Goal: Task Accomplishment & Management: Complete application form

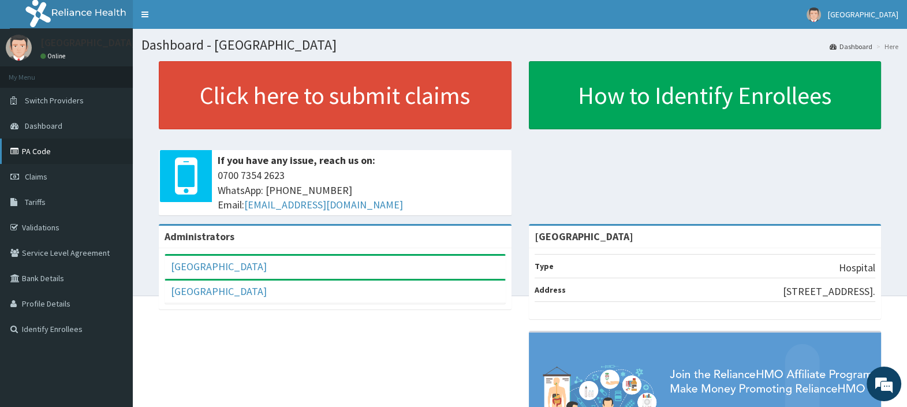
click at [38, 147] on link "PA Code" at bounding box center [66, 151] width 133 height 25
click at [41, 179] on span "Claims" at bounding box center [36, 177] width 23 height 10
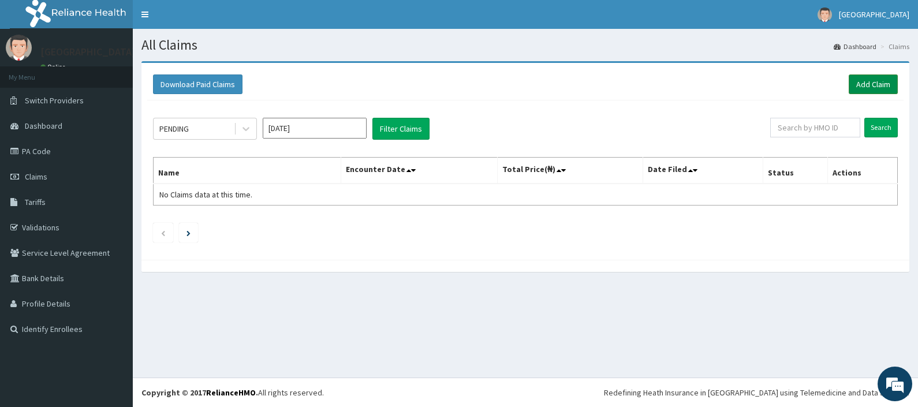
click at [875, 83] on link "Add Claim" at bounding box center [873, 84] width 49 height 20
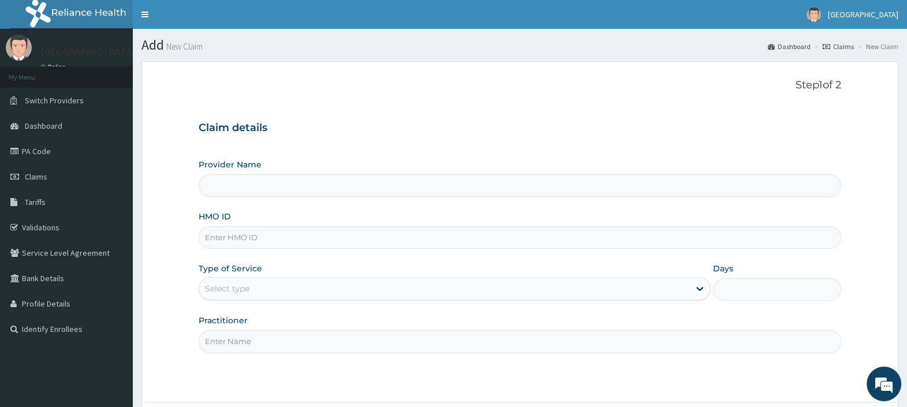
type input "[GEOGRAPHIC_DATA]"
click at [243, 235] on input "HMO ID" at bounding box center [520, 237] width 643 height 23
paste input "FSG/10026/A"
type input "FSG/10026/A"
click at [241, 290] on div "Select type" at bounding box center [227, 289] width 44 height 12
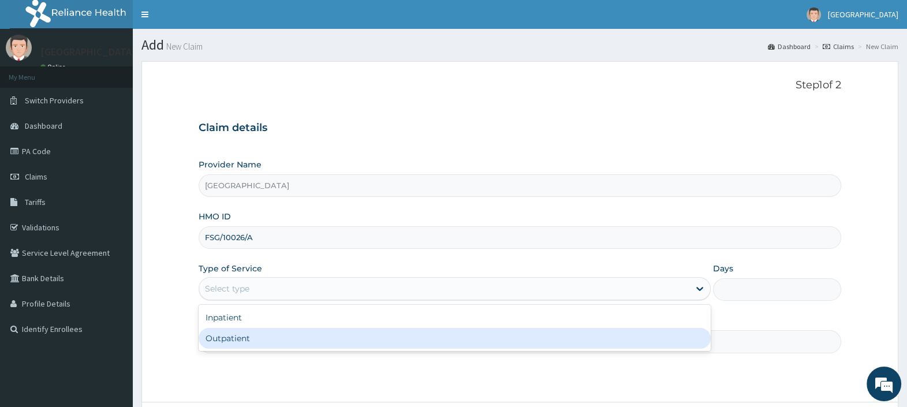
click at [241, 345] on div "Outpatient" at bounding box center [455, 338] width 512 height 21
type input "1"
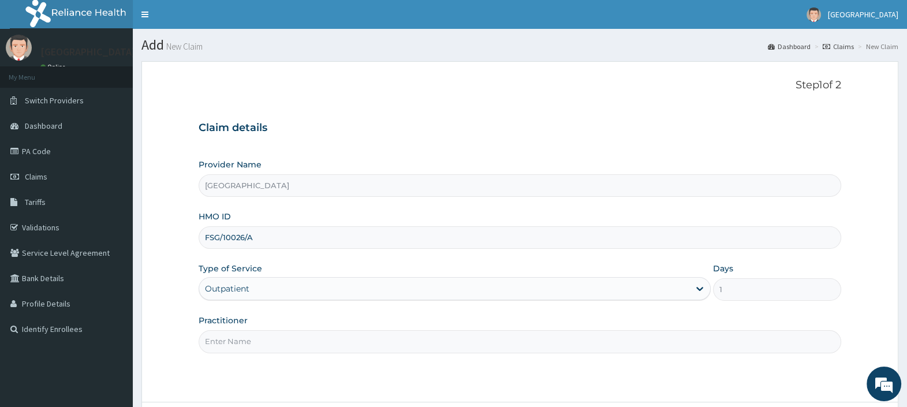
drag, startPoint x: 242, startPoint y: 342, endPoint x: 238, endPoint y: 337, distance: 6.2
click at [242, 342] on input "Practitioner" at bounding box center [520, 341] width 643 height 23
type input "[PERSON_NAME][GEOGRAPHIC_DATA]"
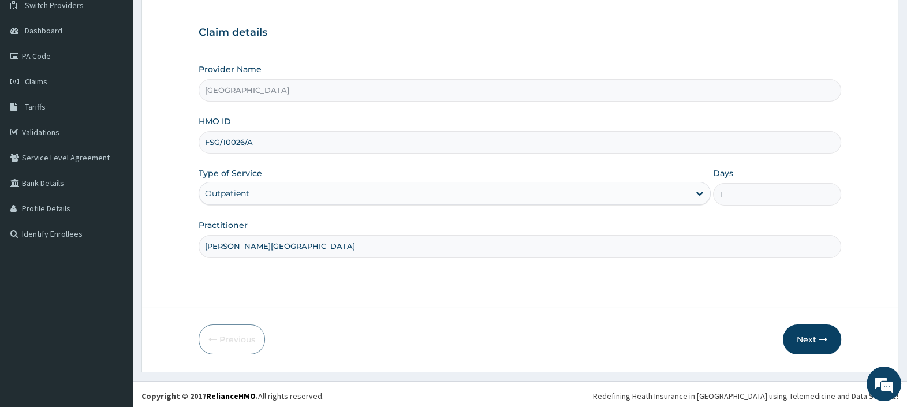
scroll to position [98, 0]
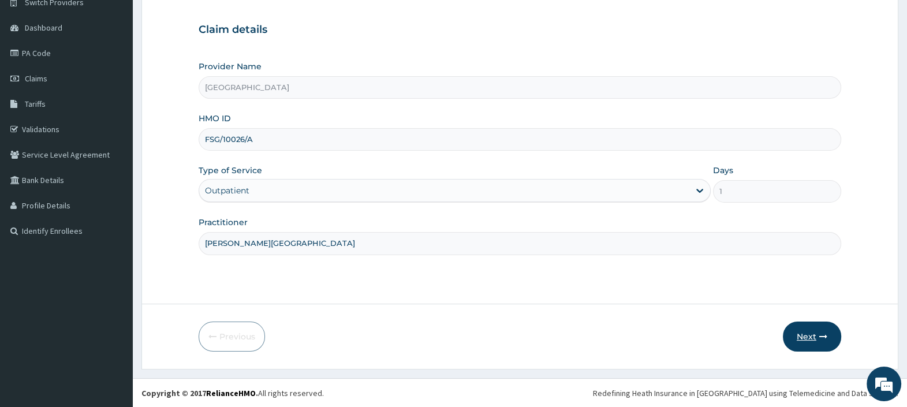
click at [811, 332] on button "Next" at bounding box center [812, 337] width 58 height 30
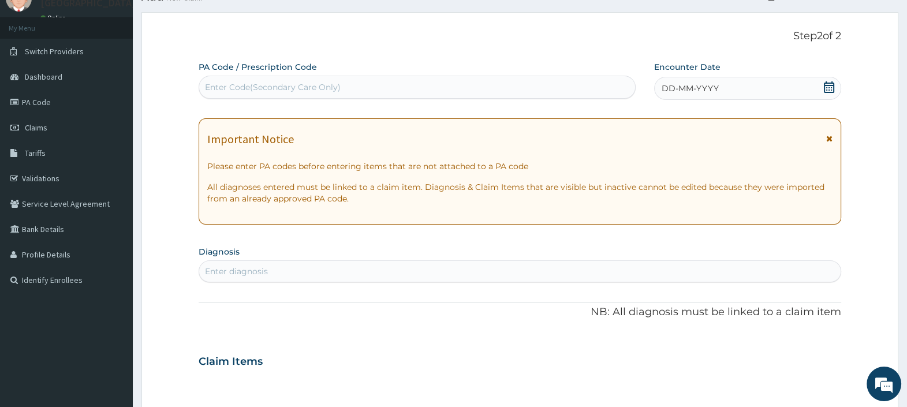
scroll to position [26, 0]
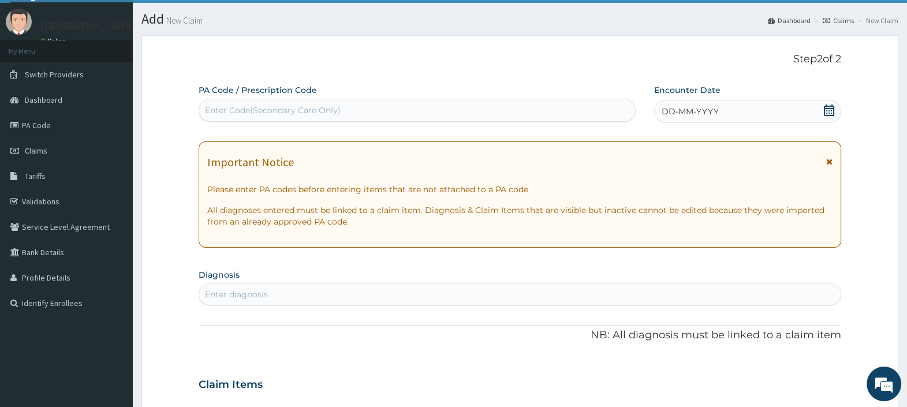
click at [251, 103] on div "Enter Code(Secondary Care Only)" at bounding box center [416, 110] width 435 height 18
paste input "PA/ECD6B9"
type input "PA/ECD6B9"
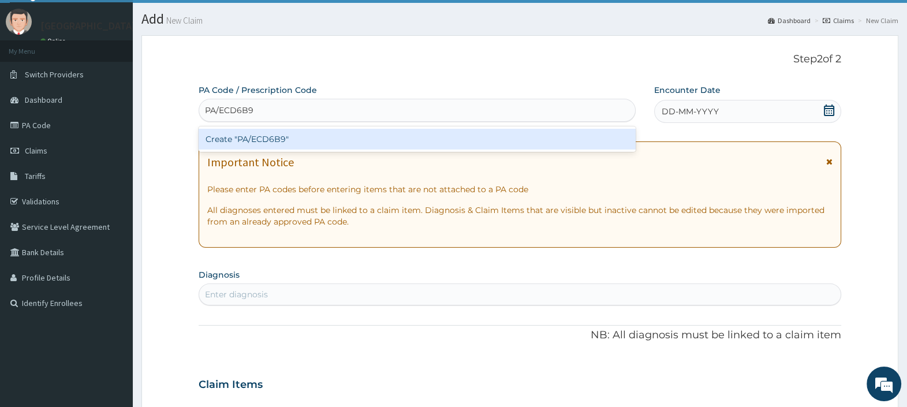
click at [272, 138] on div "Create "PA/ECD6B9"" at bounding box center [417, 139] width 437 height 21
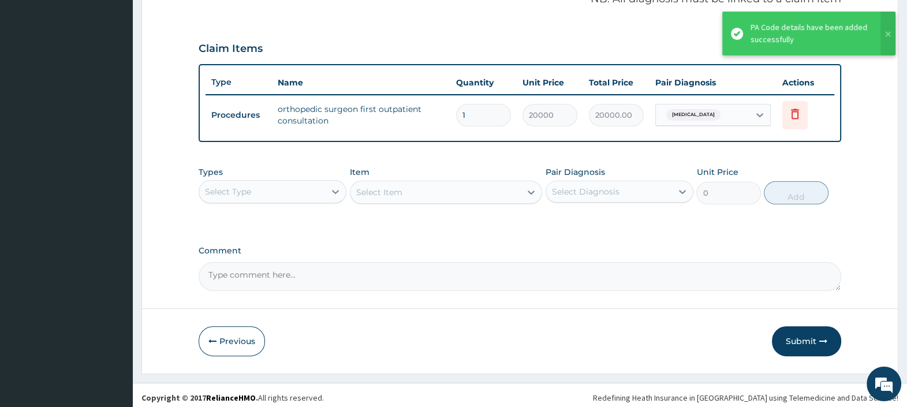
scroll to position [369, 0]
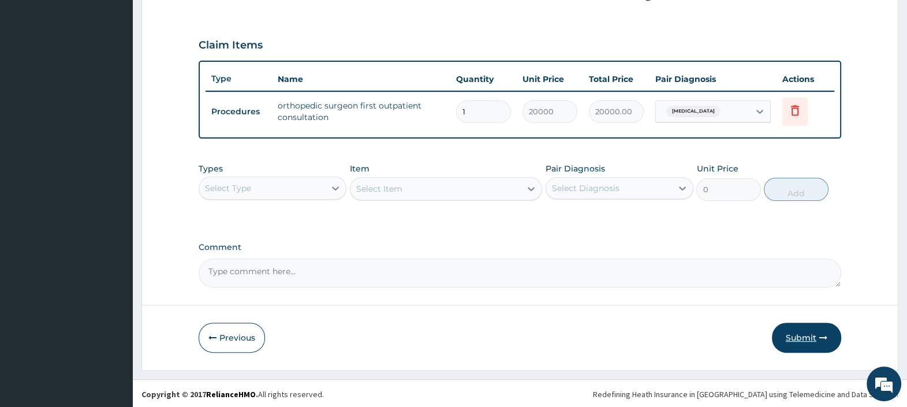
click at [803, 336] on button "Submit" at bounding box center [806, 338] width 69 height 30
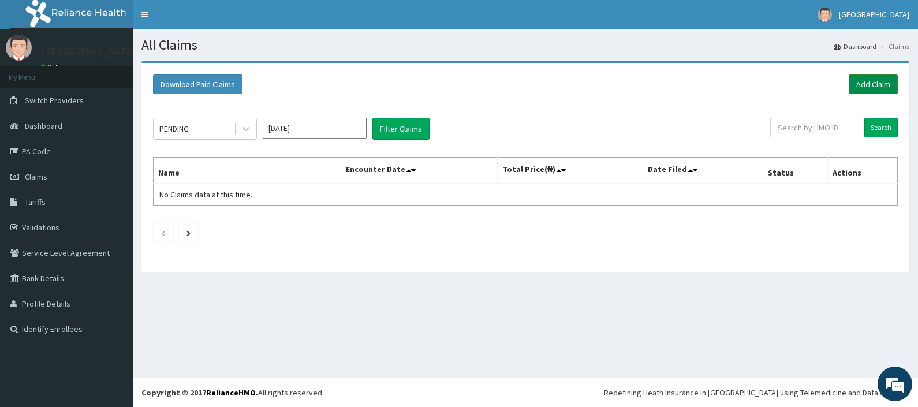
click at [864, 84] on link "Add Claim" at bounding box center [873, 84] width 49 height 20
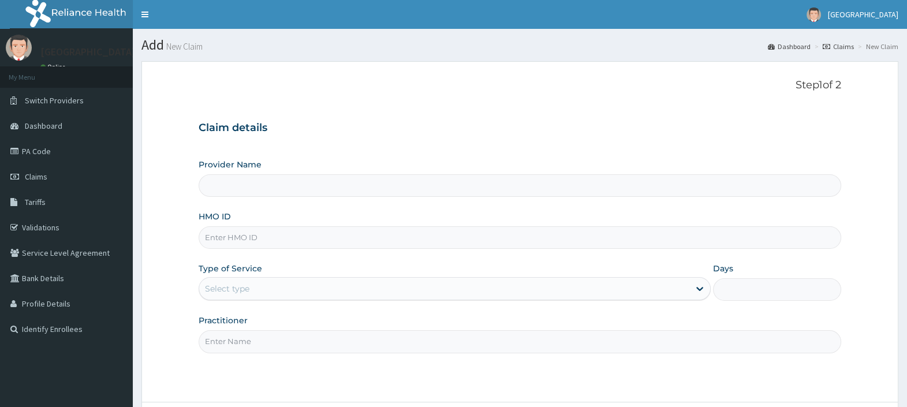
type input "AGO/10024/C"
type input "[GEOGRAPHIC_DATA]"
type input "AGO/10024/C"
click at [263, 288] on div "Select type" at bounding box center [444, 288] width 490 height 18
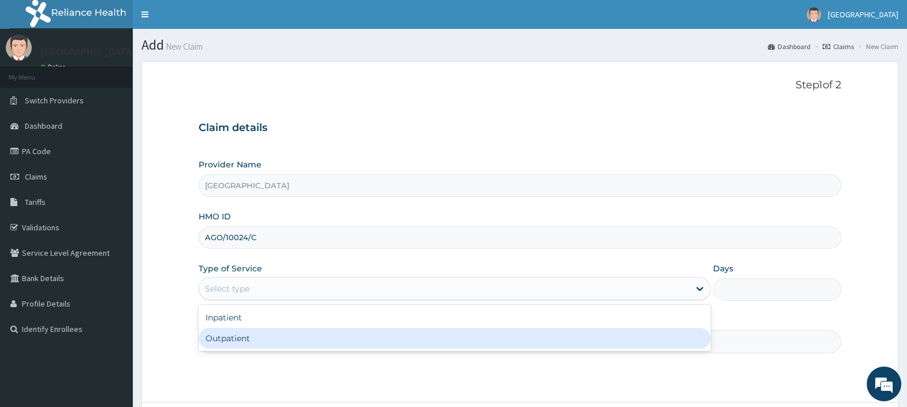
click at [256, 341] on div "Outpatient" at bounding box center [455, 338] width 512 height 21
type input "1"
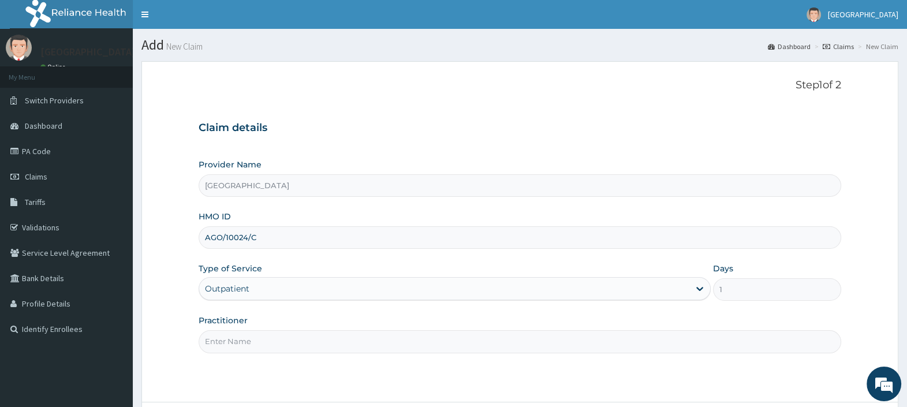
drag, startPoint x: 256, startPoint y: 341, endPoint x: 251, endPoint y: 335, distance: 7.8
click at [256, 341] on input "Practitioner" at bounding box center [520, 341] width 643 height 23
type input "DR. EBUBE"
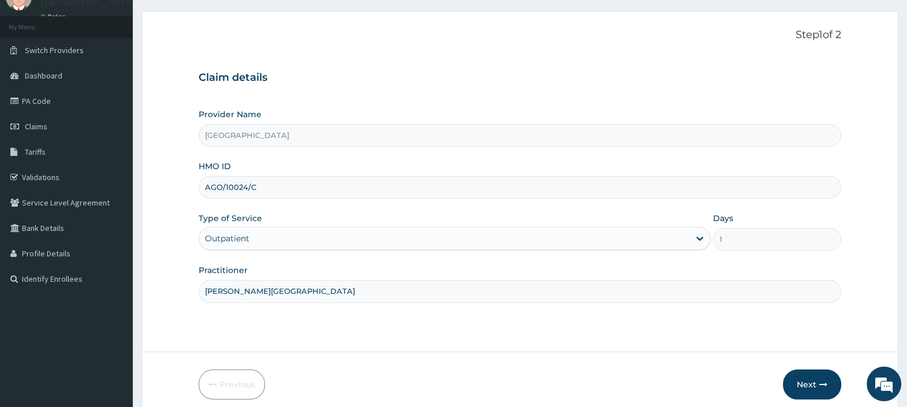
scroll to position [98, 0]
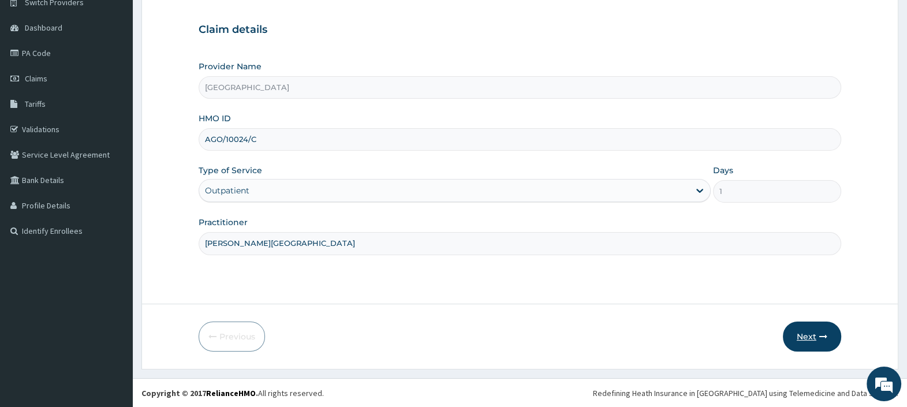
click at [812, 334] on button "Next" at bounding box center [812, 337] width 58 height 30
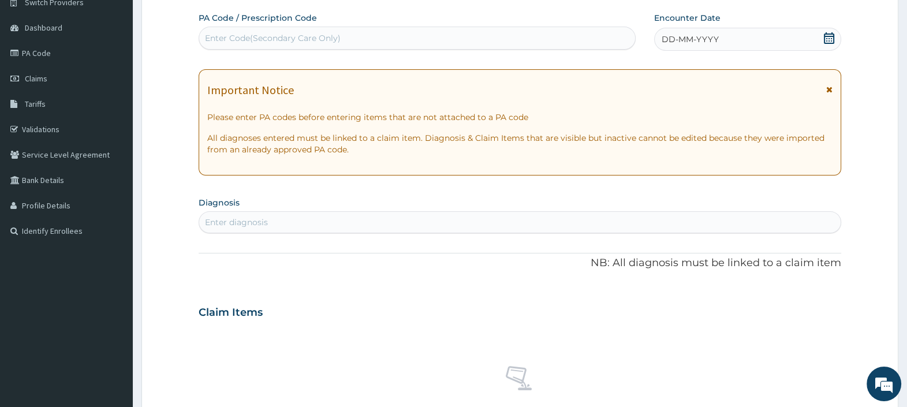
scroll to position [0, 0]
click at [346, 38] on div "Enter Code(Secondary Care Only)" at bounding box center [416, 38] width 435 height 18
paste input "PA/5449AB"
type input "PA/5449AB"
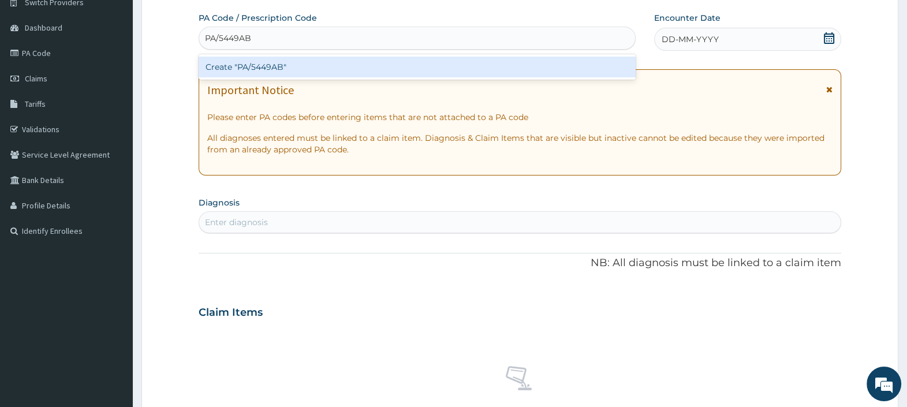
click at [325, 66] on div "Create "PA/5449AB"" at bounding box center [417, 67] width 437 height 21
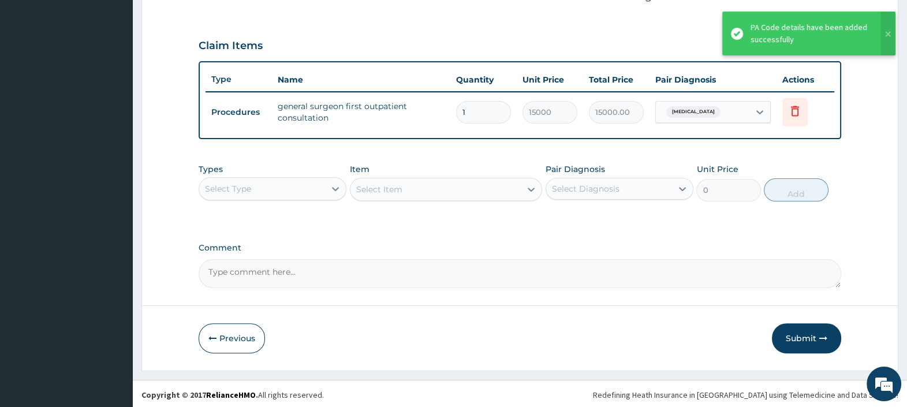
scroll to position [369, 0]
click at [800, 331] on button "Submit" at bounding box center [806, 338] width 69 height 30
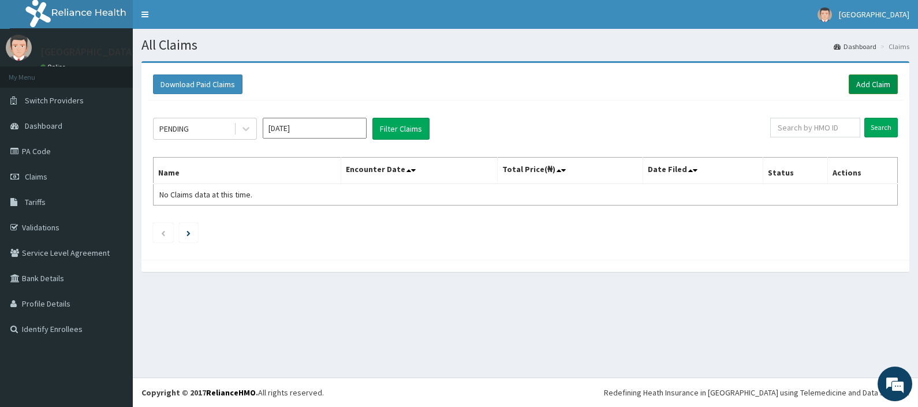
drag, startPoint x: 872, startPoint y: 87, endPoint x: 866, endPoint y: 88, distance: 6.6
click at [872, 87] on link "Add Claim" at bounding box center [873, 84] width 49 height 20
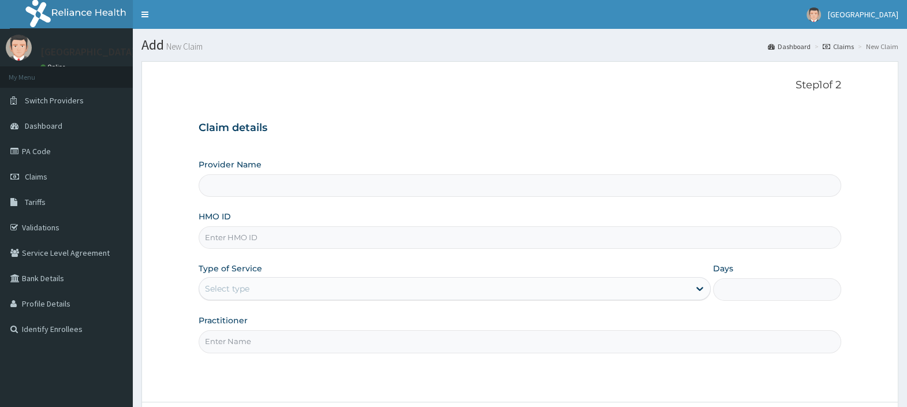
type input "[GEOGRAPHIC_DATA]"
click at [256, 240] on input "HMO ID" at bounding box center [520, 237] width 643 height 23
paste input "SEL/10002/A"
type input "SEL/10002/A"
click at [271, 292] on div "Select type" at bounding box center [444, 288] width 490 height 18
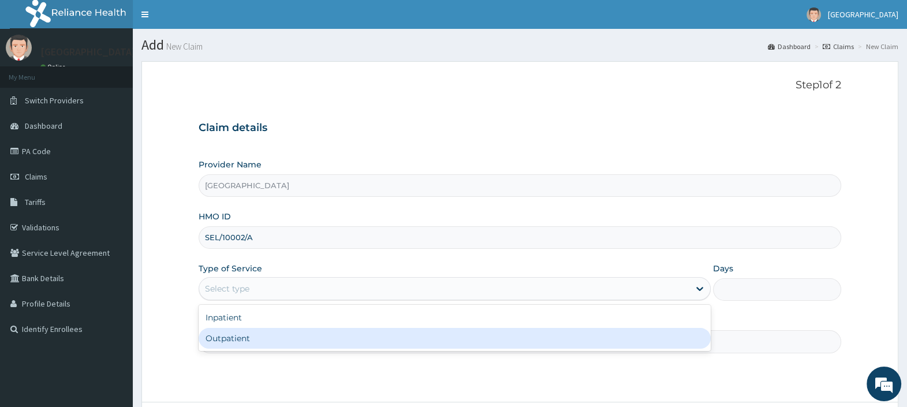
click at [260, 341] on div "Outpatient" at bounding box center [455, 338] width 512 height 21
type input "1"
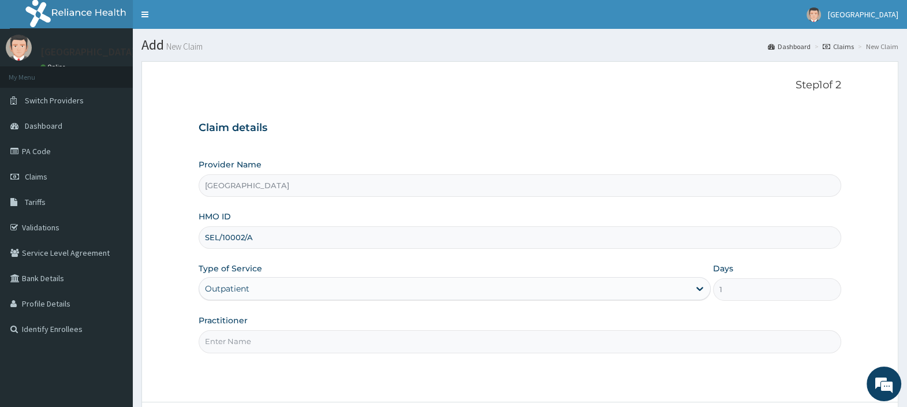
click at [263, 341] on input "Practitioner" at bounding box center [520, 341] width 643 height 23
type input "[PERSON_NAME][GEOGRAPHIC_DATA]"
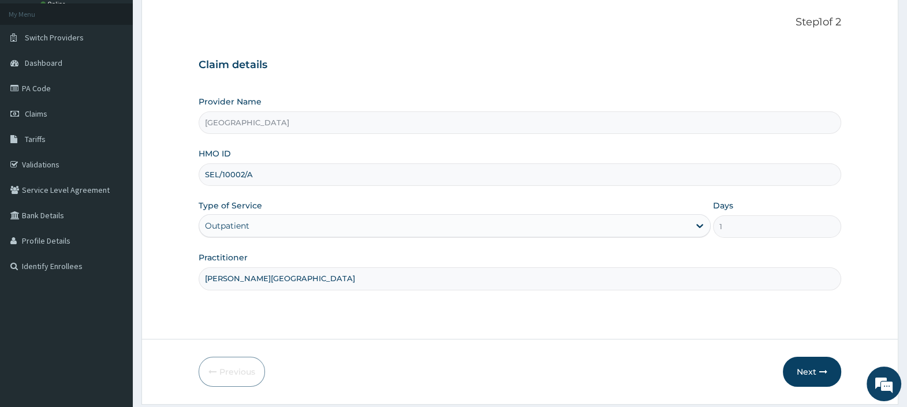
scroll to position [98, 0]
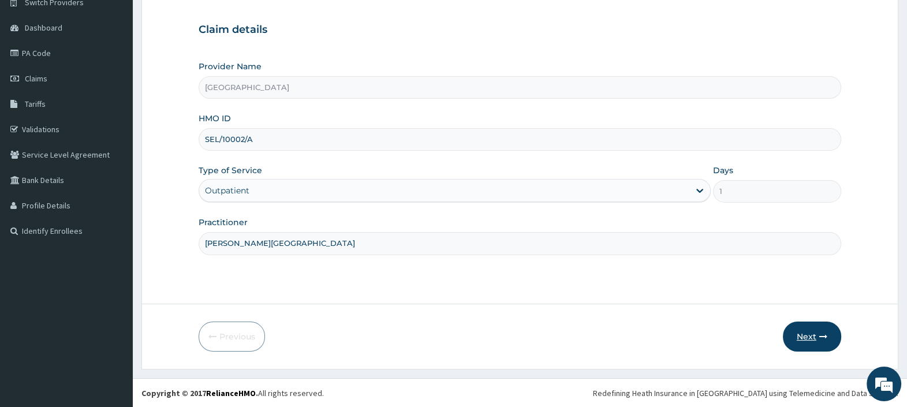
click at [806, 336] on button "Next" at bounding box center [812, 337] width 58 height 30
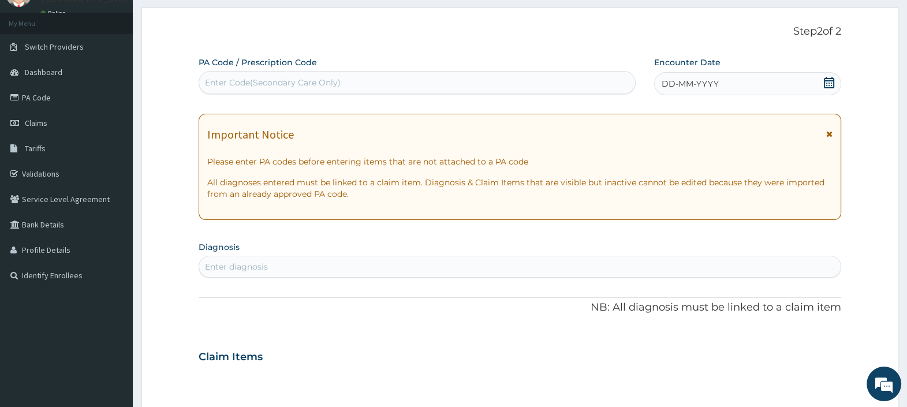
scroll to position [0, 0]
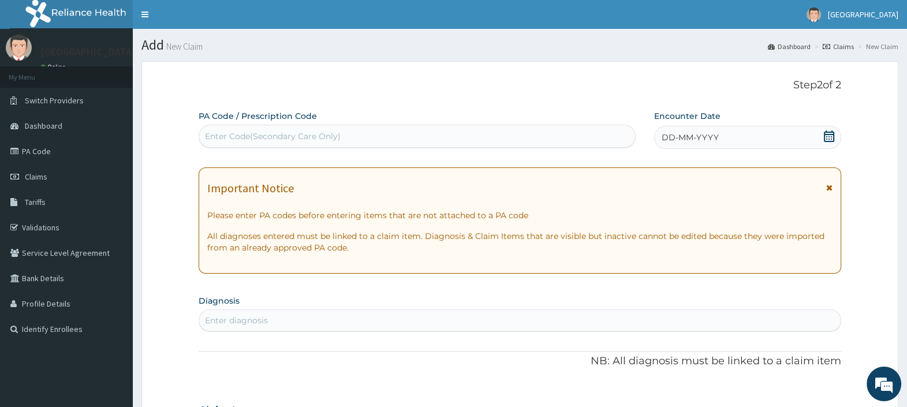
click at [254, 133] on div "Enter Code(Secondary Care Only)" at bounding box center [273, 137] width 136 height 12
paste input "PA/4B7D65"
type input "PA/4B7D65"
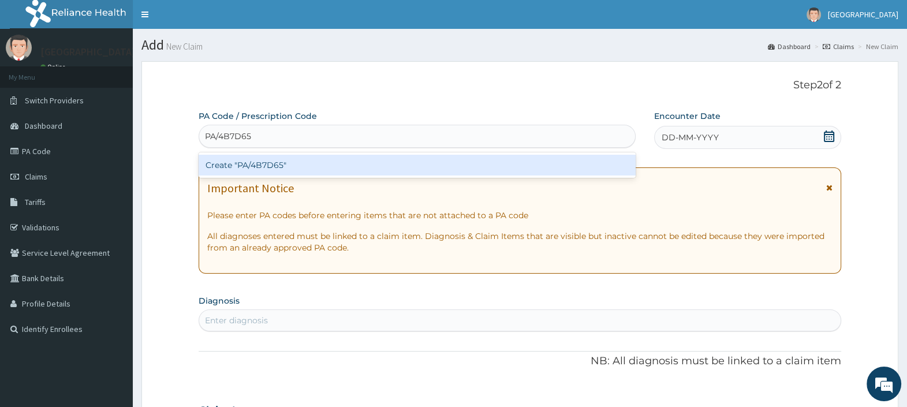
click at [262, 167] on div "Create "PA/4B7D65"" at bounding box center [417, 165] width 437 height 21
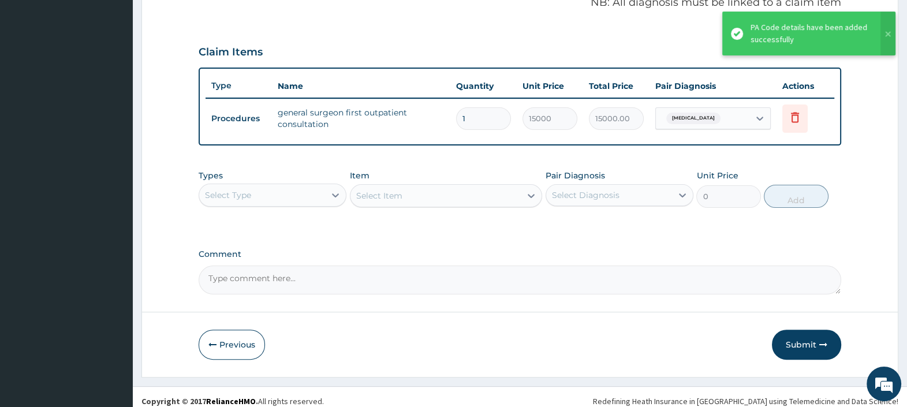
scroll to position [369, 0]
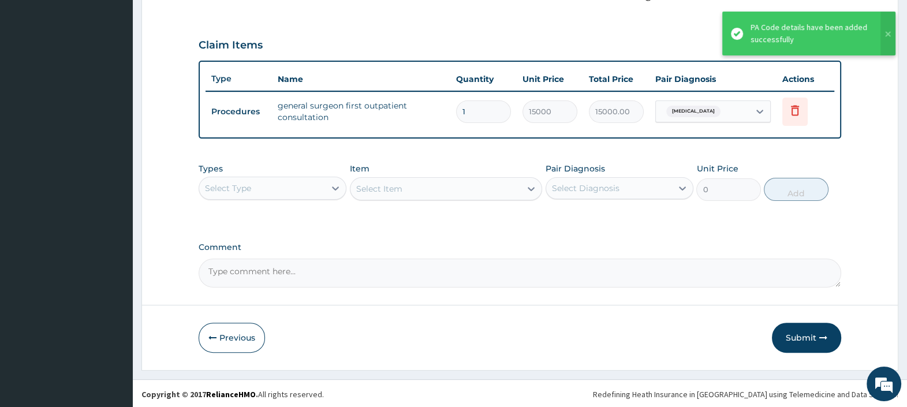
drag, startPoint x: 825, startPoint y: 338, endPoint x: 804, endPoint y: 337, distance: 20.2
click at [823, 338] on icon "button" at bounding box center [823, 338] width 8 height 8
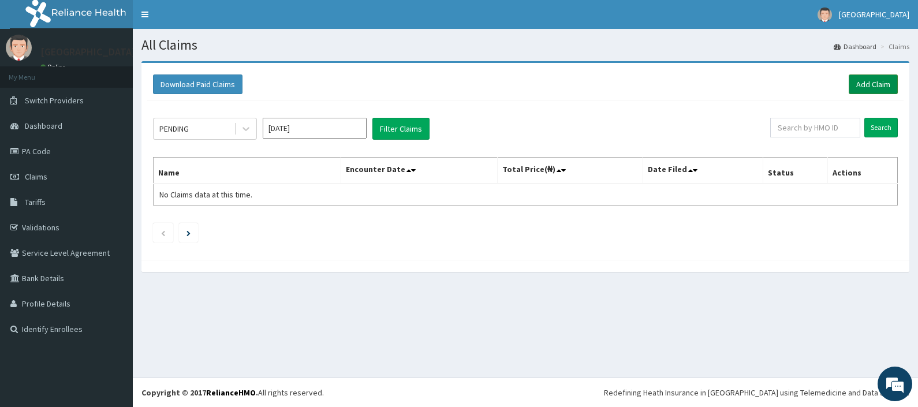
click at [874, 83] on link "Add Claim" at bounding box center [873, 84] width 49 height 20
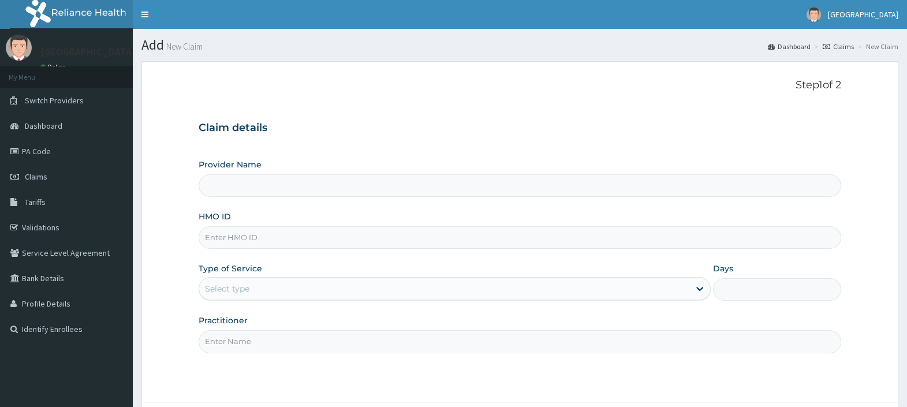
type input "[GEOGRAPHIC_DATA]"
click at [265, 235] on input "HMO ID" at bounding box center [520, 237] width 643 height 23
paste input "LRN/10001/B"
type input "LRN/10001/B"
click at [269, 287] on div "Select type" at bounding box center [444, 288] width 490 height 18
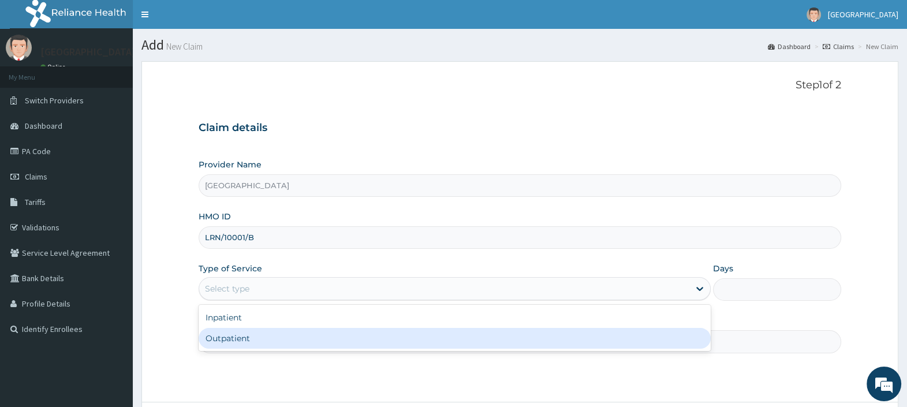
click at [258, 338] on div "Outpatient" at bounding box center [455, 338] width 512 height 21
type input "1"
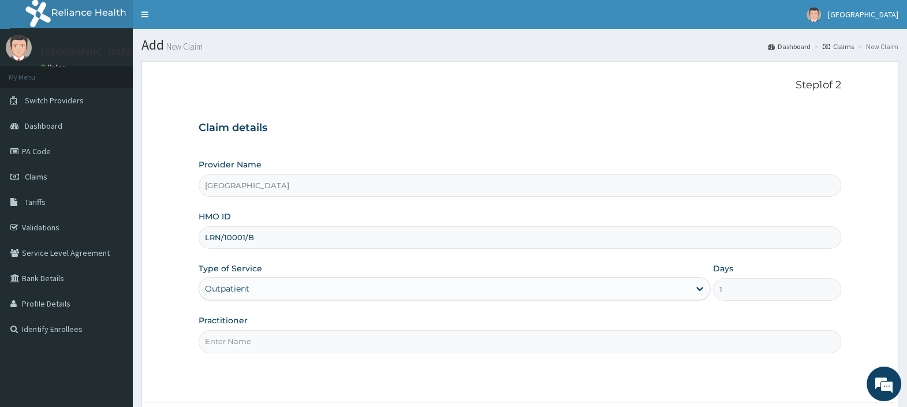
click at [258, 338] on input "Practitioner" at bounding box center [520, 341] width 643 height 23
type input "[PERSON_NAME][GEOGRAPHIC_DATA]"
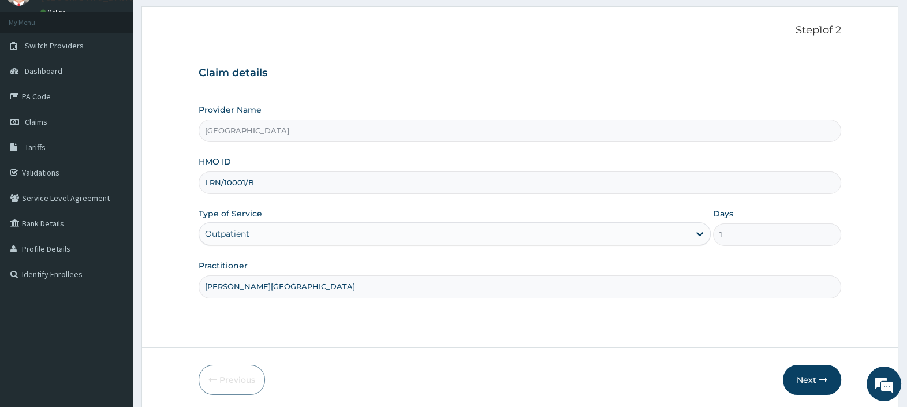
scroll to position [98, 0]
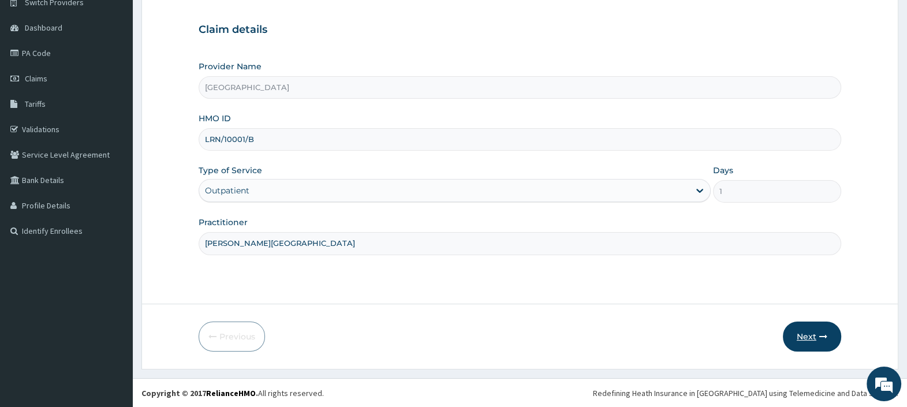
click at [804, 339] on button "Next" at bounding box center [812, 337] width 58 height 30
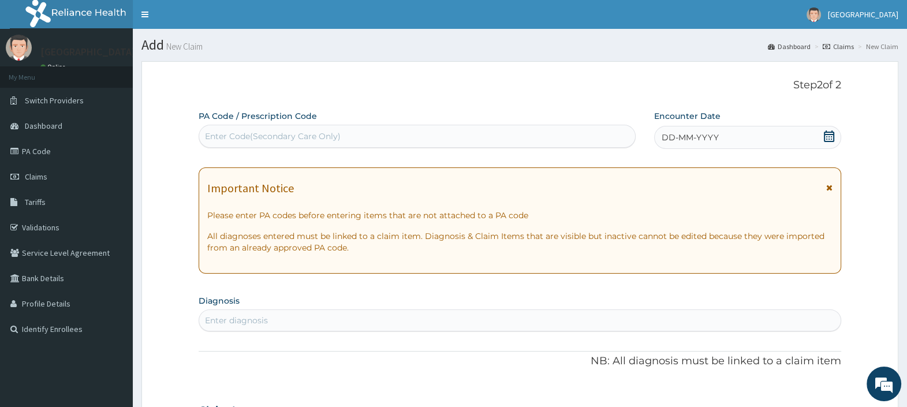
scroll to position [0, 0]
click at [316, 125] on div "Enter Code(Secondary Care Only)" at bounding box center [417, 136] width 437 height 23
paste input "LRN/10001/B"
type input "LRN/10001/B"
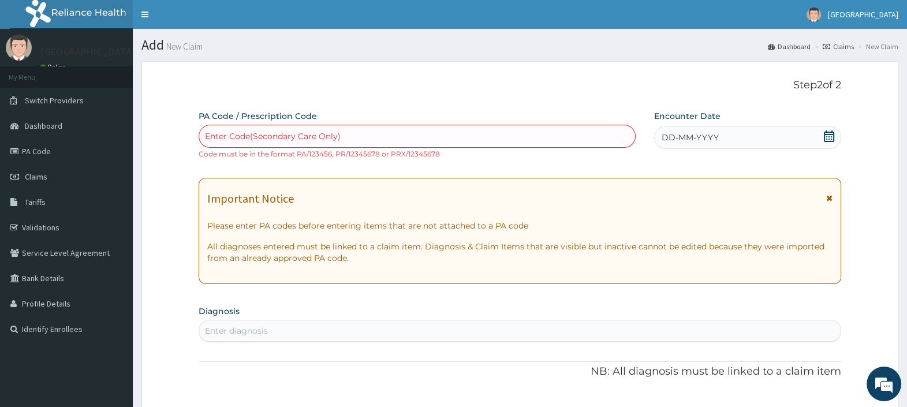
paste input "PA/EF4ED1"
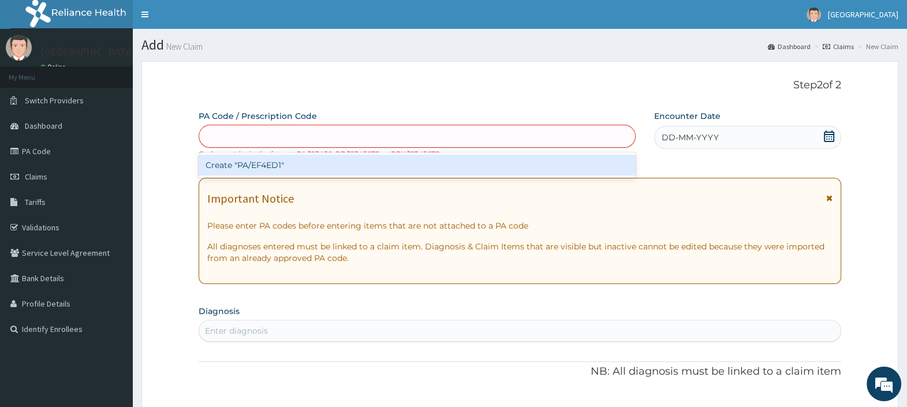
type input "PA/EF4ED1"
click at [311, 162] on div "Create "PA/EF4ED1"" at bounding box center [417, 165] width 437 height 21
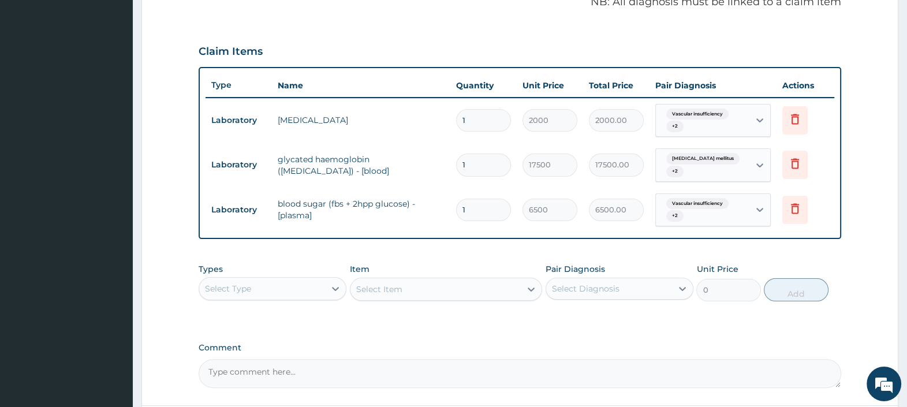
scroll to position [435, 0]
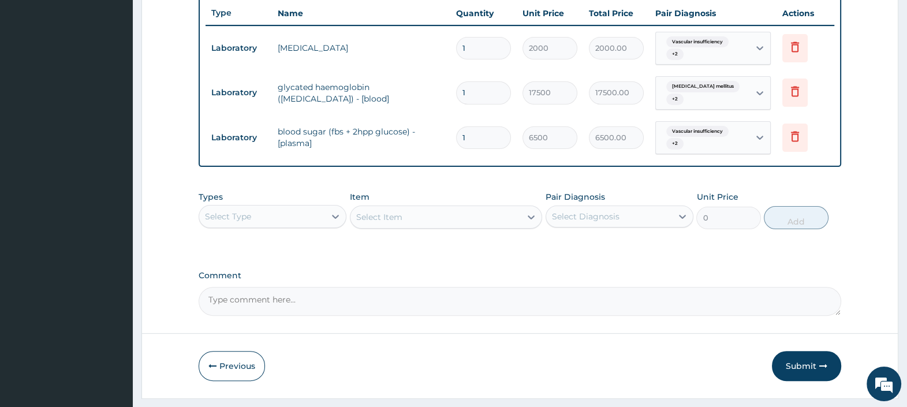
click at [300, 207] on div "Select Type" at bounding box center [262, 216] width 126 height 18
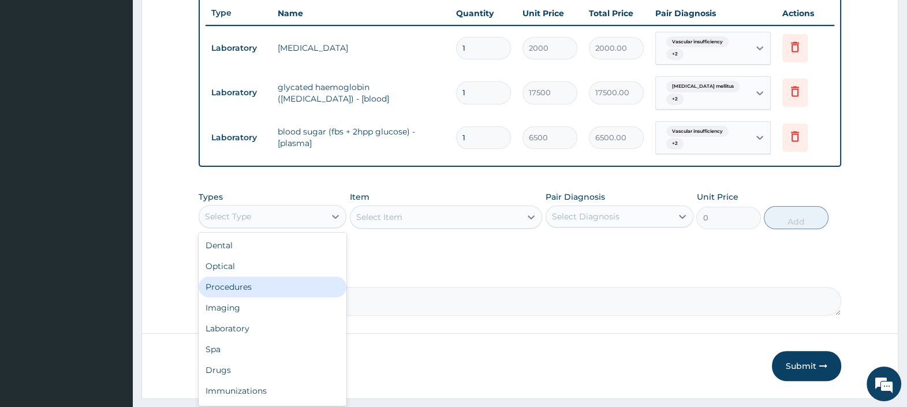
click at [252, 279] on div "Procedures" at bounding box center [273, 287] width 148 height 21
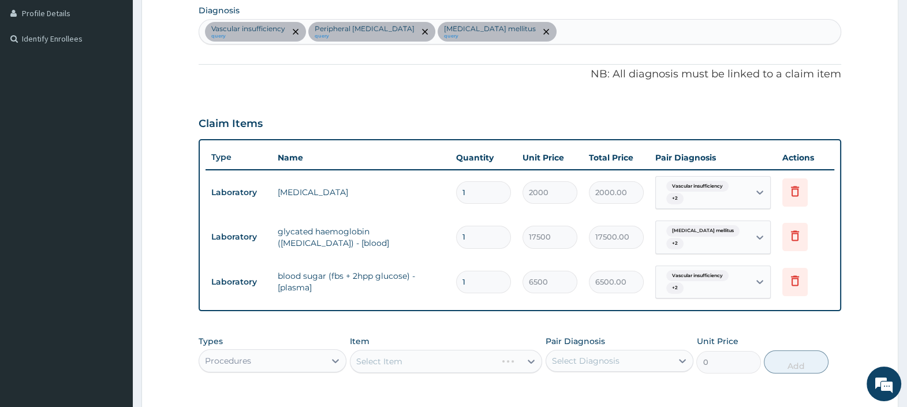
scroll to position [363, 0]
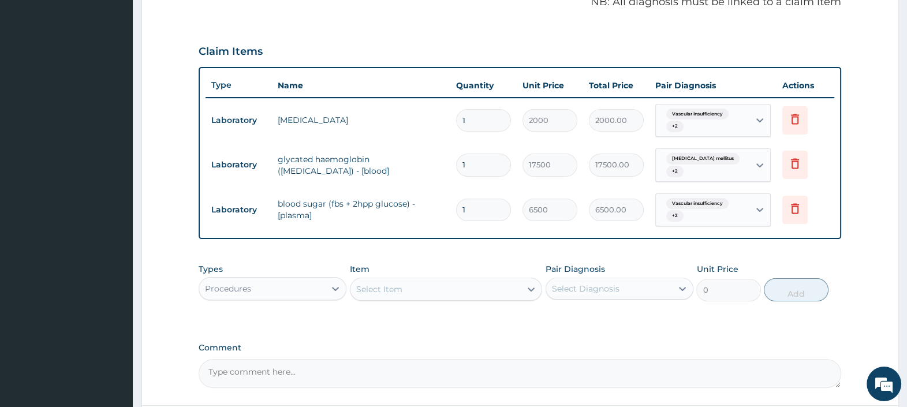
click at [411, 282] on div "Select Item" at bounding box center [436, 289] width 171 height 18
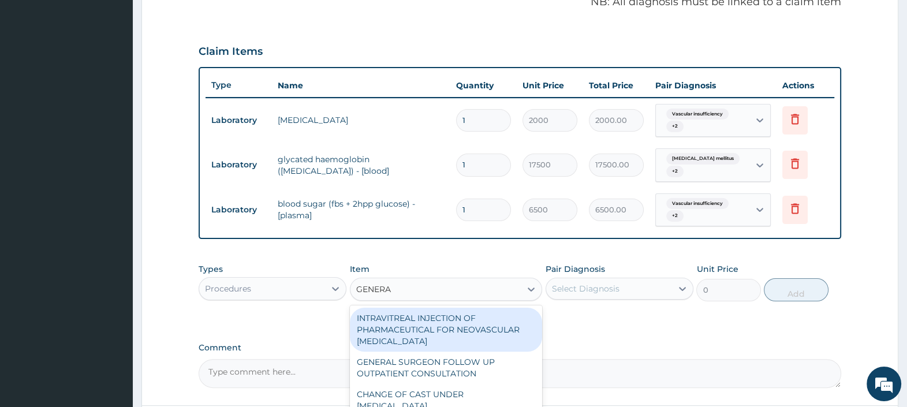
type input "GENERAL"
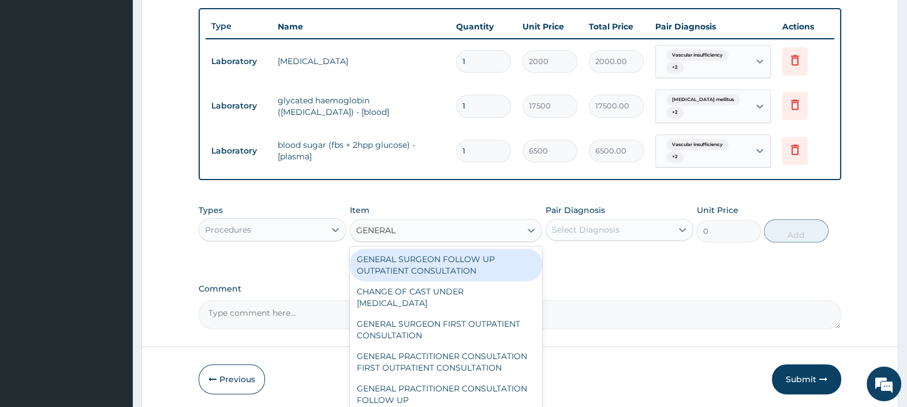
scroll to position [435, 0]
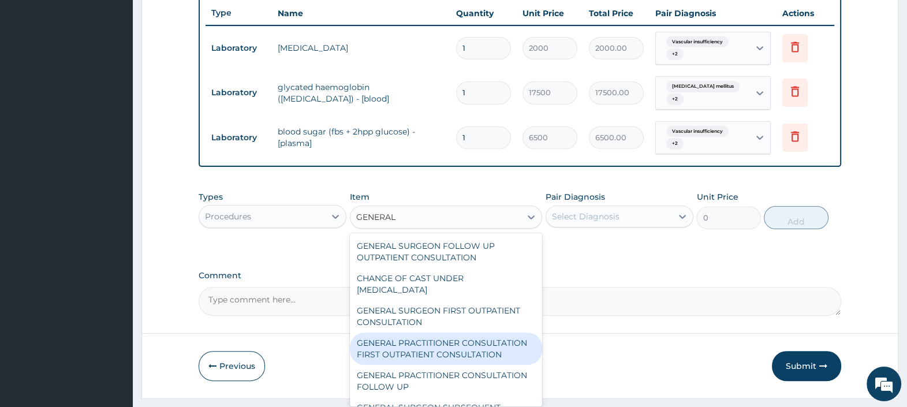
click at [439, 349] on div "GENERAL PRACTITIONER CONSULTATION FIRST OUTPATIENT CONSULTATION" at bounding box center [446, 349] width 193 height 32
type input "3000"
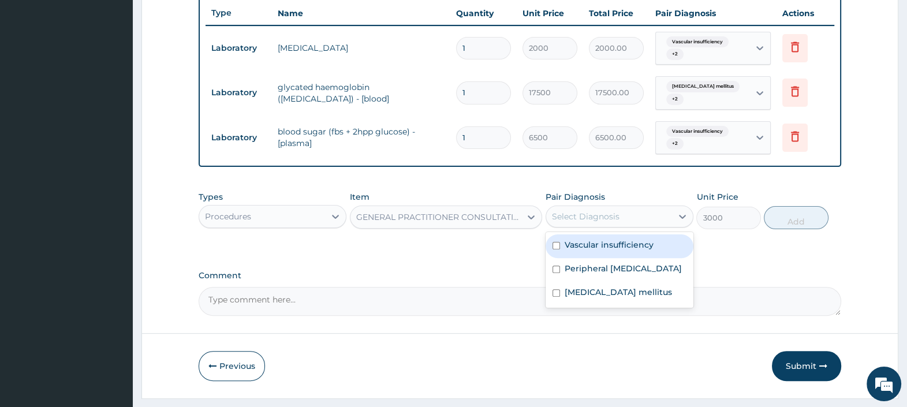
drag, startPoint x: 637, startPoint y: 206, endPoint x: 634, endPoint y: 211, distance: 5.9
click at [635, 208] on div "Select Diagnosis" at bounding box center [609, 216] width 126 height 18
click at [617, 243] on label "Vascular insufficiency" at bounding box center [609, 245] width 89 height 12
checkbox input "true"
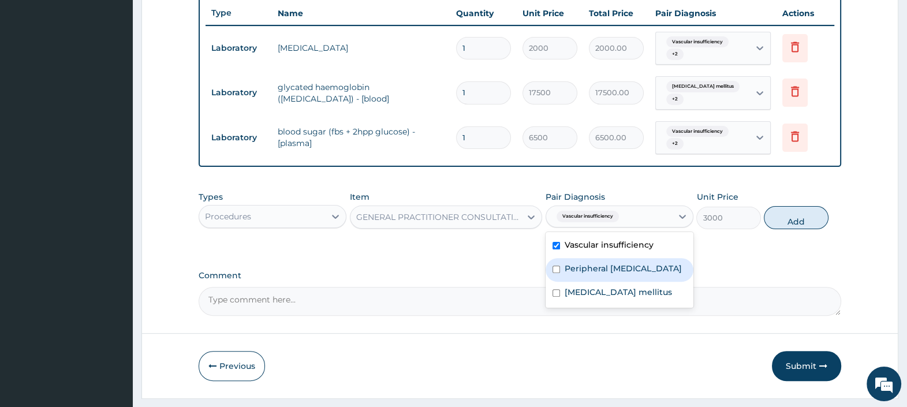
click at [616, 264] on label "Peripheral neuralgia" at bounding box center [623, 269] width 117 height 12
checkbox input "true"
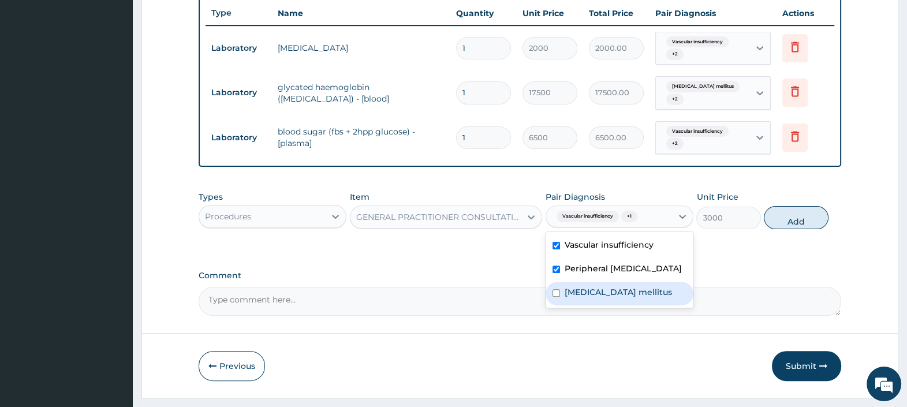
click at [614, 286] on label "Diabetes mellitus" at bounding box center [618, 292] width 107 height 12
checkbox input "true"
click at [789, 211] on button "Add" at bounding box center [796, 217] width 64 height 23
type input "0"
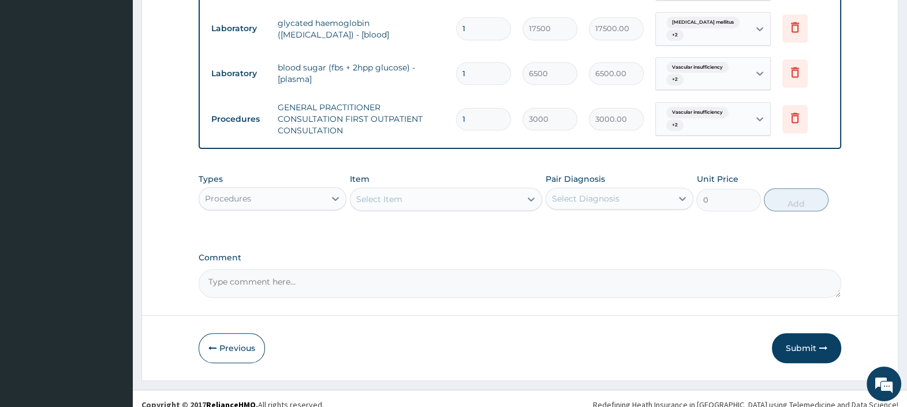
scroll to position [504, 0]
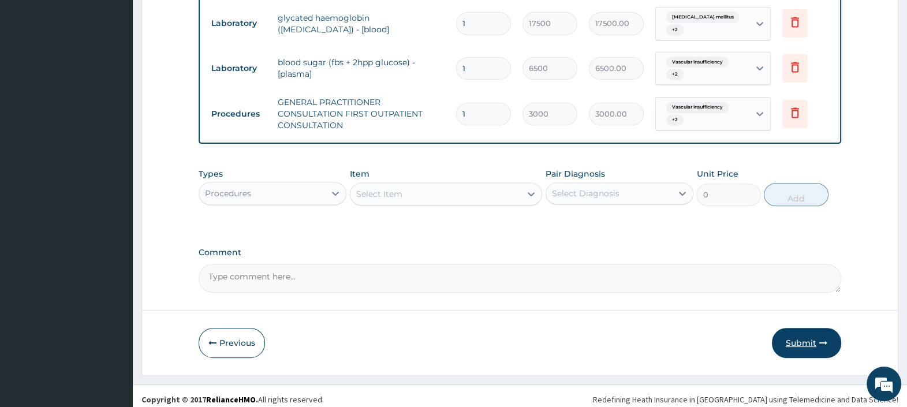
click at [800, 334] on button "Submit" at bounding box center [806, 343] width 69 height 30
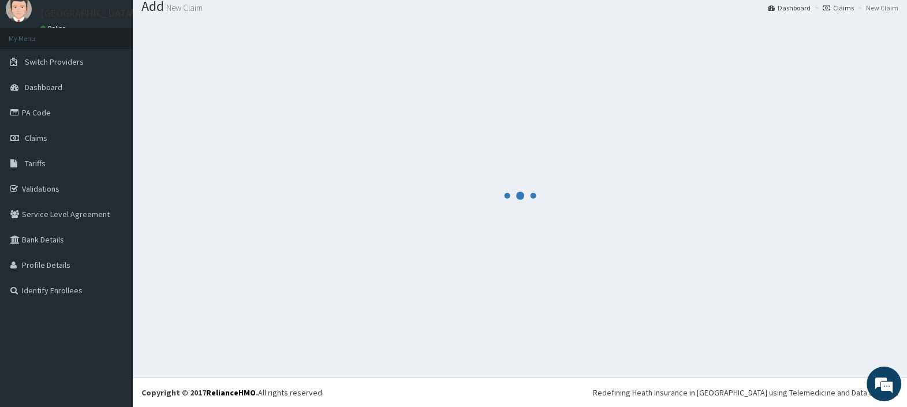
scroll to position [38, 0]
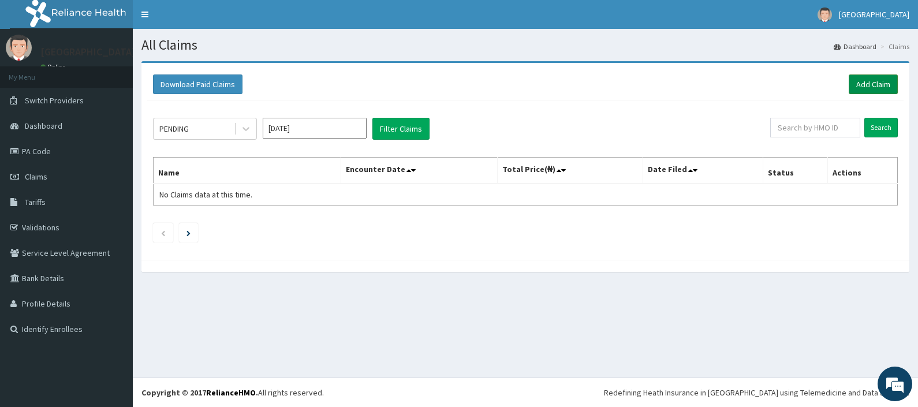
click at [879, 85] on link "Add Claim" at bounding box center [873, 84] width 49 height 20
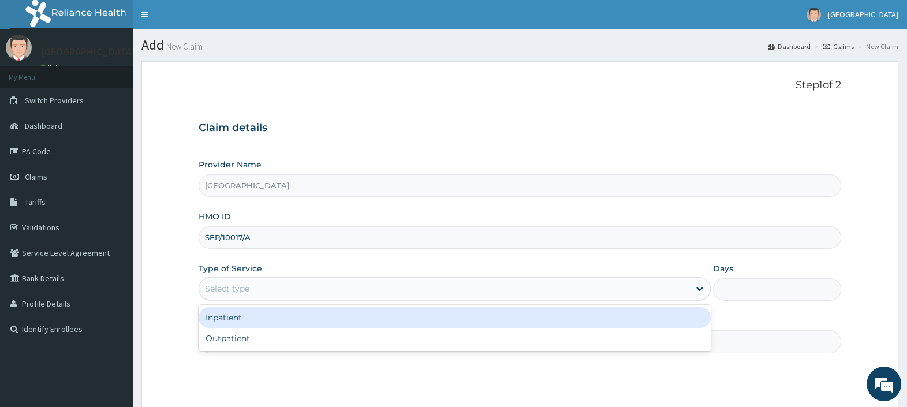
click at [243, 333] on div "Outpatient" at bounding box center [455, 338] width 512 height 21
type input "1"
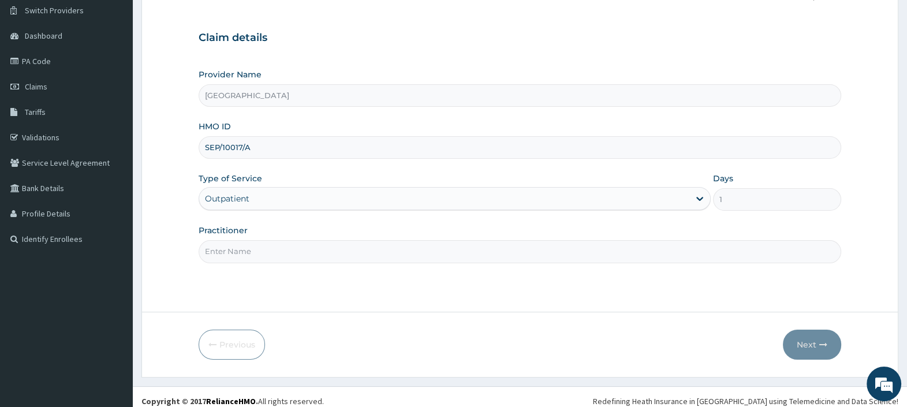
scroll to position [98, 0]
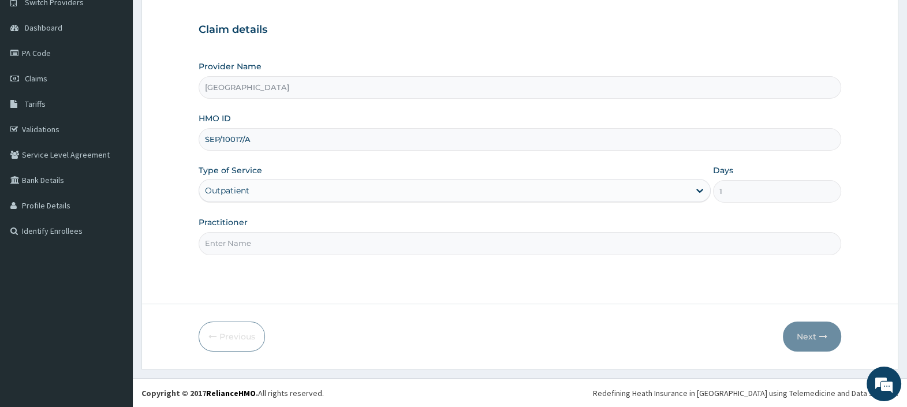
click at [283, 245] on input "Practitioner" at bounding box center [520, 243] width 643 height 23
type input "DR. EBUBE"
click at [804, 331] on button "Next" at bounding box center [812, 337] width 58 height 30
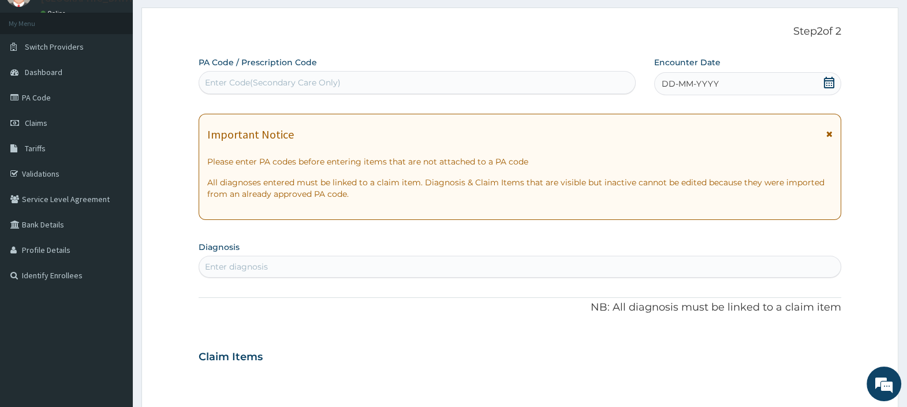
scroll to position [0, 0]
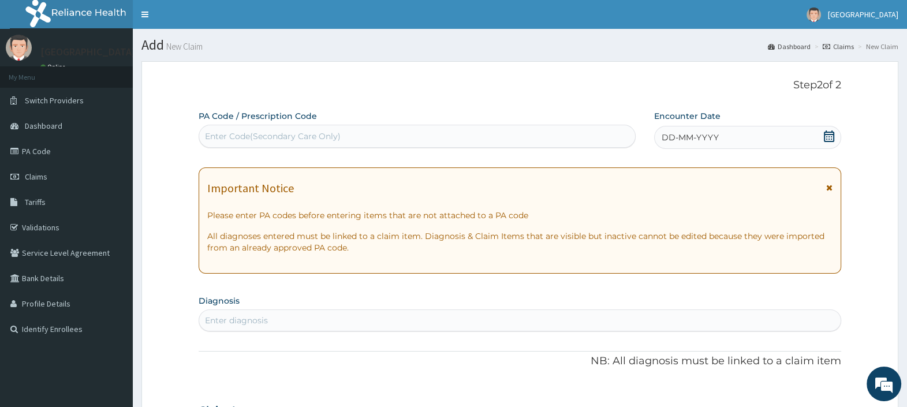
click at [826, 137] on icon at bounding box center [829, 137] width 12 height 12
click at [302, 137] on div "Enter Code(Secondary Care Only)" at bounding box center [273, 137] width 136 height 12
paste input "PA/5418ED"
type input "PA/5418ED"
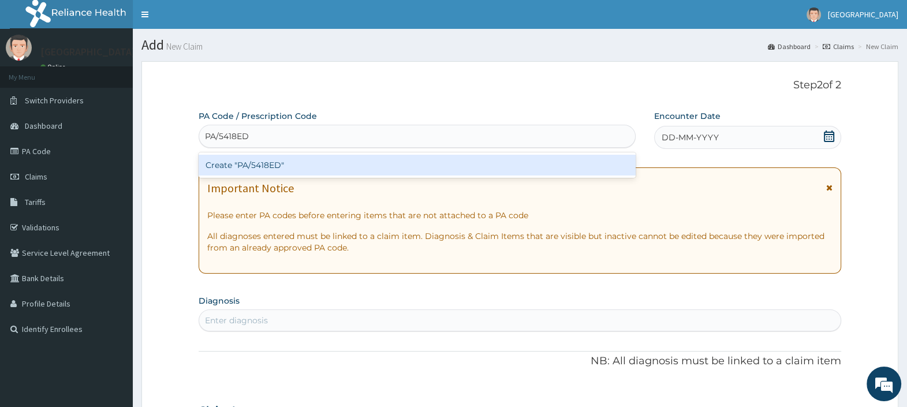
click at [283, 165] on div "Create "PA/5418ED"" at bounding box center [417, 165] width 437 height 21
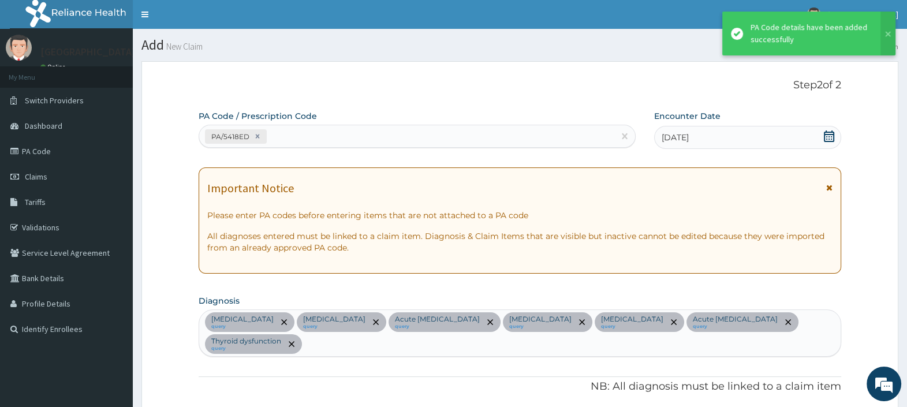
scroll to position [433, 0]
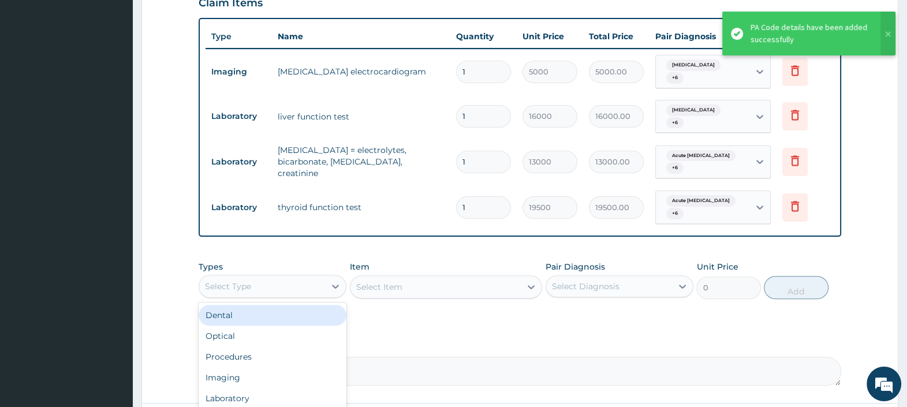
click at [290, 285] on div "Select Type" at bounding box center [262, 286] width 126 height 18
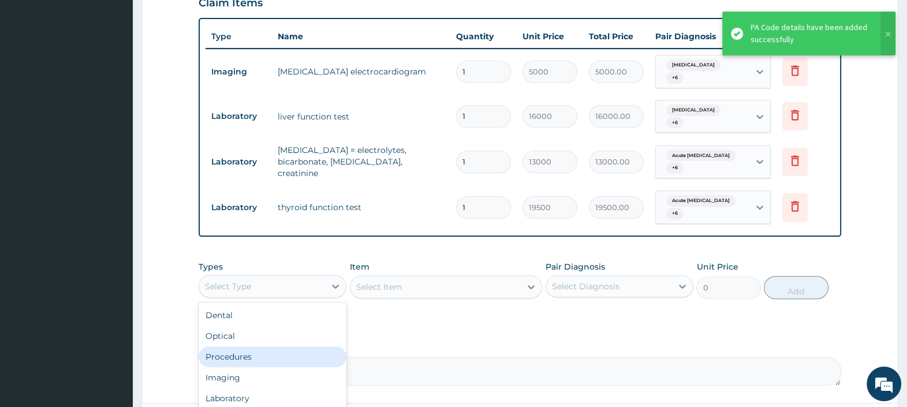
click at [243, 353] on div "Procedures" at bounding box center [273, 356] width 148 height 21
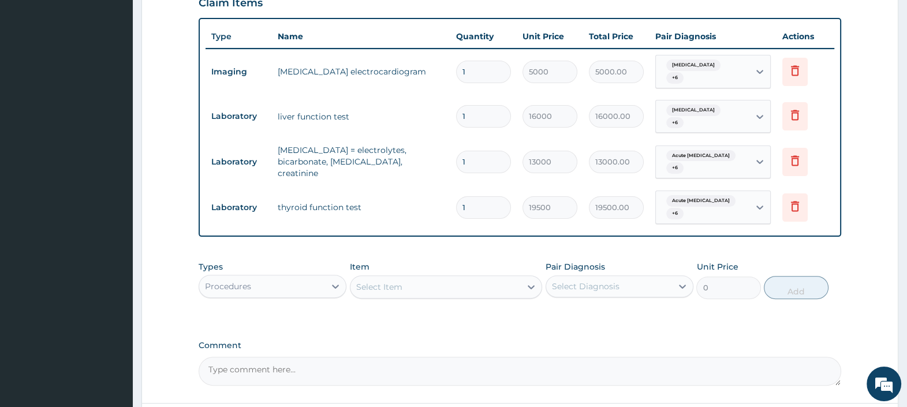
click at [404, 281] on div "Select Item" at bounding box center [436, 287] width 171 height 18
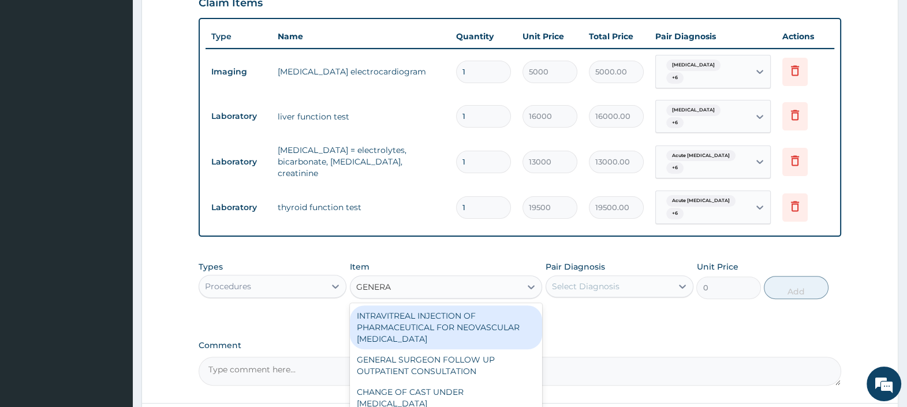
type input "GENERAL"
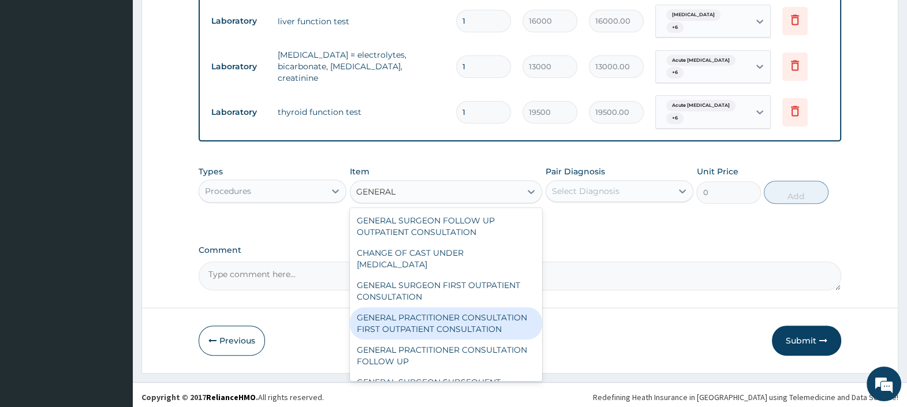
scroll to position [72, 0]
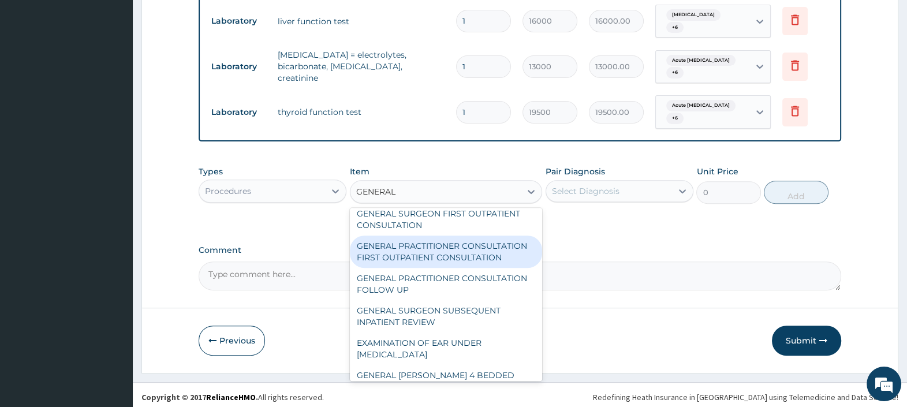
click at [415, 253] on div "GENERAL PRACTITIONER CONSULTATION FIRST OUTPATIENT CONSULTATION" at bounding box center [446, 252] width 193 height 32
type input "3000"
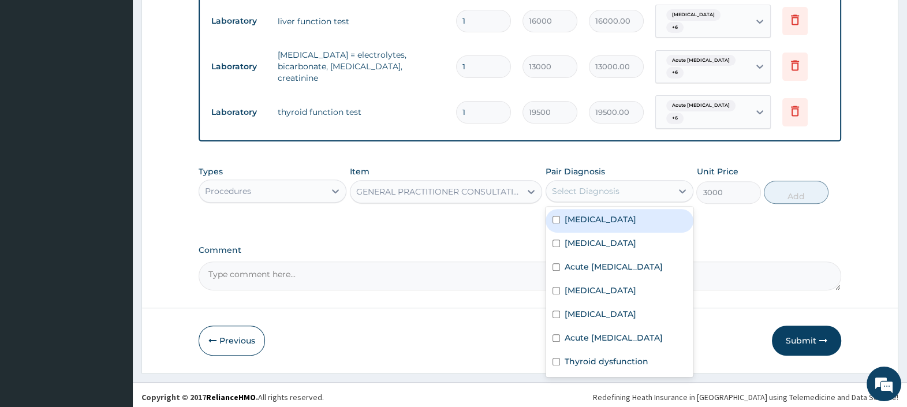
click at [595, 185] on div "Select Diagnosis" at bounding box center [586, 191] width 68 height 12
click at [595, 209] on div "Hypertensive heart disease" at bounding box center [620, 221] width 148 height 24
checkbox input "true"
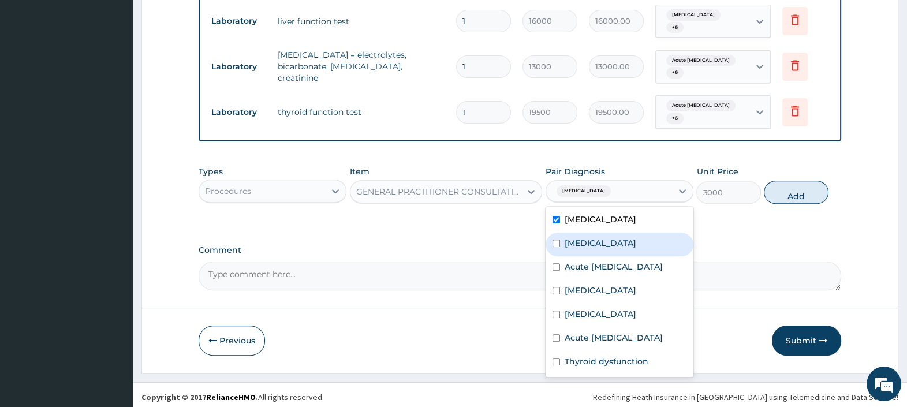
drag, startPoint x: 596, startPoint y: 238, endPoint x: 601, endPoint y: 254, distance: 16.8
click at [596, 240] on label "Hyperlipidemia" at bounding box center [601, 243] width 72 height 12
checkbox input "true"
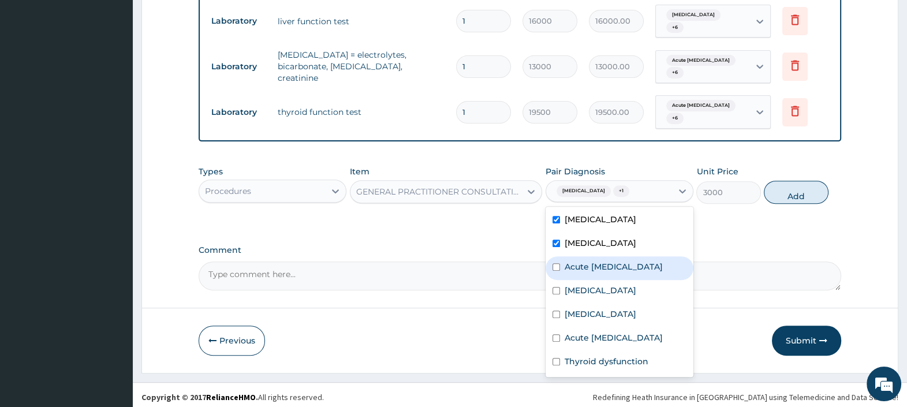
click at [601, 261] on label "Acute chest pain" at bounding box center [614, 267] width 98 height 12
checkbox input "true"
click at [605, 286] on label "Steatosis of liver" at bounding box center [601, 291] width 72 height 12
checkbox input "true"
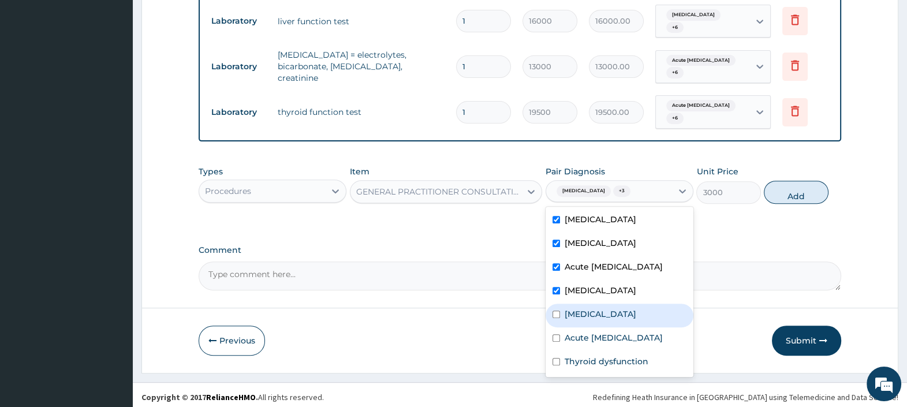
click at [606, 310] on label "Cholesteatoma" at bounding box center [601, 314] width 72 height 12
checkbox input "true"
click at [607, 327] on div "Acute nephropathy" at bounding box center [620, 339] width 148 height 24
checkbox input "true"
click at [620, 351] on div "Thyroid dysfunction" at bounding box center [620, 363] width 148 height 24
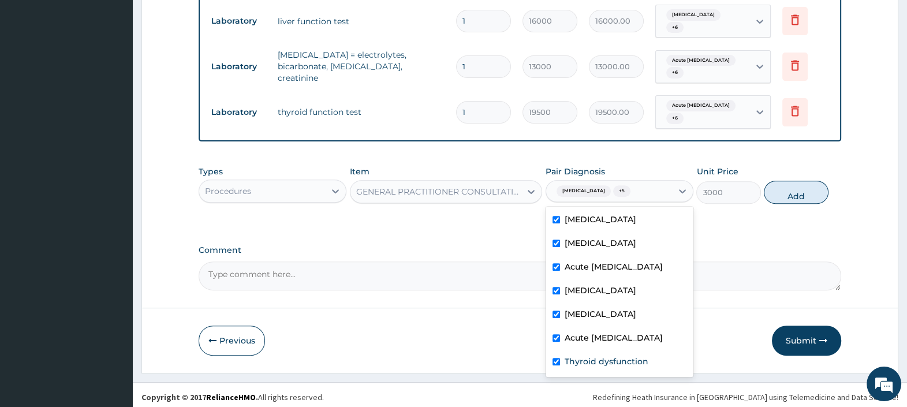
checkbox input "true"
click at [800, 187] on button "Add" at bounding box center [796, 192] width 64 height 23
type input "0"
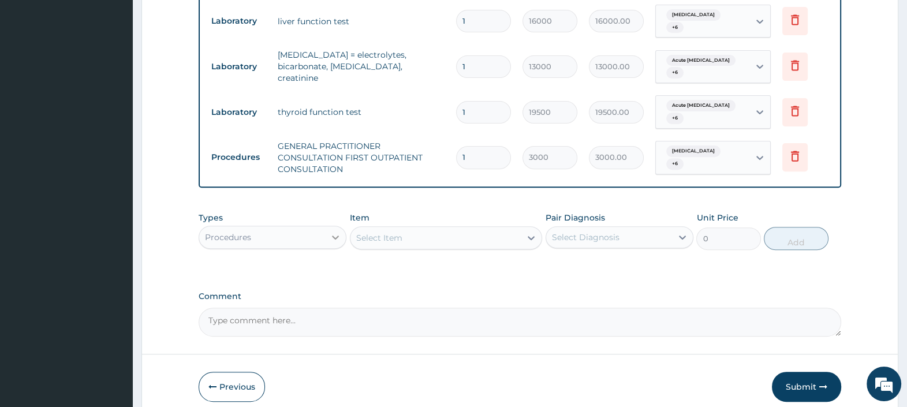
click at [331, 232] on icon at bounding box center [336, 238] width 12 height 12
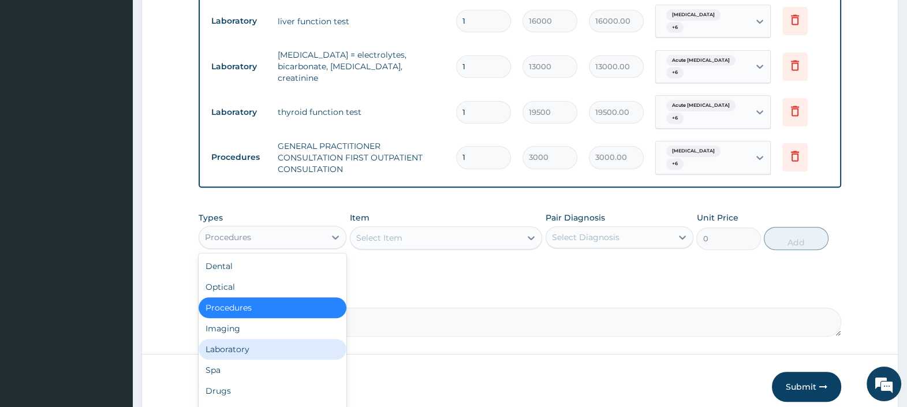
click at [244, 347] on div "Laboratory" at bounding box center [273, 349] width 148 height 21
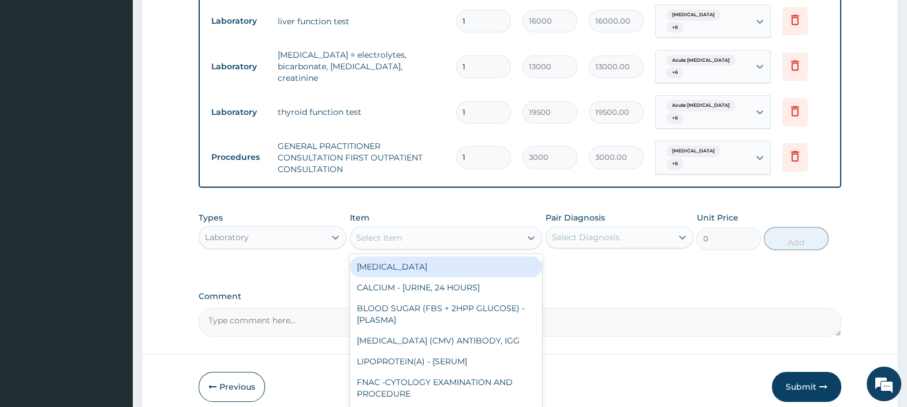
click at [386, 232] on div "Select Item" at bounding box center [379, 238] width 46 height 12
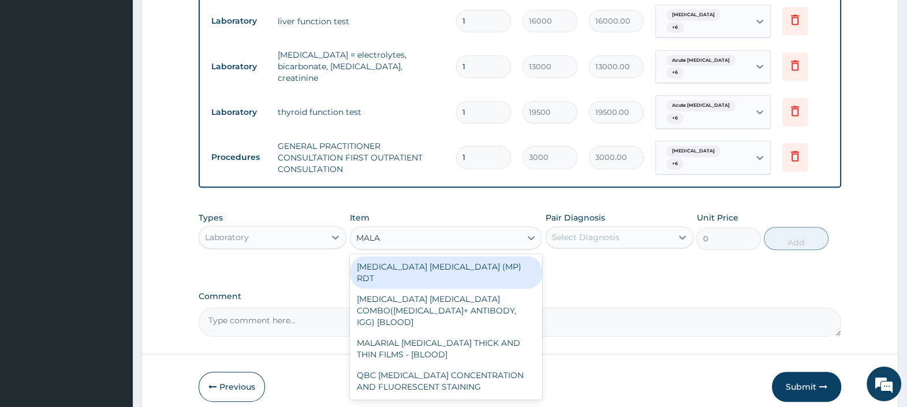
type input "MALAR"
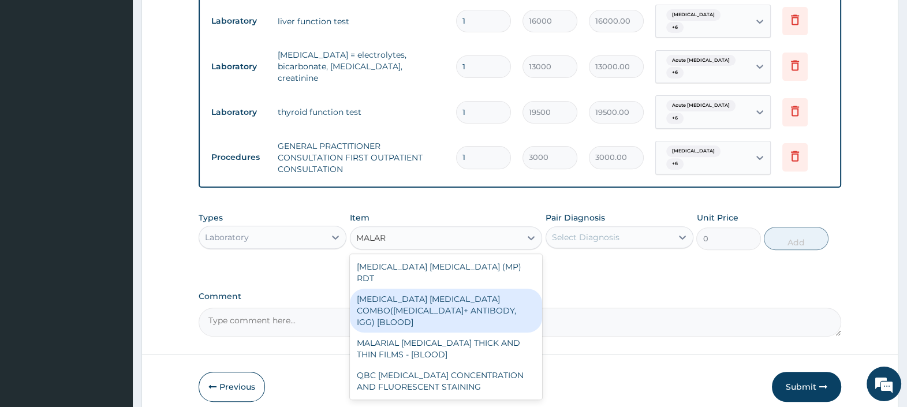
click at [456, 289] on div "[MEDICAL_DATA] [MEDICAL_DATA] COMBO([MEDICAL_DATA]+ ANTIBODY, IGG) [BLOOD]" at bounding box center [446, 311] width 193 height 44
type input "2000"
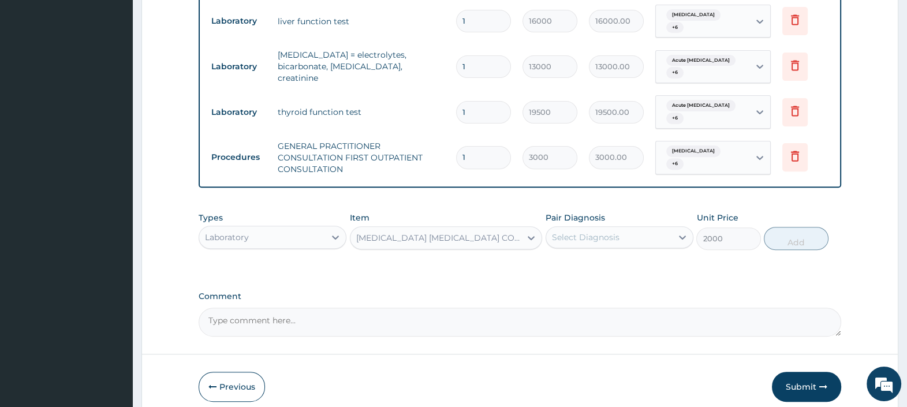
click at [462, 234] on div "[MEDICAL_DATA] [MEDICAL_DATA] COMBO([MEDICAL_DATA]+ ANTIBODY, IGG) [BLOOD]" at bounding box center [439, 238] width 166 height 12
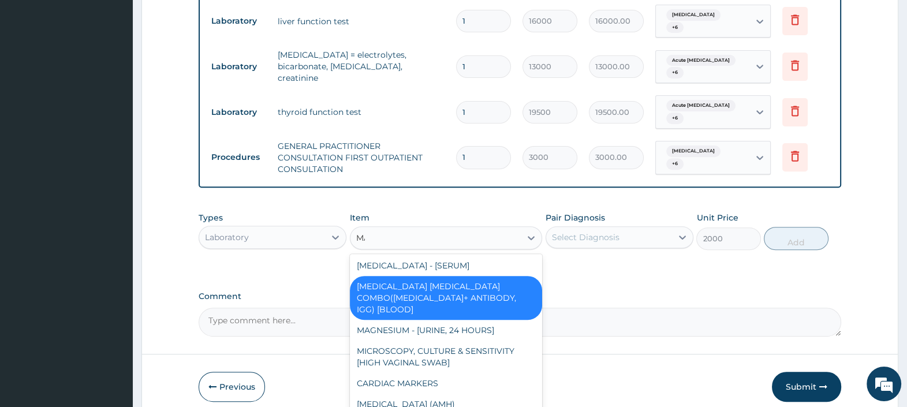
scroll to position [0, 0]
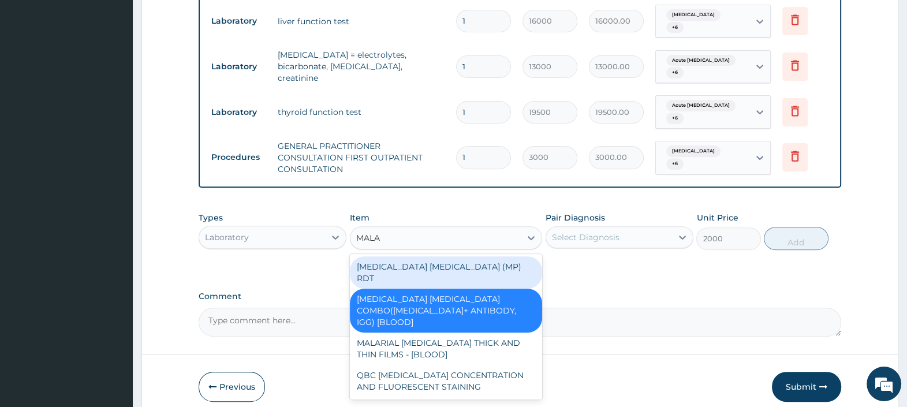
type input "MALAR"
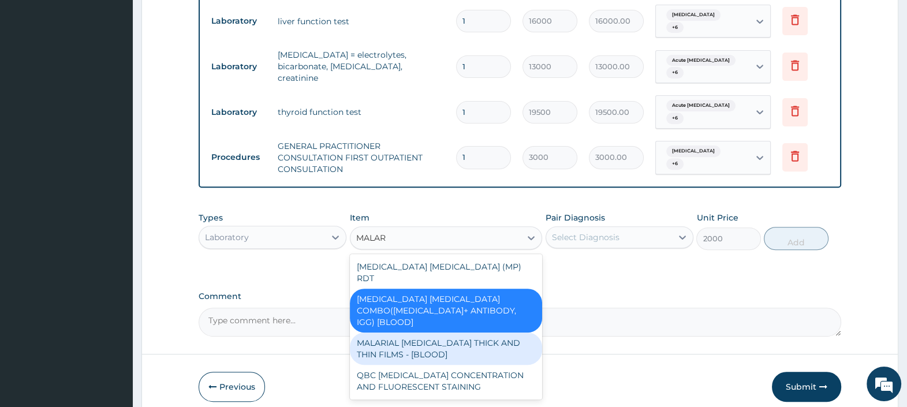
click at [466, 333] on div "MALARIAL [MEDICAL_DATA] THICK AND THIN FILMS - [BLOOD]" at bounding box center [446, 349] width 193 height 32
type input "2500"
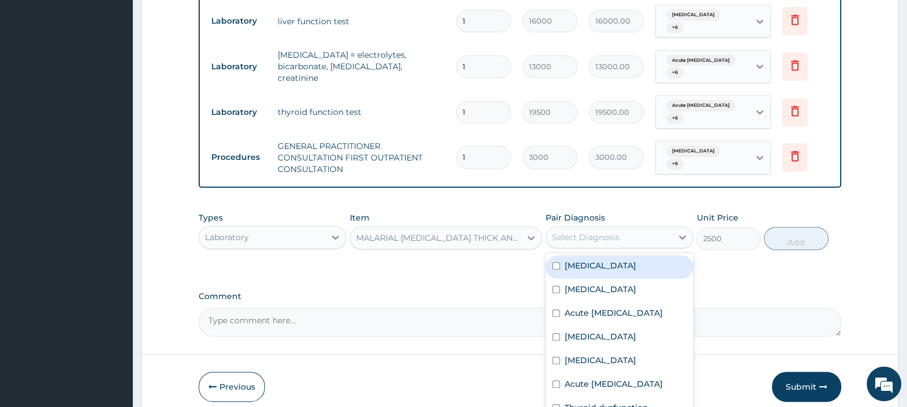
drag, startPoint x: 566, startPoint y: 230, endPoint x: 572, endPoint y: 244, distance: 15.2
click at [566, 232] on div "Select Diagnosis" at bounding box center [586, 238] width 68 height 12
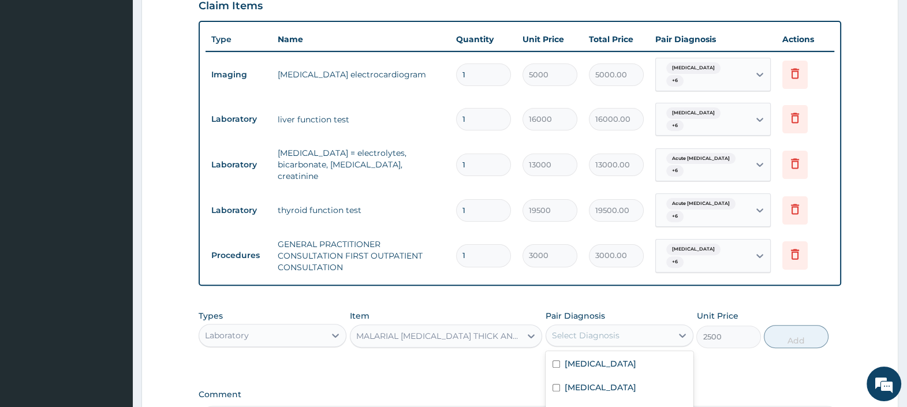
scroll to position [286, 0]
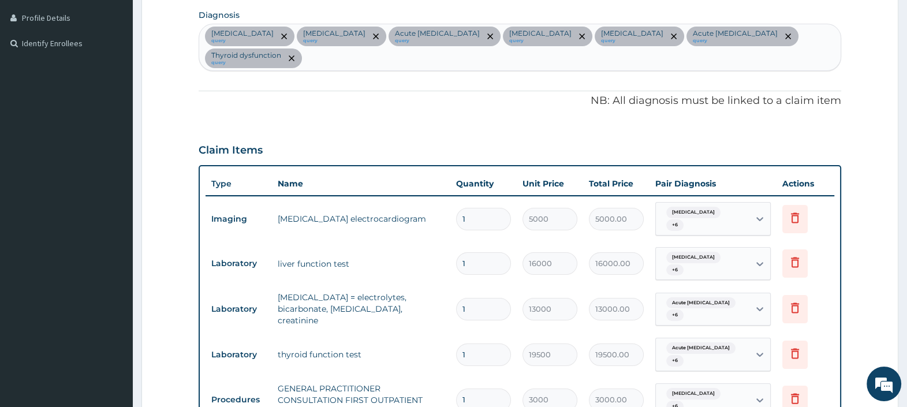
click at [364, 62] on div "Hypertensive heart disease query Hyperlipidemia query Acute chest pain query St…" at bounding box center [520, 47] width 642 height 46
type input "MALAR"
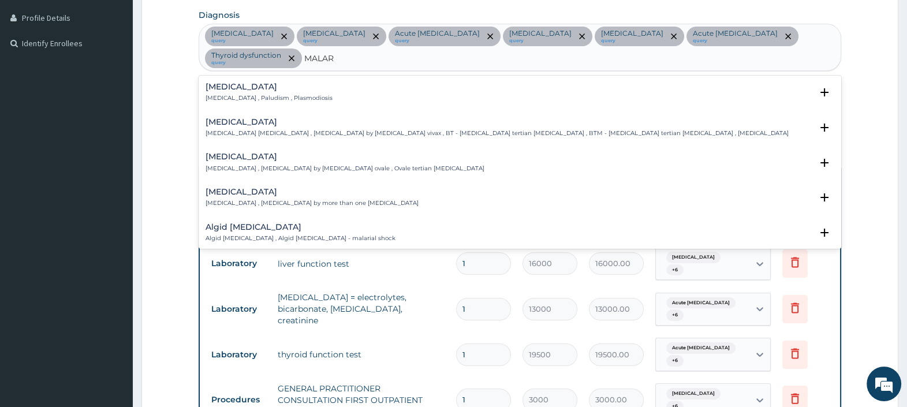
click at [230, 98] on p "Malaria , Paludism , Plasmodiosis" at bounding box center [269, 98] width 127 height 8
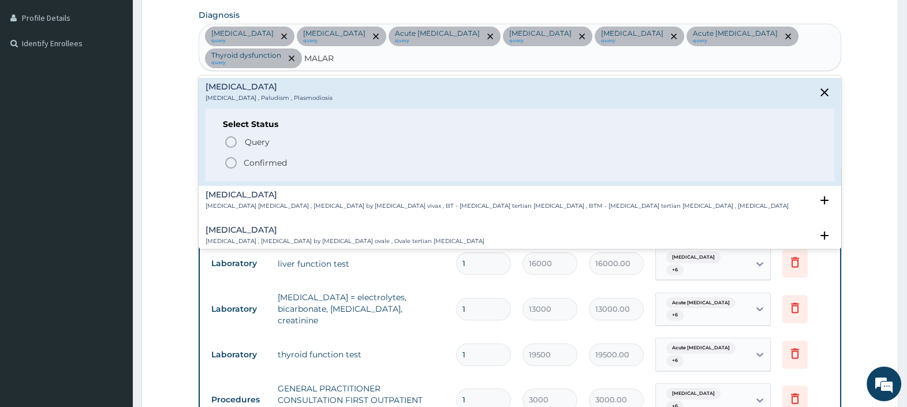
click at [269, 159] on p "Confirmed" at bounding box center [265, 163] width 43 height 12
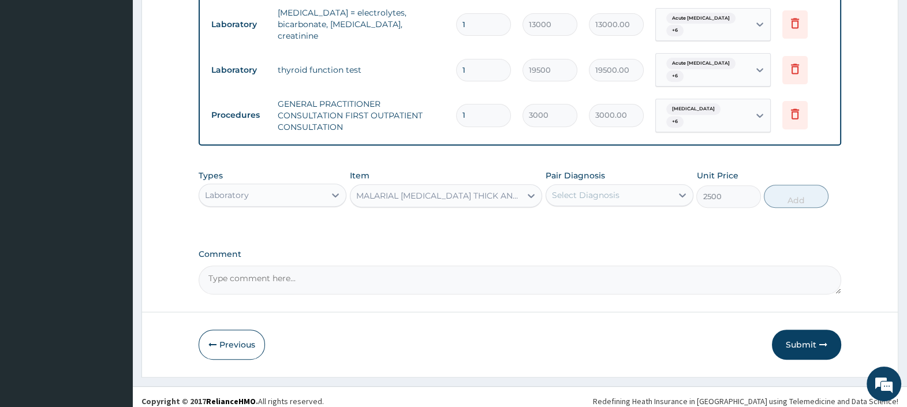
scroll to position [575, 0]
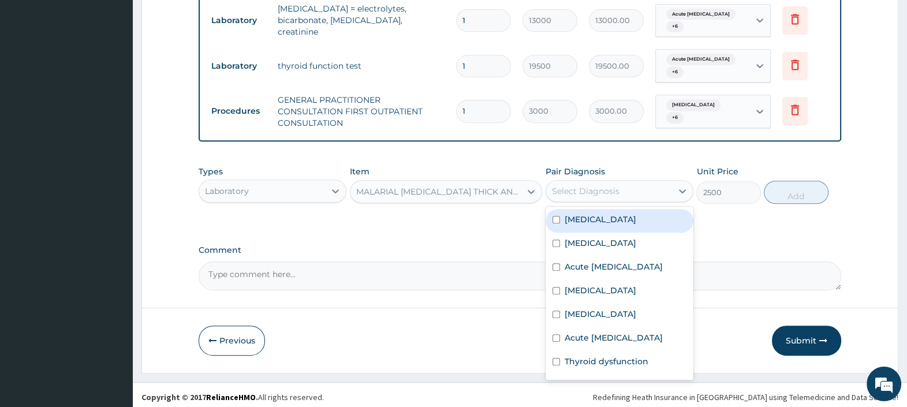
click at [621, 191] on div "Select Diagnosis" at bounding box center [609, 191] width 126 height 18
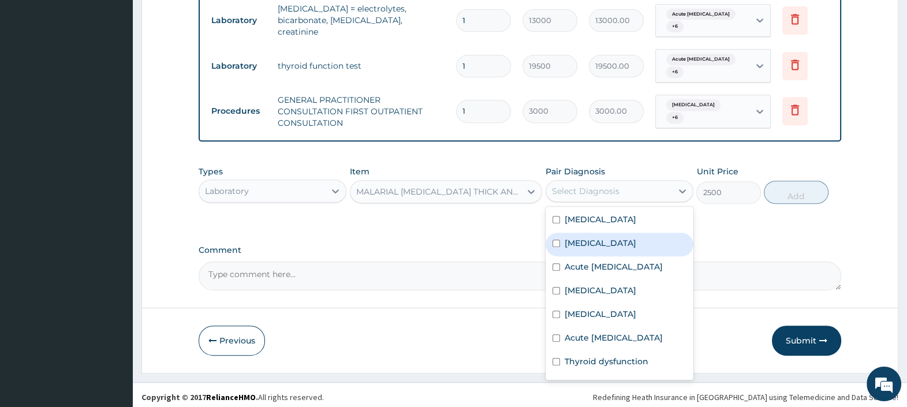
scroll to position [32, 0]
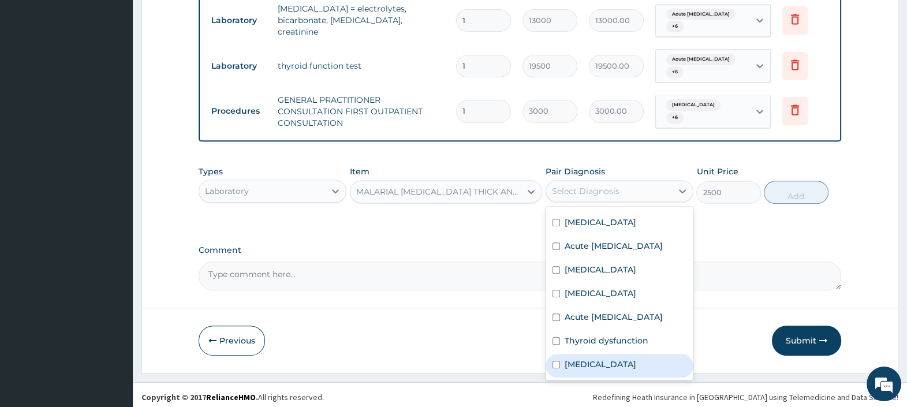
click at [604, 361] on div "Malaria" at bounding box center [620, 366] width 148 height 24
checkbox input "true"
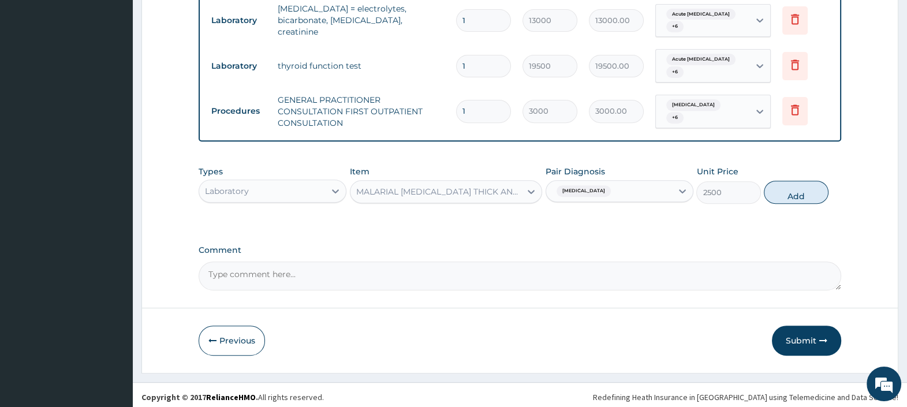
drag, startPoint x: 800, startPoint y: 192, endPoint x: 781, endPoint y: 197, distance: 19.6
click at [799, 193] on button "Add" at bounding box center [796, 192] width 64 height 23
type input "0"
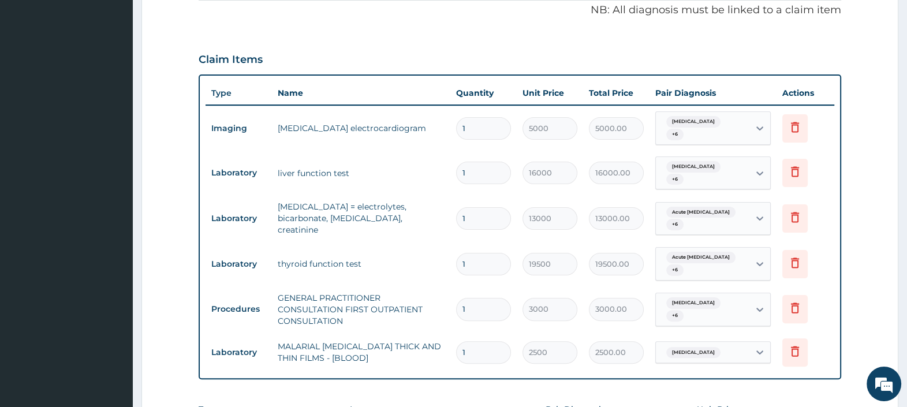
scroll to position [286, 0]
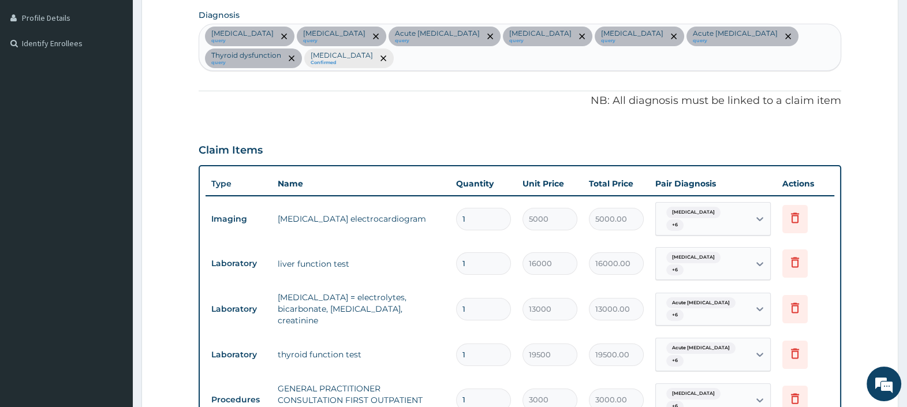
click at [375, 57] on div "Hypertensive heart disease query Hyperlipidemia query Acute chest pain query St…" at bounding box center [520, 47] width 642 height 46
type input "SEPSIS"
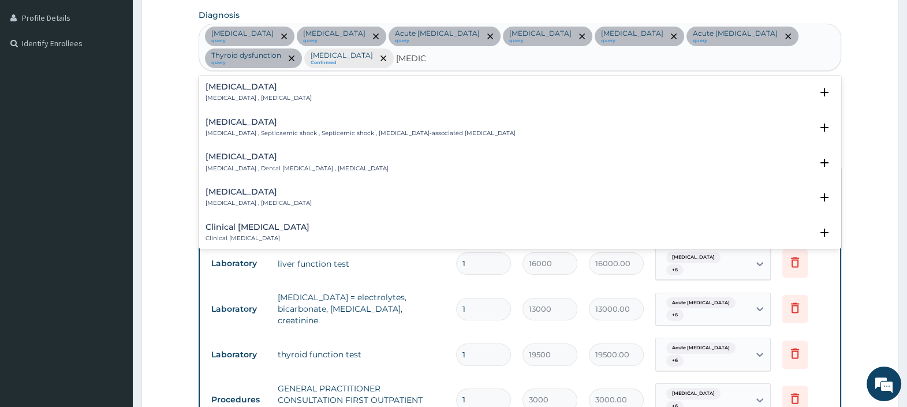
click at [244, 92] on div "Sepsis Systemic infection , Sepsis" at bounding box center [259, 93] width 106 height 20
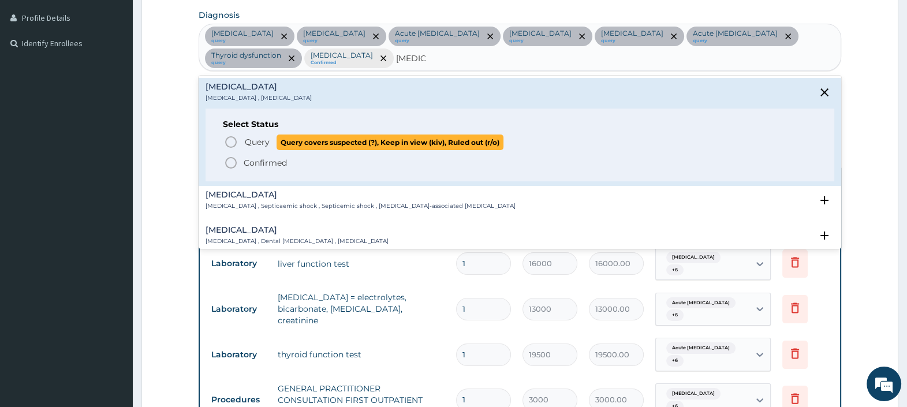
click at [258, 139] on span "Query" at bounding box center [257, 142] width 25 height 12
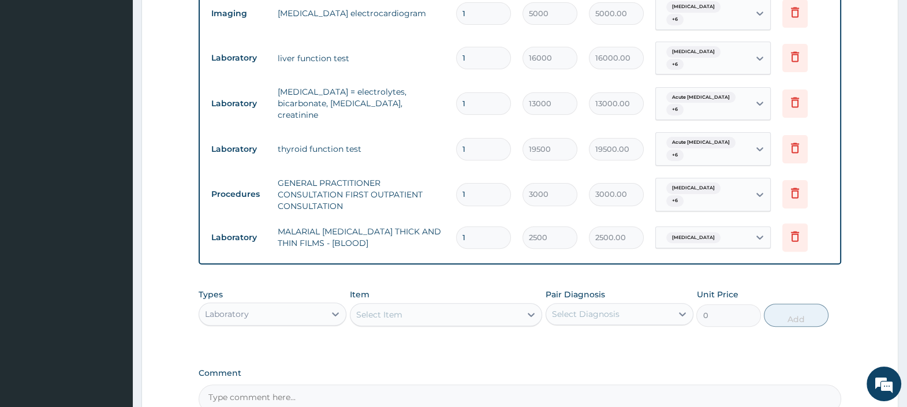
scroll to position [502, 0]
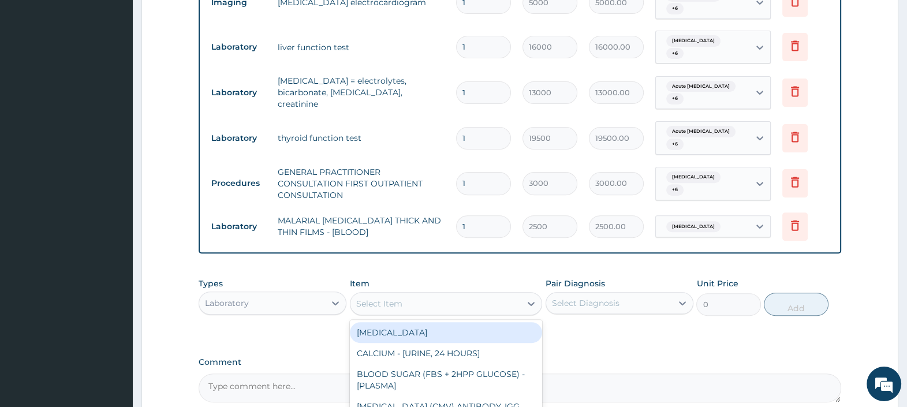
click at [411, 305] on div "Select Item" at bounding box center [436, 304] width 171 height 18
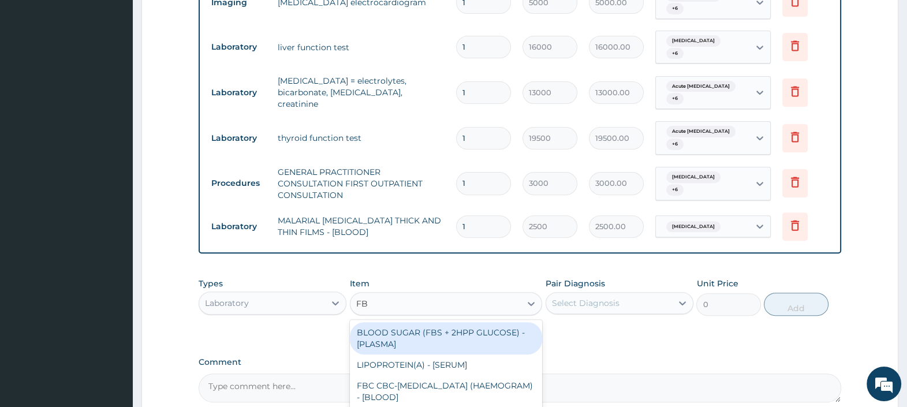
type input "FBC"
click at [420, 329] on div "FBC CBC-COMPLETE BLOOD COUNT (HAEMOGRAM) - [BLOOD]" at bounding box center [446, 338] width 193 height 32
type input "4500"
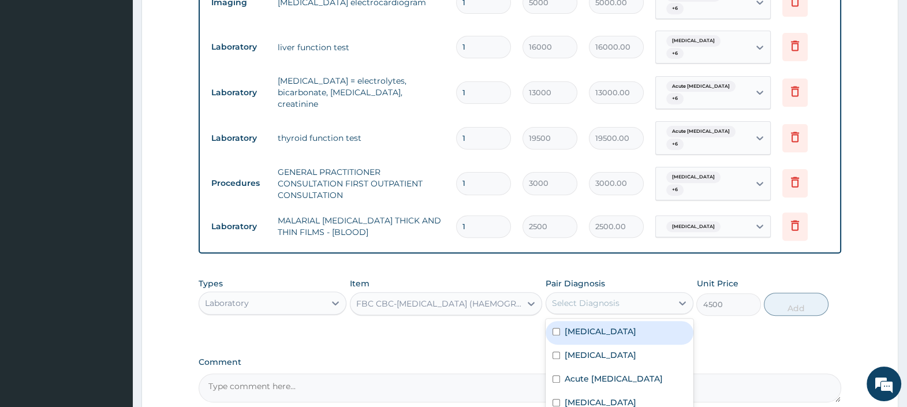
click at [583, 297] on div "Select Diagnosis" at bounding box center [586, 303] width 68 height 12
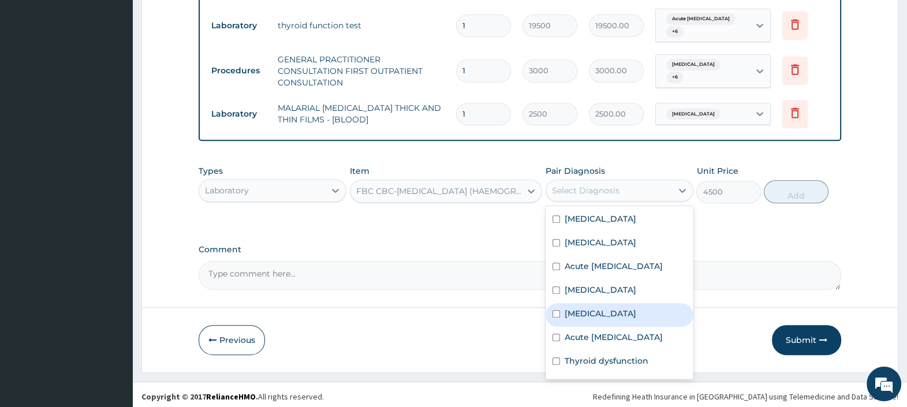
scroll to position [55, 0]
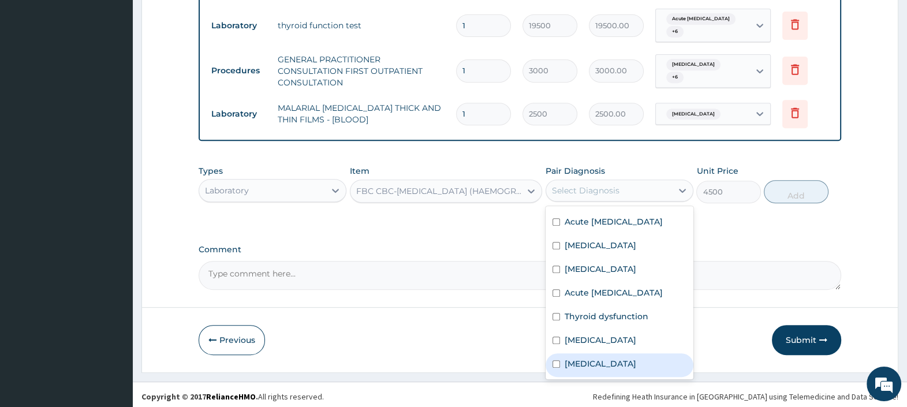
click at [577, 364] on label "Sepsis" at bounding box center [601, 364] width 72 height 12
checkbox input "true"
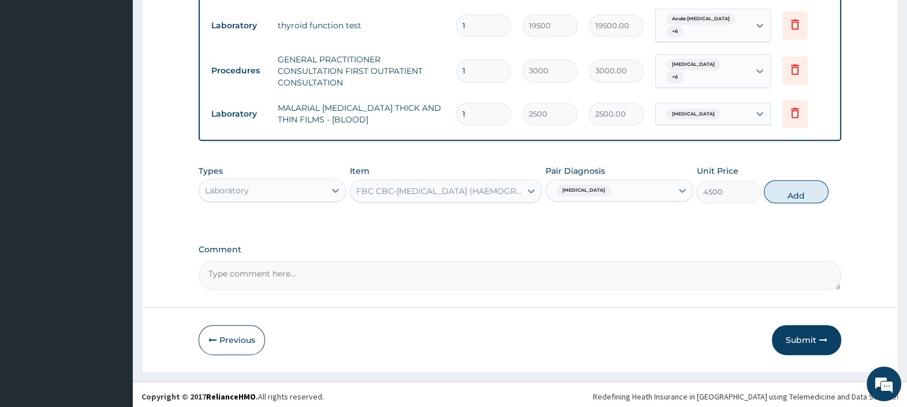
drag, startPoint x: 794, startPoint y: 185, endPoint x: 791, endPoint y: 202, distance: 17.6
click at [795, 185] on button "Add" at bounding box center [796, 191] width 64 height 23
type input "0"
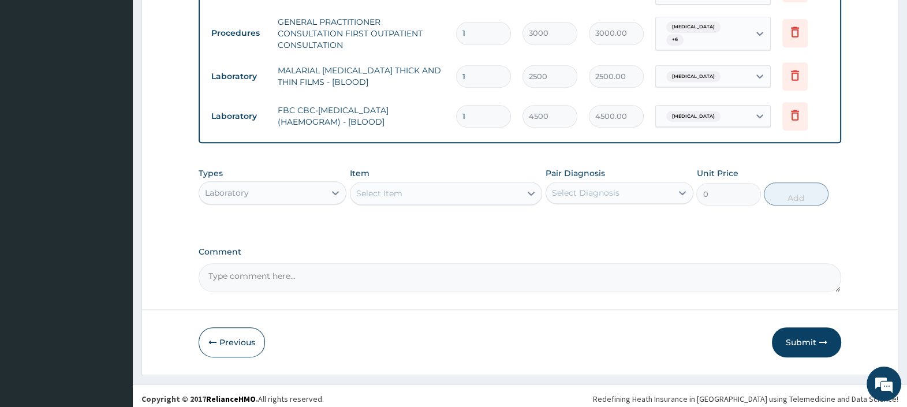
scroll to position [655, 0]
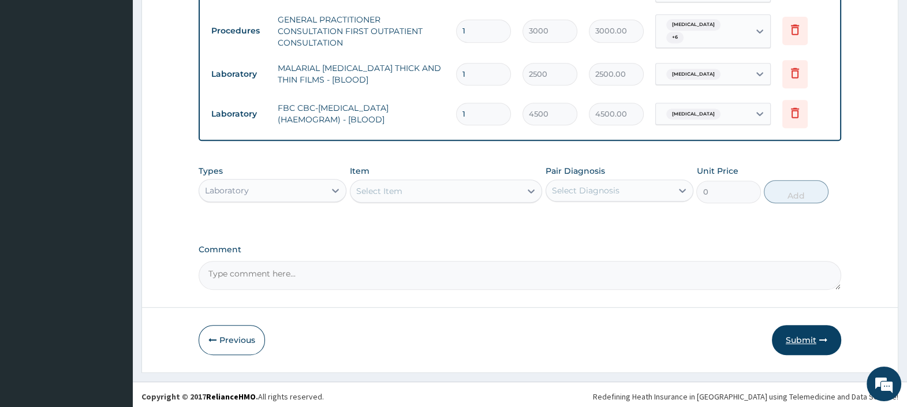
click at [816, 333] on button "Submit" at bounding box center [806, 340] width 69 height 30
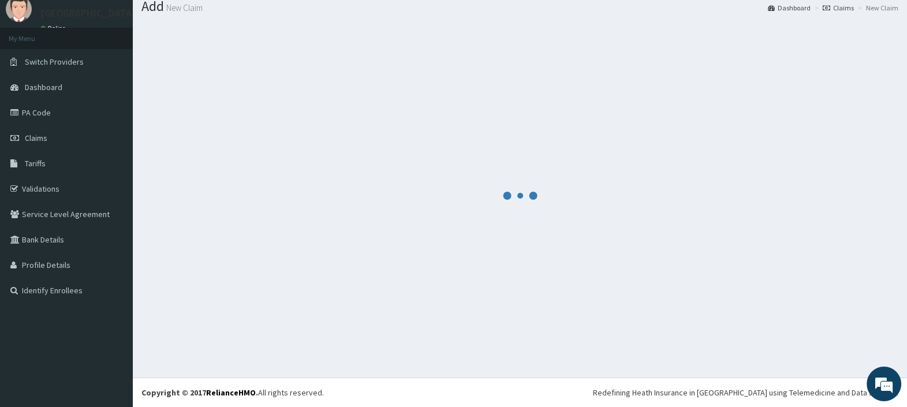
scroll to position [38, 0]
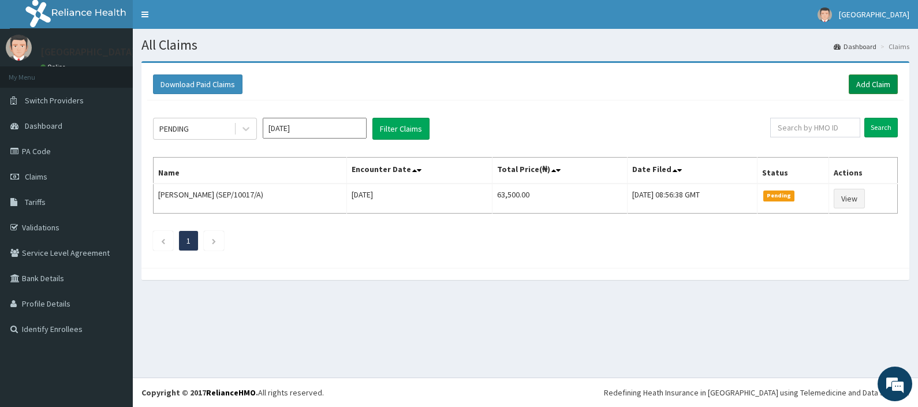
click at [869, 80] on link "Add Claim" at bounding box center [873, 84] width 49 height 20
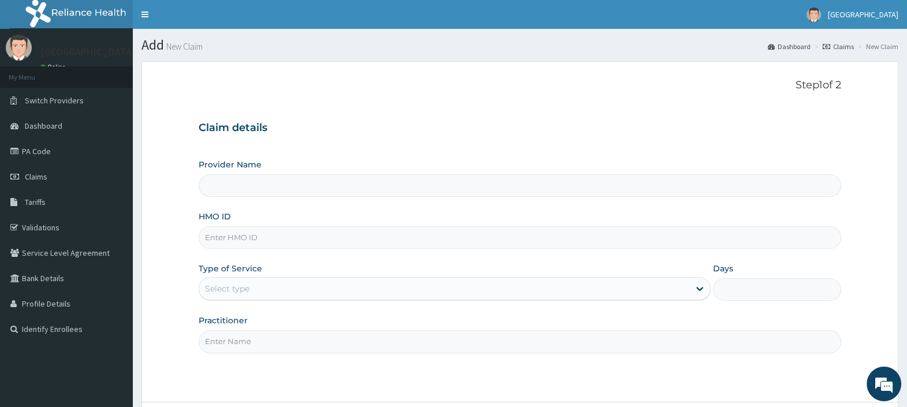
type input "[GEOGRAPHIC_DATA]"
click at [270, 238] on input "HMO ID" at bounding box center [520, 237] width 643 height 23
type input "TPH/10241/A"
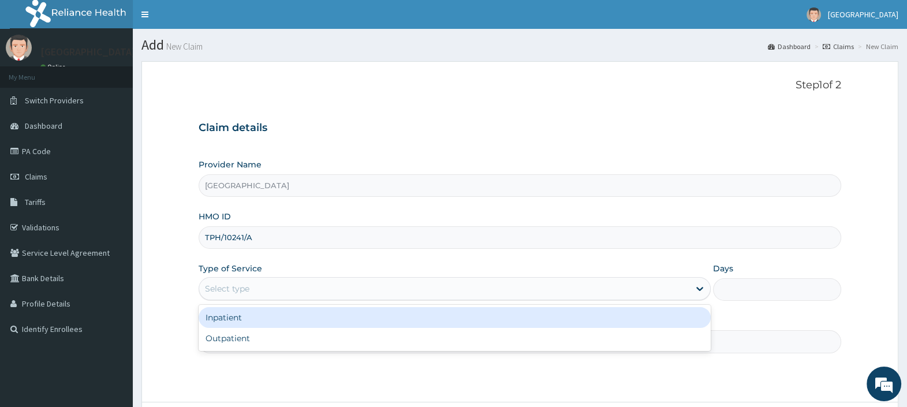
click at [241, 286] on div "Select type" at bounding box center [227, 289] width 44 height 12
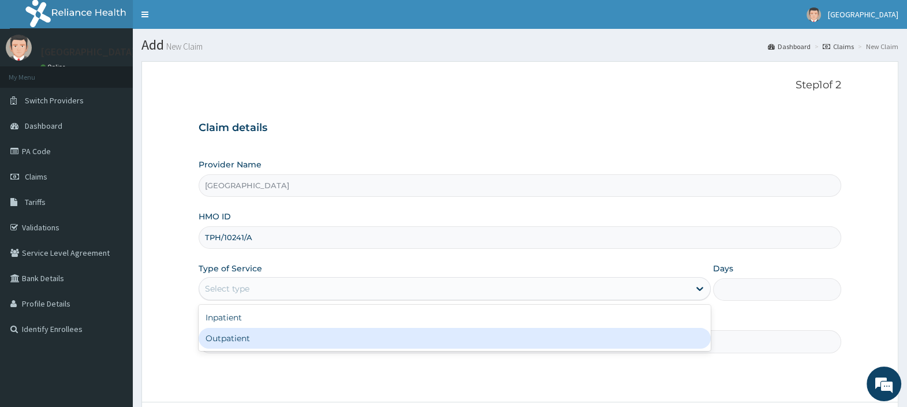
click at [236, 336] on div "Outpatient" at bounding box center [455, 338] width 512 height 21
type input "1"
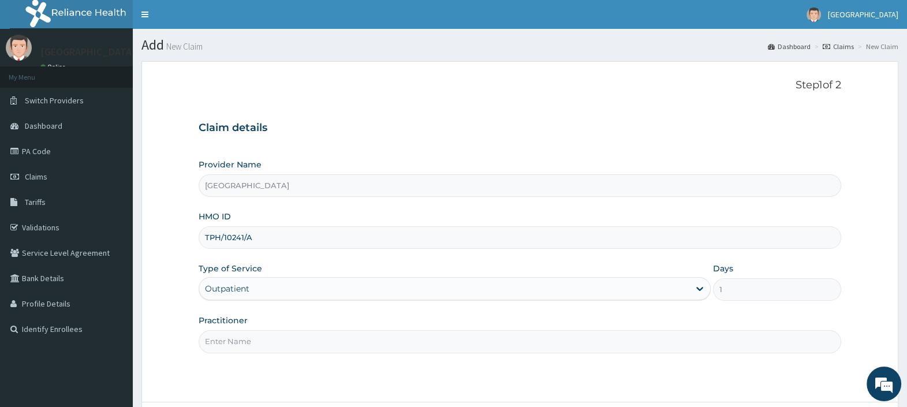
click at [243, 341] on input "Practitioner" at bounding box center [520, 341] width 643 height 23
type input "[PERSON_NAME][GEOGRAPHIC_DATA]"
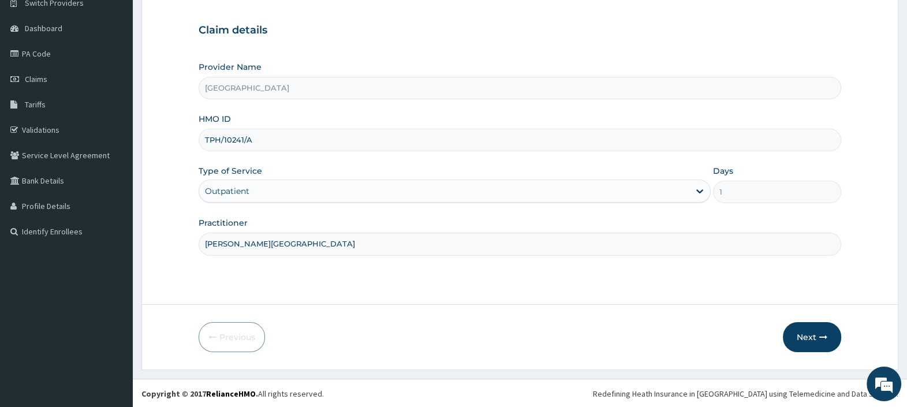
scroll to position [98, 0]
click at [810, 336] on button "Next" at bounding box center [812, 337] width 58 height 30
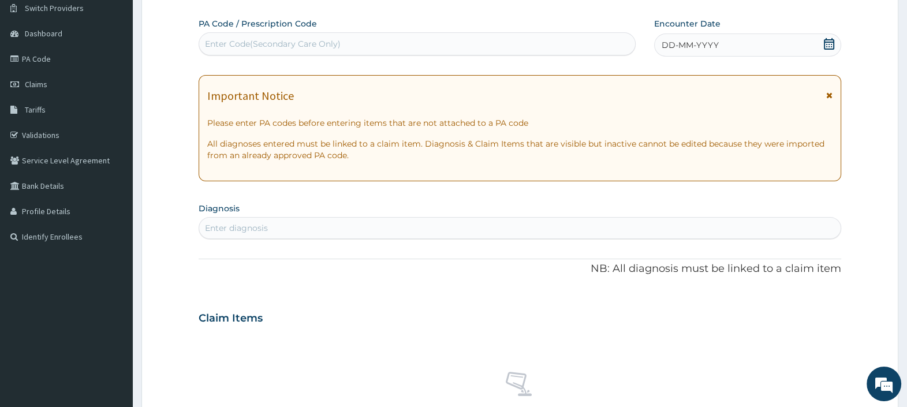
scroll to position [0, 0]
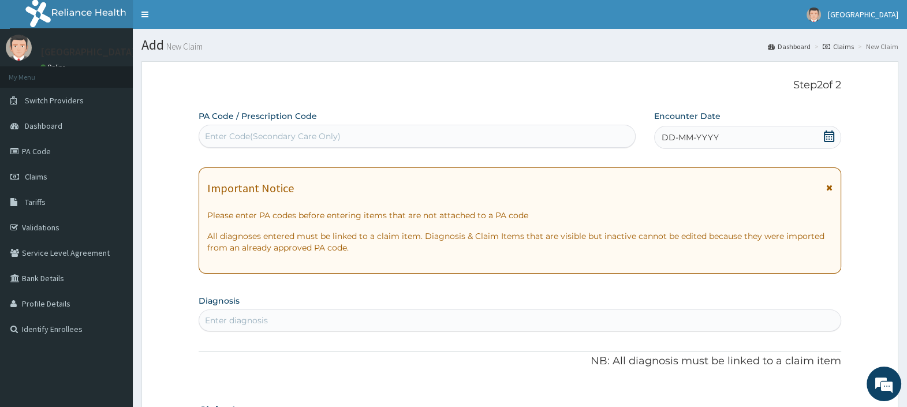
click at [831, 136] on icon at bounding box center [829, 137] width 12 height 12
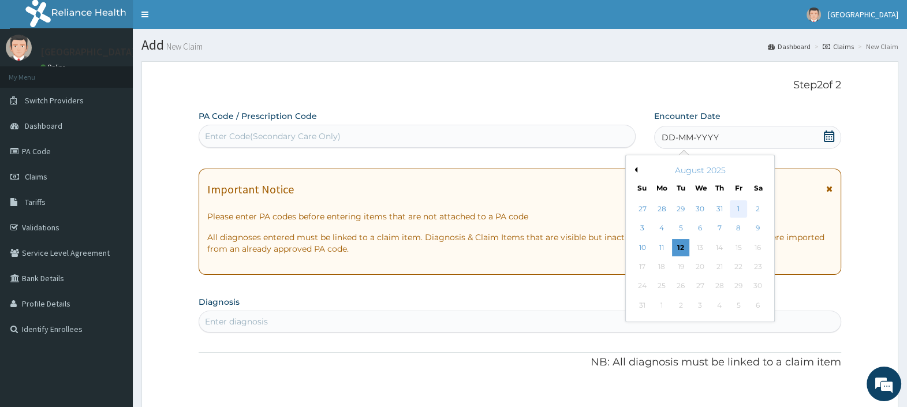
drag, startPoint x: 742, startPoint y: 205, endPoint x: 658, endPoint y: 205, distance: 84.3
click at [742, 205] on div "1" at bounding box center [738, 208] width 17 height 17
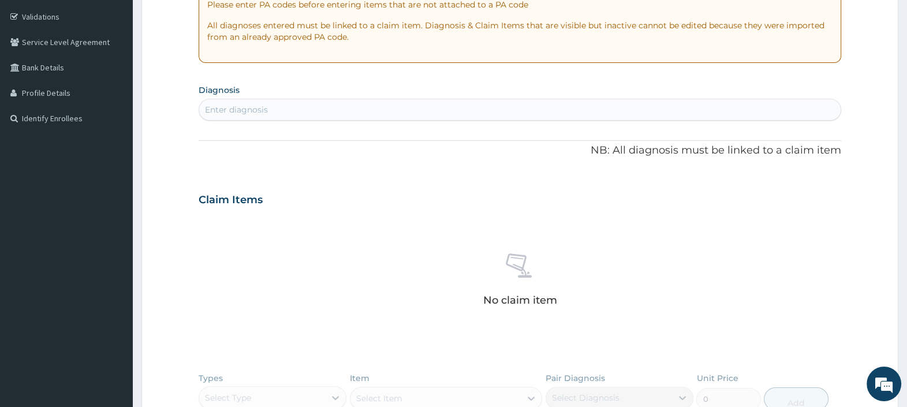
scroll to position [217, 0]
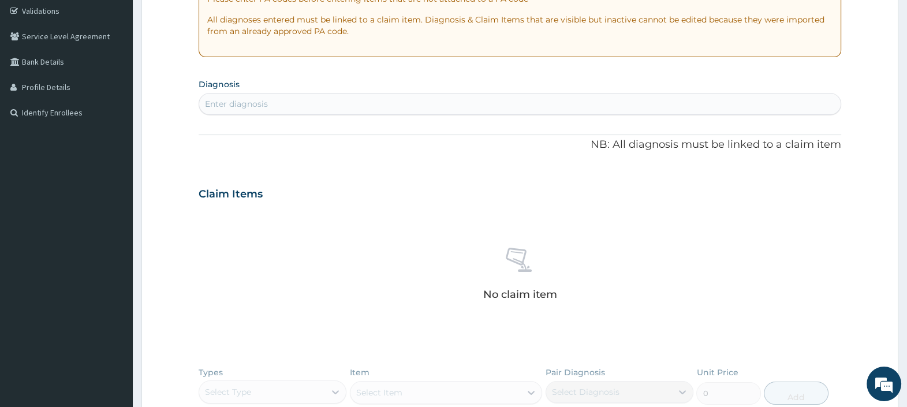
click at [288, 104] on div "Enter diagnosis" at bounding box center [520, 104] width 642 height 18
type input "ischio"
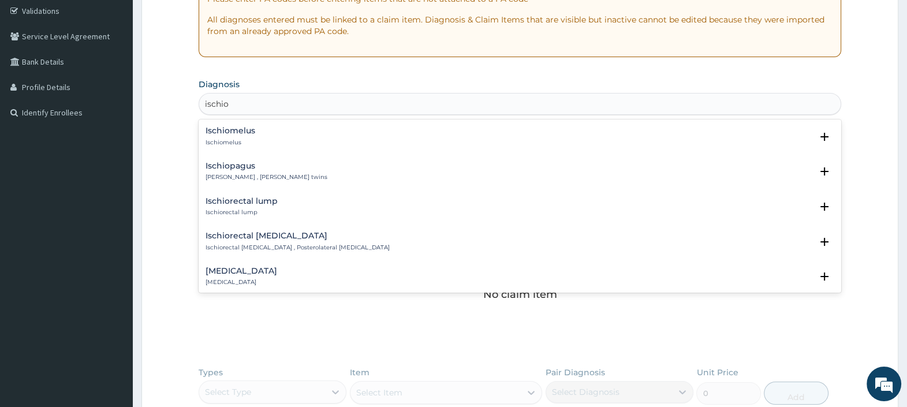
click at [260, 274] on h4 "Ischiorectal abscess" at bounding box center [242, 271] width 72 height 9
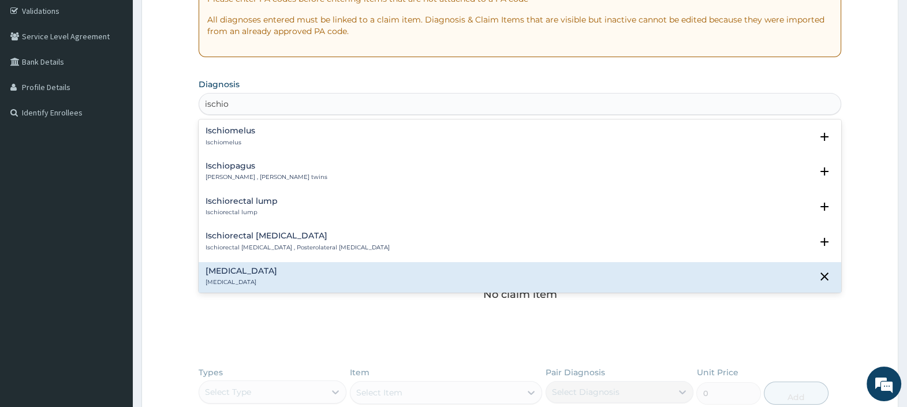
scroll to position [72, 0]
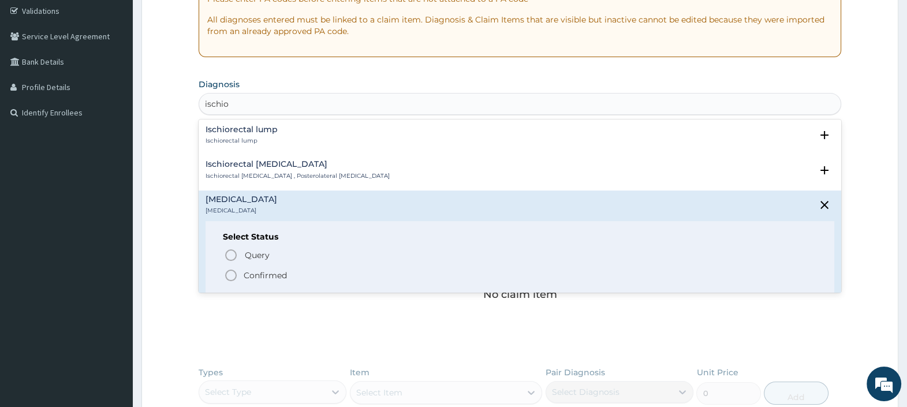
click at [241, 271] on span "Confirmed" at bounding box center [520, 276] width 593 height 14
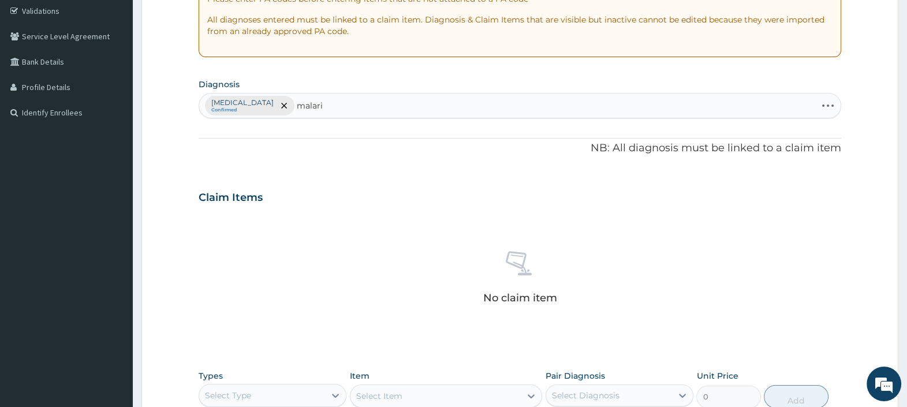
type input "malaria"
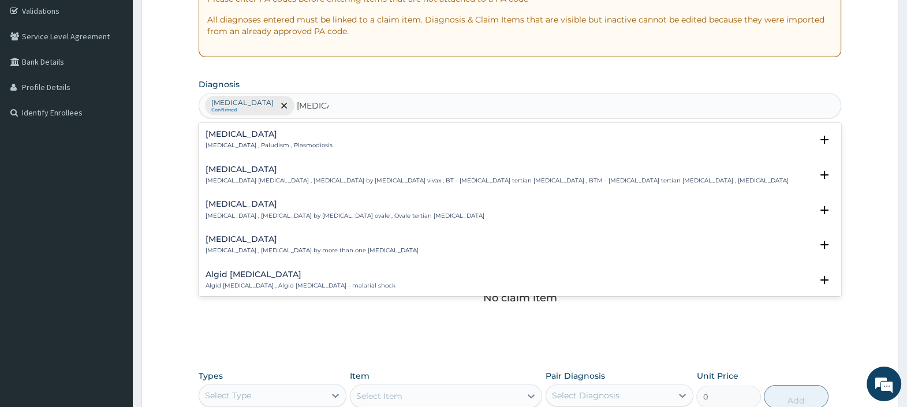
click at [269, 150] on div "Malaria Malaria , Paludism , Plasmodiosis Select Status Query Query covers susp…" at bounding box center [520, 143] width 629 height 26
click at [235, 147] on p "Malaria , Paludism , Plasmodiosis" at bounding box center [269, 145] width 127 height 8
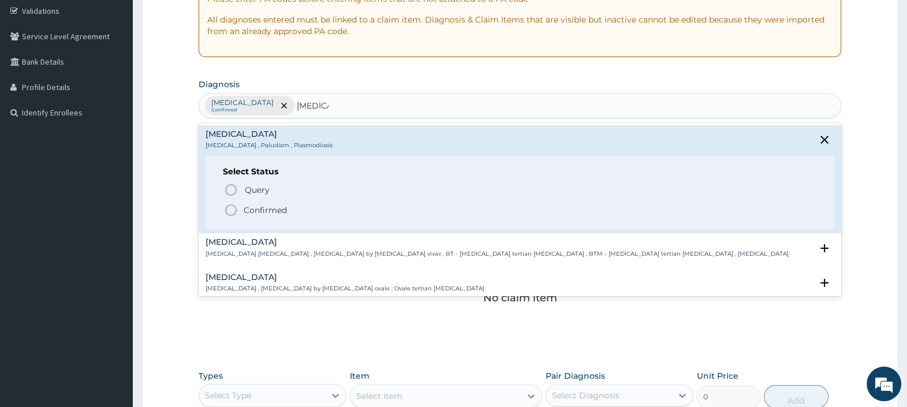
click at [249, 208] on p "Confirmed" at bounding box center [265, 210] width 43 height 12
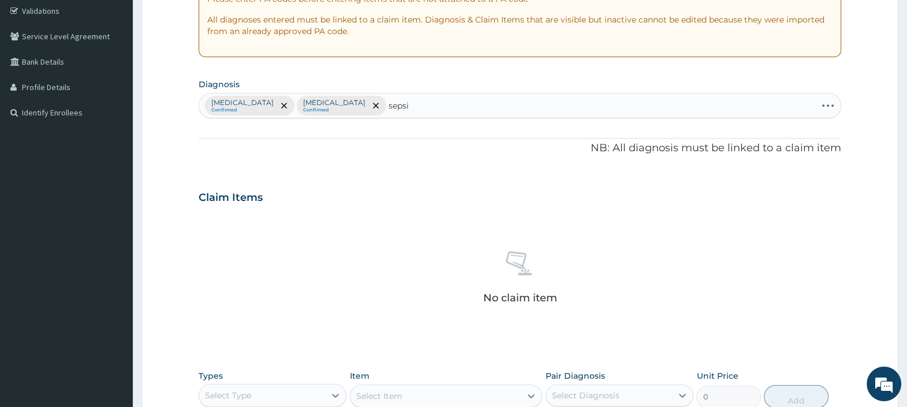
type input "sepsis"
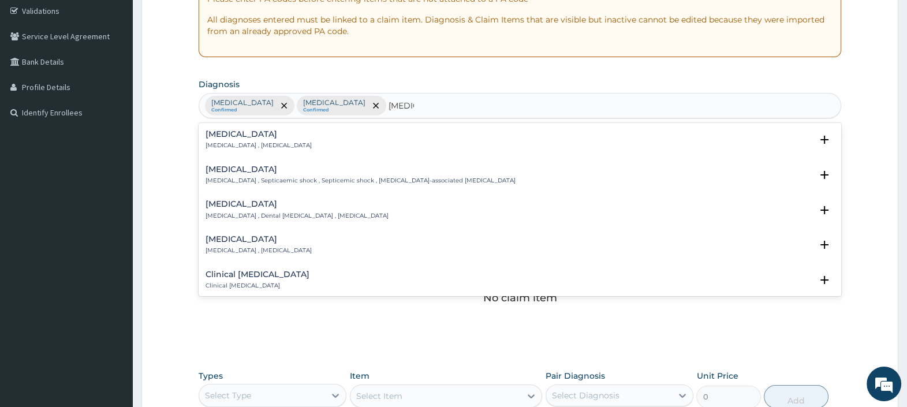
click at [223, 139] on div "Sepsis Systemic infection , Sepsis" at bounding box center [259, 140] width 106 height 20
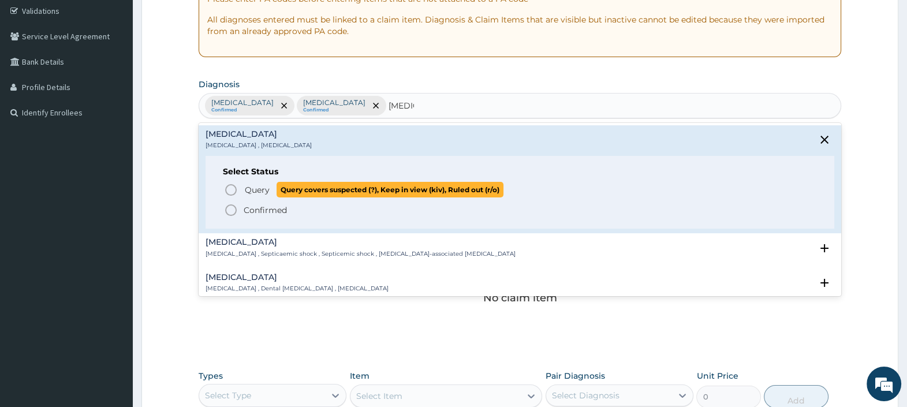
click at [251, 191] on span "Query" at bounding box center [257, 190] width 25 height 12
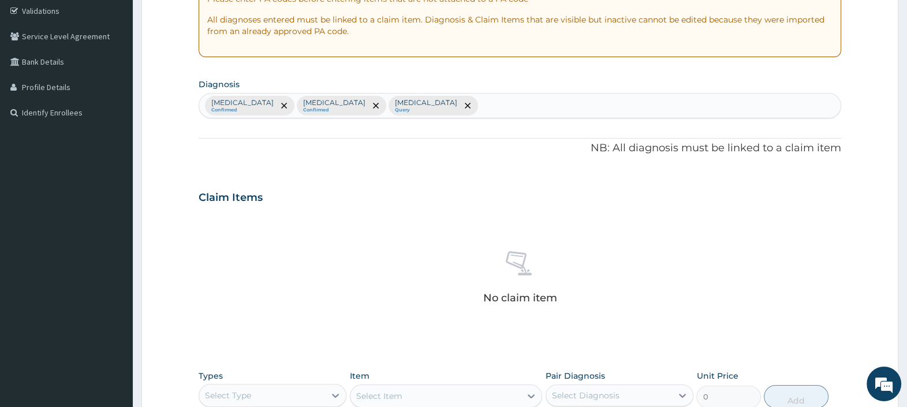
scroll to position [288, 0]
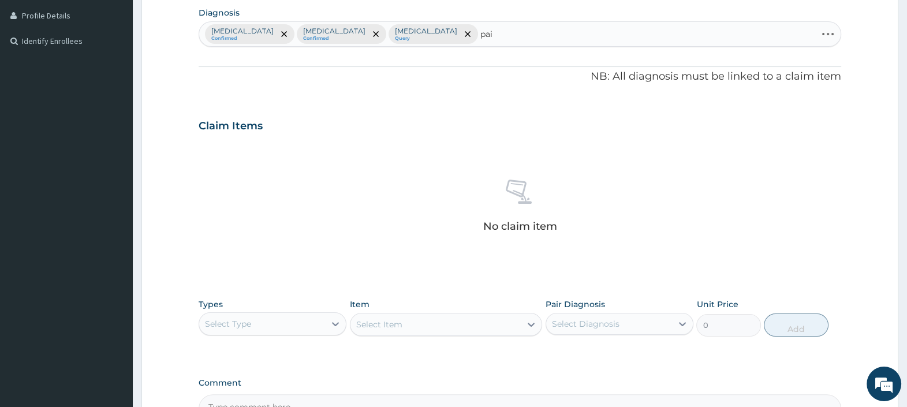
type input "pain"
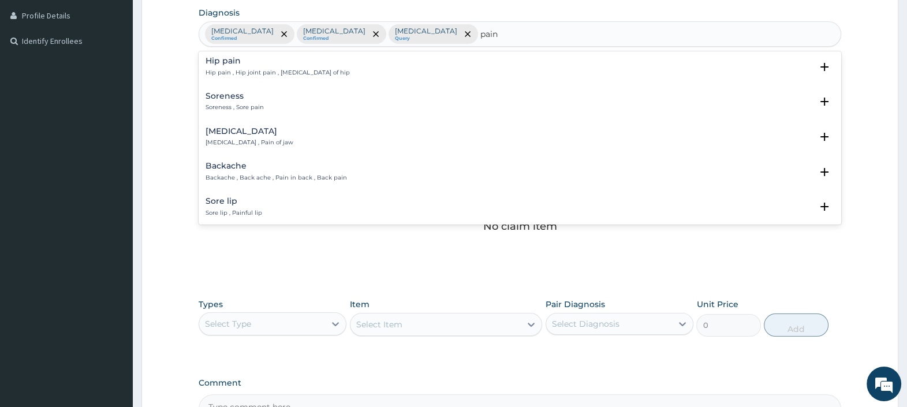
scroll to position [0, 0]
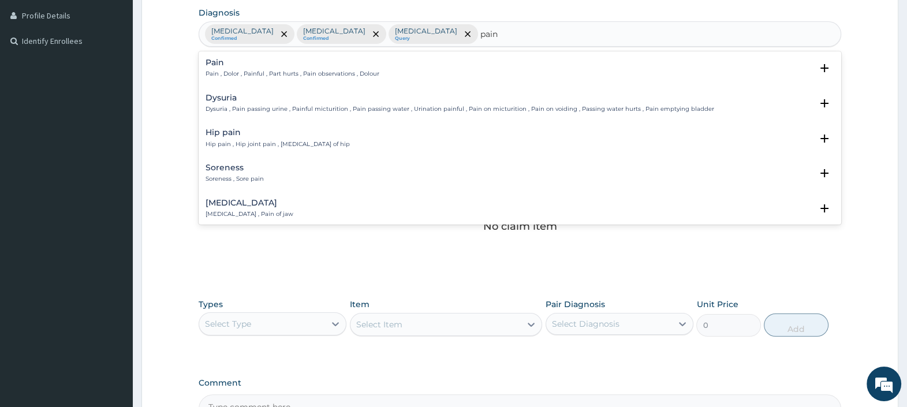
click at [218, 66] on div "Pain Pain , Dolor , Painful , Part hurts , Pain observations , Dolour" at bounding box center [293, 68] width 174 height 20
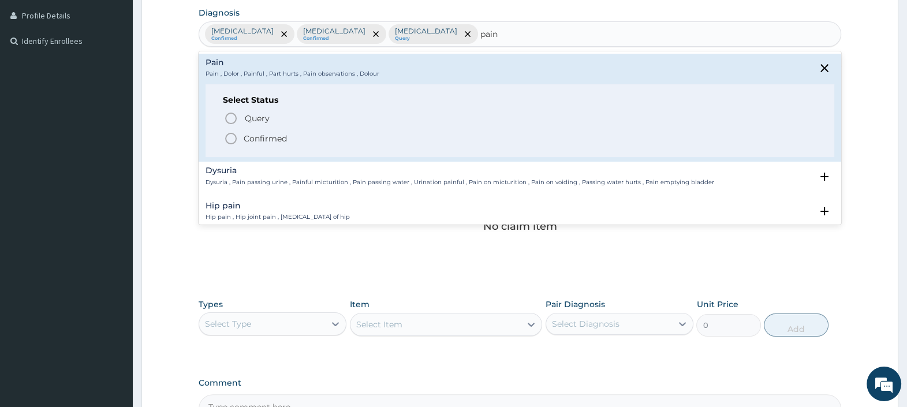
drag, startPoint x: 230, startPoint y: 137, endPoint x: 257, endPoint y: 126, distance: 29.3
click at [230, 138] on icon "status option filled" at bounding box center [231, 139] width 14 height 14
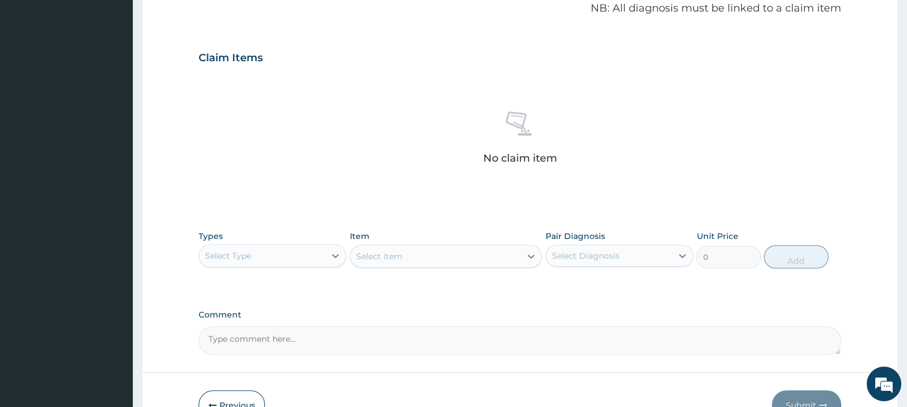
scroll to position [424, 0]
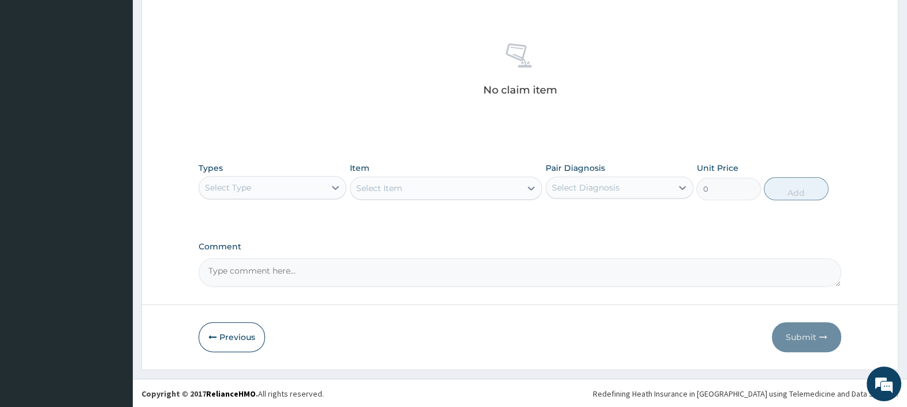
click at [269, 184] on div "Select Type" at bounding box center [262, 187] width 126 height 18
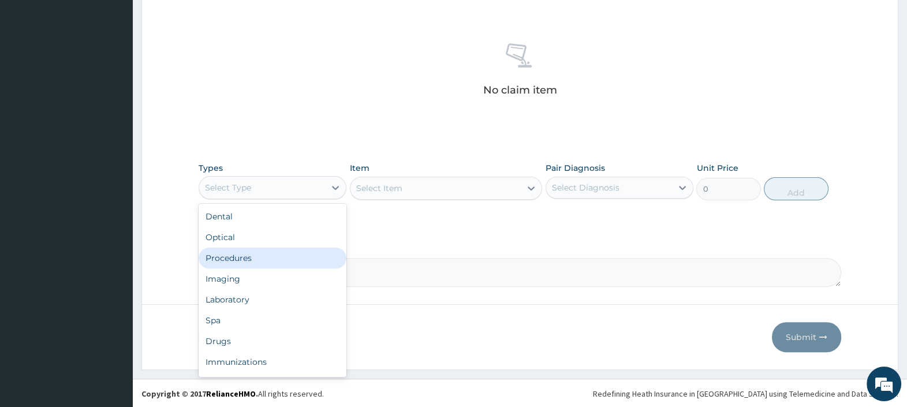
drag, startPoint x: 254, startPoint y: 258, endPoint x: 244, endPoint y: 236, distance: 24.0
click at [253, 258] on div "Procedures" at bounding box center [273, 258] width 148 height 21
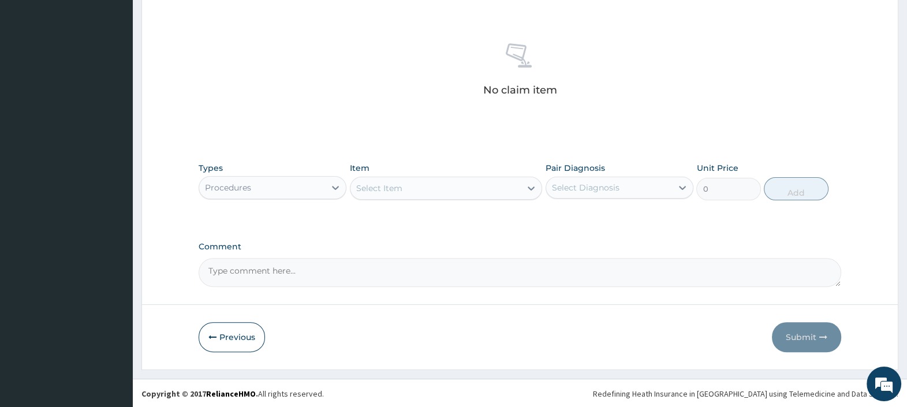
click at [406, 187] on div "Select Item" at bounding box center [436, 188] width 171 height 18
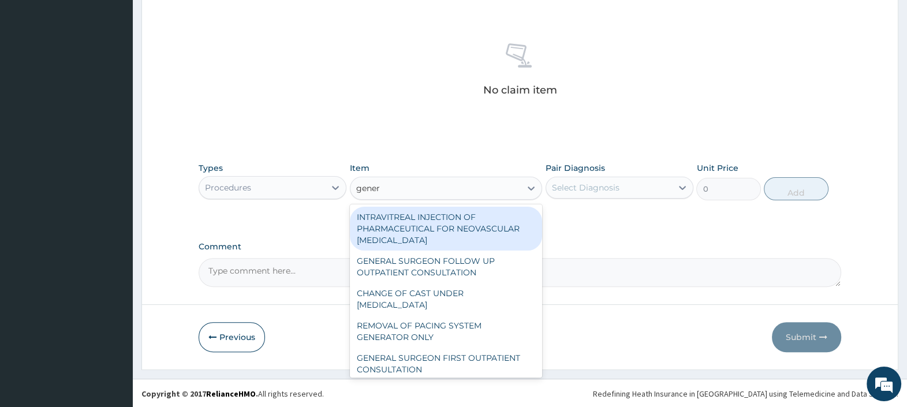
type input "genera"
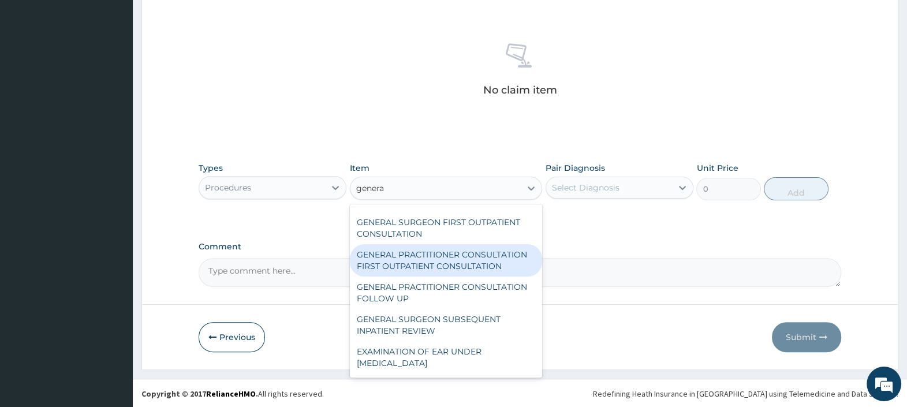
scroll to position [144, 0]
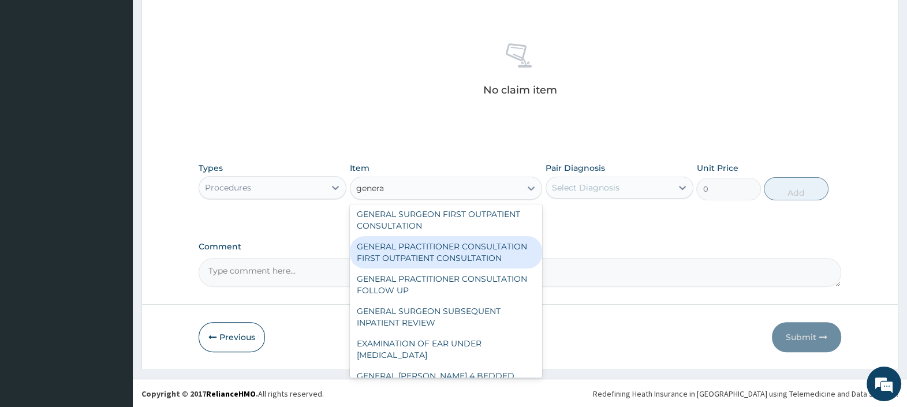
click at [431, 263] on div "GENERAL PRACTITIONER CONSULTATION FIRST OUTPATIENT CONSULTATION" at bounding box center [446, 252] width 193 height 32
type input "3000"
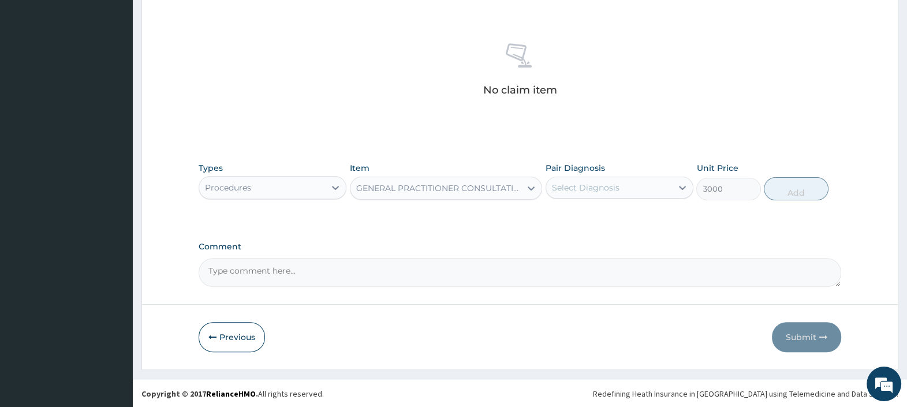
click at [606, 188] on div "Select Diagnosis" at bounding box center [586, 188] width 68 height 12
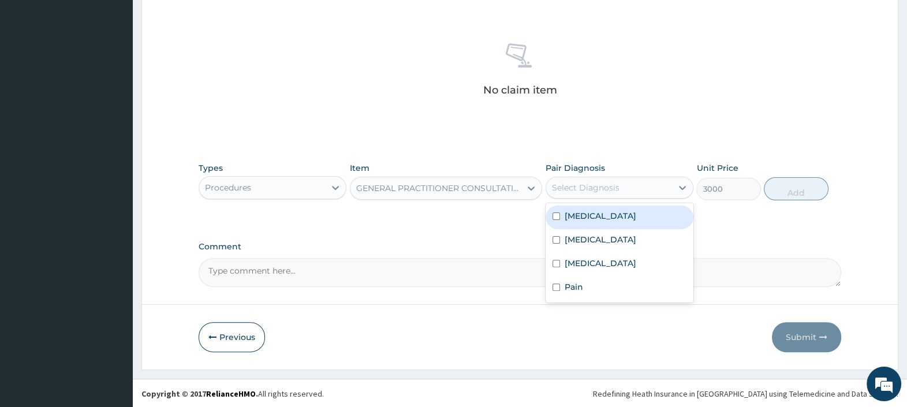
click at [611, 217] on label "Ischiorectal abscess" at bounding box center [601, 216] width 72 height 12
checkbox input "true"
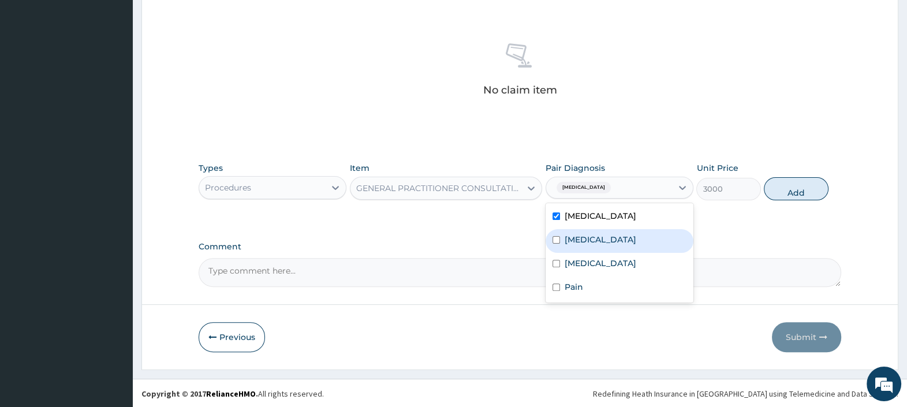
click at [602, 244] on div "Malaria" at bounding box center [620, 241] width 148 height 24
checkbox input "true"
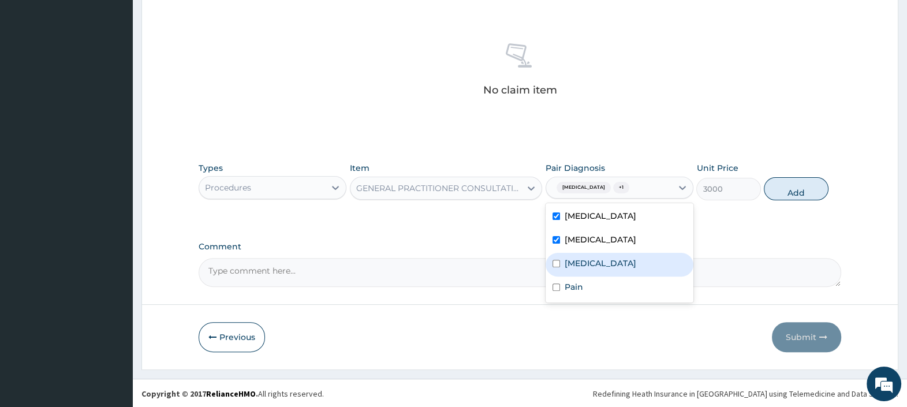
click at [598, 266] on div "Sepsis" at bounding box center [620, 265] width 148 height 24
checkbox input "true"
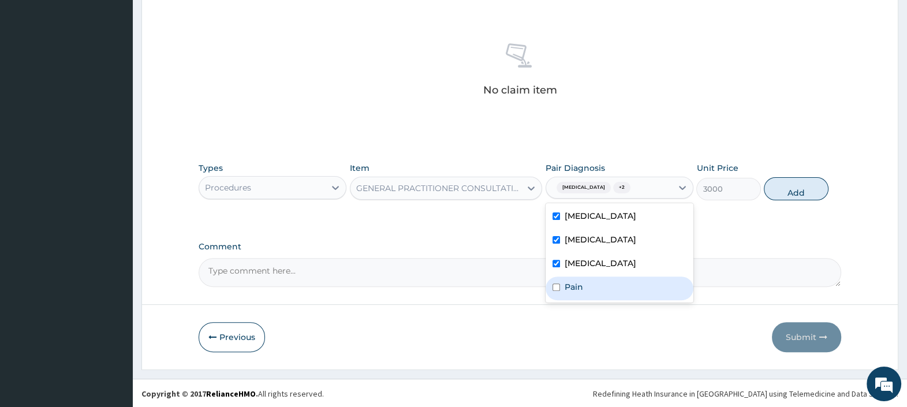
click at [601, 295] on div "Pain" at bounding box center [620, 289] width 148 height 24
checkbox input "true"
click at [789, 191] on button "Add" at bounding box center [796, 188] width 64 height 23
type input "0"
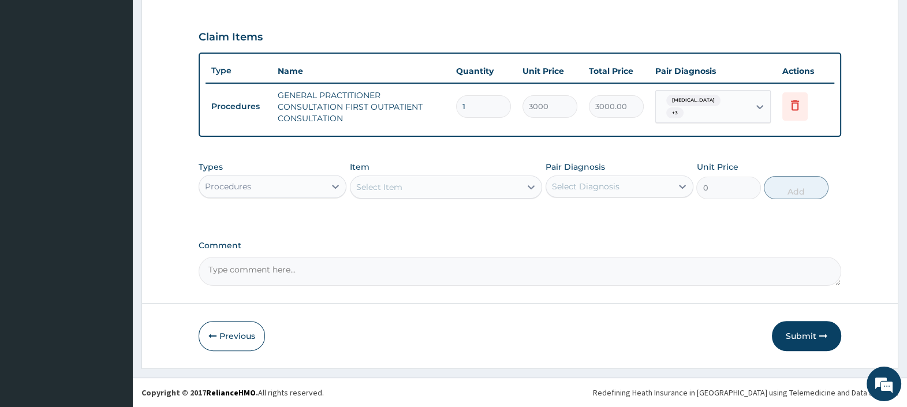
scroll to position [375, 0]
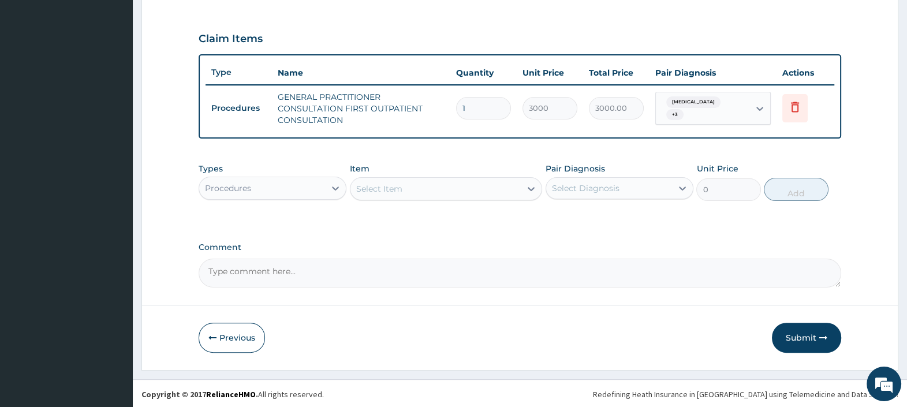
click at [319, 185] on div "Procedures" at bounding box center [262, 188] width 126 height 18
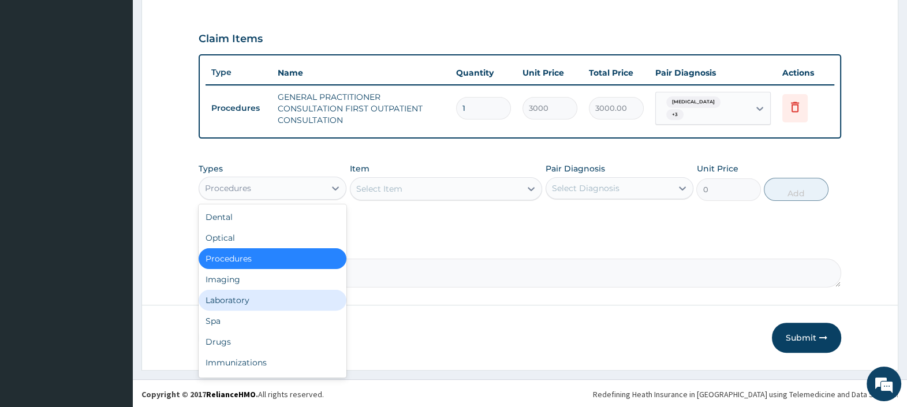
drag, startPoint x: 247, startPoint y: 296, endPoint x: 256, endPoint y: 293, distance: 9.1
click at [247, 296] on div "Laboratory" at bounding box center [273, 300] width 148 height 21
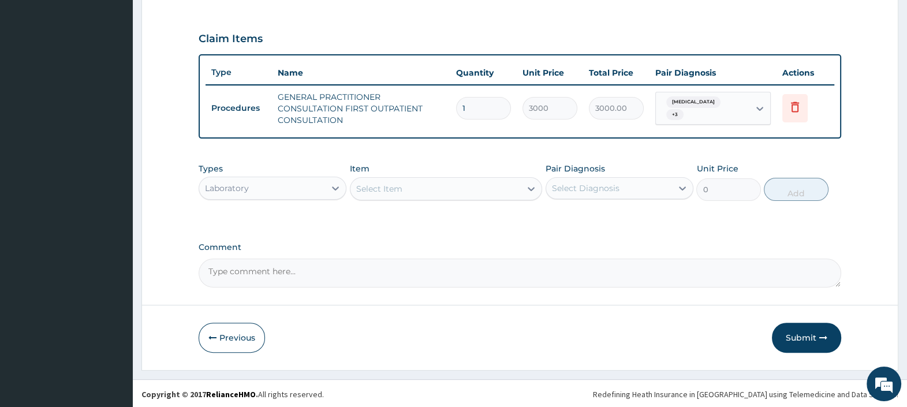
click at [404, 188] on div "Select Item" at bounding box center [436, 189] width 171 height 18
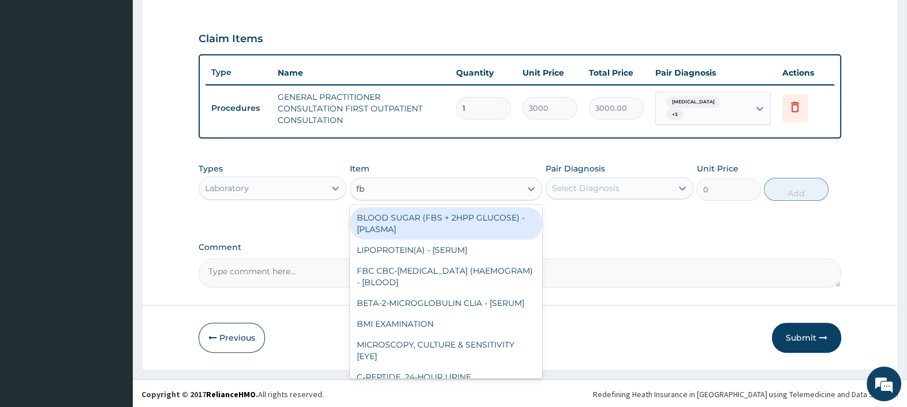
type input "fbc"
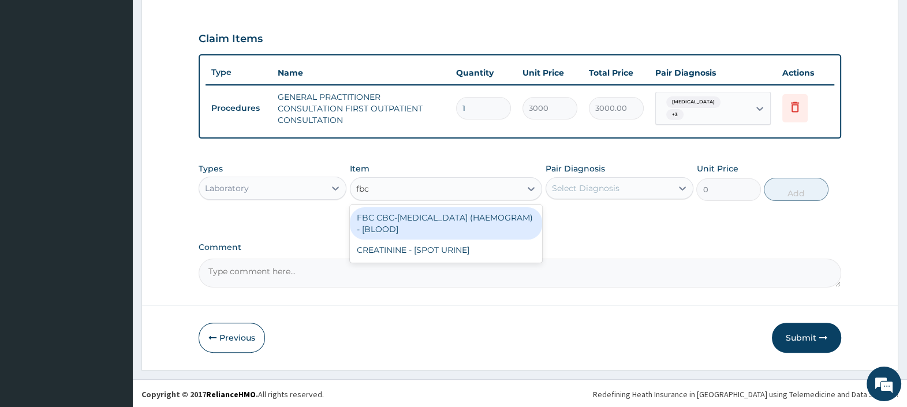
click at [467, 224] on div "FBC CBC-COMPLETE BLOOD COUNT (HAEMOGRAM) - [BLOOD]" at bounding box center [446, 223] width 193 height 32
type input "4500"
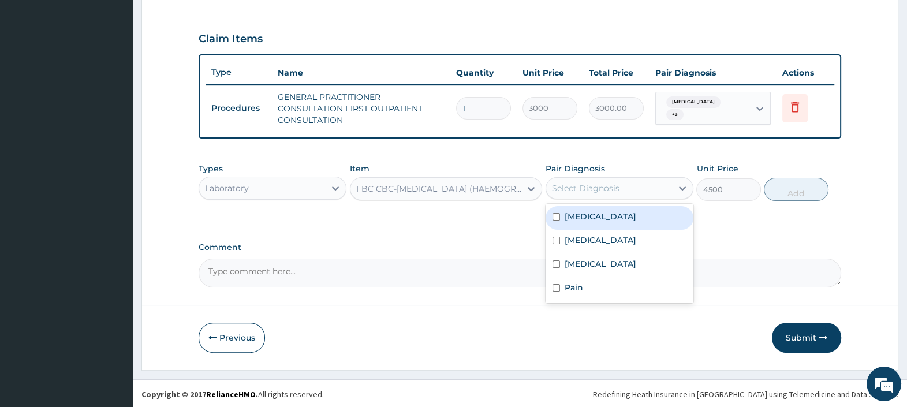
click at [607, 182] on div "Select Diagnosis" at bounding box center [586, 188] width 68 height 12
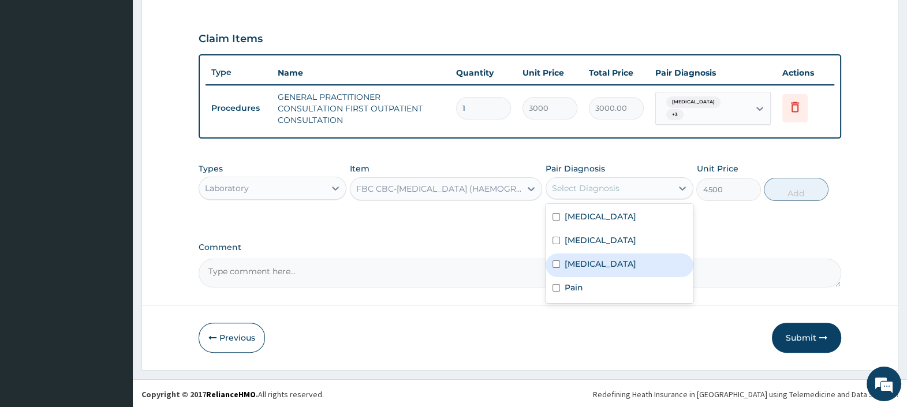
click at [585, 267] on label "Sepsis" at bounding box center [601, 264] width 72 height 12
checkbox input "true"
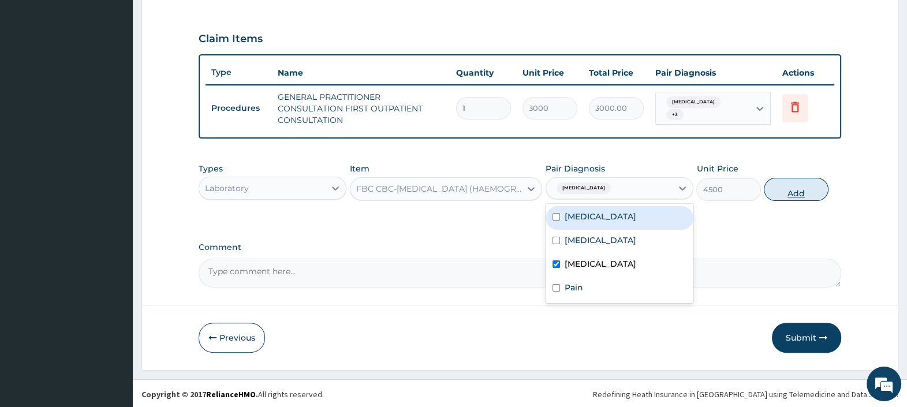
click at [791, 188] on button "Add" at bounding box center [796, 189] width 64 height 23
type input "0"
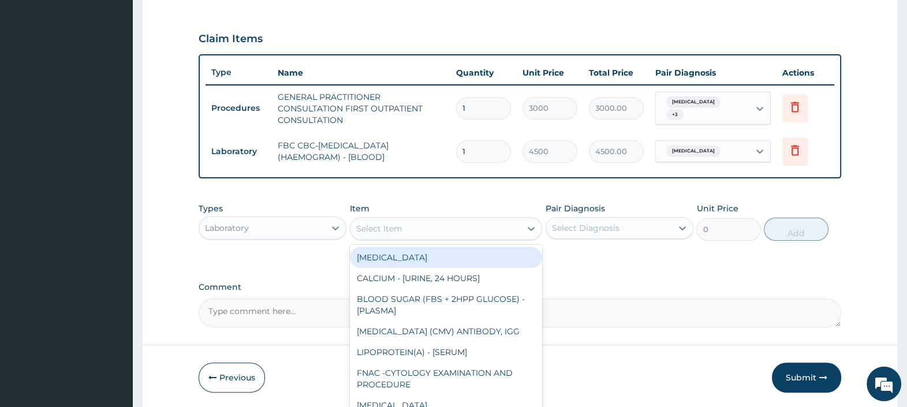
click at [379, 224] on div "Select Item" at bounding box center [379, 229] width 46 height 12
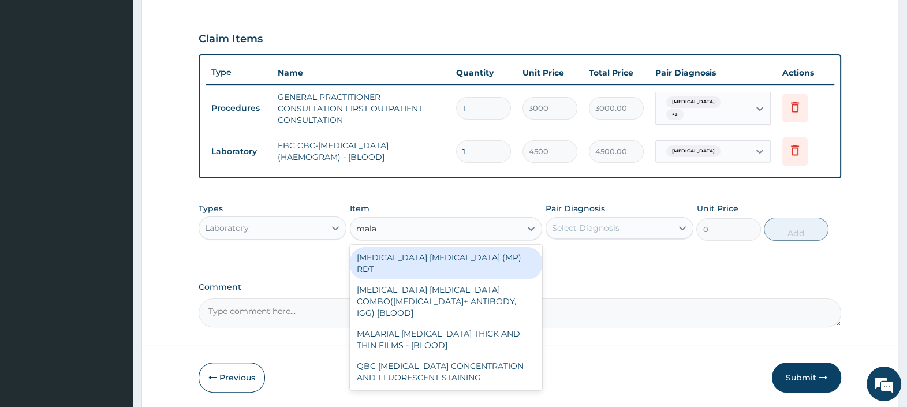
type input "malar"
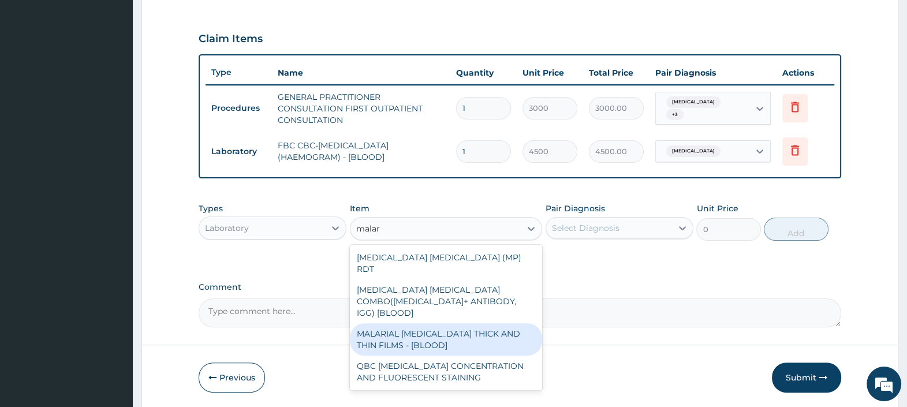
click at [452, 323] on div "MALARIAL PARASITE THICK AND THIN FILMS - [BLOOD]" at bounding box center [446, 339] width 193 height 32
type input "2500"
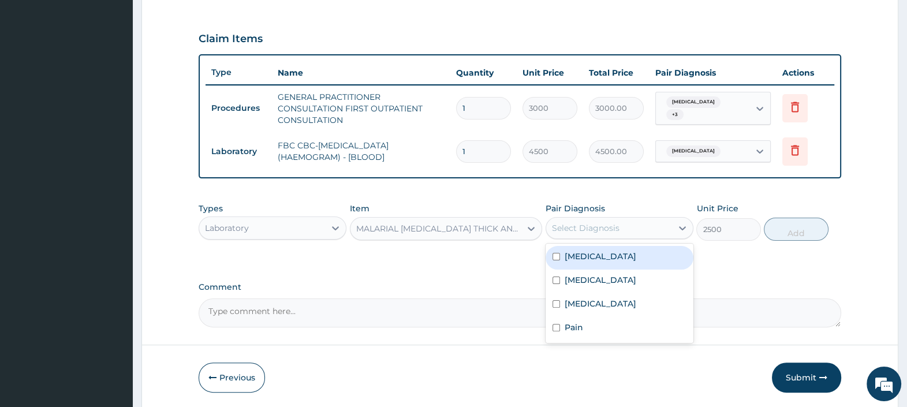
click at [594, 222] on div "Select Diagnosis" at bounding box center [586, 228] width 68 height 12
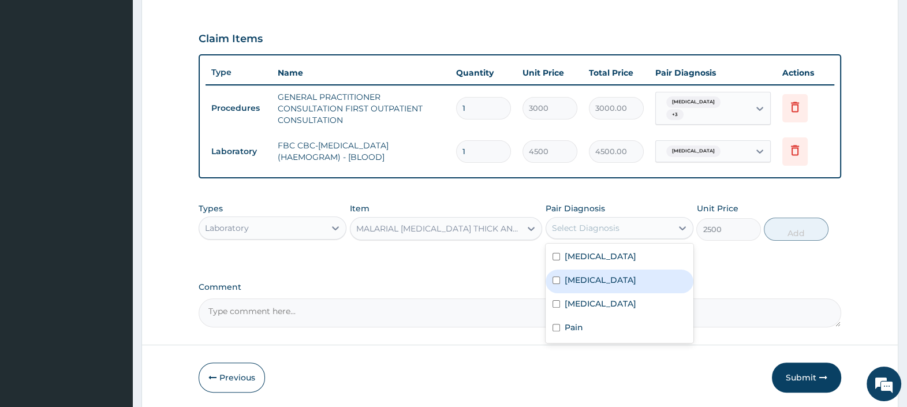
click at [597, 284] on div "Malaria" at bounding box center [620, 282] width 148 height 24
checkbox input "true"
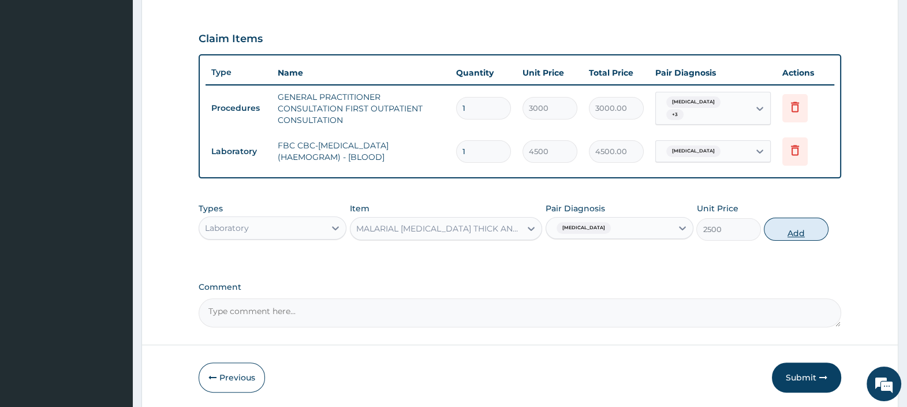
drag, startPoint x: 810, startPoint y: 232, endPoint x: 803, endPoint y: 232, distance: 7.5
click at [810, 232] on button "Add" at bounding box center [796, 229] width 64 height 23
type input "0"
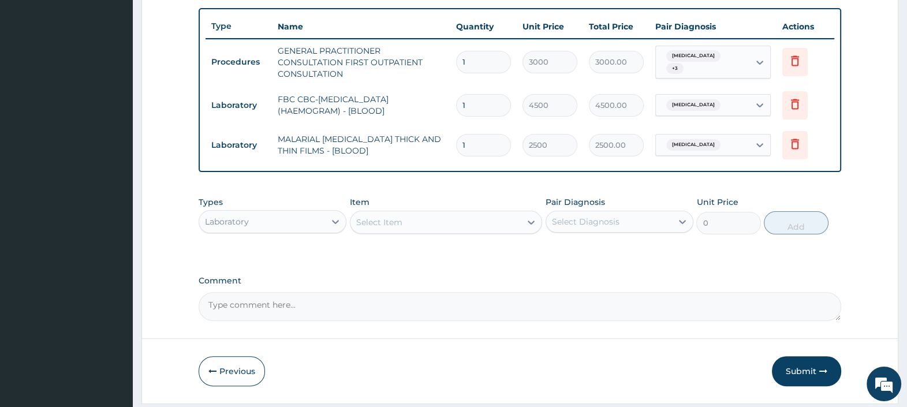
scroll to position [455, 0]
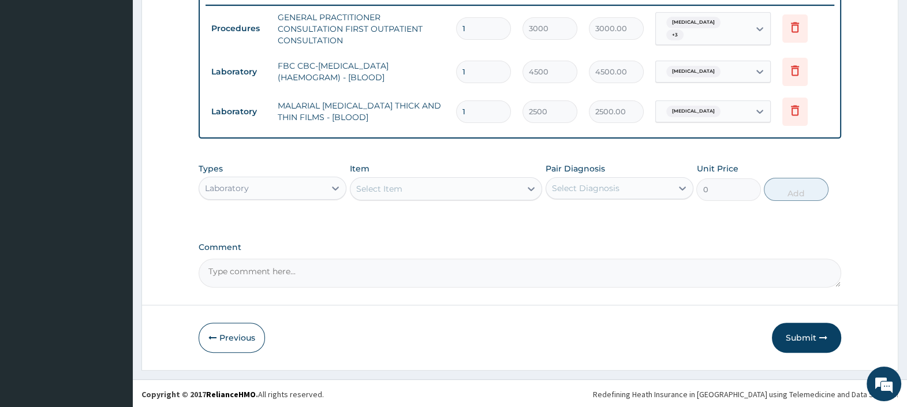
click at [299, 189] on div "Laboratory" at bounding box center [262, 188] width 126 height 18
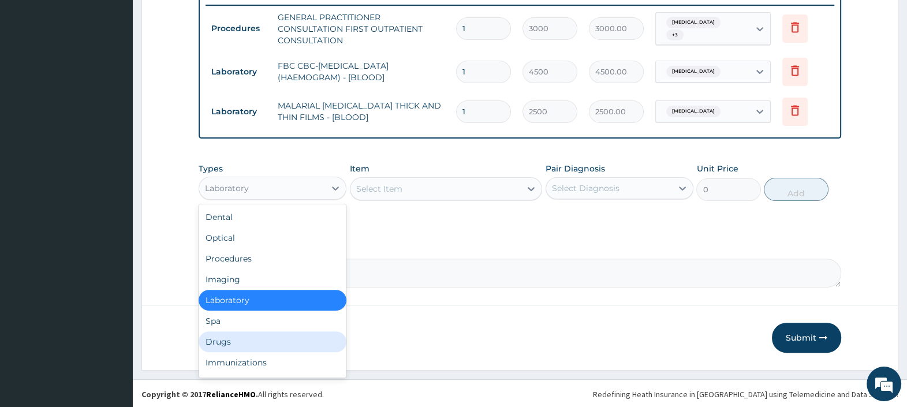
click at [237, 341] on div "Drugs" at bounding box center [273, 341] width 148 height 21
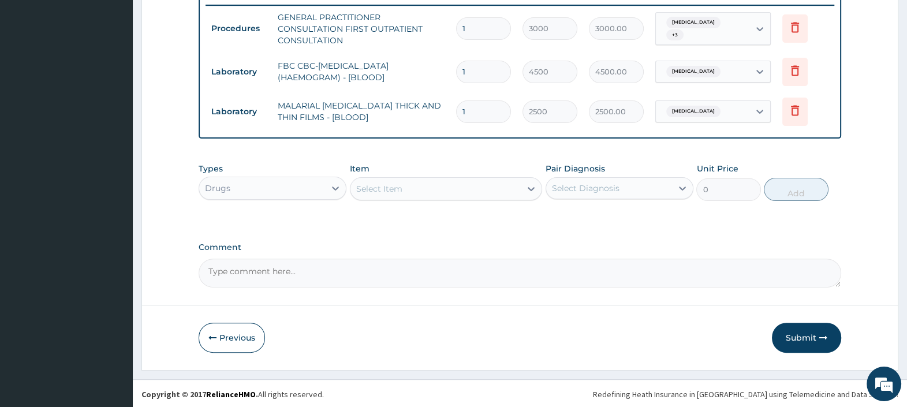
click at [398, 184] on div "Select Item" at bounding box center [379, 189] width 46 height 12
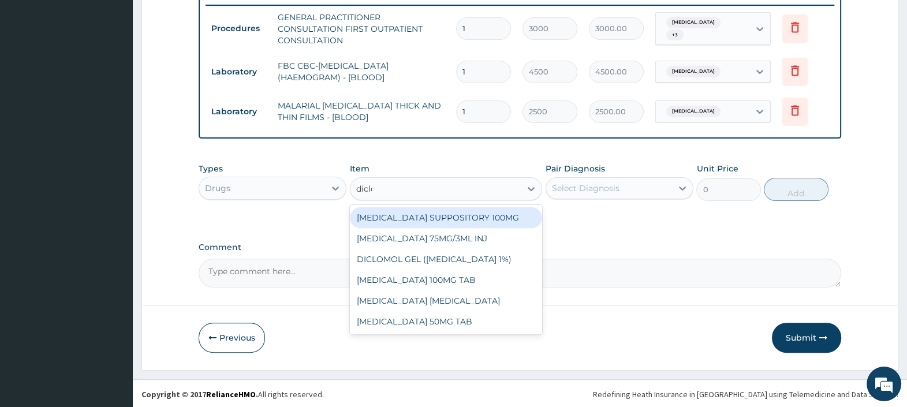
type input "diclof"
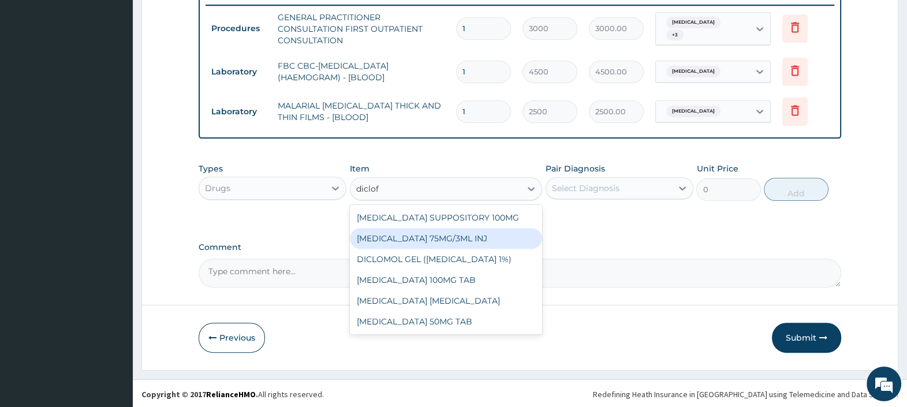
click at [425, 234] on div "DICLOFENAC 75MG/3ML INJ" at bounding box center [446, 238] width 193 height 21
type input "700"
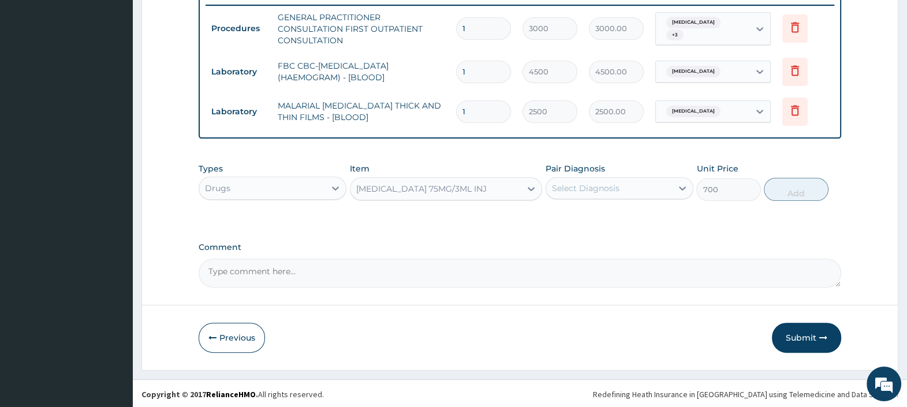
click at [615, 180] on div "Select Diagnosis" at bounding box center [609, 188] width 126 height 18
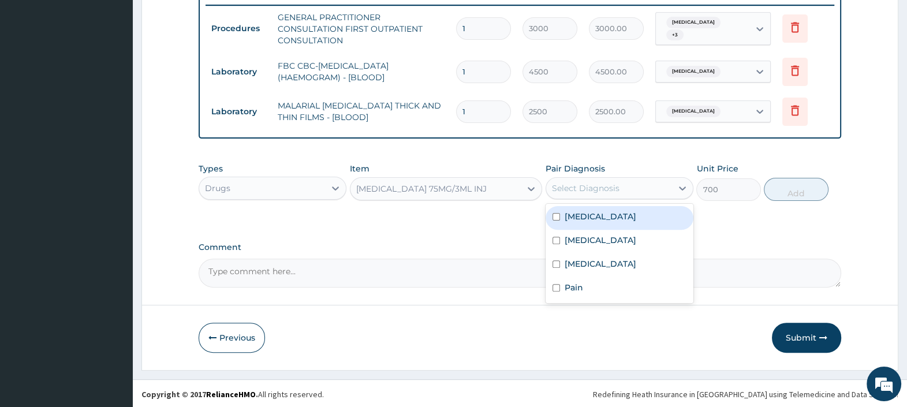
click at [606, 222] on div "Ischiorectal abscess" at bounding box center [620, 218] width 148 height 24
checkbox input "true"
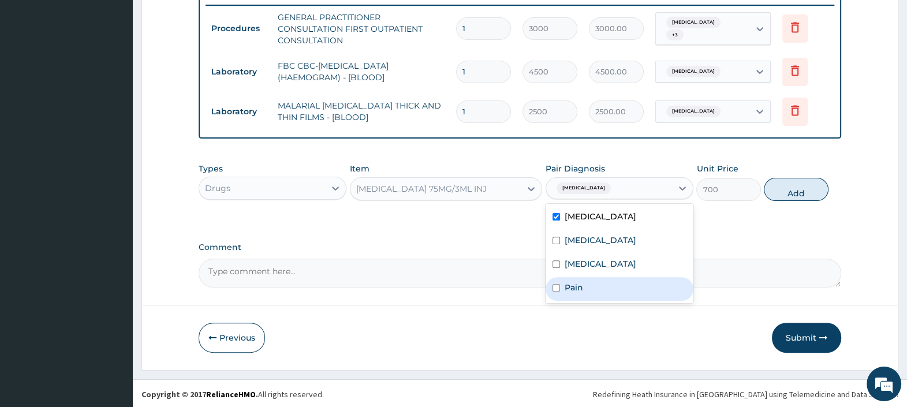
click at [595, 282] on div "Pain" at bounding box center [620, 289] width 148 height 24
checkbox input "true"
click at [792, 193] on button "Add" at bounding box center [796, 189] width 64 height 23
type input "0"
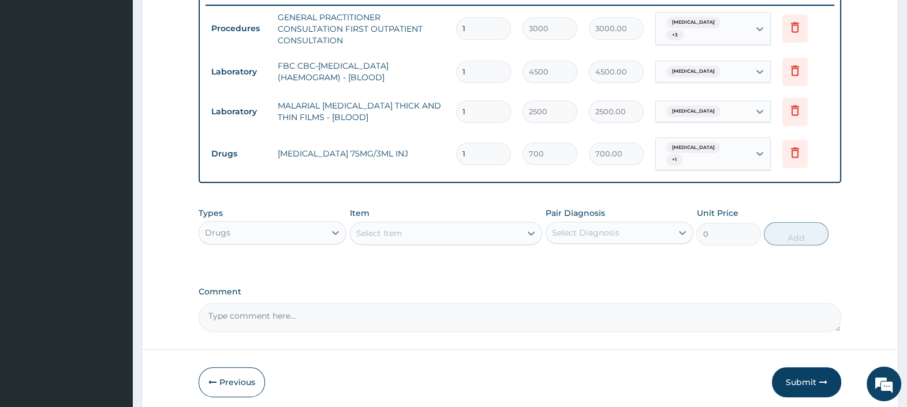
click at [402, 237] on div "Select Item" at bounding box center [436, 233] width 171 height 18
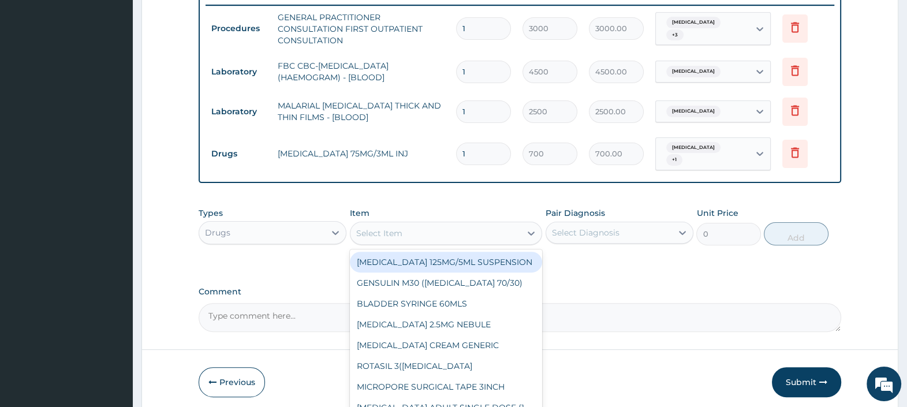
type input "p"
type input "ceft"
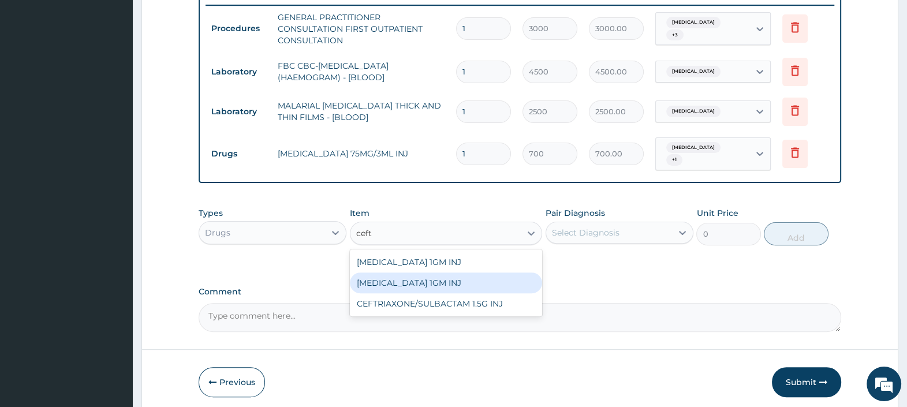
click at [465, 283] on div "CEFTRIAXONE 1GM INJ" at bounding box center [446, 283] width 193 height 21
type input "2000"
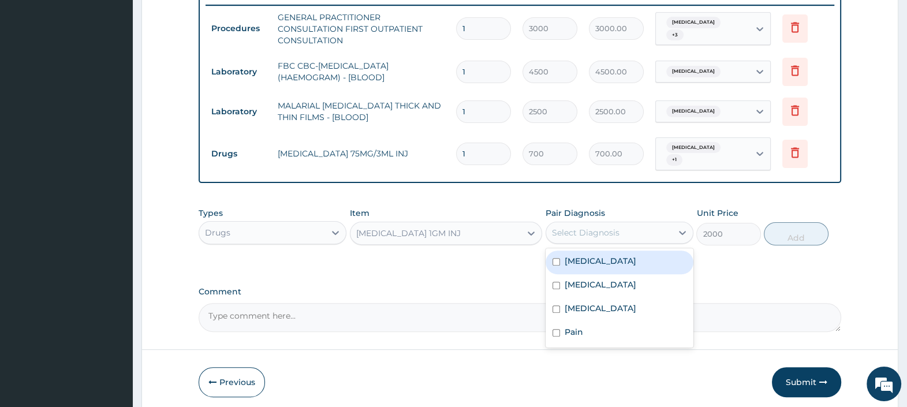
click at [590, 234] on div "Select Diagnosis" at bounding box center [586, 233] width 68 height 12
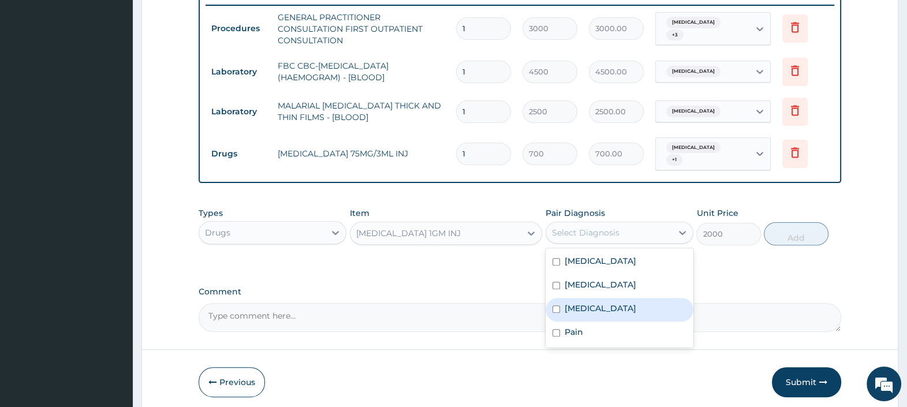
click at [587, 310] on label "Sepsis" at bounding box center [601, 309] width 72 height 12
checkbox input "true"
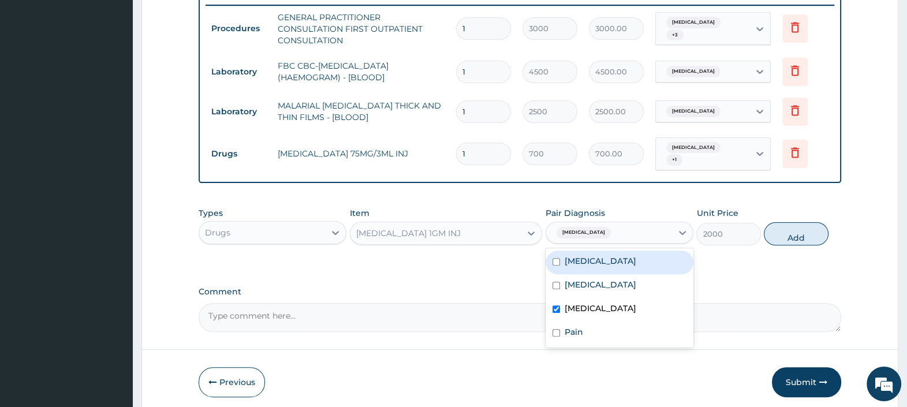
click at [624, 261] on label "Ischiorectal abscess" at bounding box center [601, 261] width 72 height 12
checkbox input "true"
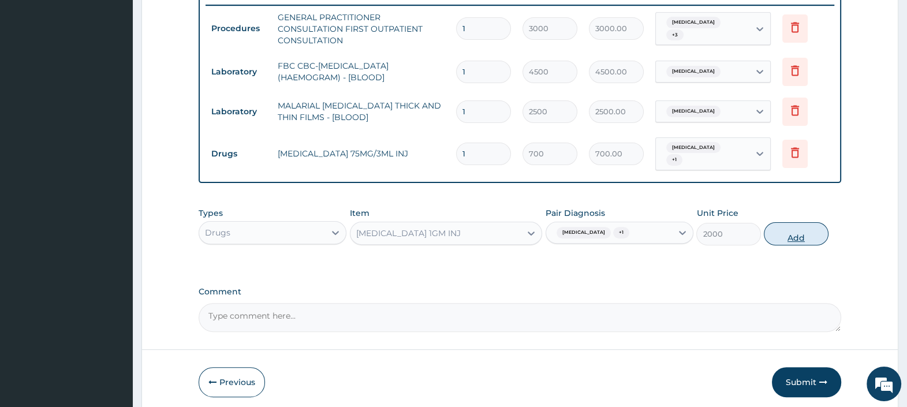
click at [800, 237] on button "Add" at bounding box center [796, 233] width 64 height 23
type input "0"
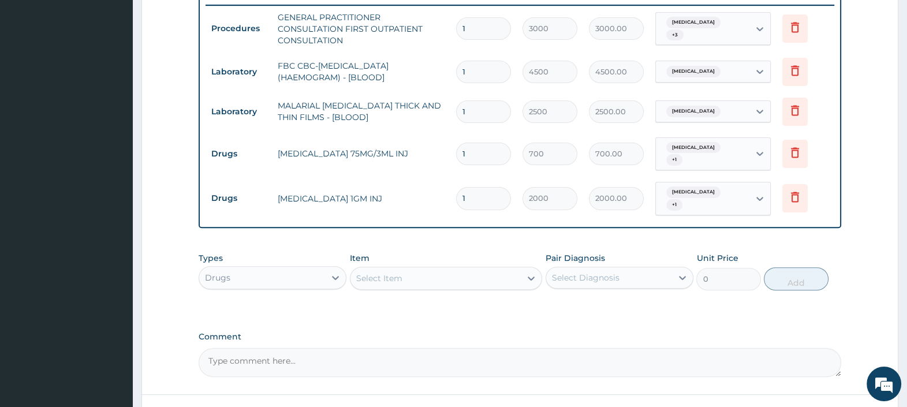
click at [429, 279] on div "Select Item" at bounding box center [436, 278] width 171 height 18
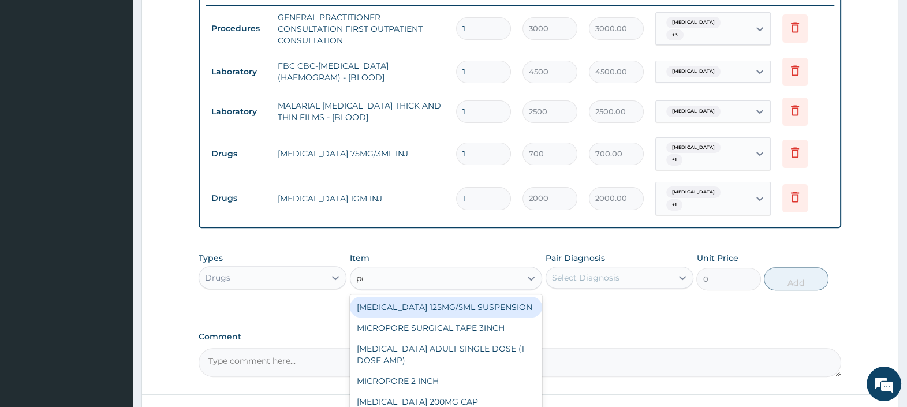
type input "penta"
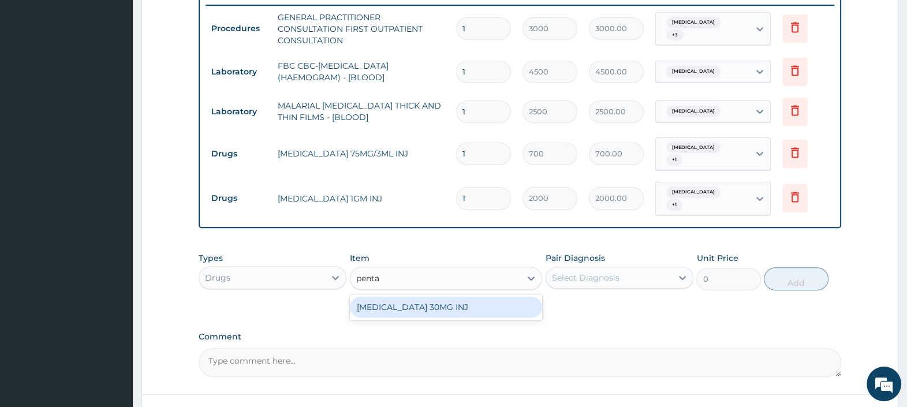
click at [452, 304] on div "PENTAZOCINE 30MG INJ" at bounding box center [446, 307] width 193 height 21
type input "1950"
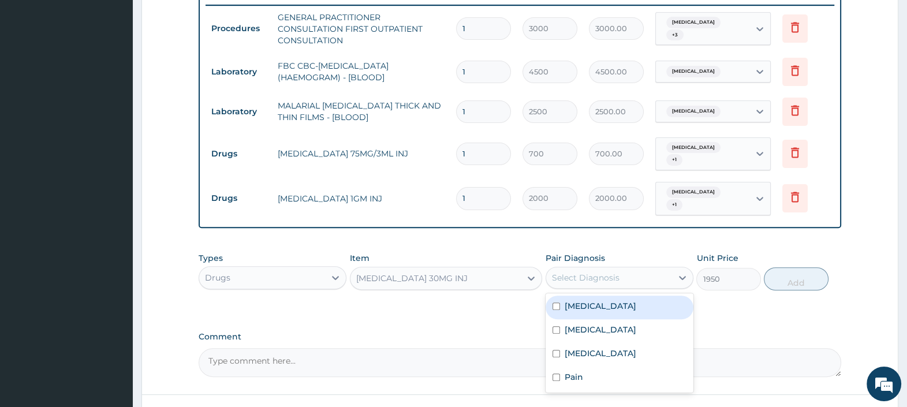
click at [597, 277] on div "Select Diagnosis" at bounding box center [586, 278] width 68 height 12
click at [604, 300] on label "Ischiorectal abscess" at bounding box center [601, 306] width 72 height 12
checkbox input "true"
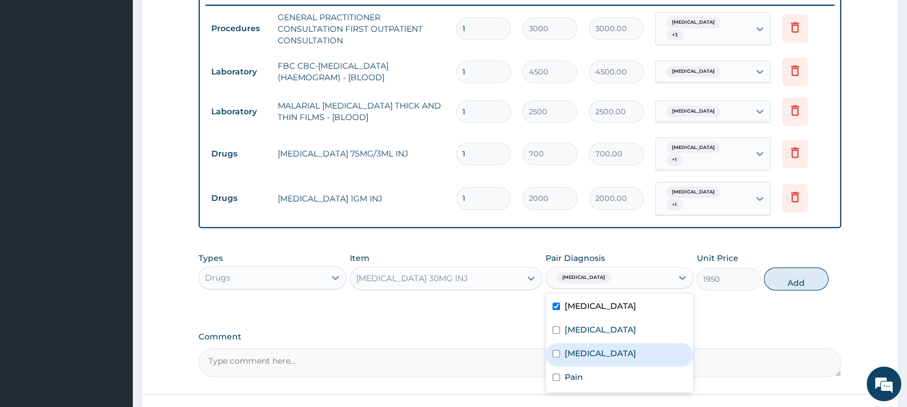
click at [608, 348] on div "Sepsis" at bounding box center [620, 355] width 148 height 24
checkbox input "true"
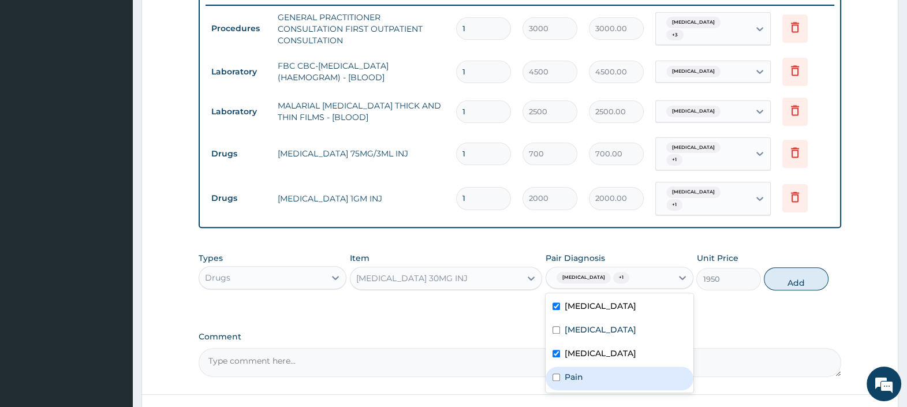
click at [604, 372] on div "Pain" at bounding box center [620, 379] width 148 height 24
checkbox input "true"
drag, startPoint x: 800, startPoint y: 273, endPoint x: 779, endPoint y: 286, distance: 24.9
click at [800, 273] on button "Add" at bounding box center [796, 278] width 64 height 23
type input "0"
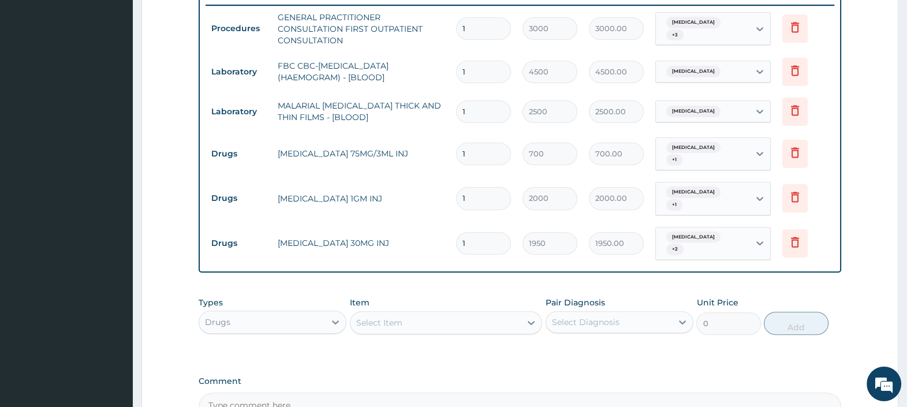
click at [411, 316] on div "Select Item" at bounding box center [436, 323] width 171 height 18
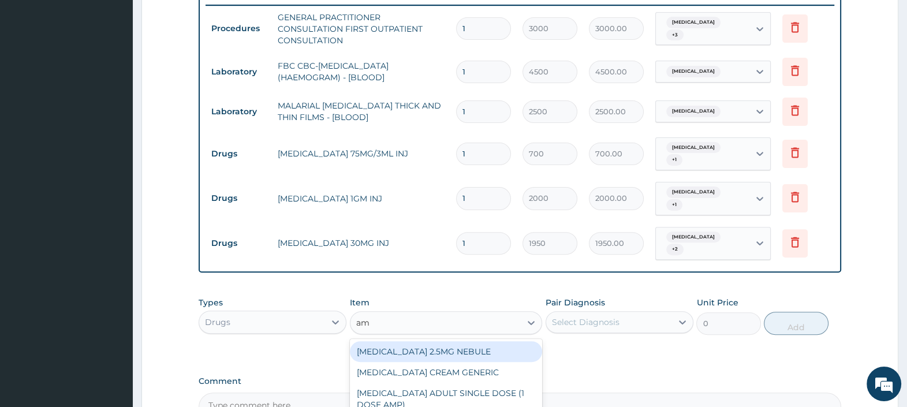
type input "a"
type input "625"
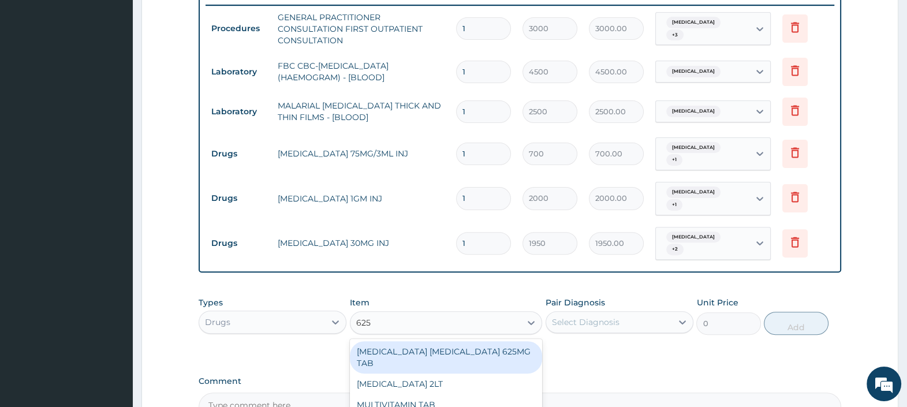
scroll to position [584, 0]
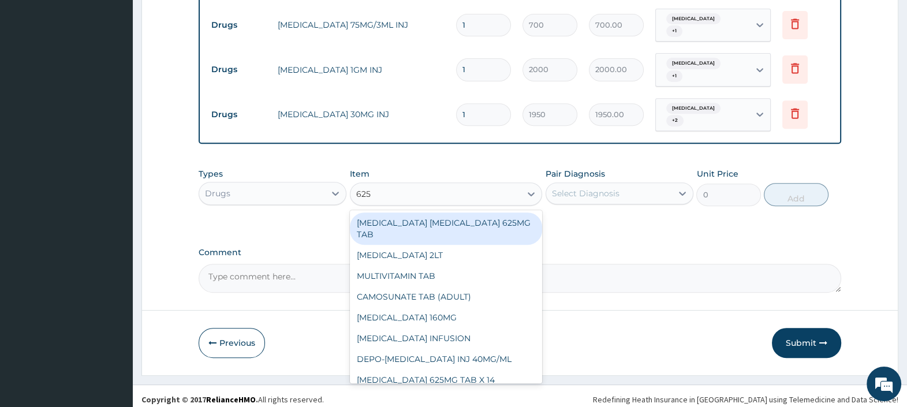
click at [453, 222] on div "AMOXICILLIN CLAVULANIC ACID 625MG TAB" at bounding box center [446, 229] width 193 height 32
type input "300"
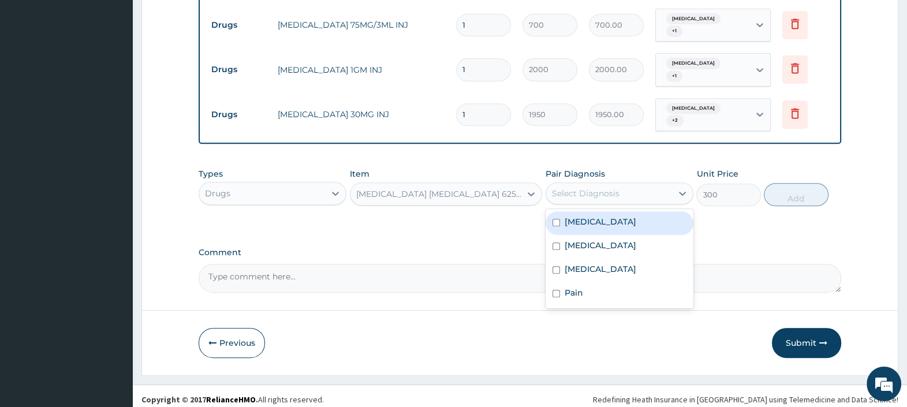
click at [603, 192] on div "Select Diagnosis" at bounding box center [609, 193] width 126 height 18
click at [609, 218] on label "Ischiorectal abscess" at bounding box center [601, 222] width 72 height 12
checkbox input "true"
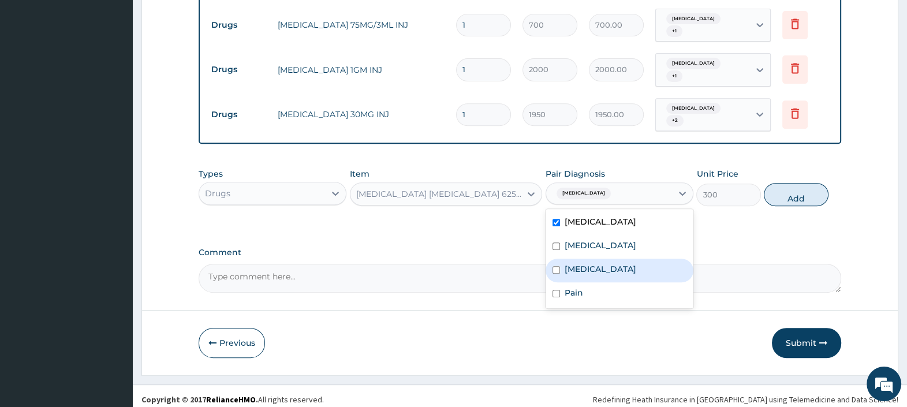
drag, startPoint x: 595, startPoint y: 266, endPoint x: 594, endPoint y: 259, distance: 7.5
click at [594, 261] on div "Sepsis" at bounding box center [620, 271] width 148 height 24
checkbox input "true"
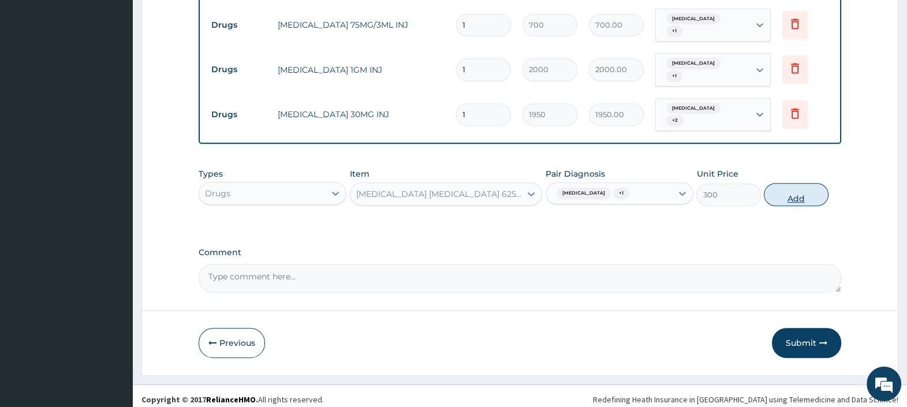
click at [795, 192] on button "Add" at bounding box center [796, 194] width 64 height 23
type input "0"
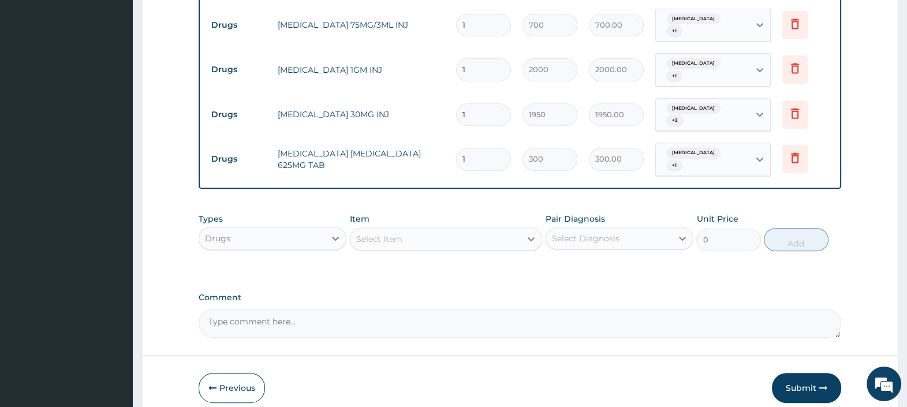
click at [404, 232] on div "Select Item" at bounding box center [436, 239] width 171 height 18
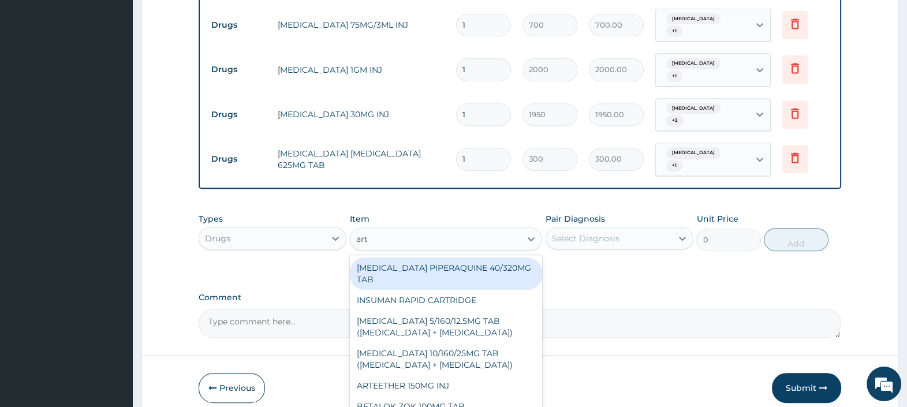
type input "arth"
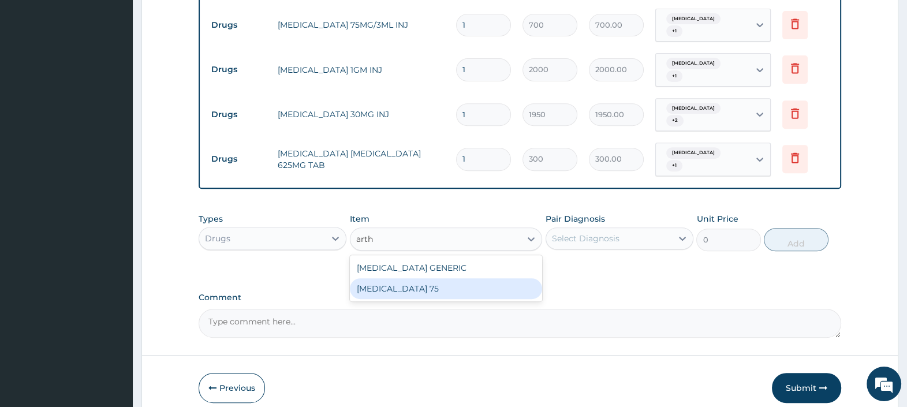
click at [433, 259] on div "ARTHROTEC GENERIC" at bounding box center [446, 268] width 193 height 21
type input "400"
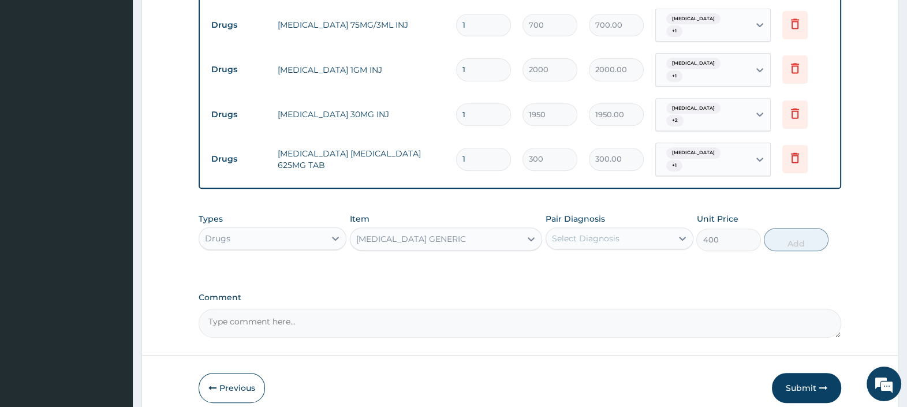
click at [598, 229] on div "Select Diagnosis" at bounding box center [609, 238] width 126 height 18
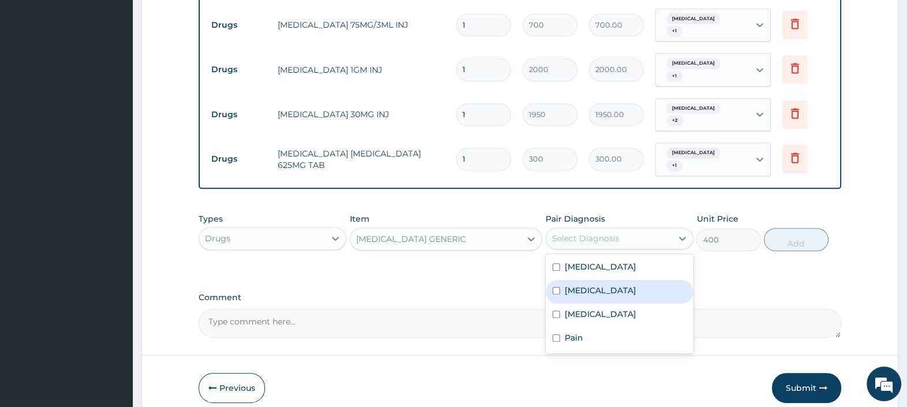
click at [586, 308] on label "Sepsis" at bounding box center [601, 314] width 72 height 12
checkbox input "true"
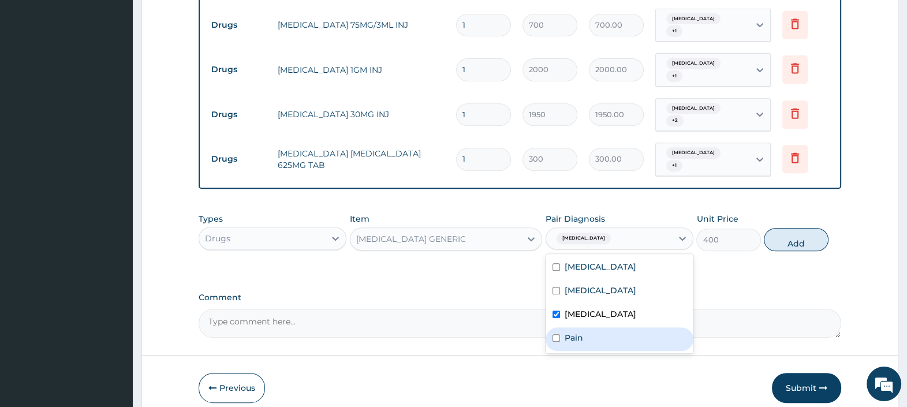
click at [581, 332] on label "Pain" at bounding box center [574, 338] width 18 height 12
checkbox input "true"
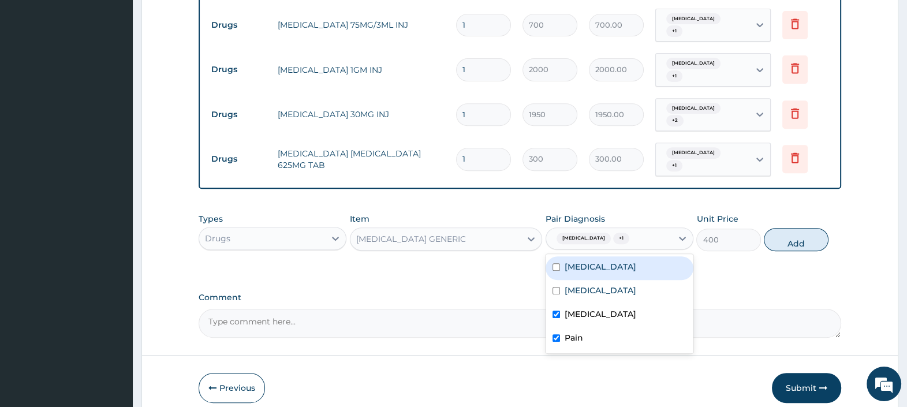
click at [629, 261] on label "Ischiorectal abscess" at bounding box center [601, 267] width 72 height 12
checkbox input "true"
click at [792, 231] on button "Add" at bounding box center [796, 239] width 64 height 23
type input "0"
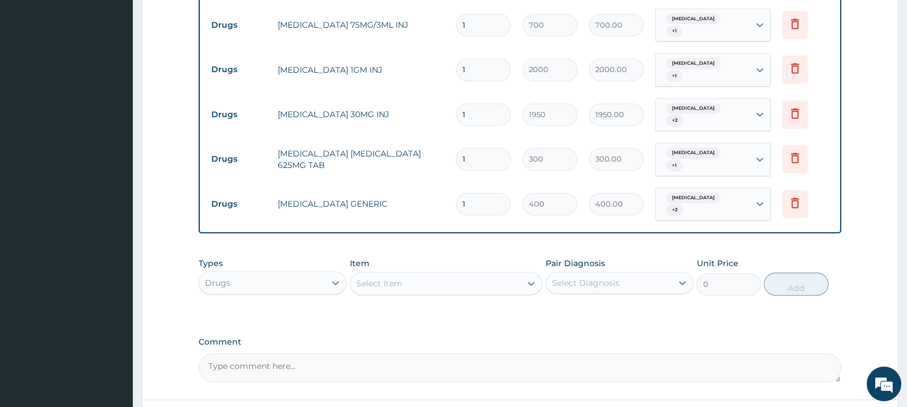
click div "Select Item"
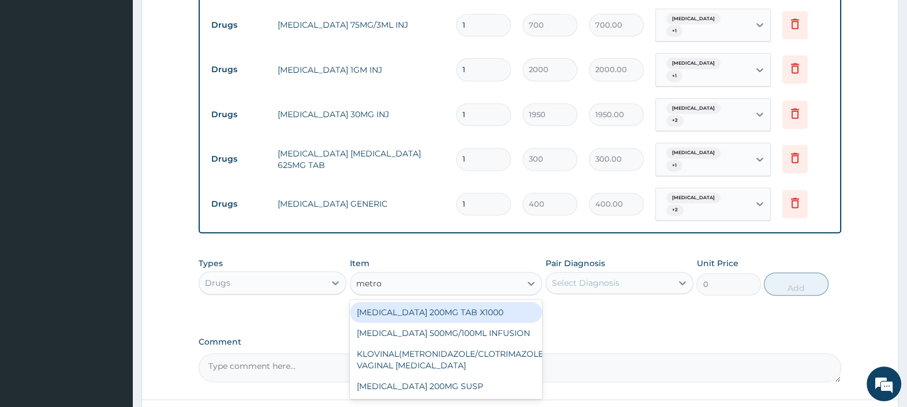
type input "metron"
click div "METRONIDAZOLE 200MG TAB X1000"
type input "52.5"
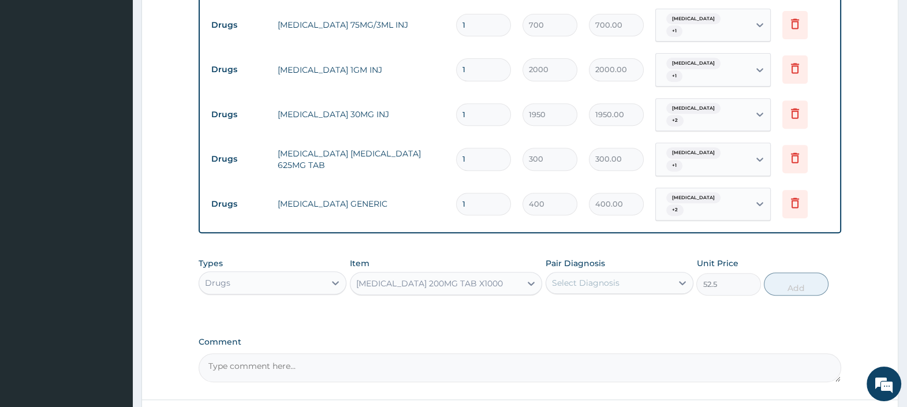
click div "Select Diagnosis"
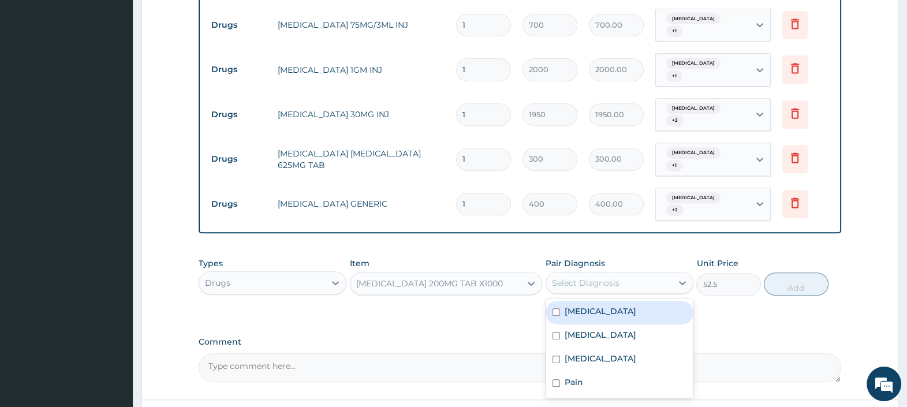
click label "Ischiorectal abscess"
checkbox input "true"
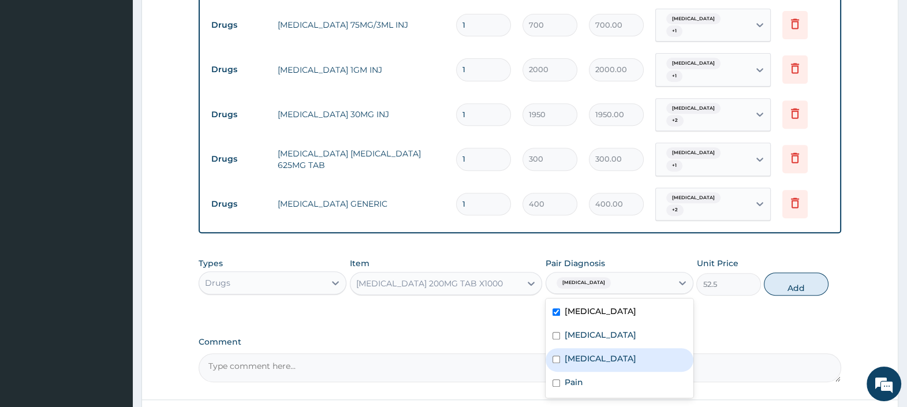
click div "Sepsis"
checkbox input "true"
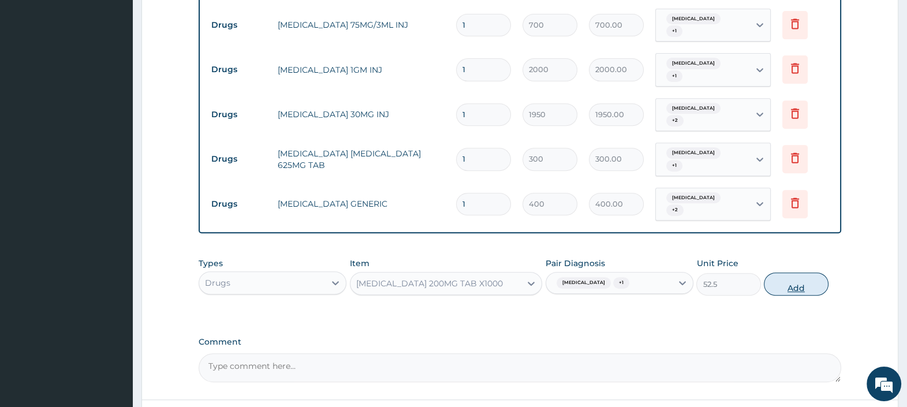
click button "Add"
type input "0"
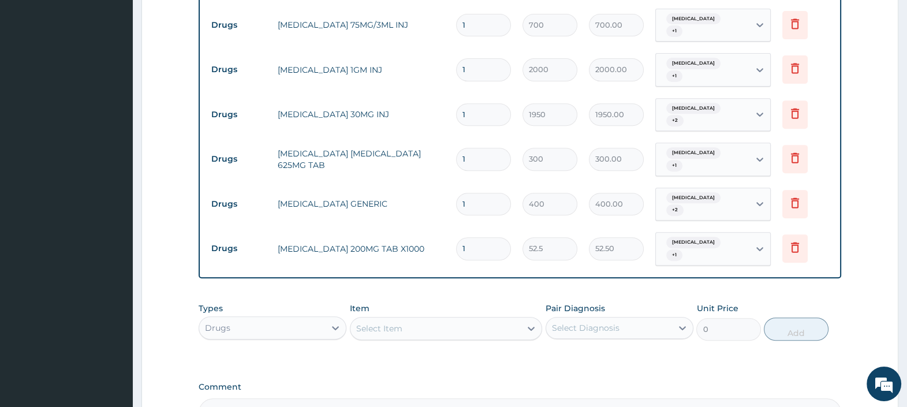
click div "Select Item"
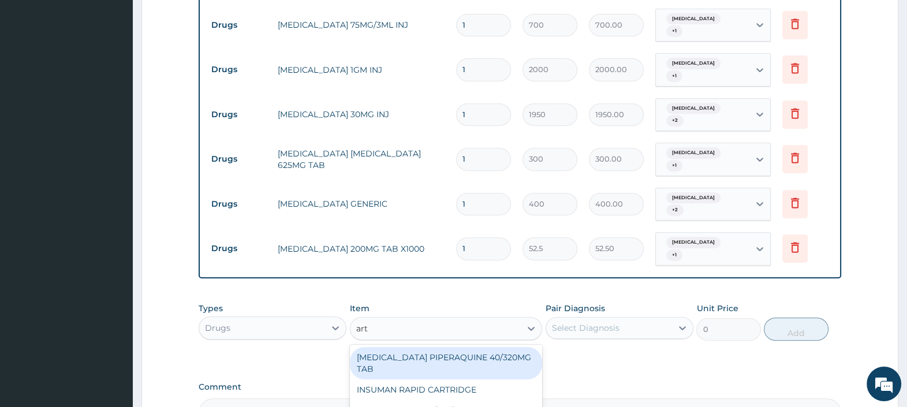
type input "arte"
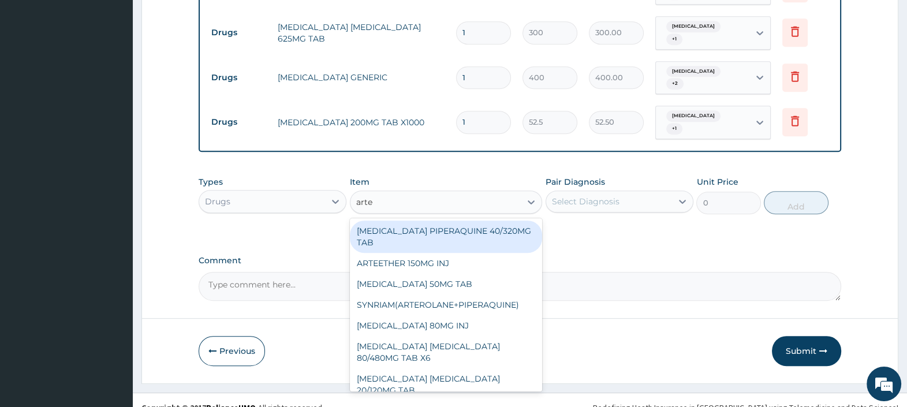
scroll to position [713, 0]
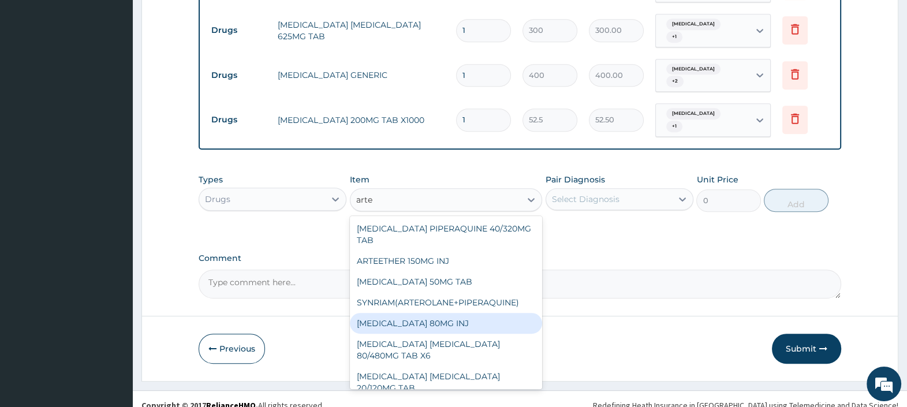
click div "ARTEMETHER 80MG INJ"
type input "1400"
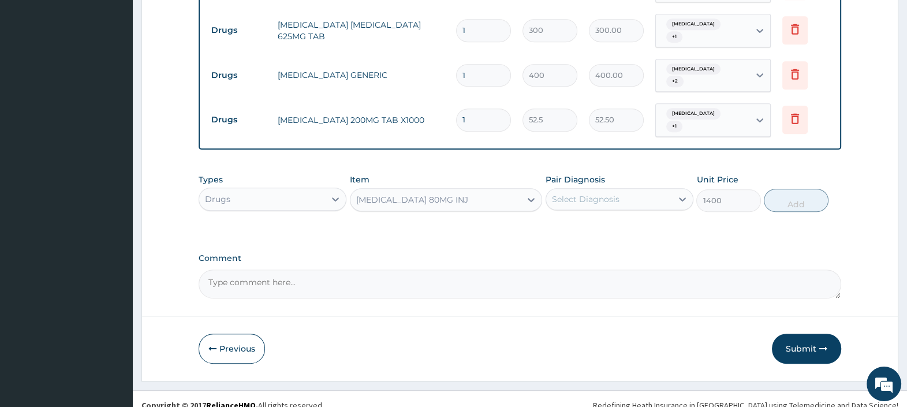
click div "Select Diagnosis"
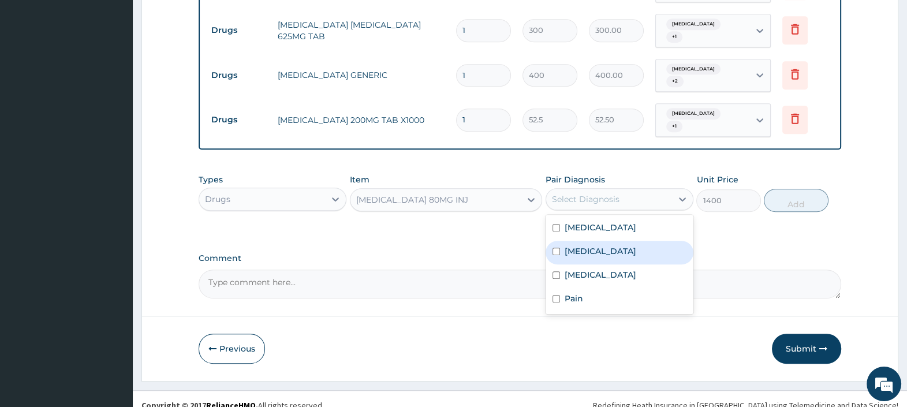
click div "Malaria"
checkbox input "true"
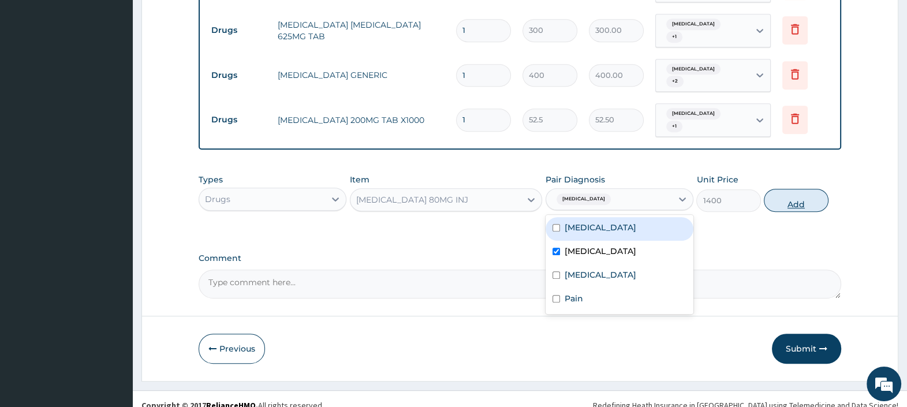
click button "Add"
type input "0"
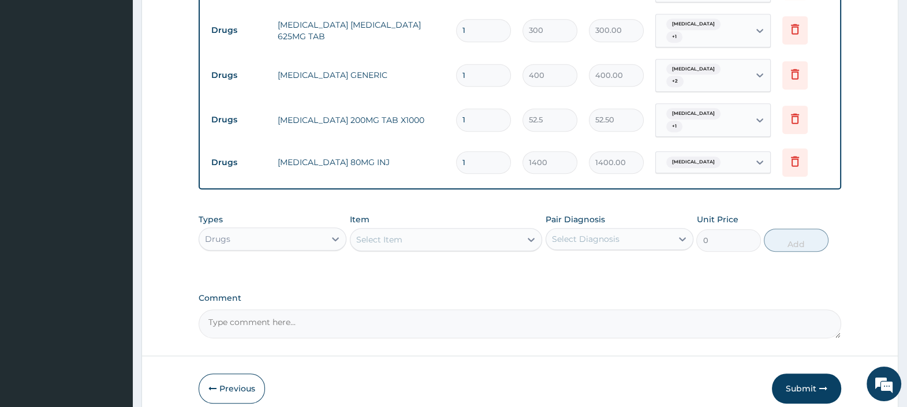
drag, startPoint x: 476, startPoint y: 147, endPoint x: 308, endPoint y: 151, distance: 168.7
click tr "Drugs ARTEMETHER 80MG INJ 1 1400 1400.00 Malaria Delete"
type input "6"
type input "8400.00"
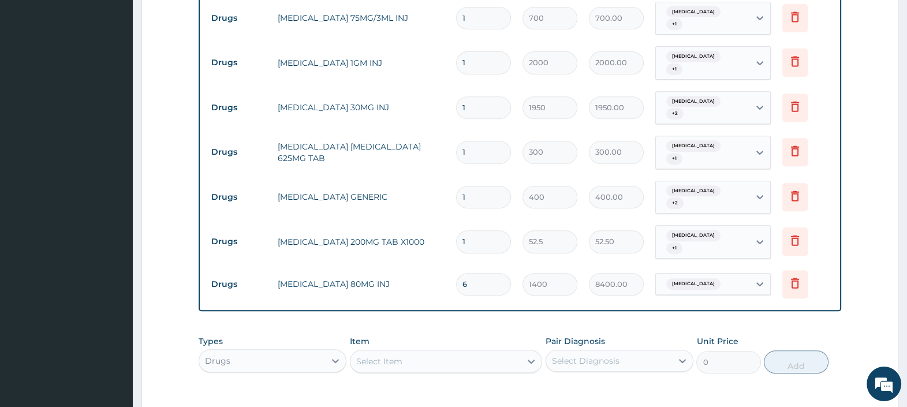
scroll to position [568, 0]
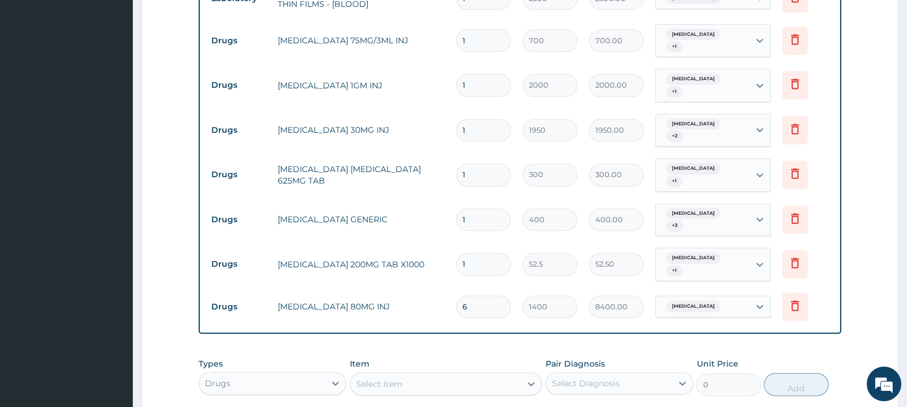
type input "6"
click input "1"
type input "14"
type input "4200.00"
type input "14"
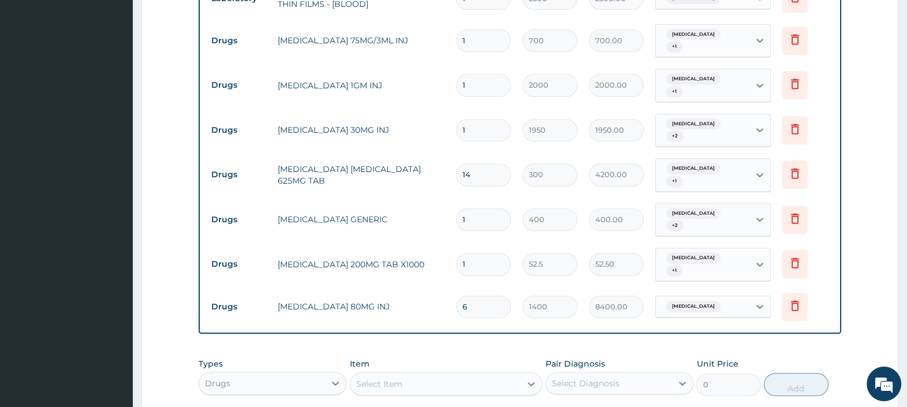
drag, startPoint x: 479, startPoint y: 81, endPoint x: 398, endPoint y: 85, distance: 80.9
click tr "Drugs CEFTRIAXONE 1GM INJ 1 2000 2000.00 Sepsis + 1 Delete"
type input "6"
type input "12000.00"
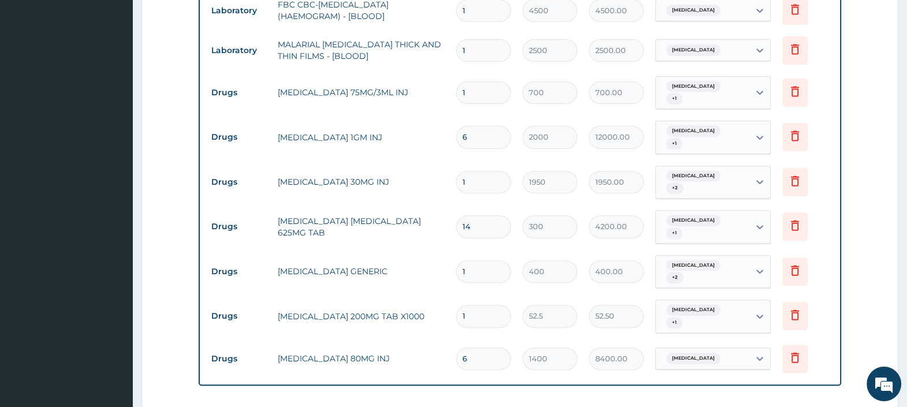
scroll to position [496, 0]
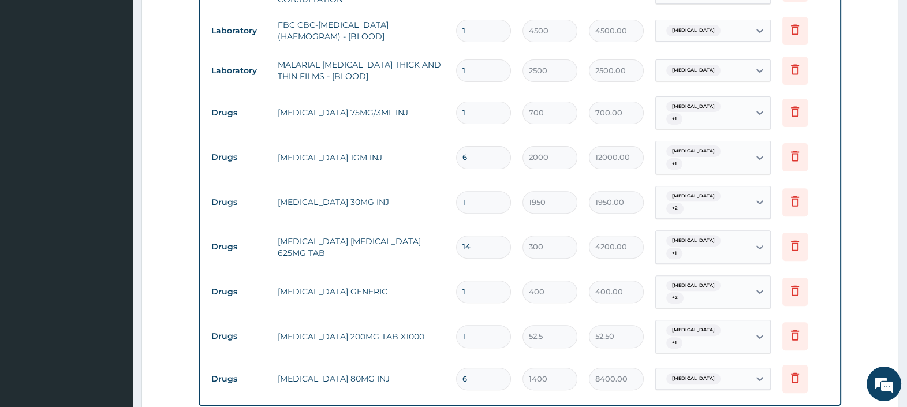
type input "6"
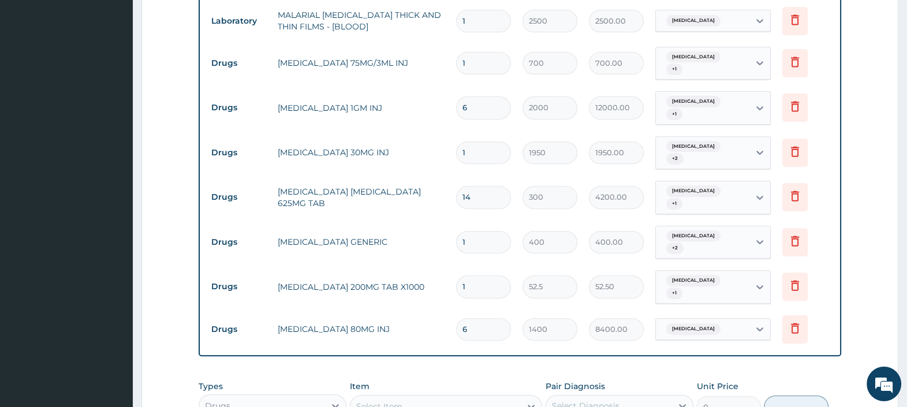
scroll to position [568, 0]
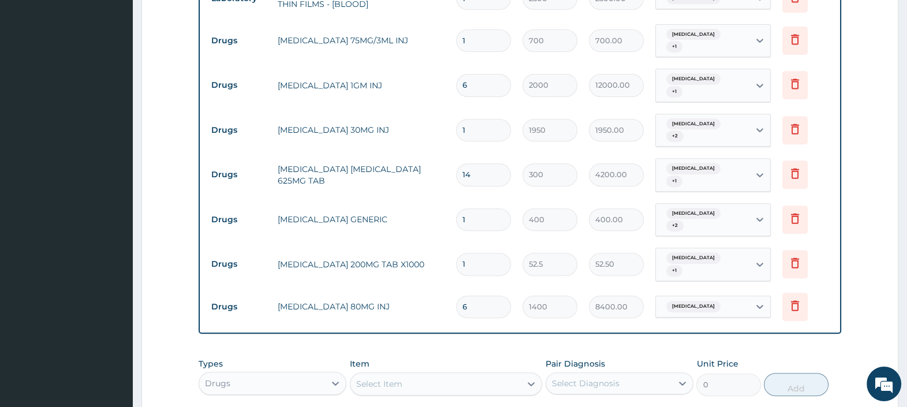
click input "1"
type input "10"
type input "4000.00"
type input "10"
drag, startPoint x: 474, startPoint y: 247, endPoint x: 427, endPoint y: 255, distance: 47.4
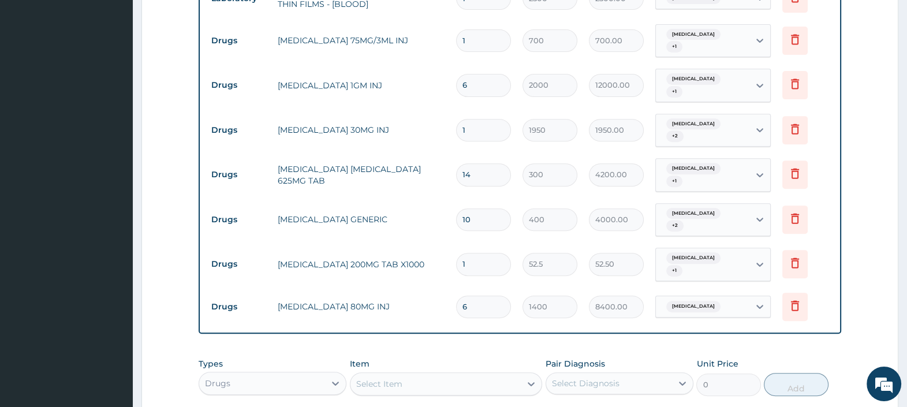
click tr "Drugs METRONIDAZOLE 200MG TAB X1000 1 52.5 52.50 Ischiorectal abscess + 1 Delete"
type input "3"
type input "157.50"
type input "30"
type input "1575.00"
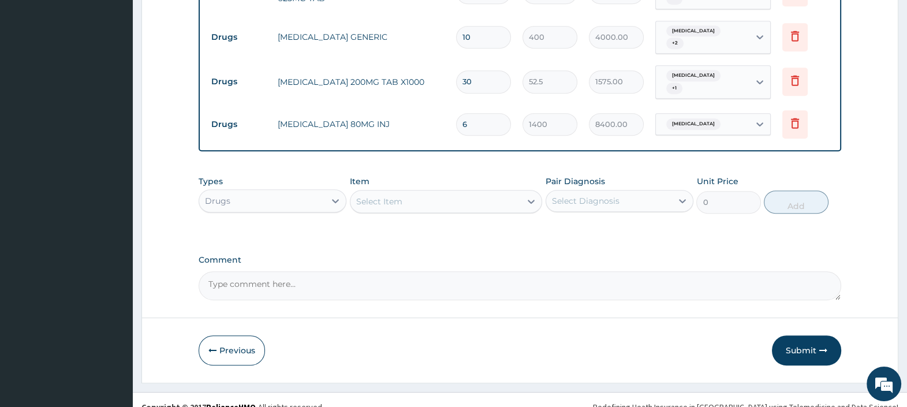
scroll to position [752, 0]
type input "30"
click button "Submit"
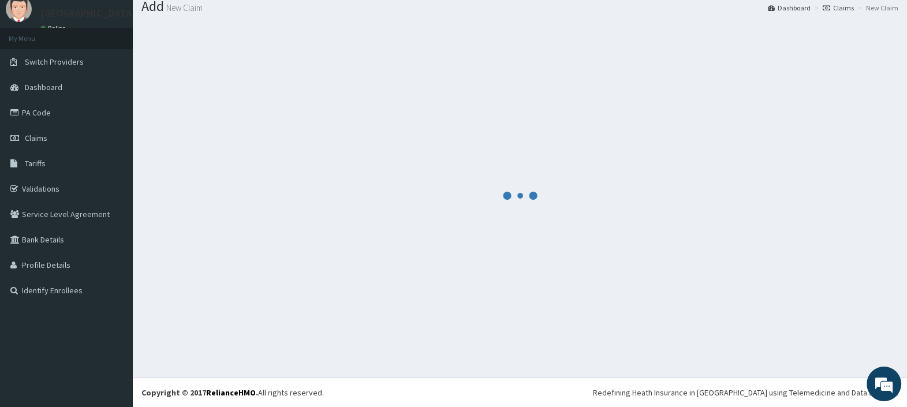
scroll to position [38, 0]
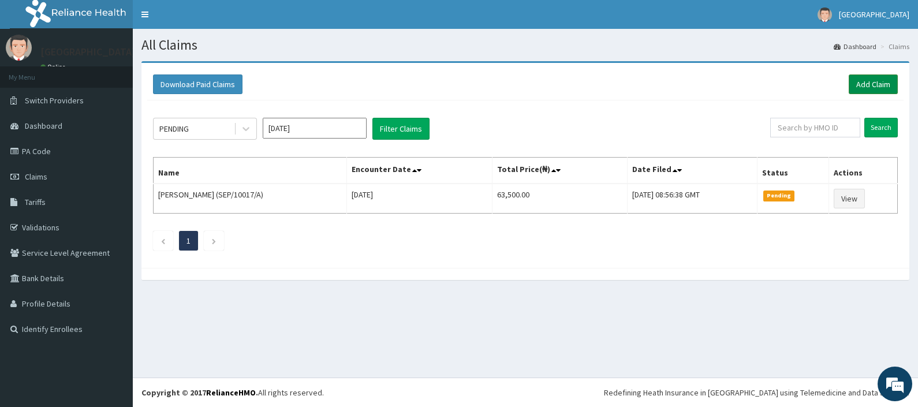
click at [875, 79] on link "Add Claim" at bounding box center [873, 84] width 49 height 20
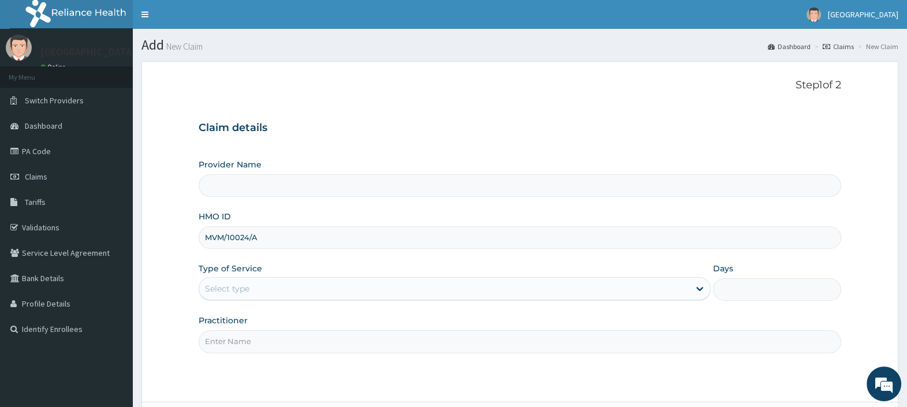
type input "MVM/10024/A"
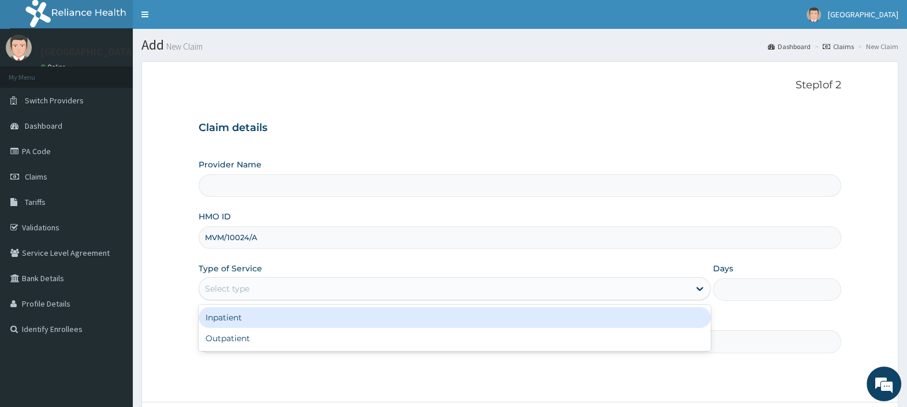
click at [258, 295] on div "Select type" at bounding box center [444, 288] width 490 height 18
type input "[GEOGRAPHIC_DATA]"
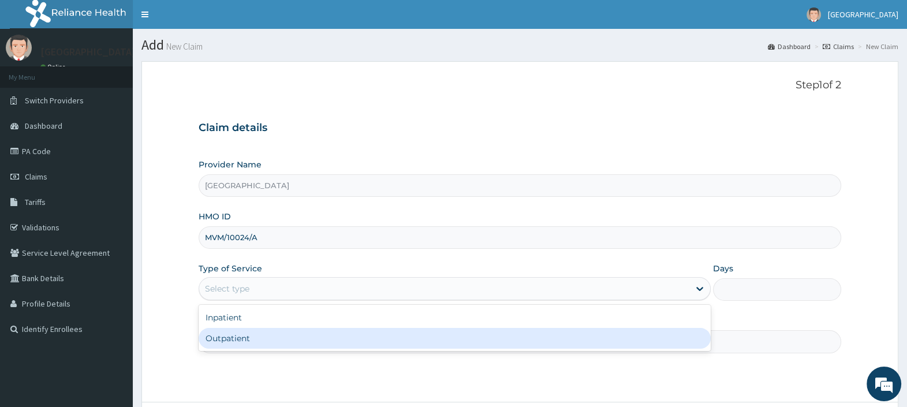
click at [260, 346] on div "Outpatient" at bounding box center [455, 338] width 512 height 21
type input "1"
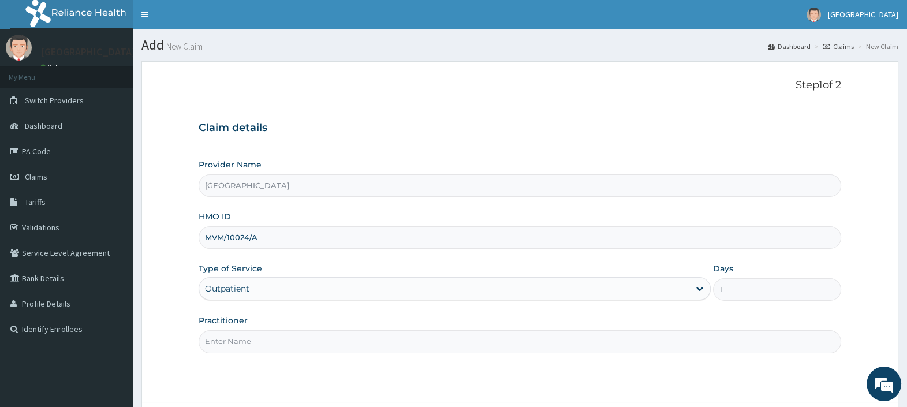
click at [261, 344] on input "Practitioner" at bounding box center [520, 341] width 643 height 23
type input "[PERSON_NAME][GEOGRAPHIC_DATA]"
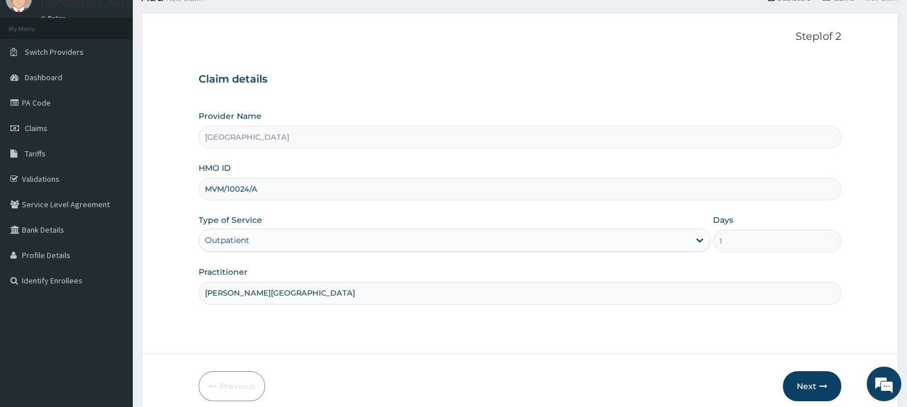
scroll to position [98, 0]
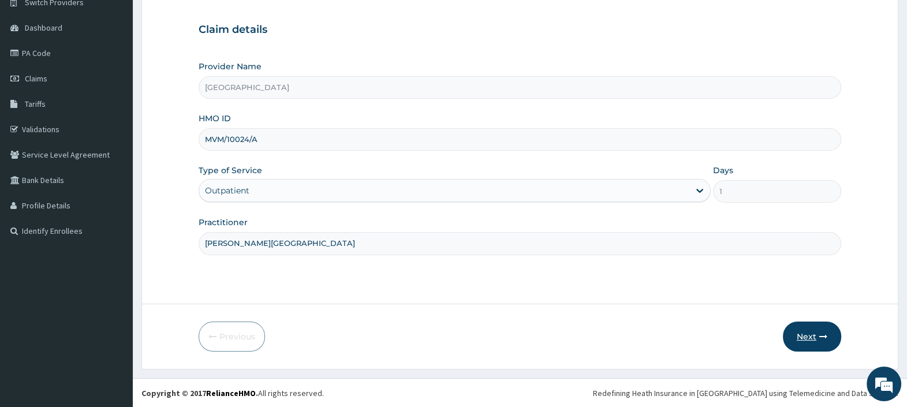
click at [812, 334] on button "Next" at bounding box center [812, 337] width 58 height 30
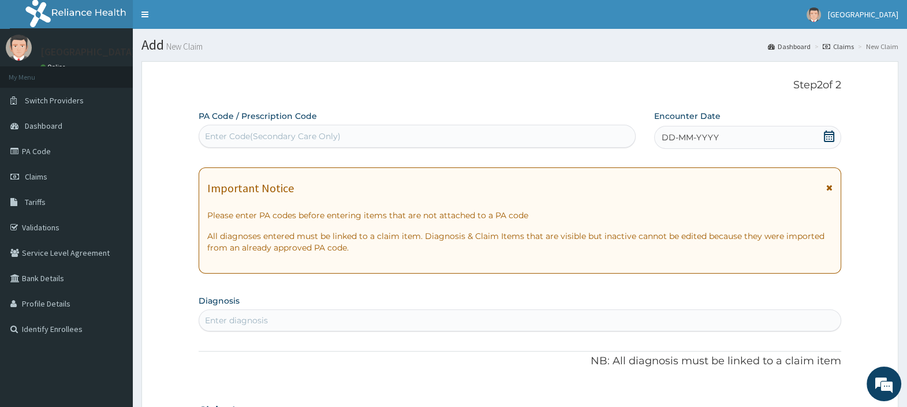
scroll to position [0, 0]
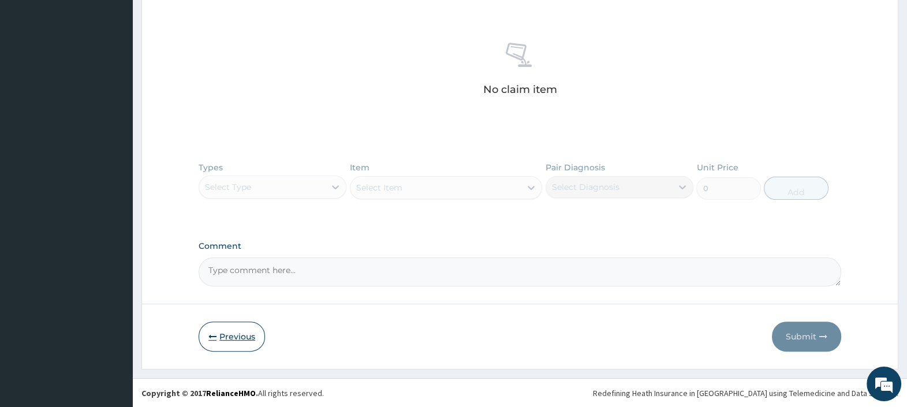
click at [245, 338] on button "Previous" at bounding box center [232, 337] width 66 height 30
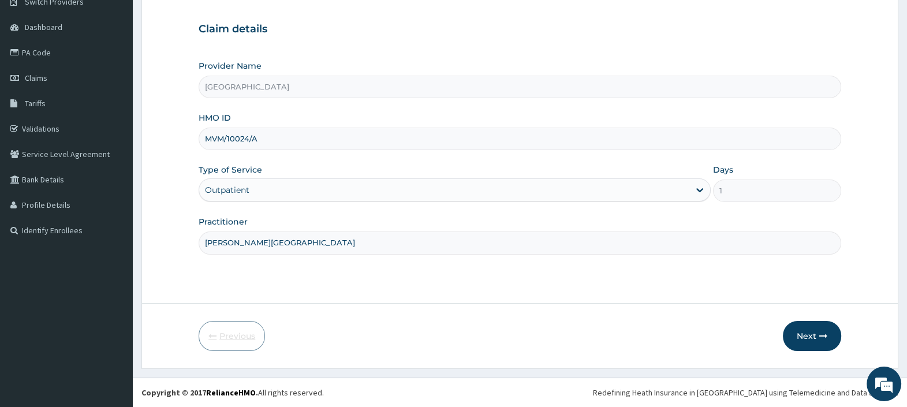
scroll to position [98, 0]
click at [806, 335] on button "Next" at bounding box center [812, 337] width 58 height 30
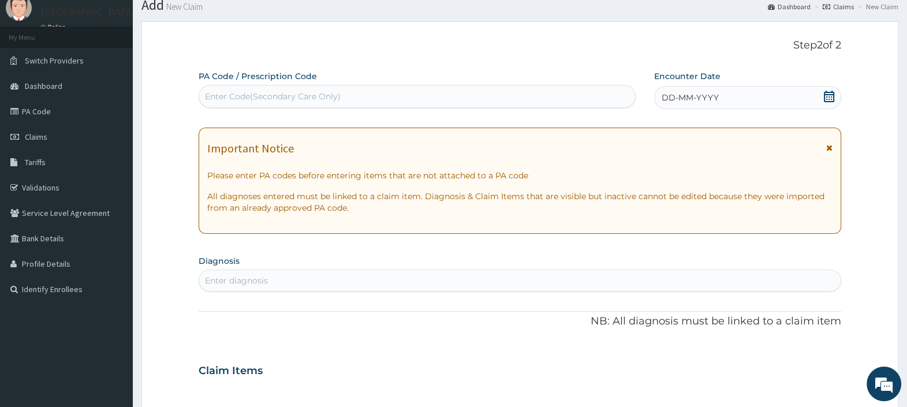
scroll to position [26, 0]
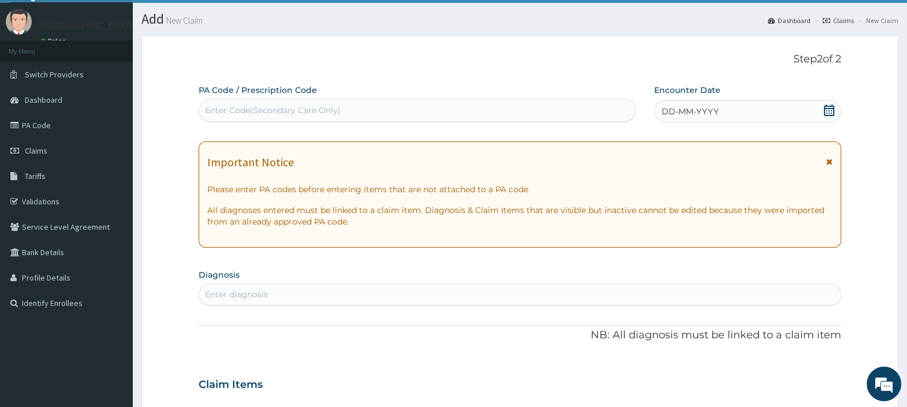
click at [312, 293] on div "Enter diagnosis" at bounding box center [520, 294] width 642 height 18
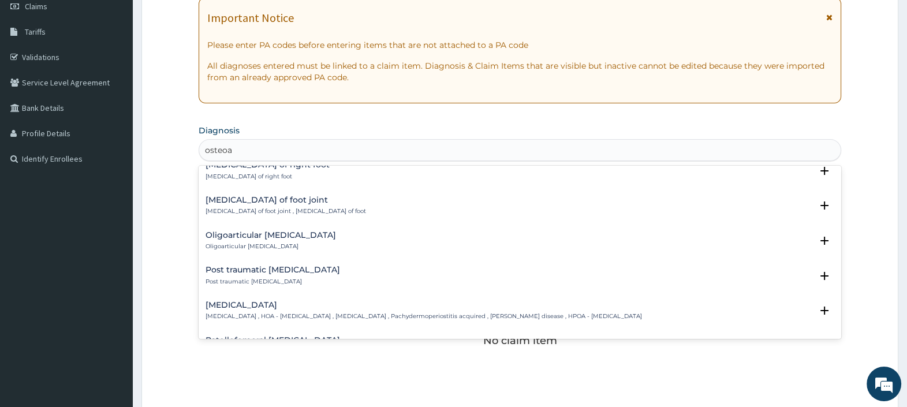
scroll to position [588, 0]
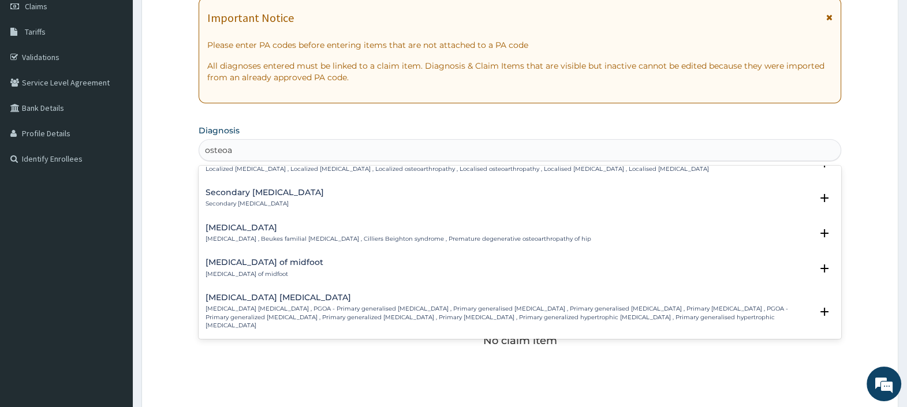
type input "osteoa"
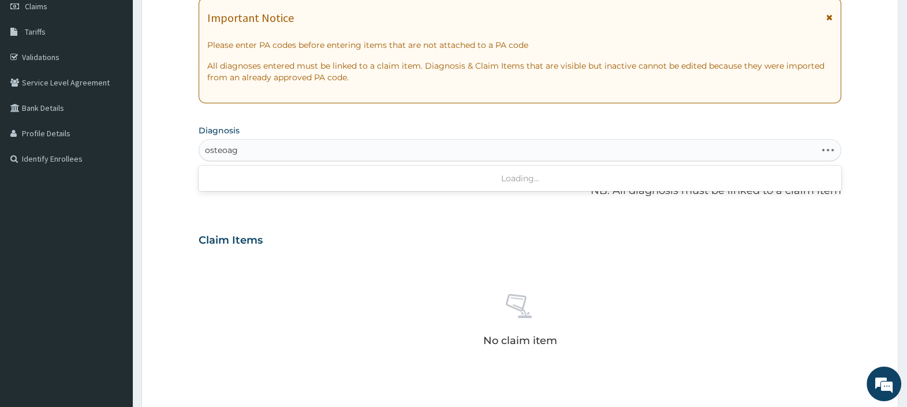
type input "osteoa"
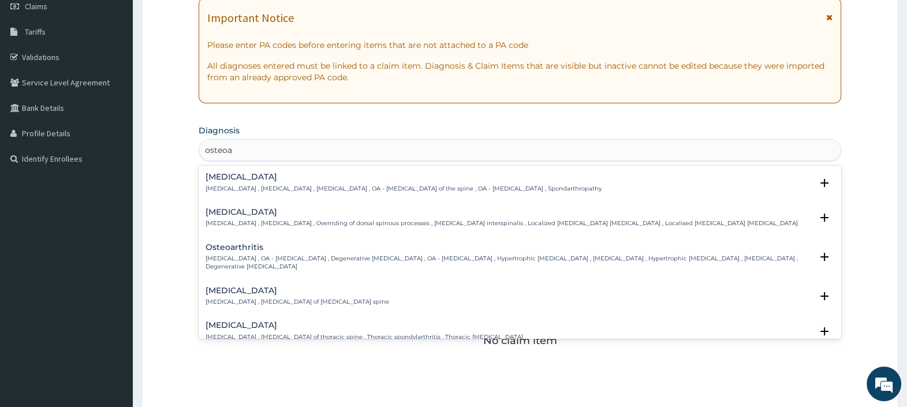
click at [218, 245] on h4 "Osteoarthritis" at bounding box center [509, 247] width 606 height 9
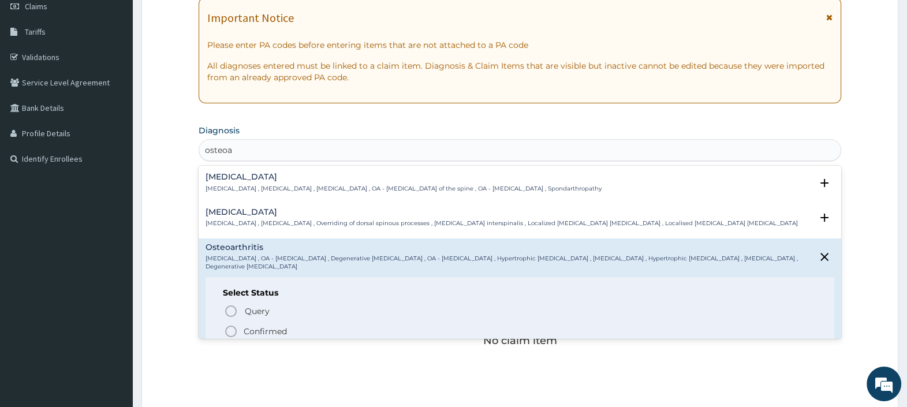
drag, startPoint x: 232, startPoint y: 319, endPoint x: 228, endPoint y: 297, distance: 21.6
click at [232, 325] on icon "status option filled" at bounding box center [231, 332] width 14 height 14
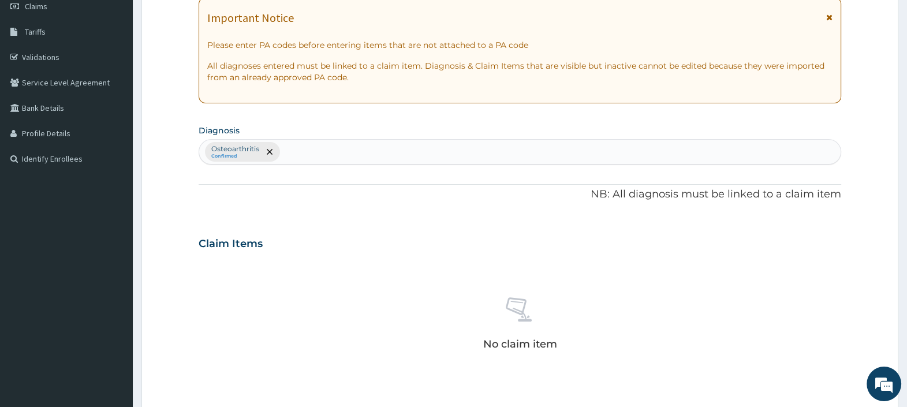
type input "a"
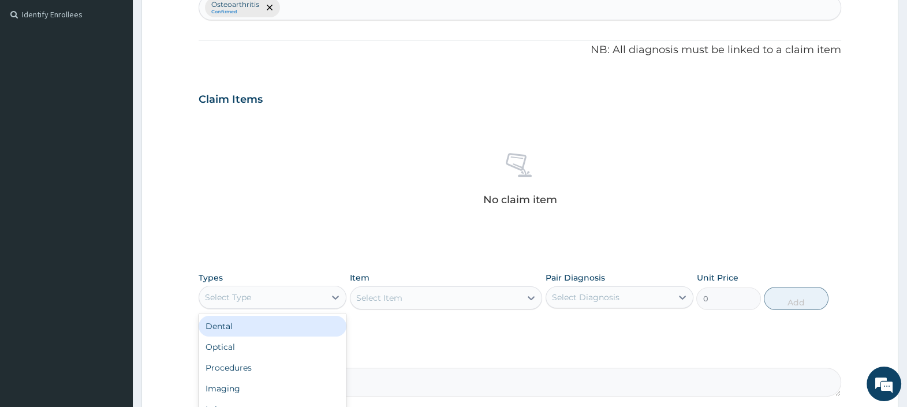
click at [274, 296] on div "Select Type" at bounding box center [262, 297] width 126 height 18
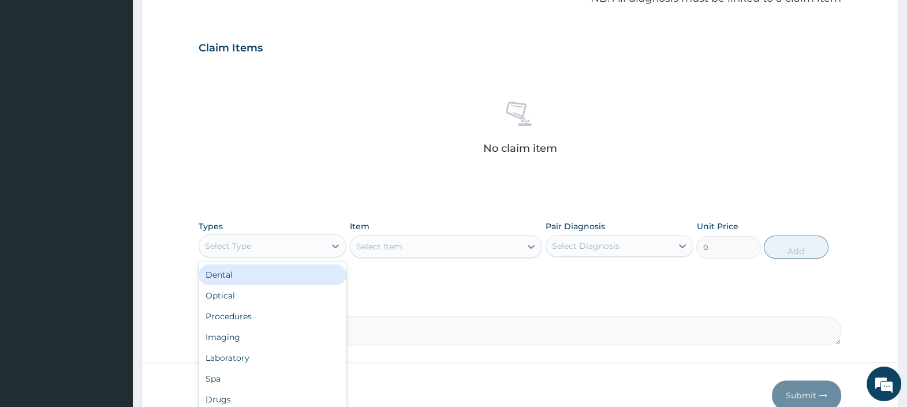
scroll to position [387, 0]
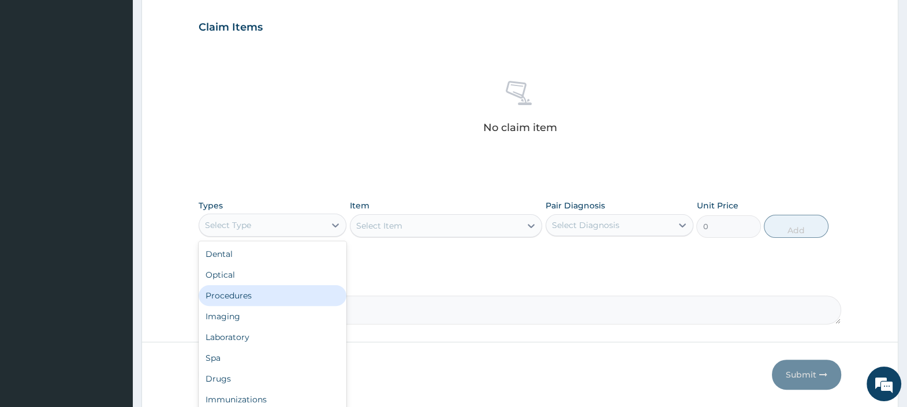
click at [263, 297] on div "Procedures" at bounding box center [273, 295] width 148 height 21
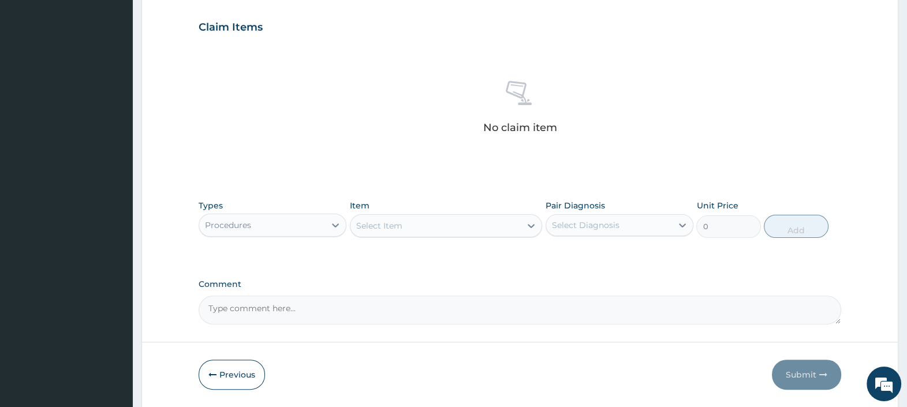
click at [401, 225] on div "Select Item" at bounding box center [379, 226] width 46 height 12
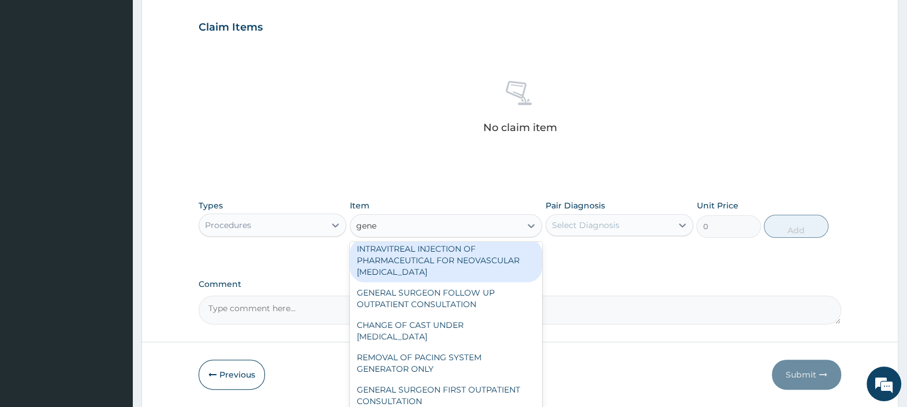
scroll to position [0, 0]
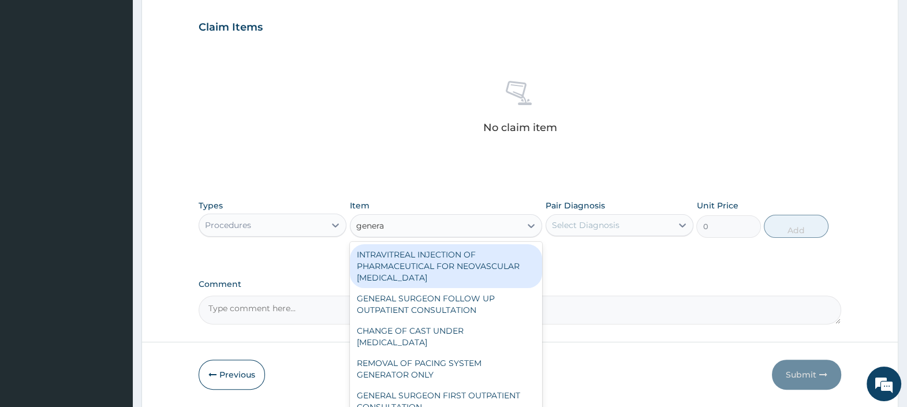
type input "general"
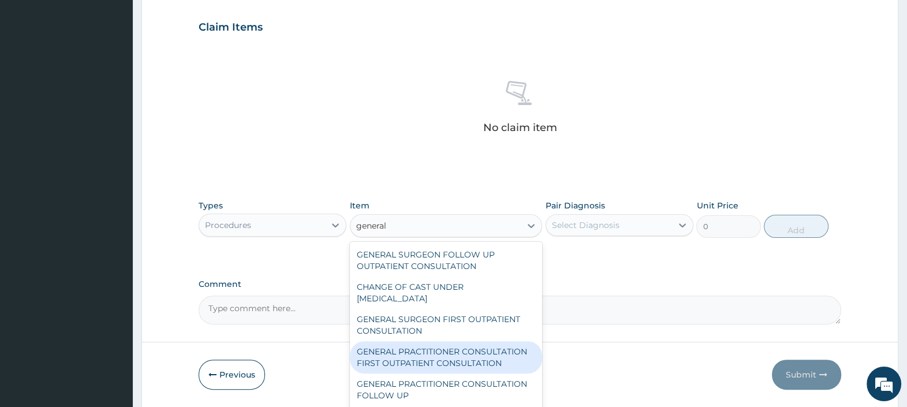
click at [448, 372] on div "GENERAL PRACTITIONER CONSULTATION FIRST OUTPATIENT CONSULTATION" at bounding box center [446, 357] width 193 height 32
type input "3000"
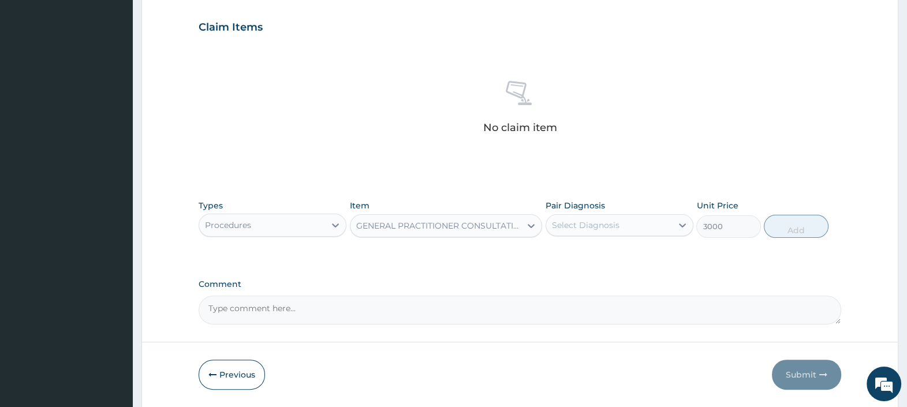
click at [592, 219] on div "Select Diagnosis" at bounding box center [586, 225] width 68 height 12
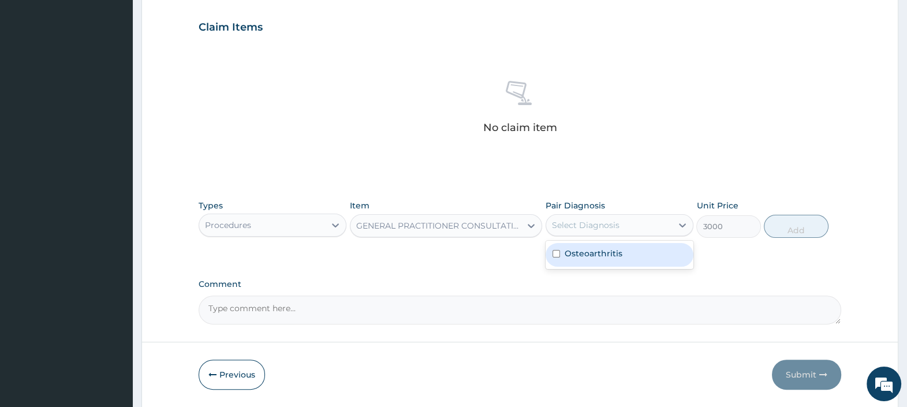
click at [602, 255] on label "Osteoarthritis" at bounding box center [594, 254] width 58 height 12
checkbox input "true"
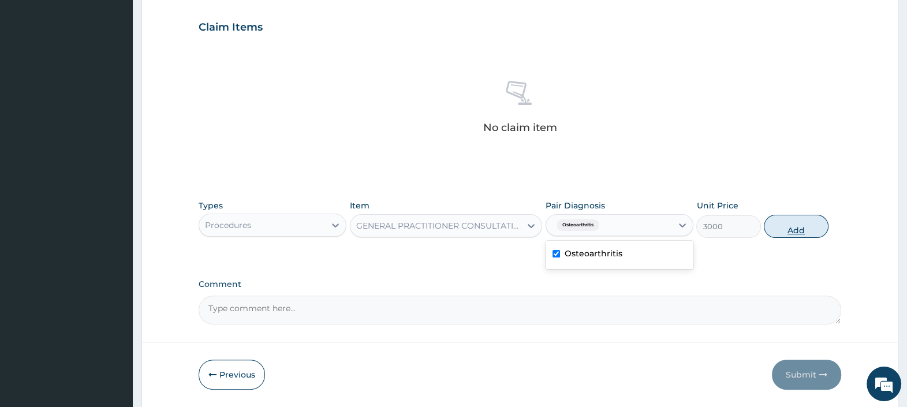
click at [792, 225] on button "Add" at bounding box center [796, 226] width 64 height 23
type input "0"
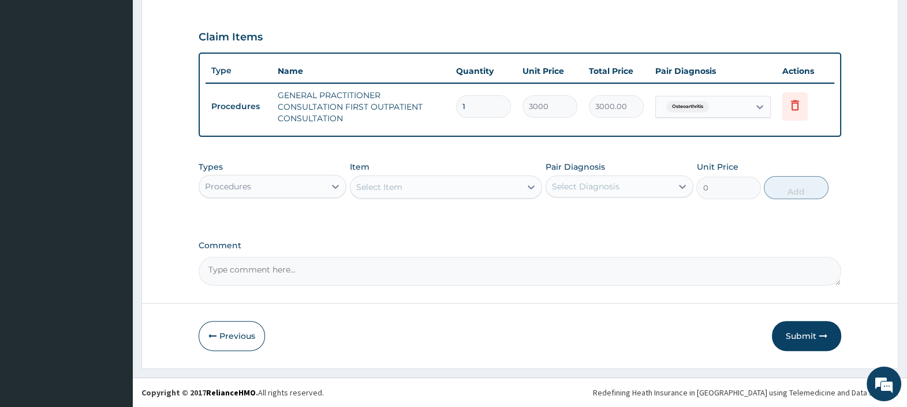
scroll to position [375, 0]
click at [228, 182] on div "Procedures" at bounding box center [228, 188] width 46 height 12
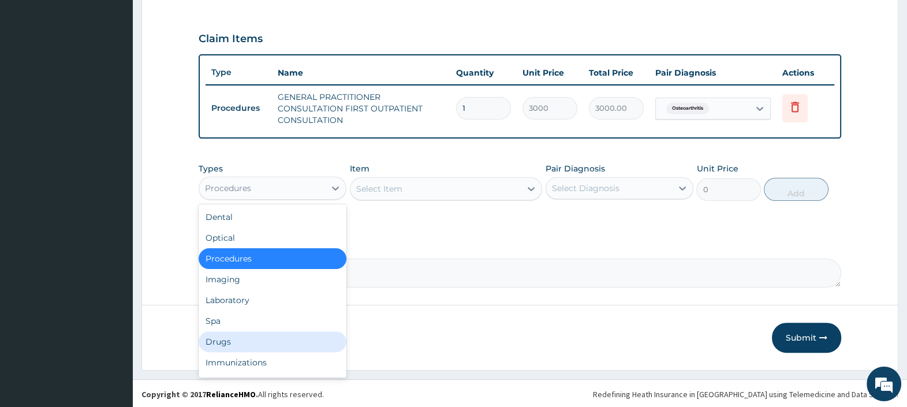
click at [238, 340] on div "Drugs" at bounding box center [273, 341] width 148 height 21
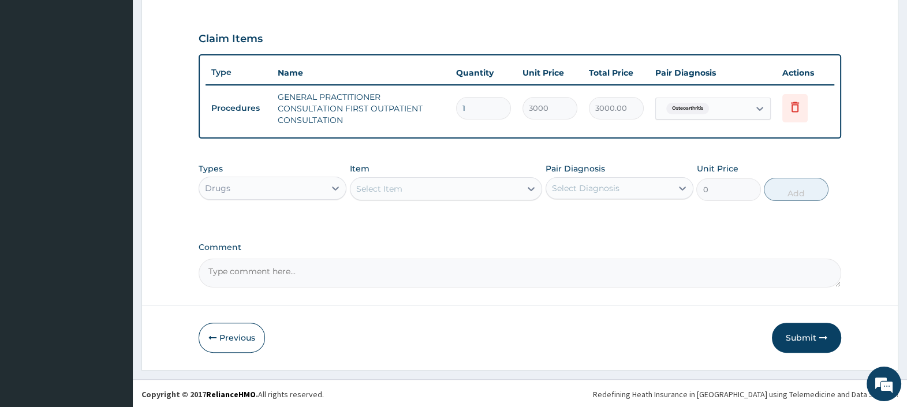
click at [443, 186] on div "Select Item" at bounding box center [436, 189] width 171 height 18
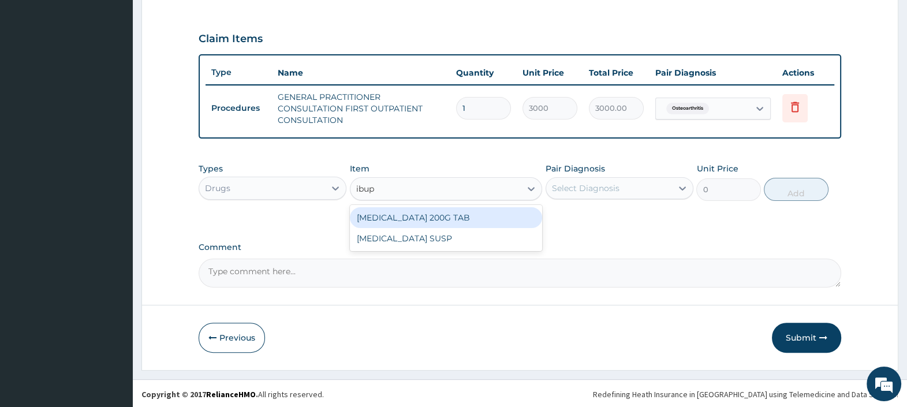
type input "ibupr"
click at [409, 214] on div "IBUPROFEN 200G TAB" at bounding box center [446, 217] width 193 height 21
type input "52.5"
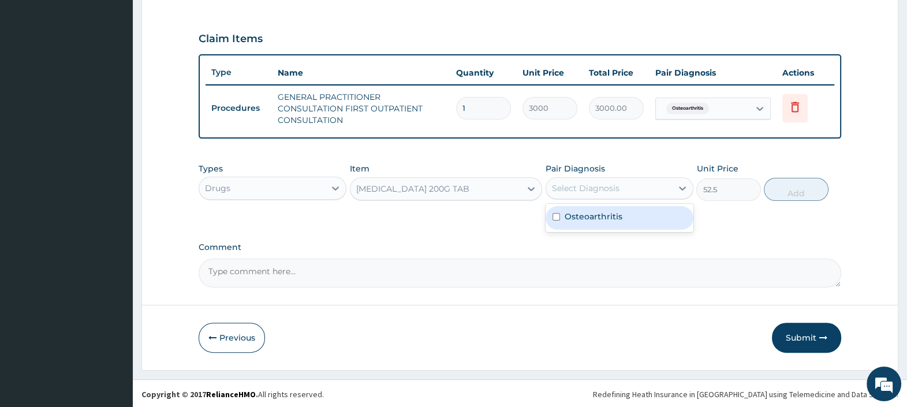
click at [586, 182] on div "Select Diagnosis" at bounding box center [586, 188] width 68 height 12
click at [601, 223] on div "Osteoarthritis" at bounding box center [620, 218] width 148 height 24
checkbox input "true"
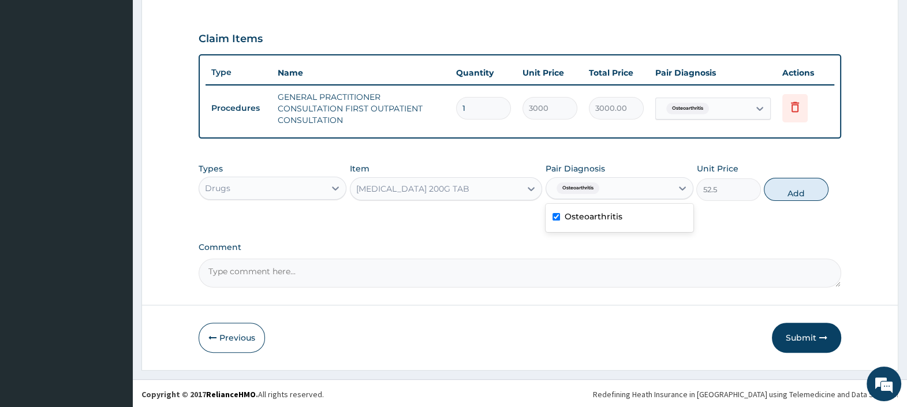
click at [788, 194] on button "Add" at bounding box center [796, 189] width 64 height 23
type input "0"
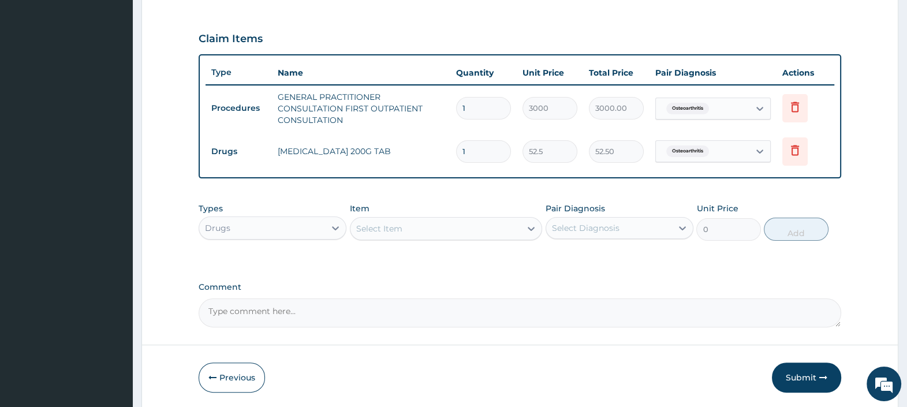
click at [407, 222] on div "Select Item" at bounding box center [436, 228] width 171 height 18
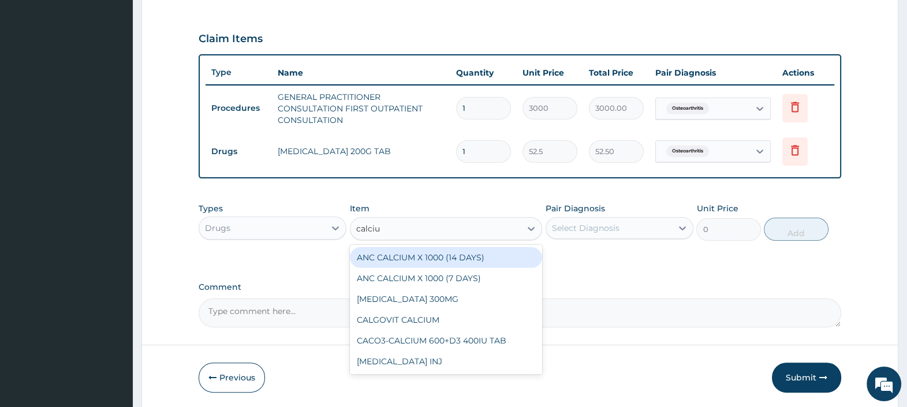
type input "calcium"
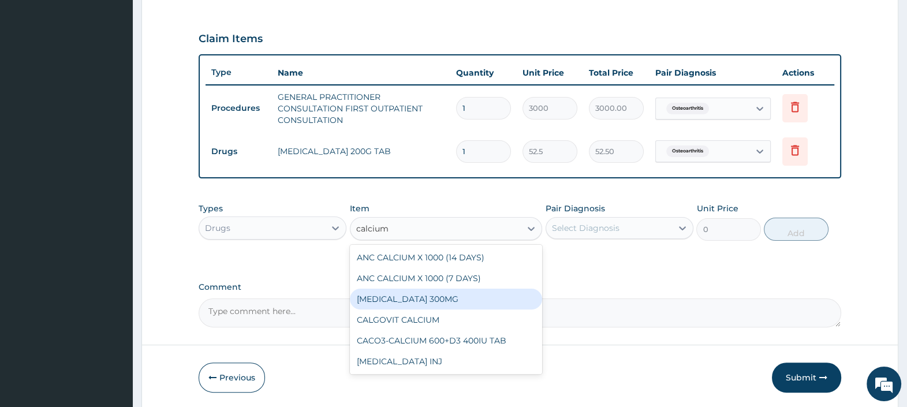
click at [445, 300] on div "CALCIUM LACTATE 300MG" at bounding box center [446, 299] width 193 height 21
type input "65"
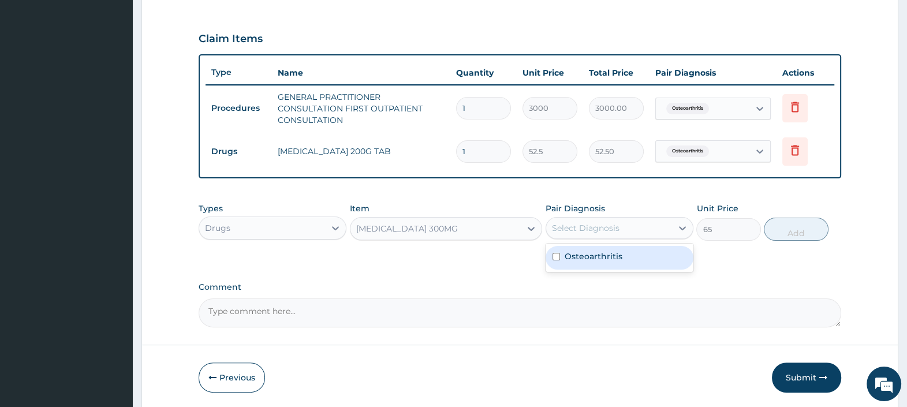
click at [585, 226] on div "Select Diagnosis" at bounding box center [586, 228] width 68 height 12
click at [607, 255] on label "Osteoarthritis" at bounding box center [594, 257] width 58 height 12
checkbox input "true"
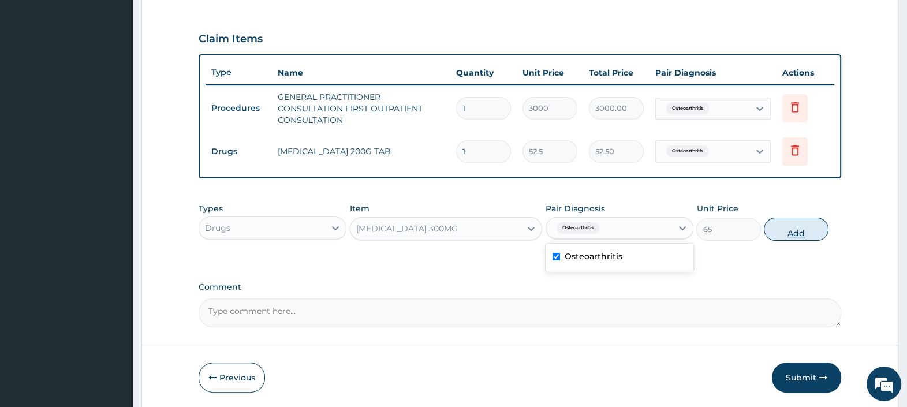
click at [797, 232] on button "Add" at bounding box center [796, 229] width 64 height 23
type input "0"
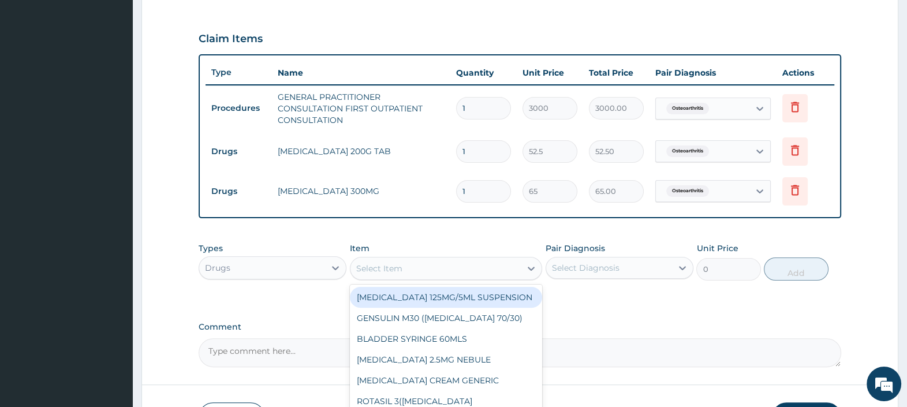
click at [465, 263] on div "Select Item" at bounding box center [436, 268] width 171 height 18
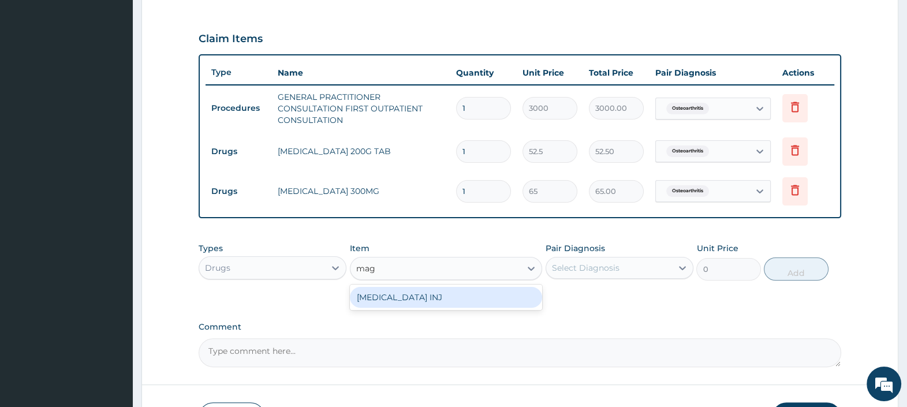
type input "mag"
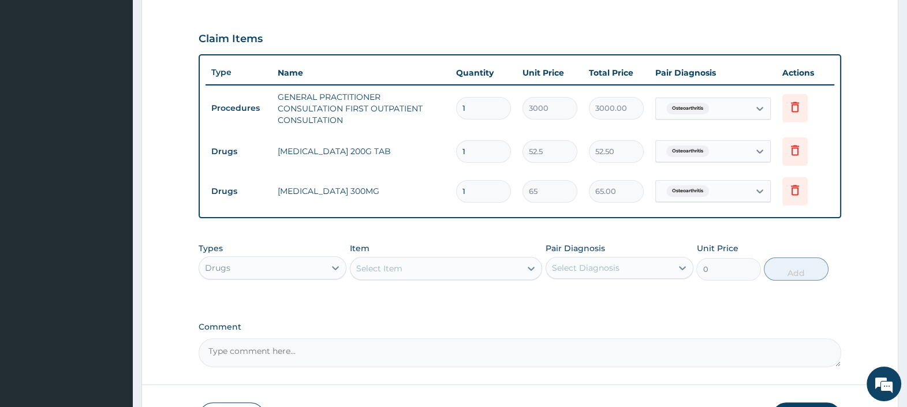
click at [381, 268] on div "Select Item" at bounding box center [379, 269] width 46 height 12
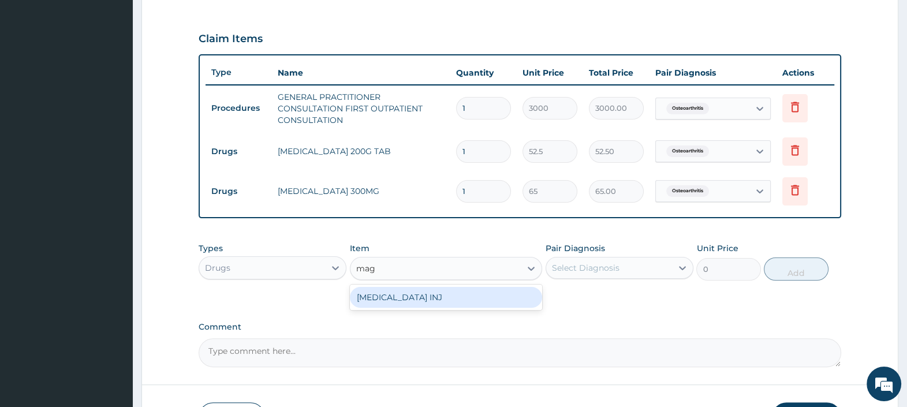
type input "mag"
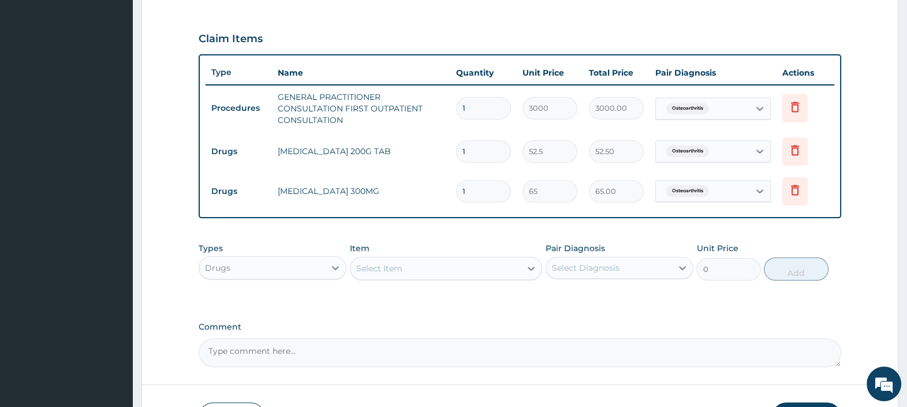
click at [476, 148] on input "1" at bounding box center [483, 151] width 55 height 23
type input "10"
type input "525.00"
type input "10"
drag, startPoint x: 441, startPoint y: 187, endPoint x: 429, endPoint y: 203, distance: 19.8
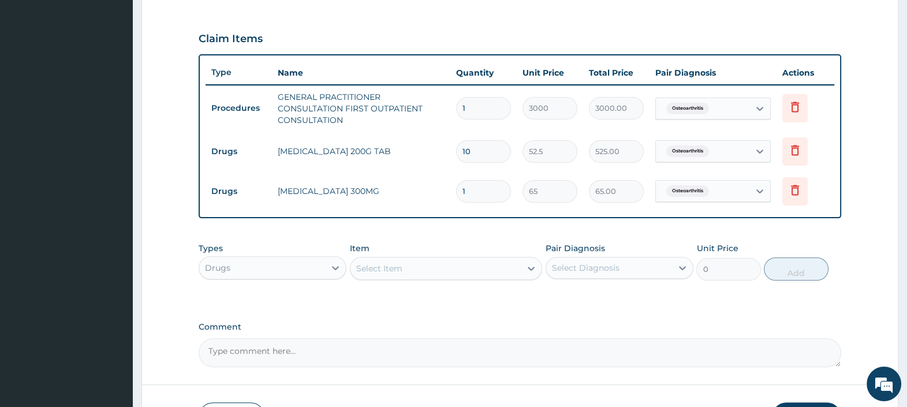
click at [422, 191] on tr "Drugs CALCIUM LACTATE 300MG 1 65 65.00 Osteoarthritis Delete" at bounding box center [520, 192] width 629 height 40
type input "3"
type input "195.00"
type input "30"
type input "1950.00"
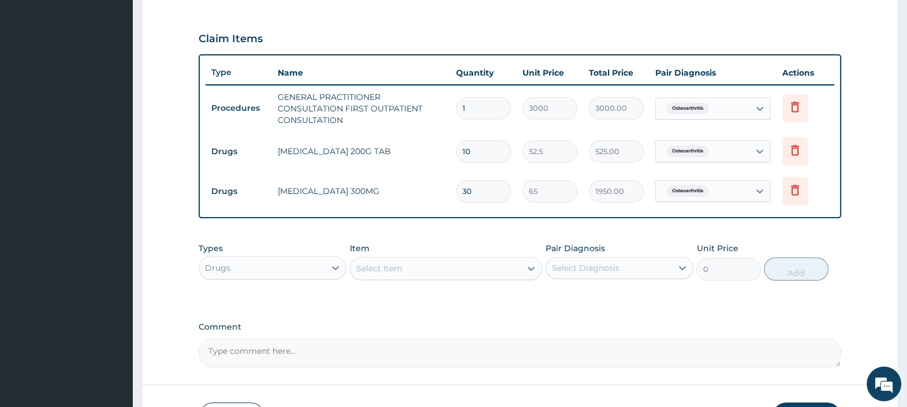
type input "30"
drag, startPoint x: 474, startPoint y: 147, endPoint x: 406, endPoint y: 154, distance: 68.0
click at [408, 152] on tr "Drugs IBUPROFEN 200G TAB 10 52.5 525.00 Osteoarthritis Delete" at bounding box center [520, 152] width 629 height 40
type input "2"
type input "105.00"
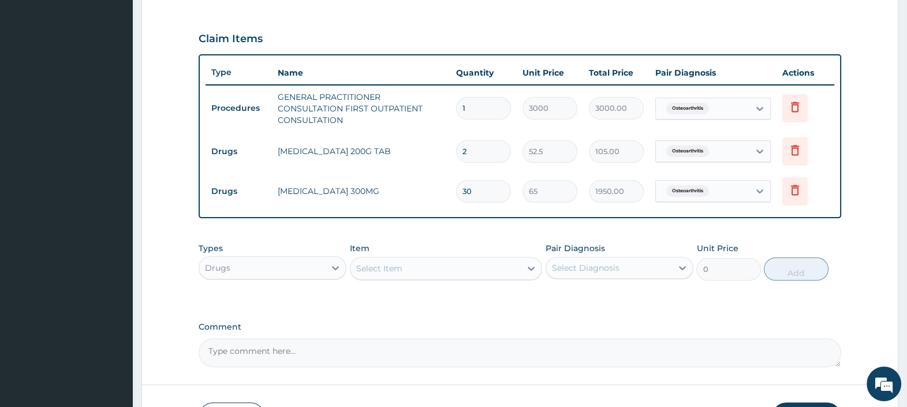
type input "20"
type input "1050.00"
type input "20"
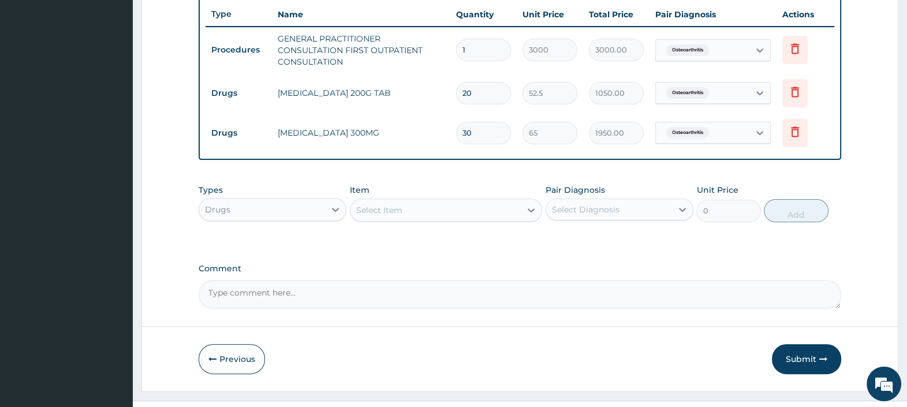
scroll to position [447, 0]
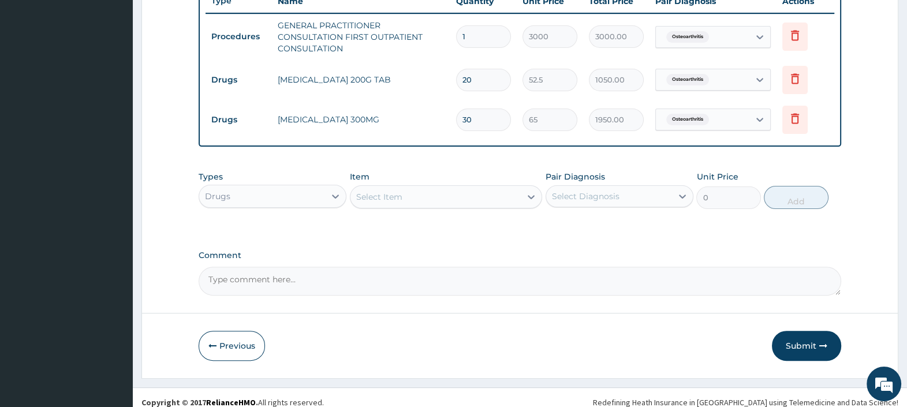
drag, startPoint x: 799, startPoint y: 341, endPoint x: 751, endPoint y: 320, distance: 51.7
click at [799, 341] on button "Submit" at bounding box center [806, 346] width 69 height 30
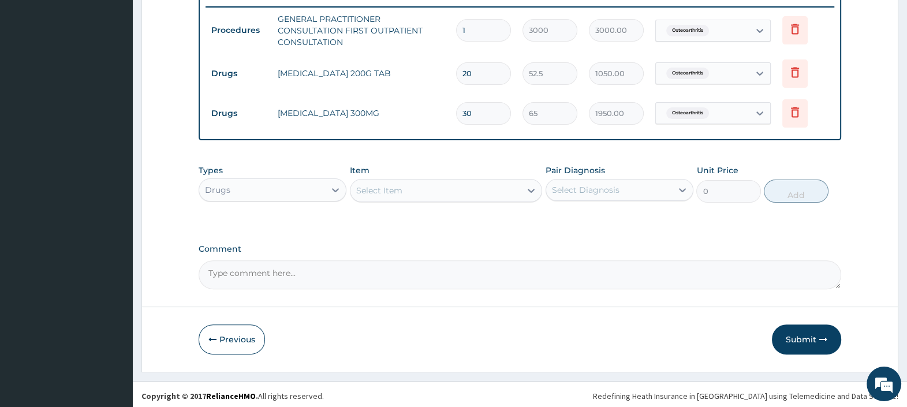
scroll to position [455, 0]
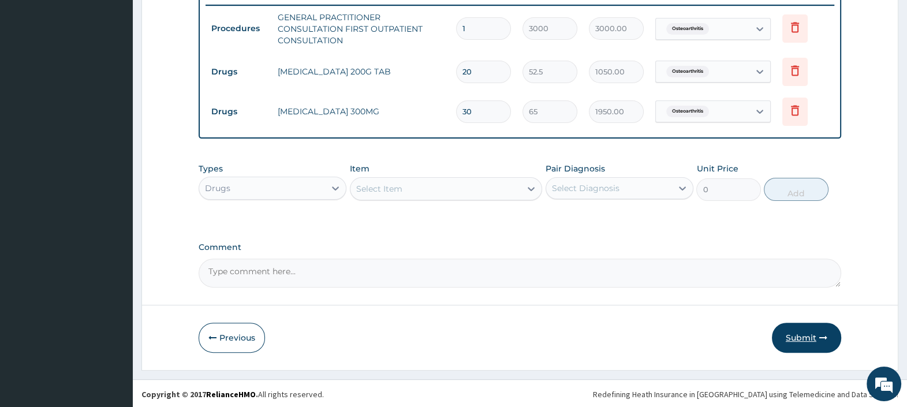
click at [807, 332] on button "Submit" at bounding box center [806, 338] width 69 height 30
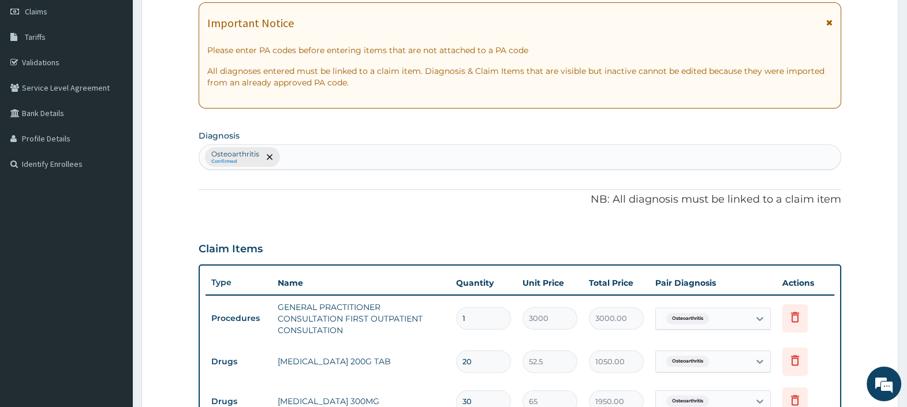
scroll to position [94, 0]
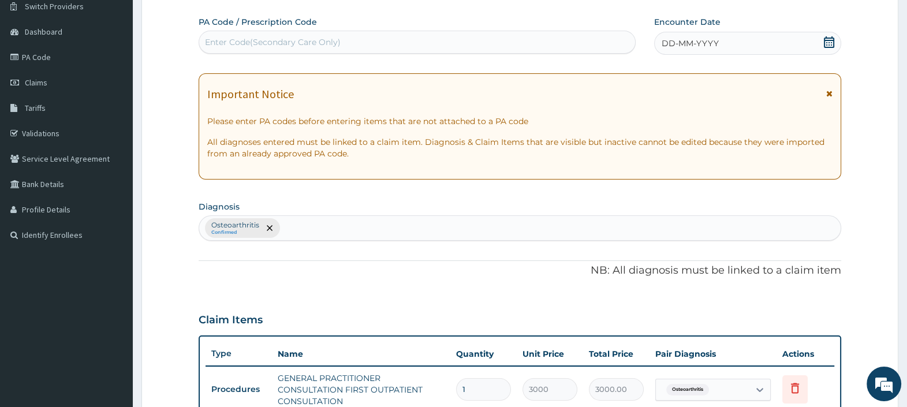
click at [826, 39] on icon at bounding box center [829, 42] width 12 height 12
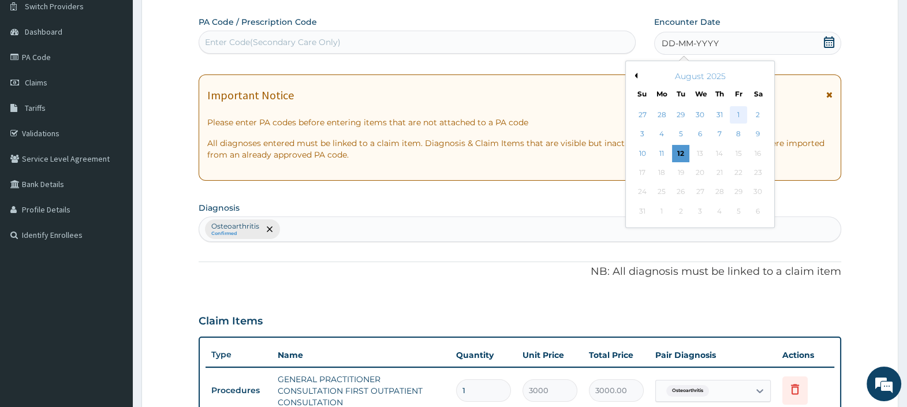
click at [734, 110] on div "1" at bounding box center [738, 114] width 17 height 17
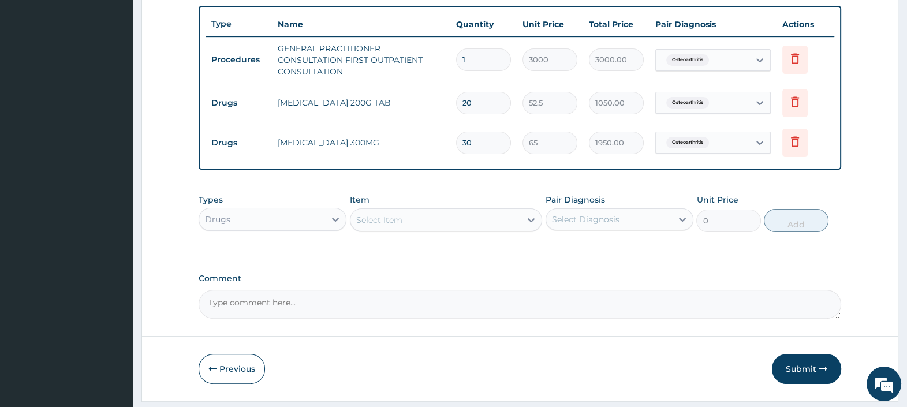
scroll to position [455, 0]
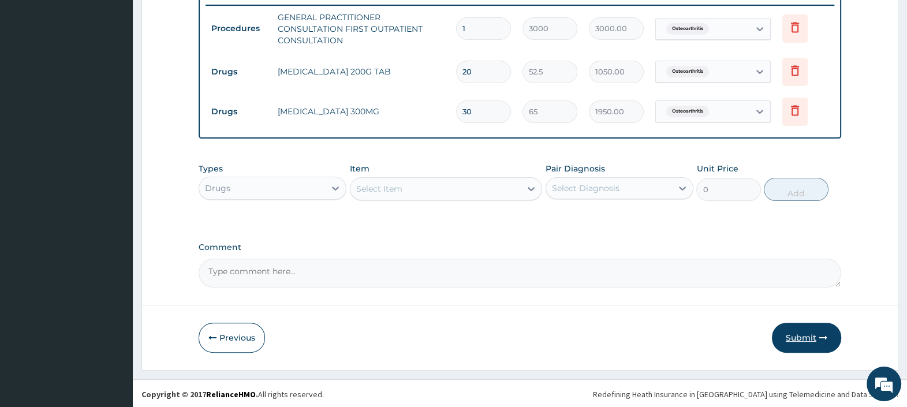
click at [800, 329] on button "Submit" at bounding box center [806, 338] width 69 height 30
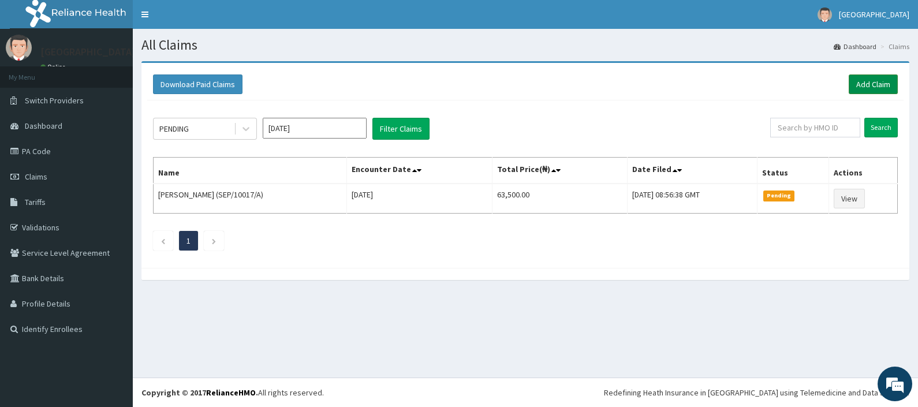
click at [867, 81] on link "Add Claim" at bounding box center [873, 84] width 49 height 20
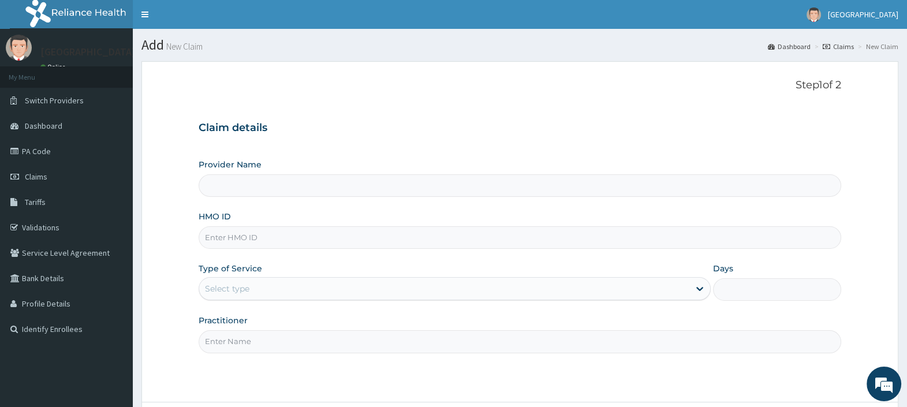
type input "[GEOGRAPHIC_DATA]"
click at [277, 237] on input "HMO ID" at bounding box center [520, 237] width 643 height 23
paste input "ERG/10007/A"
type input "ERG/10007/A"
click at [270, 290] on div "Select type" at bounding box center [444, 288] width 490 height 18
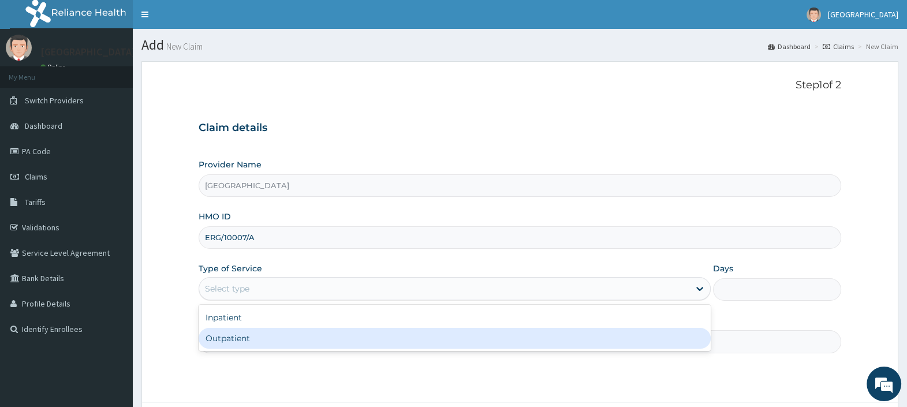
click at [245, 334] on div "Outpatient" at bounding box center [455, 338] width 512 height 21
type input "1"
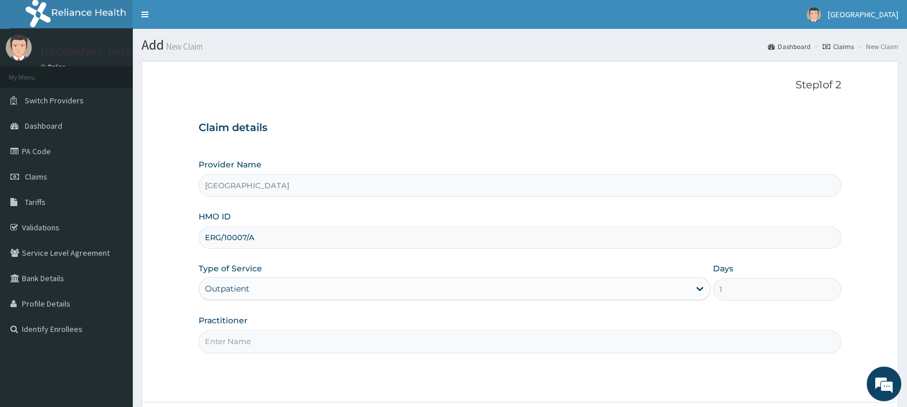
click at [250, 338] on input "Practitioner" at bounding box center [520, 341] width 643 height 23
type input "[PERSON_NAME][GEOGRAPHIC_DATA]"
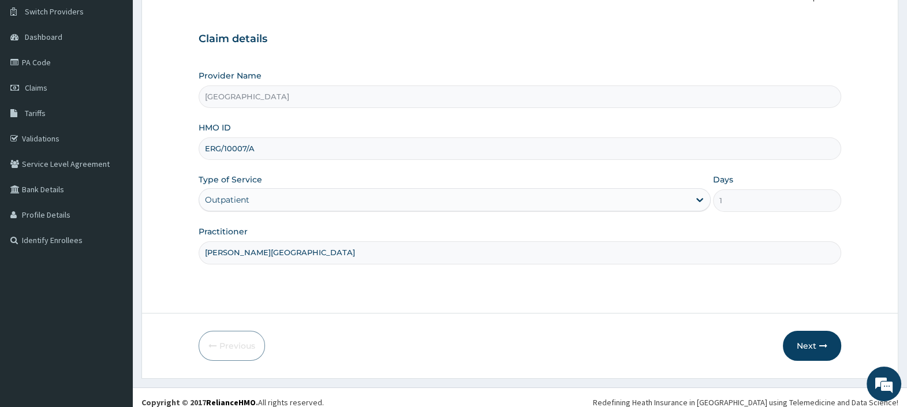
scroll to position [98, 0]
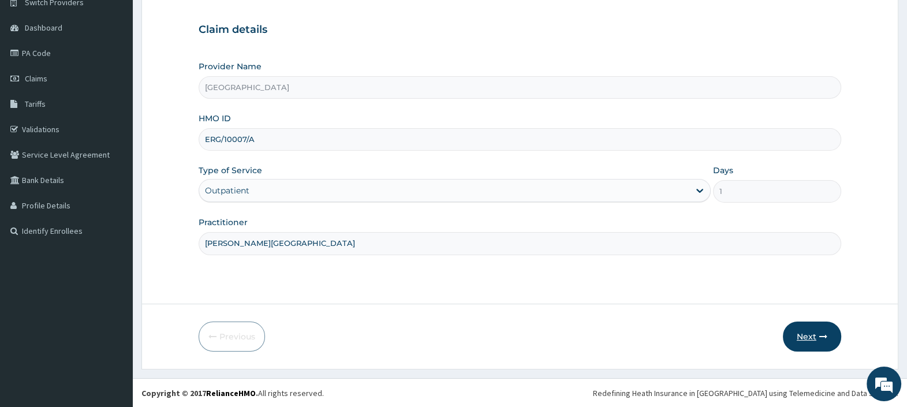
click at [806, 333] on button "Next" at bounding box center [812, 337] width 58 height 30
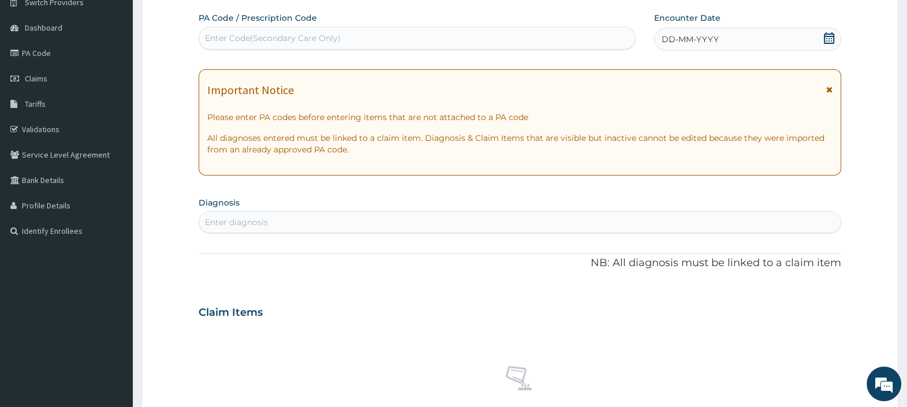
click at [298, 36] on div "Enter Code(Secondary Care Only)" at bounding box center [273, 38] width 136 height 12
paste input "PA/C713A0"
type input "PA/C713A0"
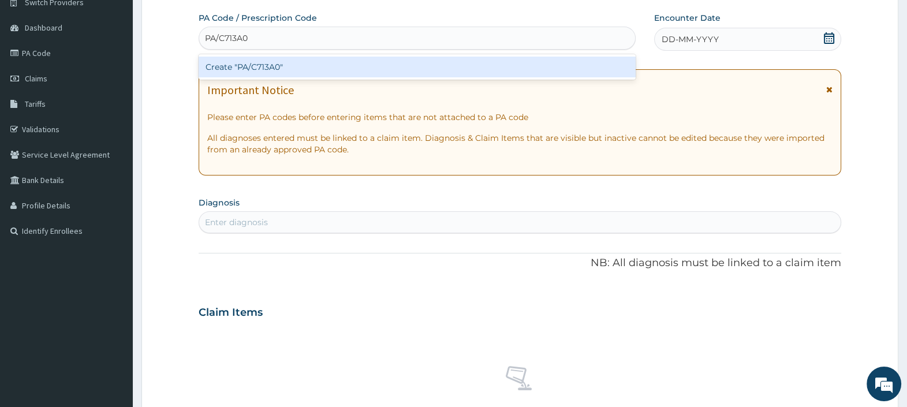
click at [296, 64] on div "Create "PA/C713A0"" at bounding box center [417, 67] width 437 height 21
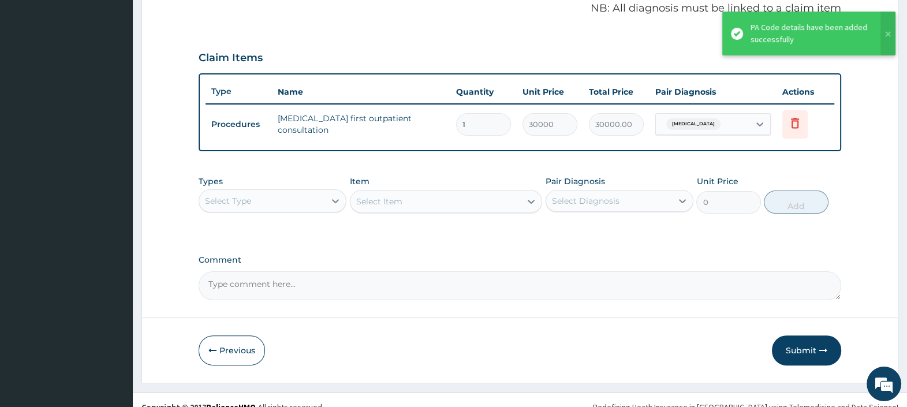
scroll to position [369, 0]
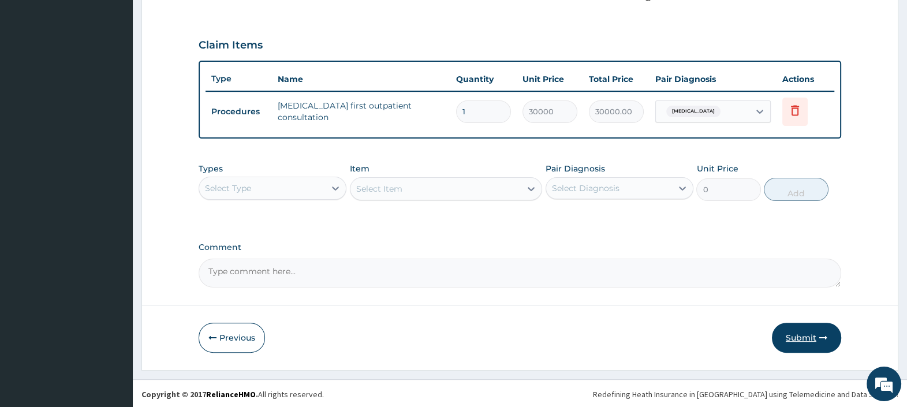
click at [799, 336] on button "Submit" at bounding box center [806, 338] width 69 height 30
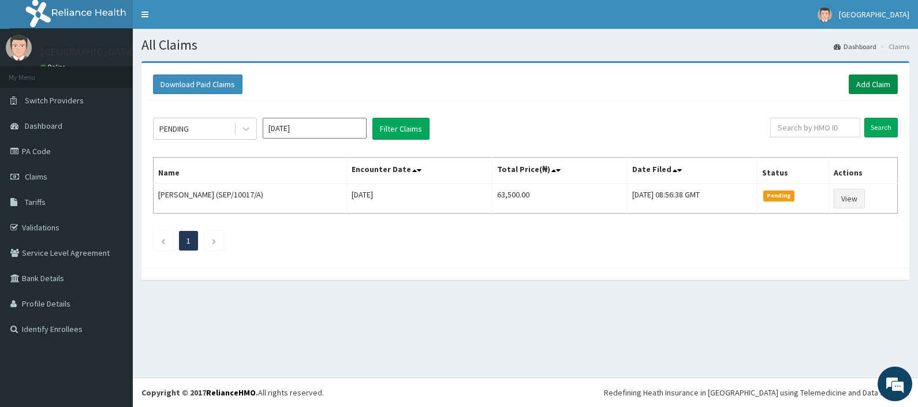
click at [875, 81] on link "Add Claim" at bounding box center [873, 84] width 49 height 20
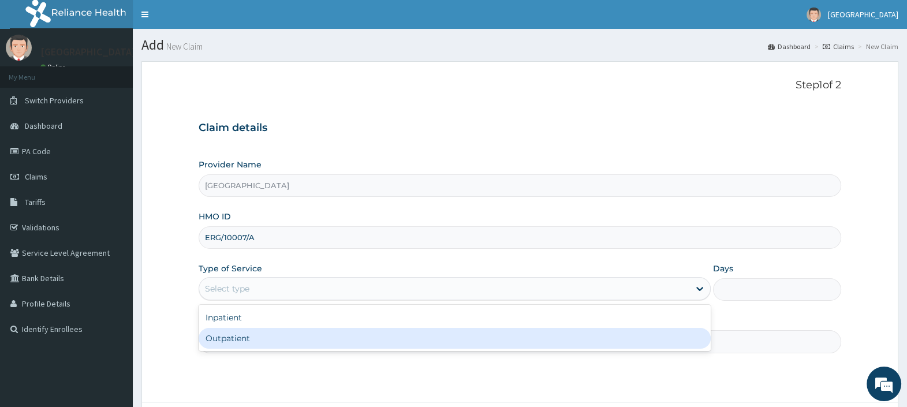
click at [258, 338] on div "Outpatient" at bounding box center [455, 338] width 512 height 21
type input "1"
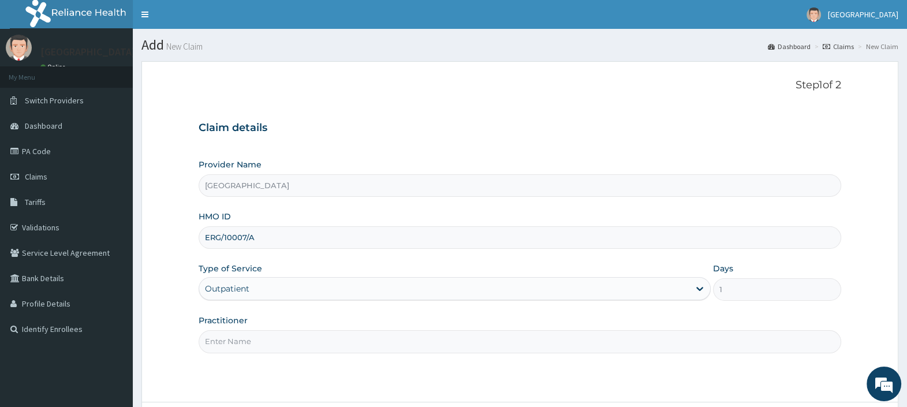
click at [258, 338] on input "Practitioner" at bounding box center [520, 341] width 643 height 23
type input "[PERSON_NAME][GEOGRAPHIC_DATA]"
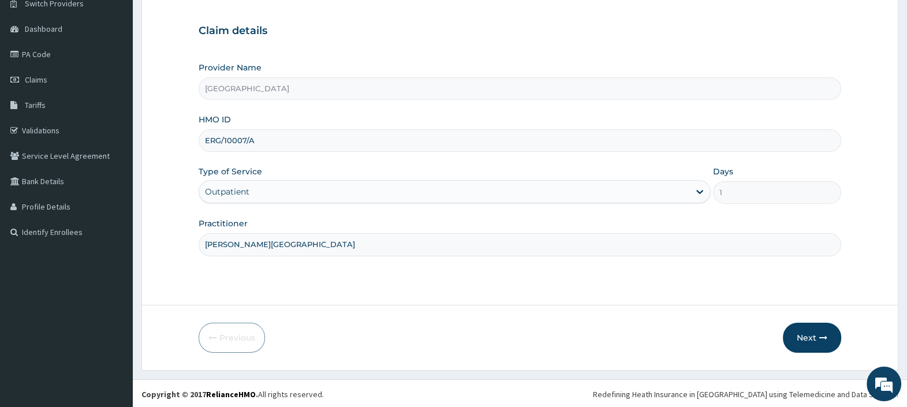
scroll to position [98, 0]
click at [813, 336] on button "Next" at bounding box center [812, 337] width 58 height 30
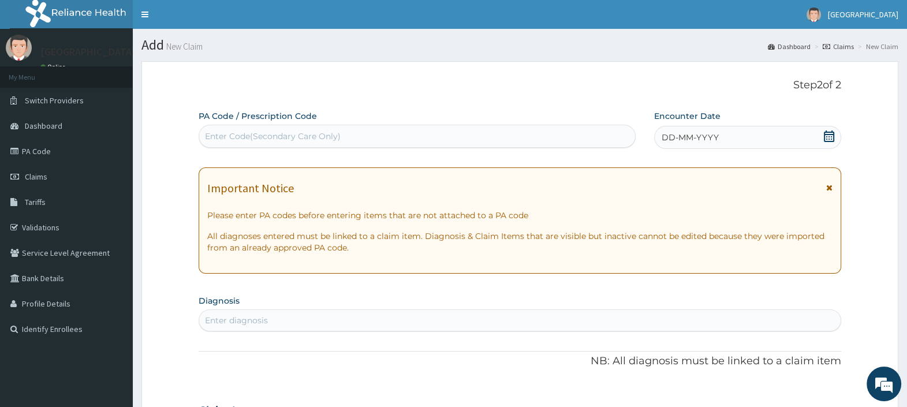
scroll to position [0, 0]
click at [830, 139] on icon at bounding box center [829, 137] width 12 height 12
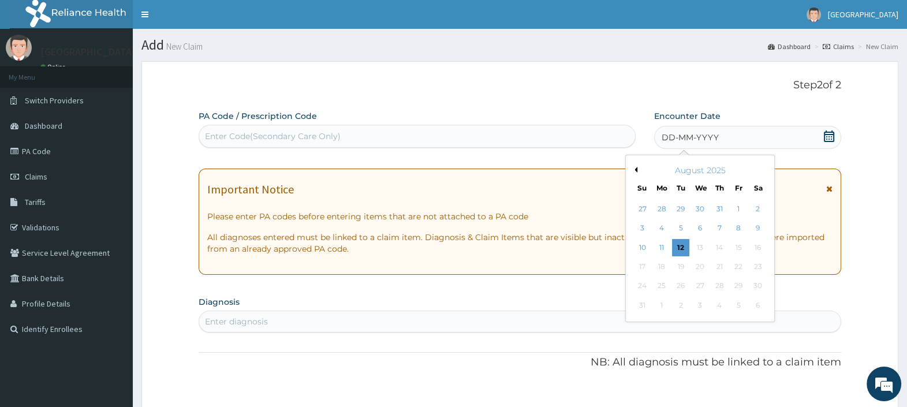
click at [761, 206] on div "2" at bounding box center [757, 208] width 17 height 17
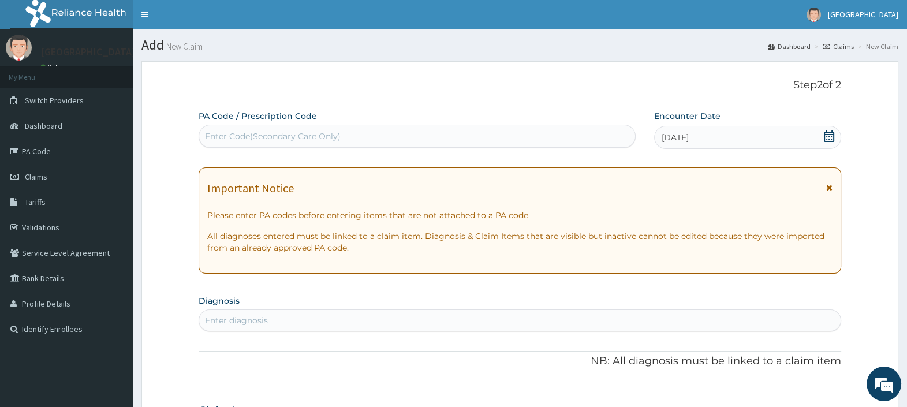
click at [832, 135] on icon at bounding box center [829, 137] width 12 height 12
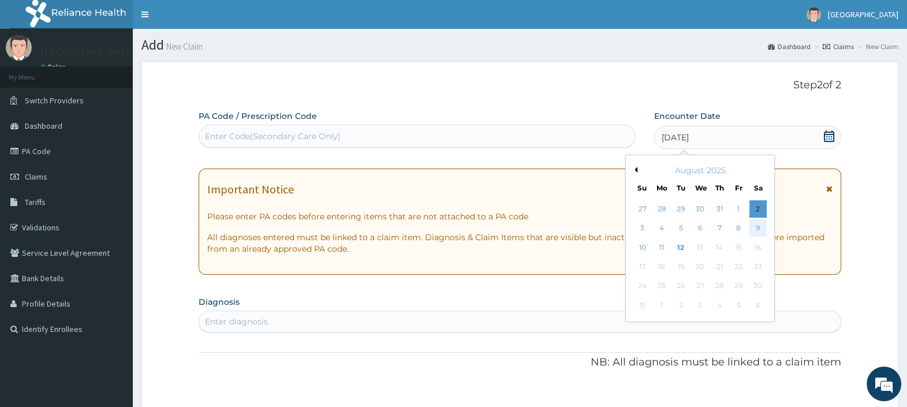
click at [755, 231] on div "9" at bounding box center [757, 228] width 17 height 17
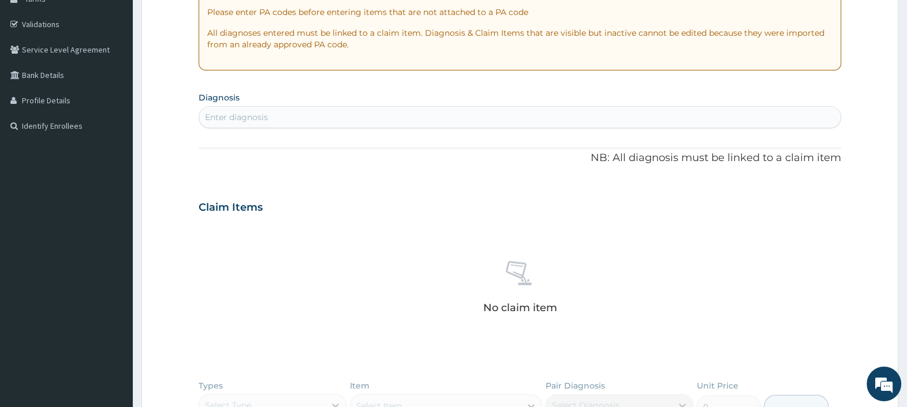
scroll to position [217, 0]
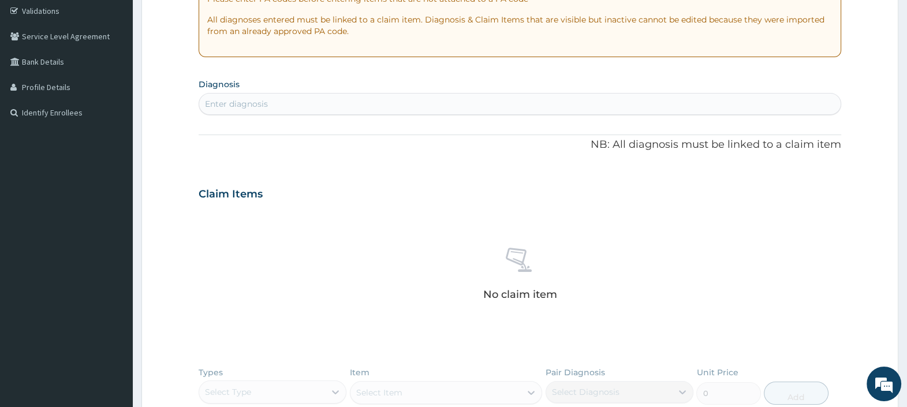
click at [323, 101] on div "Enter diagnosis" at bounding box center [520, 104] width 642 height 18
type input "a"
click at [260, 107] on div "Enter diagnosis" at bounding box center [236, 104] width 63 height 12
type input "hemor"
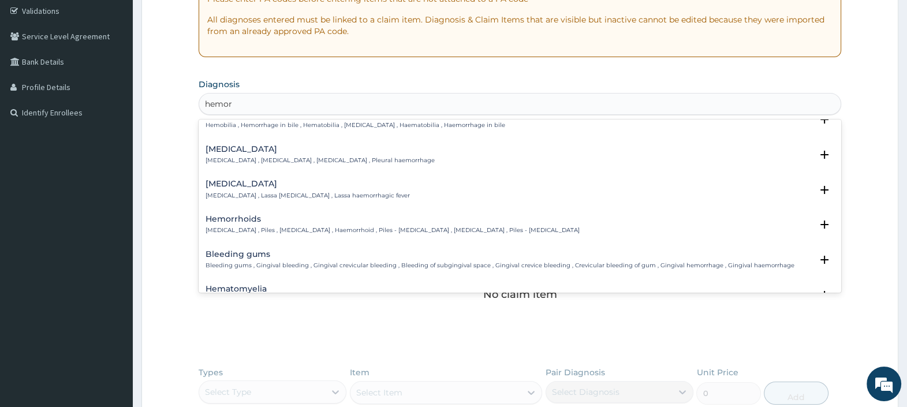
scroll to position [72, 0]
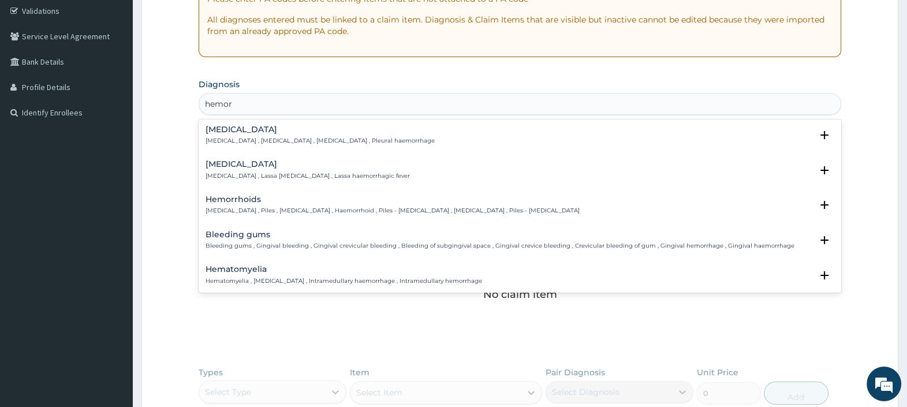
click at [253, 204] on div "[MEDICAL_DATA] [MEDICAL_DATA] , Piles , [MEDICAL_DATA] , Haemorrhoid , Piles - …" at bounding box center [393, 205] width 374 height 20
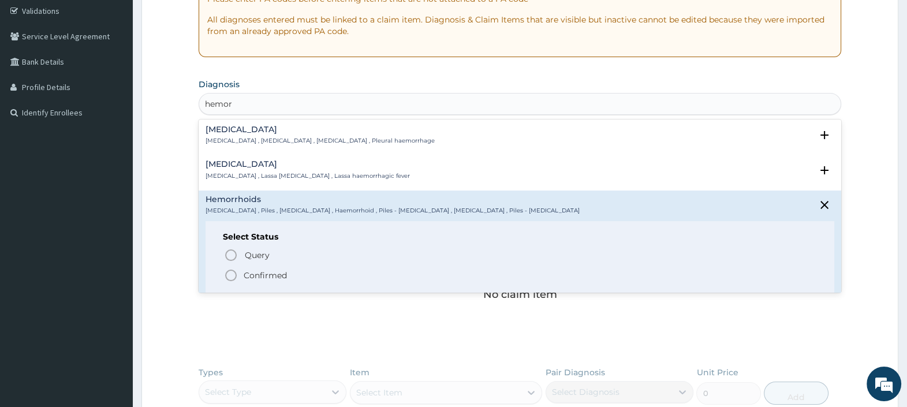
click at [248, 276] on p "Confirmed" at bounding box center [265, 276] width 43 height 12
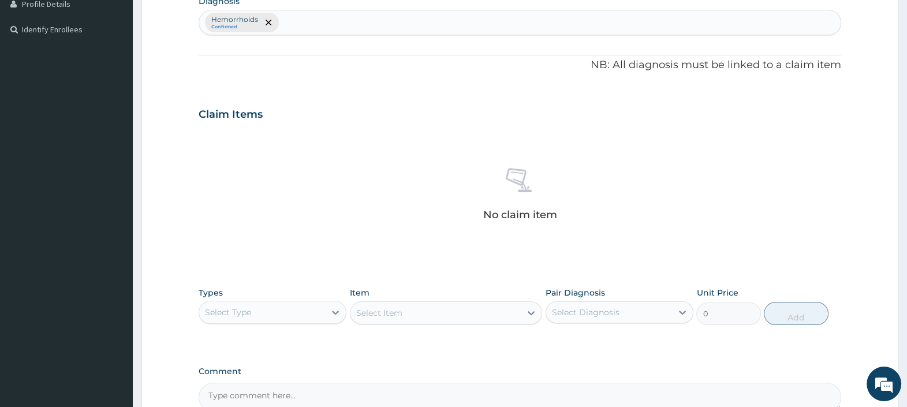
scroll to position [424, 0]
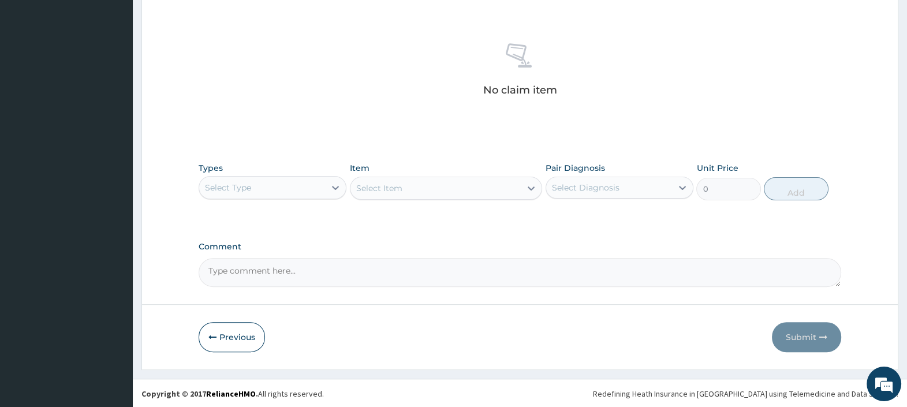
click at [320, 182] on div "Select Type" at bounding box center [262, 187] width 126 height 18
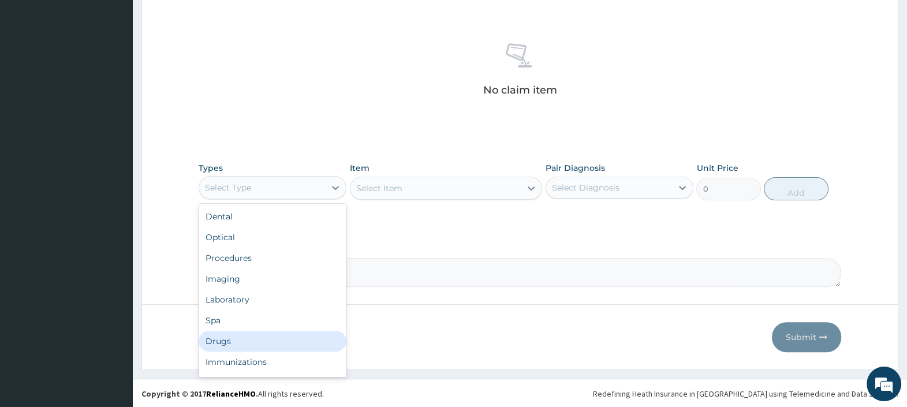
drag, startPoint x: 231, startPoint y: 341, endPoint x: 228, endPoint y: 336, distance: 6.2
click at [230, 341] on div "Drugs" at bounding box center [273, 341] width 148 height 21
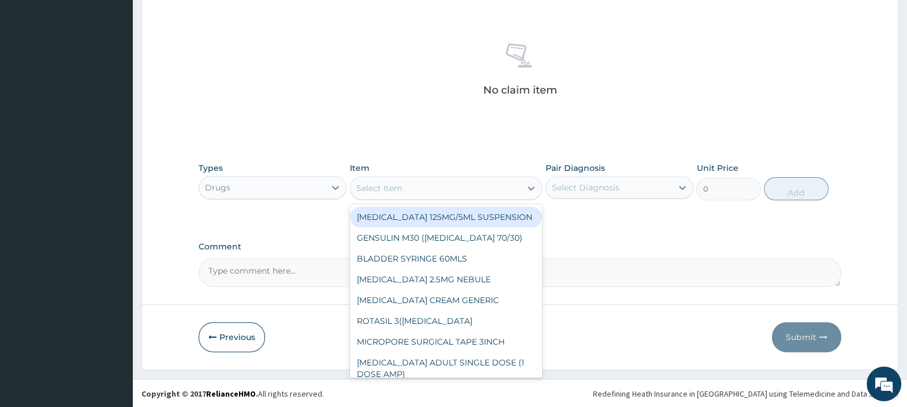
click at [388, 188] on div "Select Item" at bounding box center [379, 188] width 46 height 12
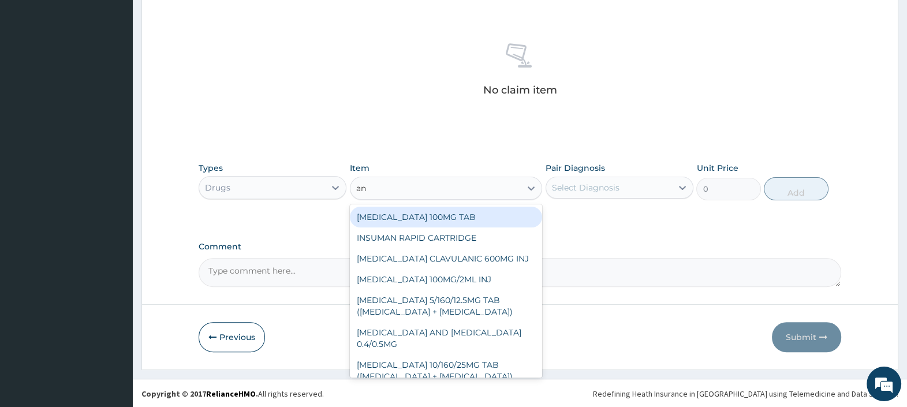
type input "anu"
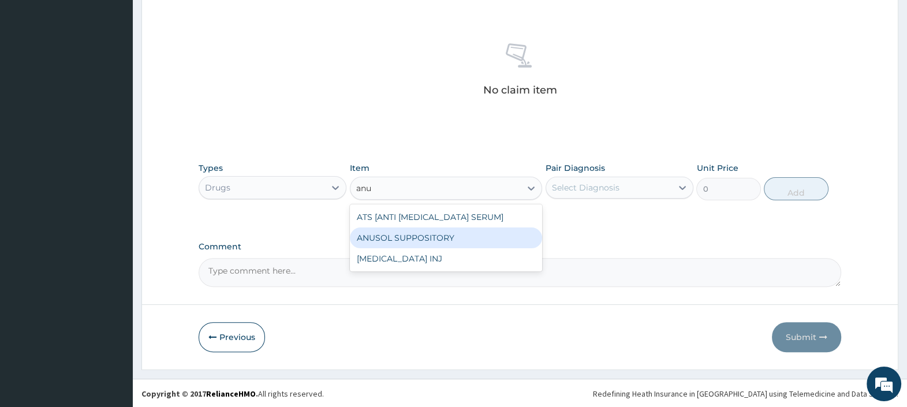
click at [427, 231] on div "ANUSOL SUPPOSITORY" at bounding box center [446, 238] width 193 height 21
type input "910"
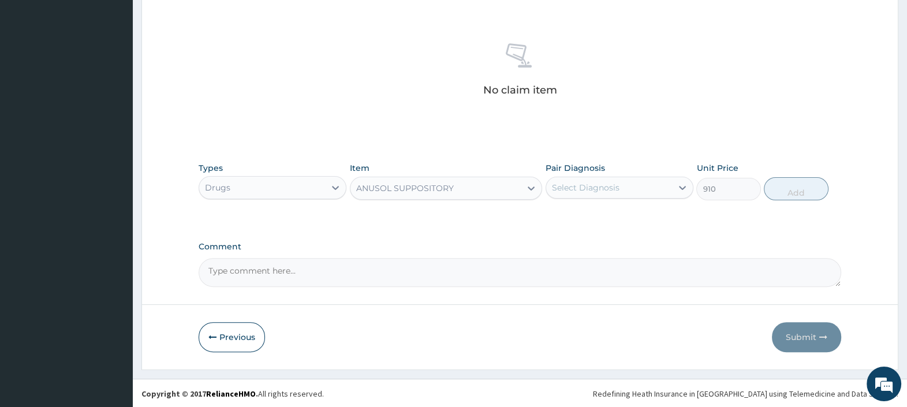
click at [601, 185] on div "Select Diagnosis" at bounding box center [586, 188] width 68 height 12
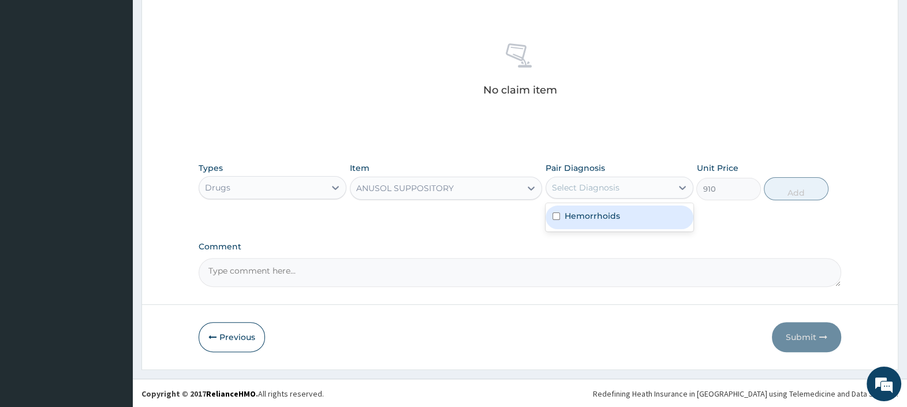
click at [610, 219] on label "Hemorrhoids" at bounding box center [592, 216] width 55 height 12
checkbox input "true"
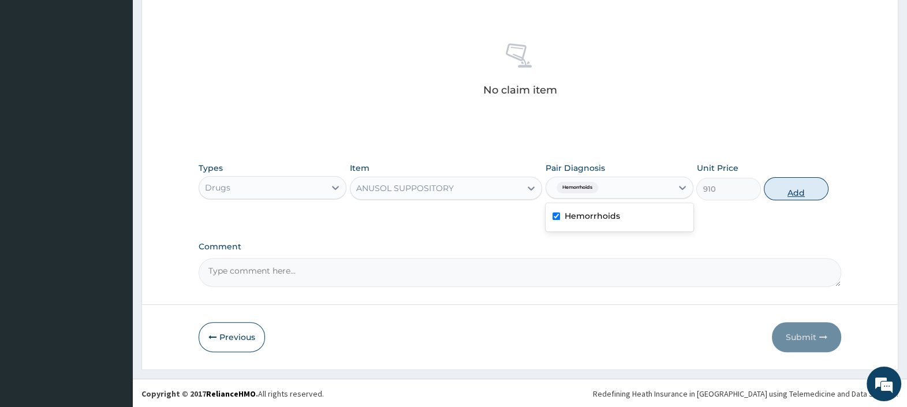
click at [778, 191] on button "Add" at bounding box center [796, 188] width 64 height 23
type input "0"
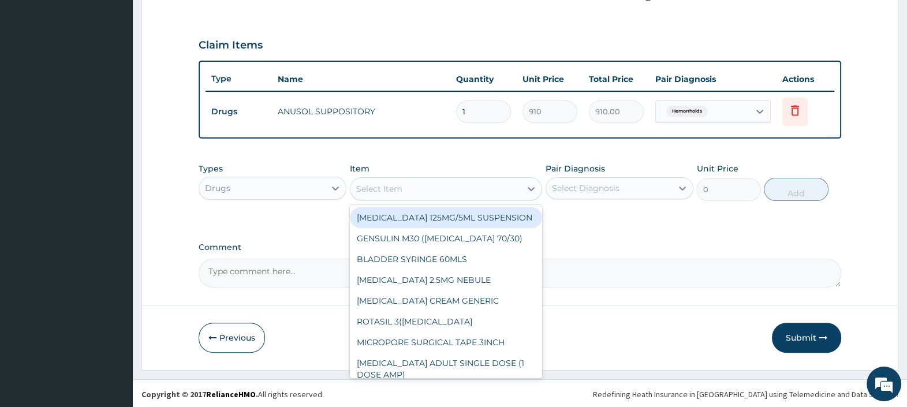
click at [390, 188] on div "Select Item" at bounding box center [379, 189] width 46 height 12
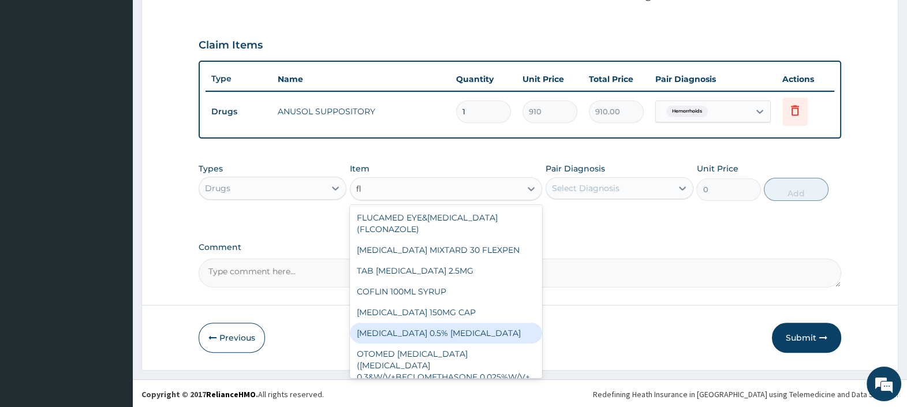
type input "f"
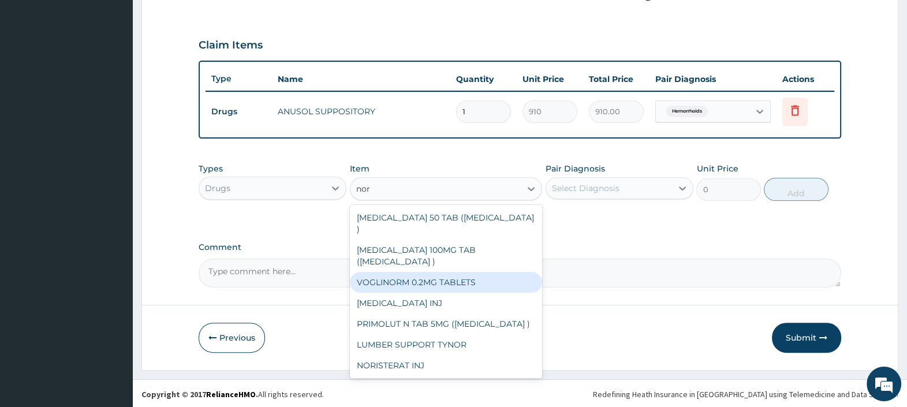
scroll to position [32, 0]
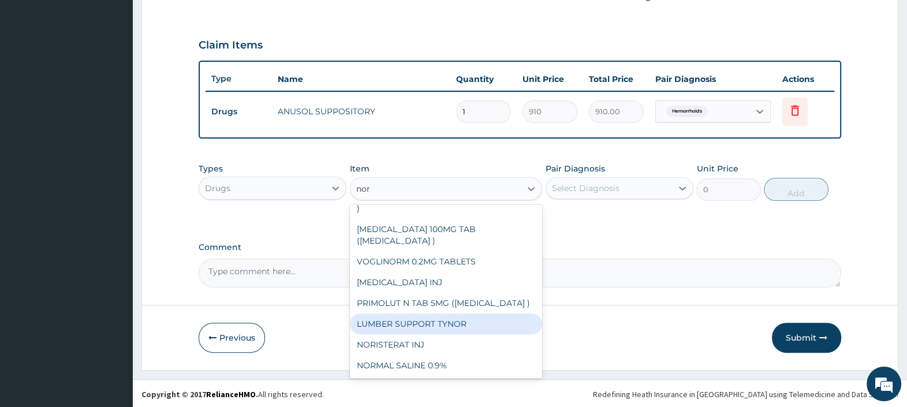
type input "nor"
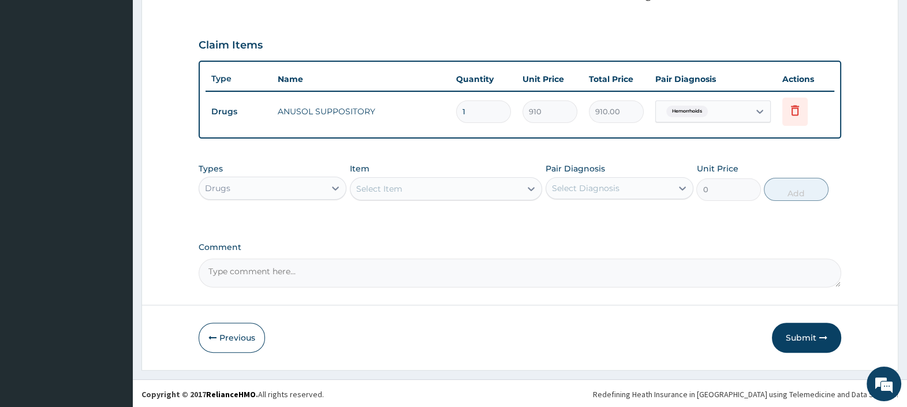
click at [415, 186] on div "Select Item" at bounding box center [436, 189] width 171 height 18
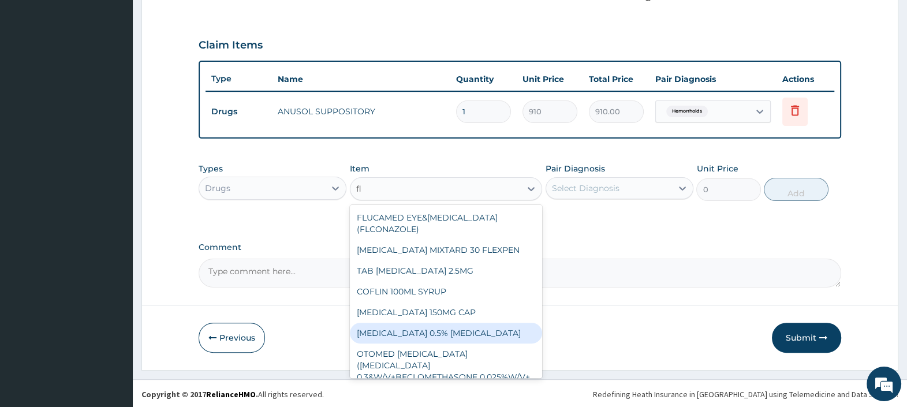
type input "f"
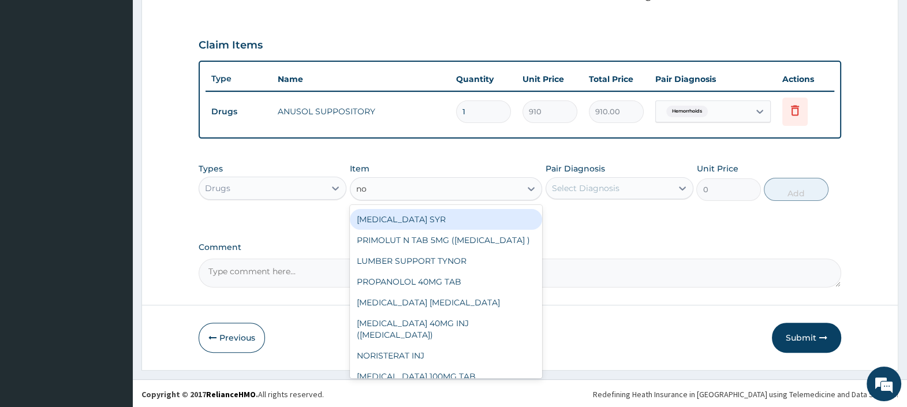
scroll to position [722, 0]
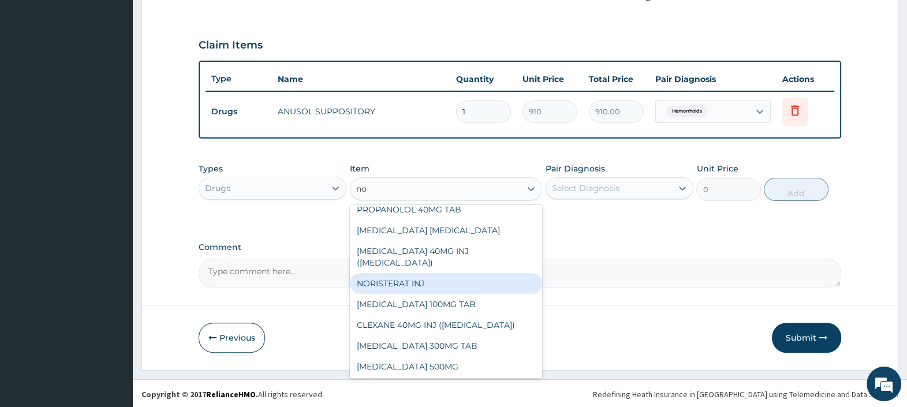
type input "n"
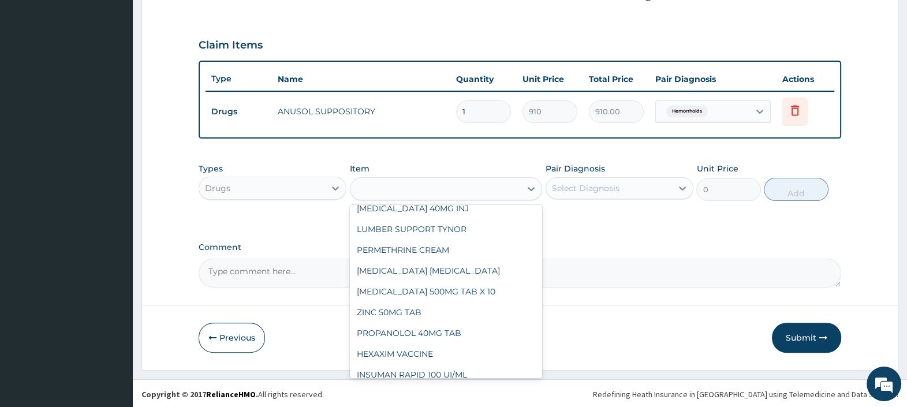
scroll to position [12448, 0]
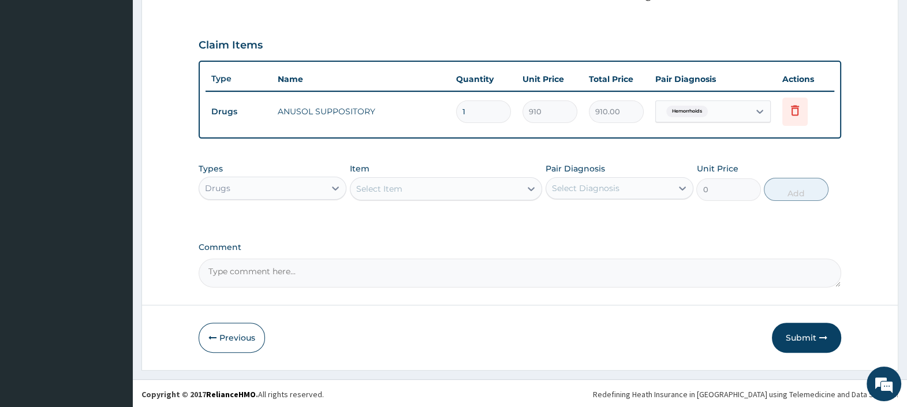
drag, startPoint x: 483, startPoint y: 105, endPoint x: 433, endPoint y: 120, distance: 52.4
click at [439, 117] on tr "Drugs ANUSOL SUPPOSITORY 1 910 910.00 [MEDICAL_DATA] Delete" at bounding box center [520, 112] width 629 height 40
type input "6"
type input "5460.00"
type input "6"
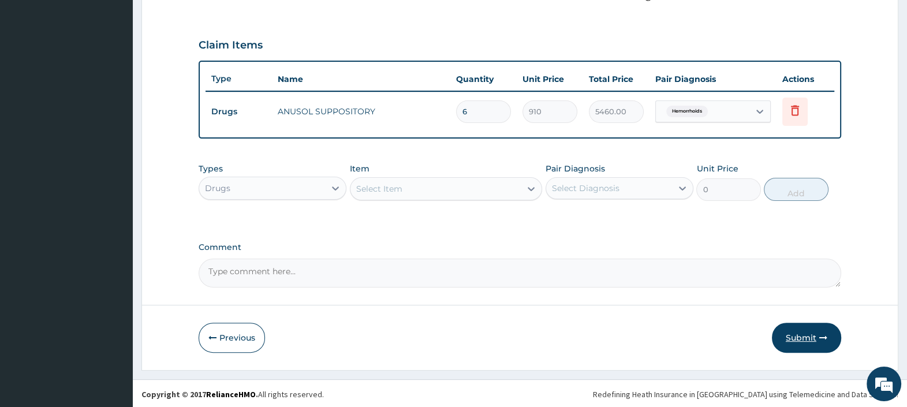
click at [803, 332] on button "Submit" at bounding box center [806, 338] width 69 height 30
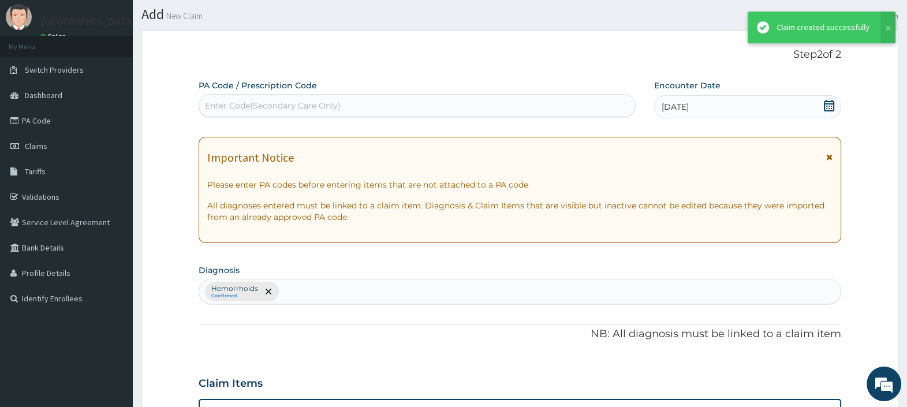
scroll to position [1, 0]
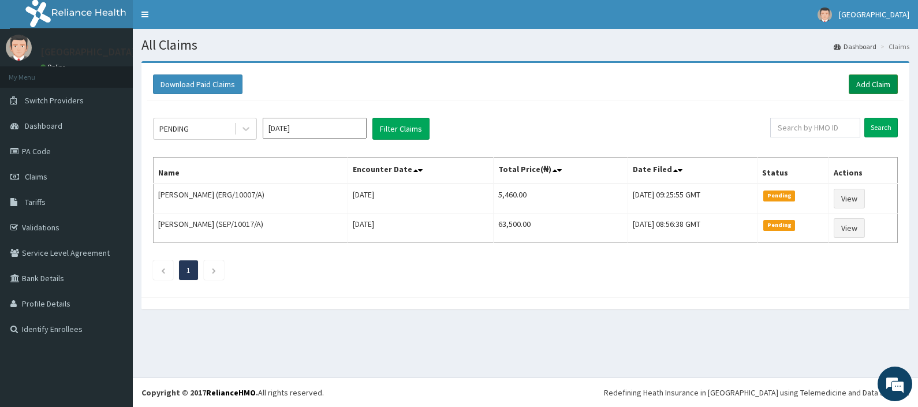
click at [874, 78] on link "Add Claim" at bounding box center [873, 84] width 49 height 20
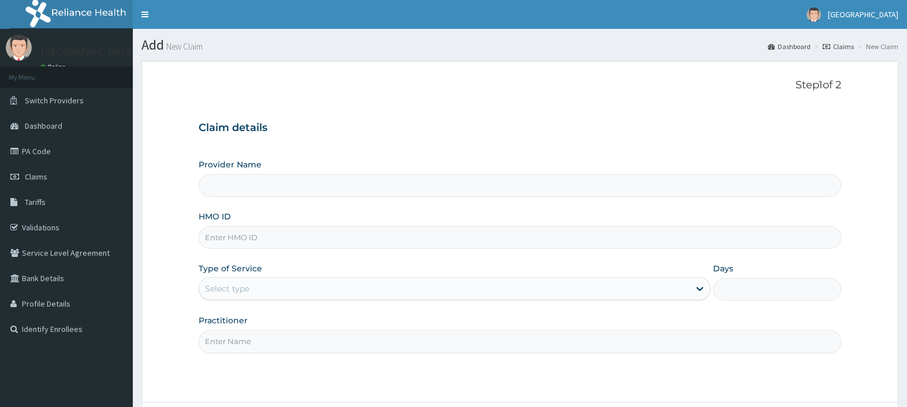
click at [298, 231] on input "HMO ID" at bounding box center [520, 237] width 643 height 23
paste input "KSB/10149/A"
type input "KSB/10149/A"
type input "[GEOGRAPHIC_DATA]"
type input "KSB/10149/A"
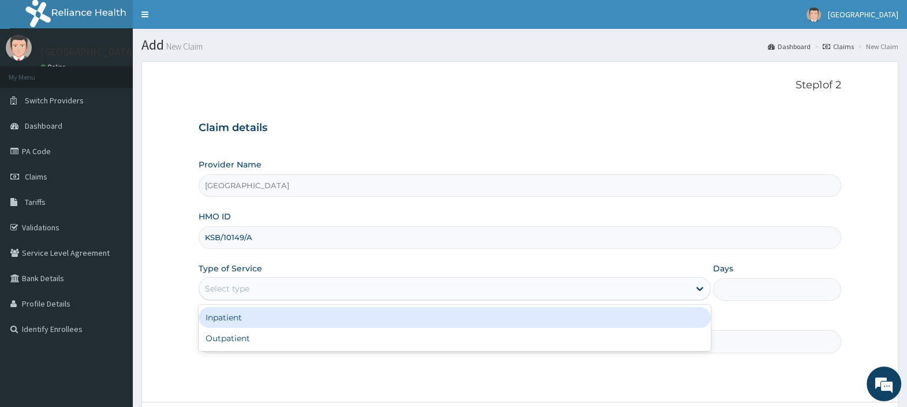
click at [257, 283] on div "Select type" at bounding box center [444, 288] width 490 height 18
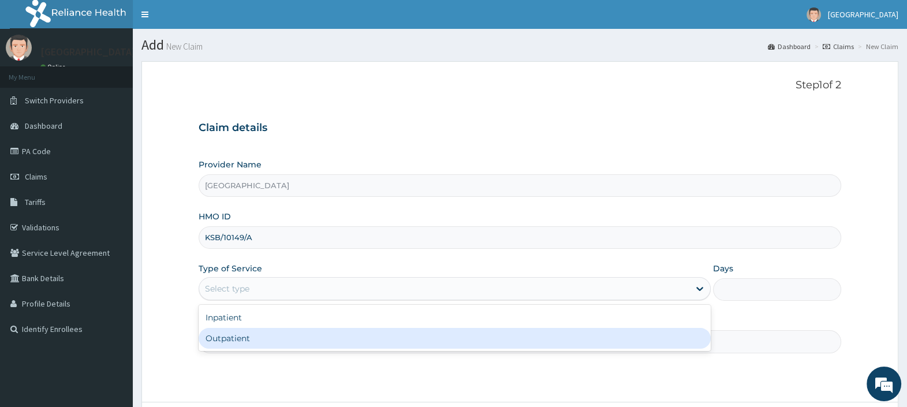
click at [263, 340] on div "Outpatient" at bounding box center [455, 338] width 512 height 21
type input "1"
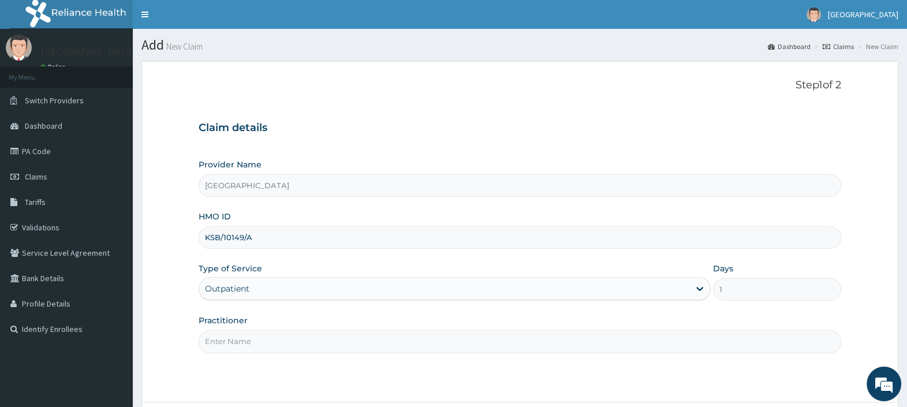
click at [263, 338] on input "Practitioner" at bounding box center [520, 341] width 643 height 23
type input "[PERSON_NAME][GEOGRAPHIC_DATA]"
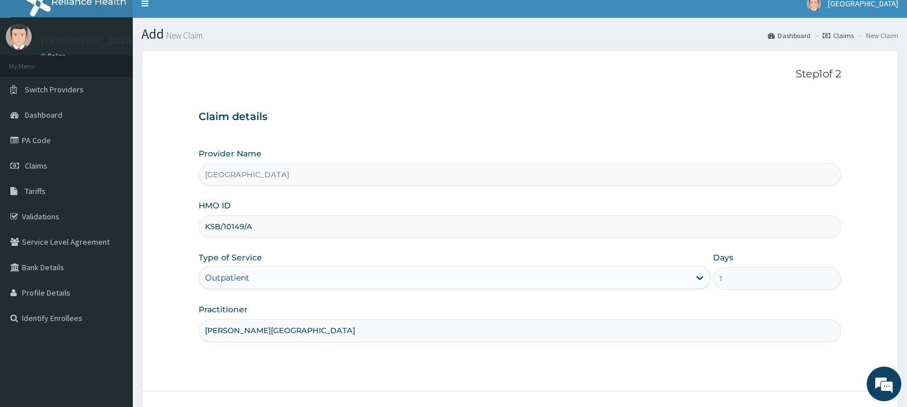
scroll to position [98, 0]
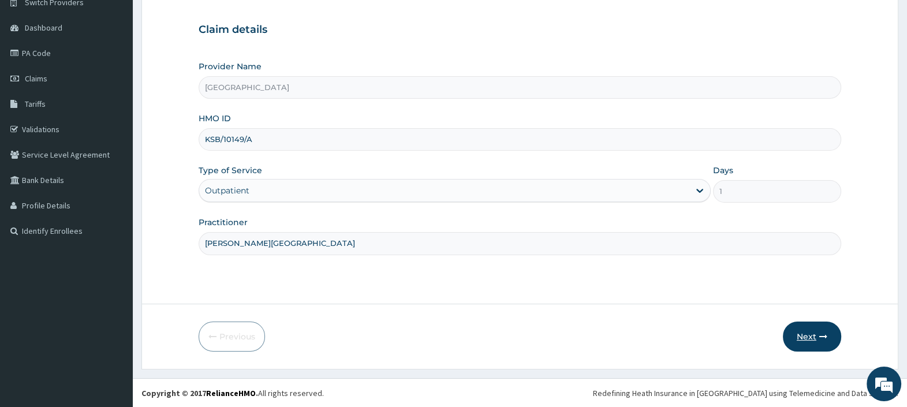
click at [810, 339] on button "Next" at bounding box center [812, 337] width 58 height 30
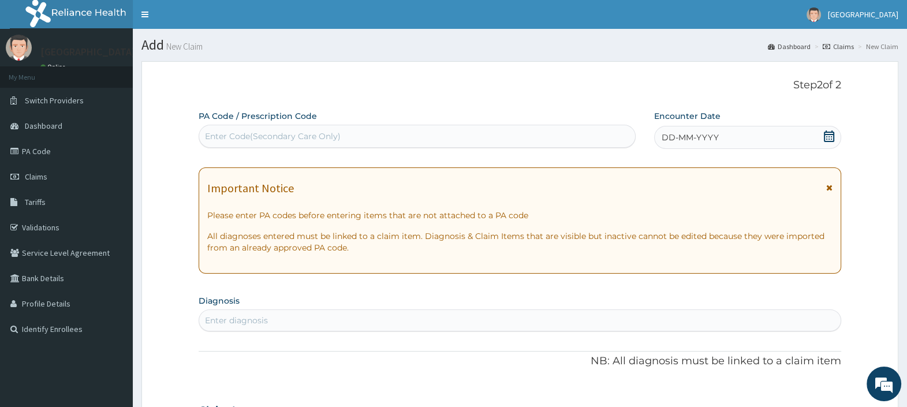
scroll to position [0, 0]
click at [464, 136] on div "Enter Code(Secondary Care Only)" at bounding box center [416, 136] width 435 height 18
paste input "PA/0E2ED5"
type input "PA/0E2ED5"
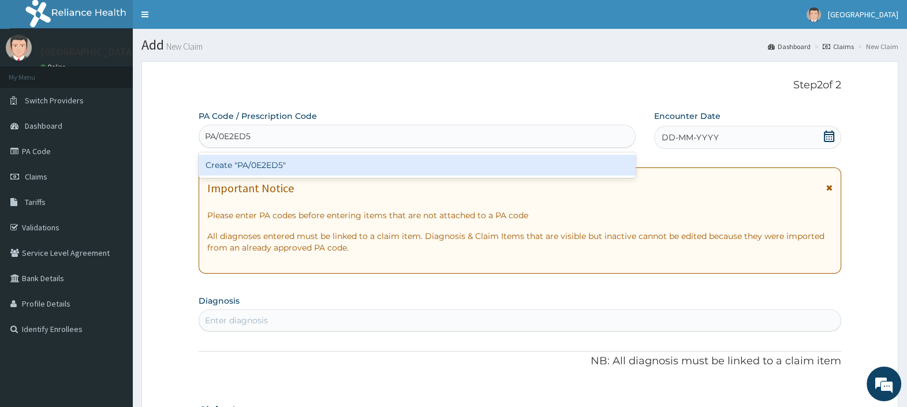
click at [278, 170] on div "Create "PA/0E2ED5"" at bounding box center [417, 165] width 437 height 21
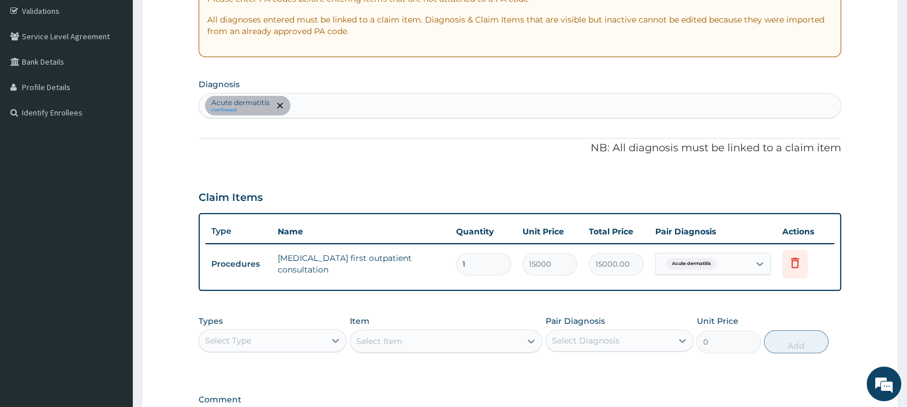
scroll to position [361, 0]
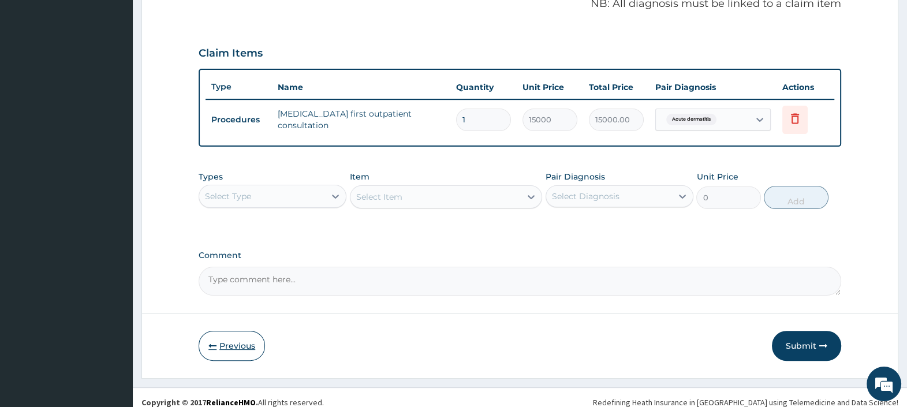
click at [238, 342] on button "Previous" at bounding box center [232, 346] width 66 height 30
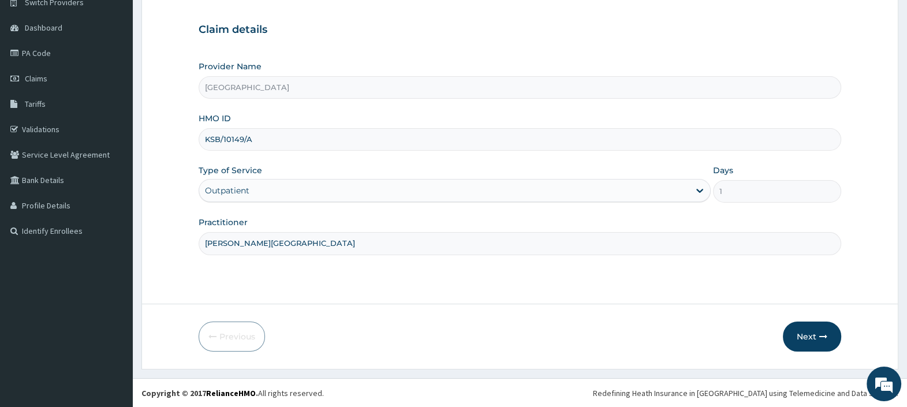
scroll to position [0, 0]
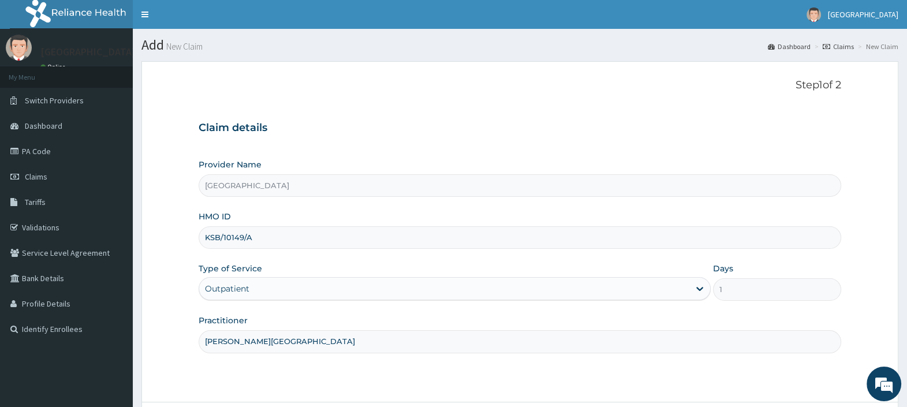
drag, startPoint x: 257, startPoint y: 240, endPoint x: 143, endPoint y: 237, distance: 113.8
click at [144, 237] on form "Step 1 of 2 Claim details Provider Name [GEOGRAPHIC_DATA] HMO ID KSB/10149/A Ty…" at bounding box center [519, 264] width 757 height 407
paste input "ZTE/10025"
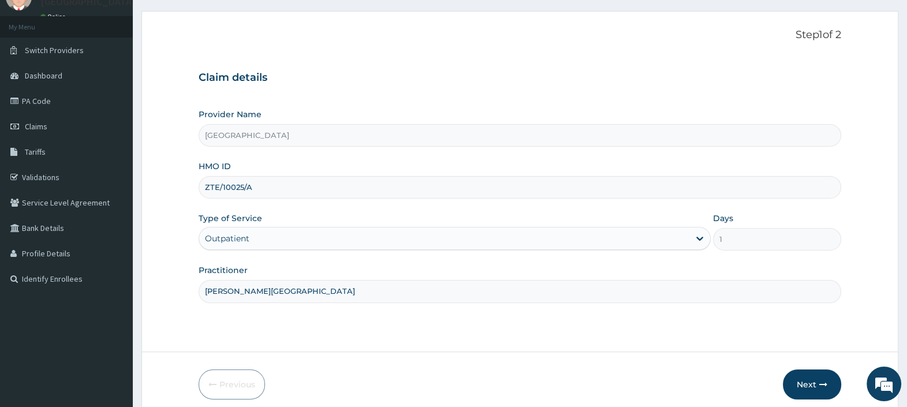
scroll to position [98, 0]
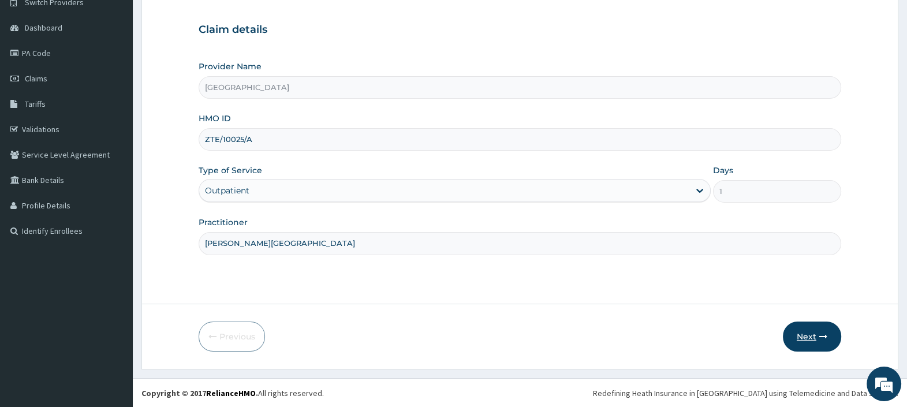
type input "ZTE/10025/A"
click at [821, 331] on button "Next" at bounding box center [812, 337] width 58 height 30
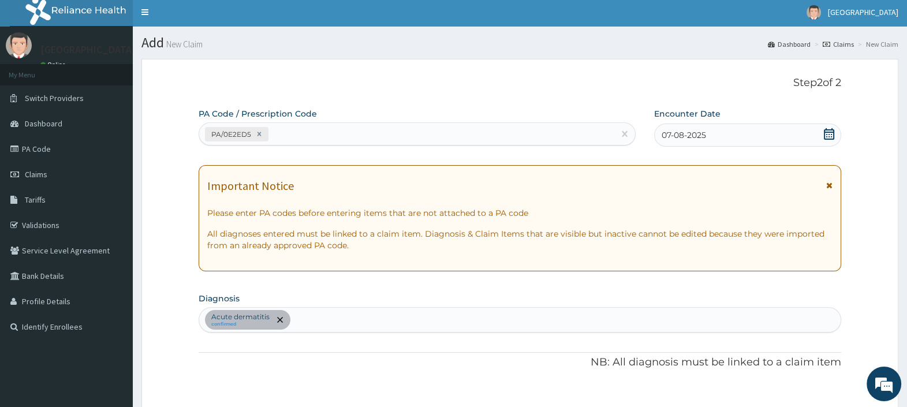
scroll to position [0, 0]
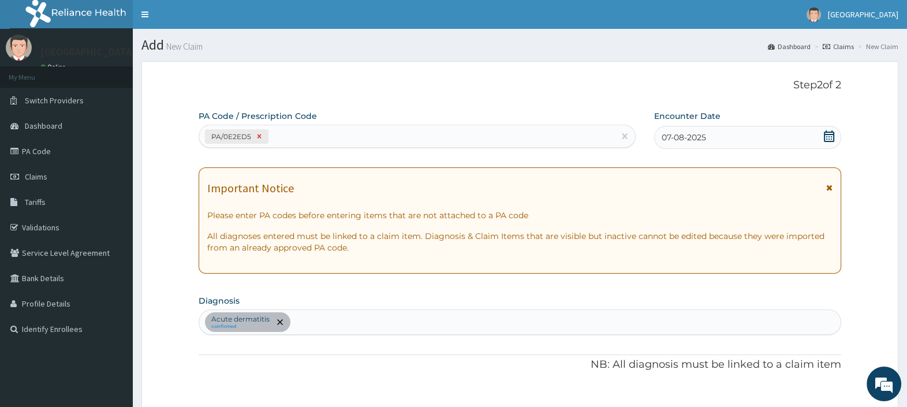
click at [259, 139] on icon at bounding box center [259, 136] width 8 height 8
click at [280, 321] on icon "remove selection option" at bounding box center [280, 322] width 6 height 6
click at [235, 131] on div "Enter Code(Secondary Care Only)" at bounding box center [273, 137] width 136 height 12
paste input "PA/A37F20"
type input "PA/A37F20"
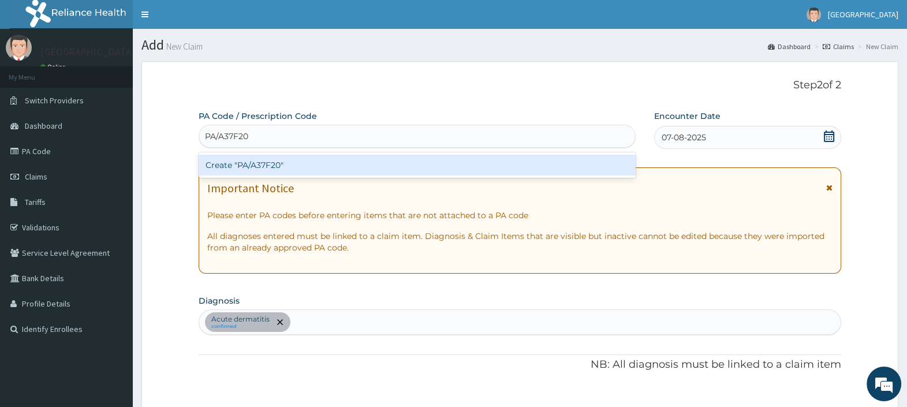
click at [260, 163] on div "Create "PA/A37F20"" at bounding box center [417, 165] width 437 height 21
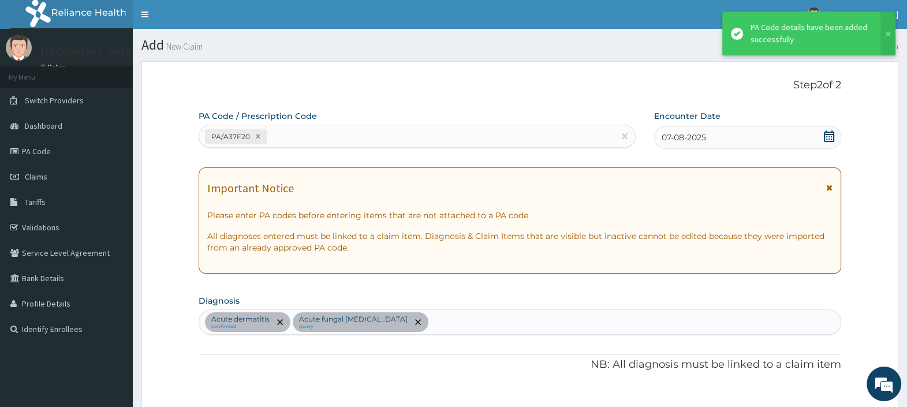
scroll to position [315, 0]
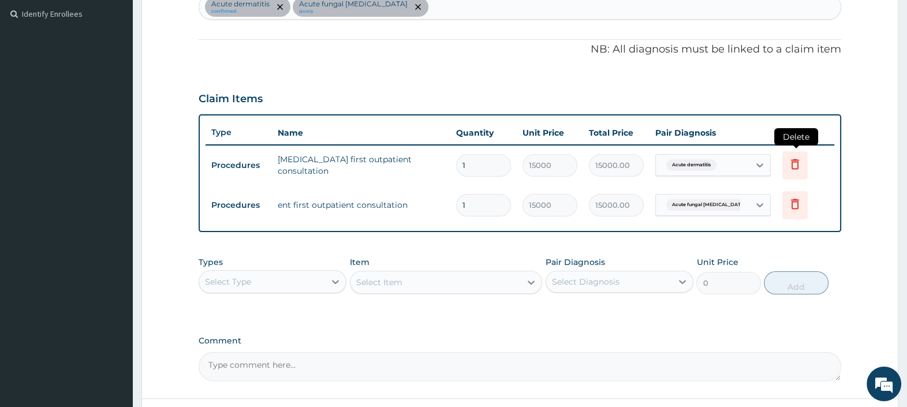
click at [793, 163] on icon at bounding box center [795, 164] width 14 height 14
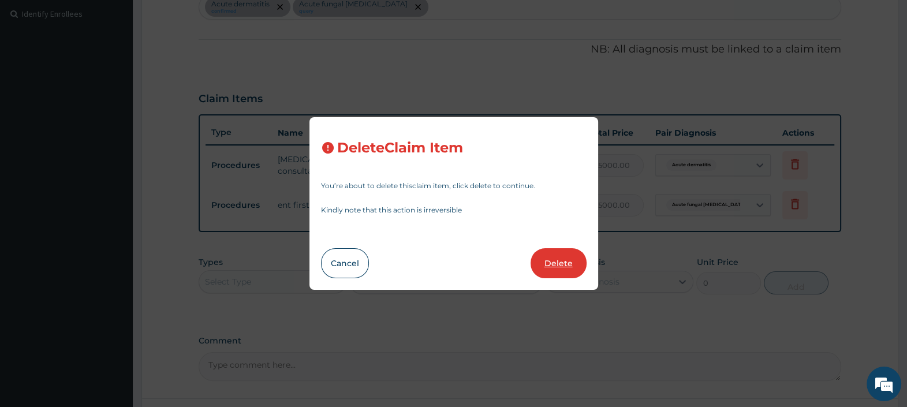
click at [573, 262] on button "Delete" at bounding box center [559, 263] width 56 height 30
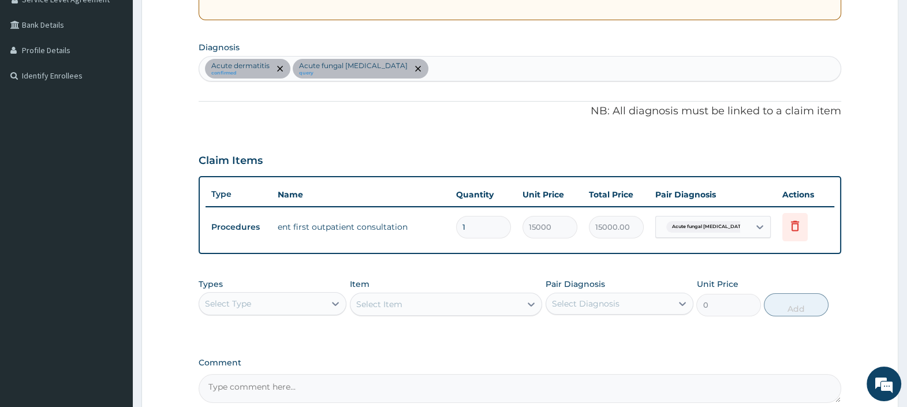
scroll to position [369, 0]
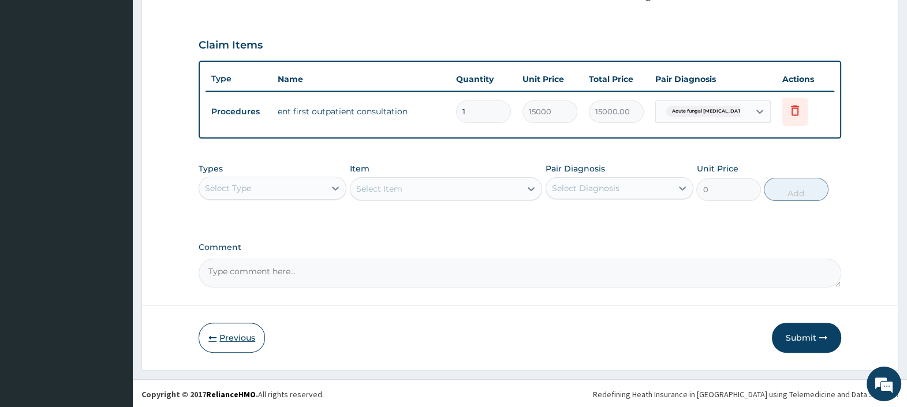
click at [238, 335] on button "Previous" at bounding box center [232, 338] width 66 height 30
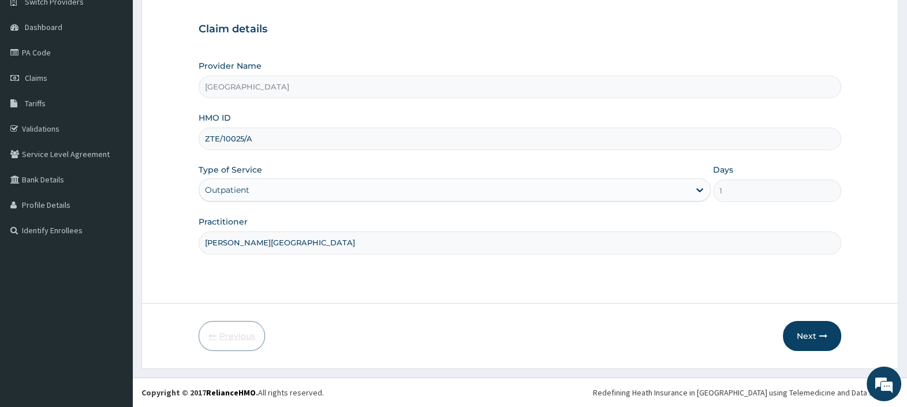
scroll to position [98, 0]
click at [811, 332] on button "Next" at bounding box center [812, 337] width 58 height 30
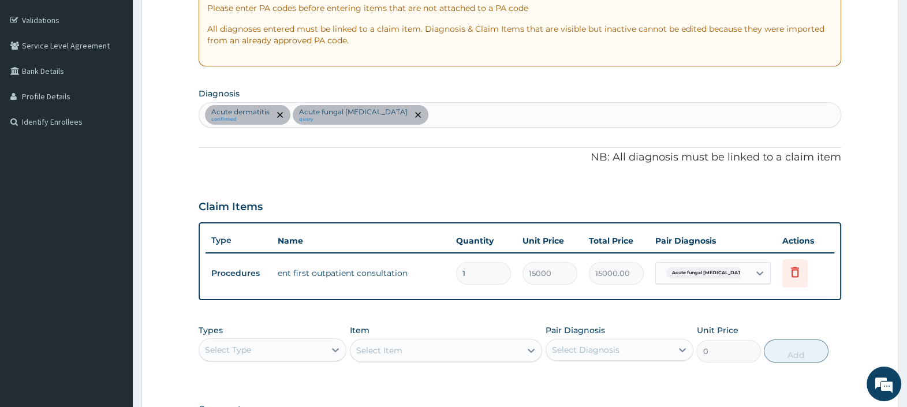
scroll to position [243, 0]
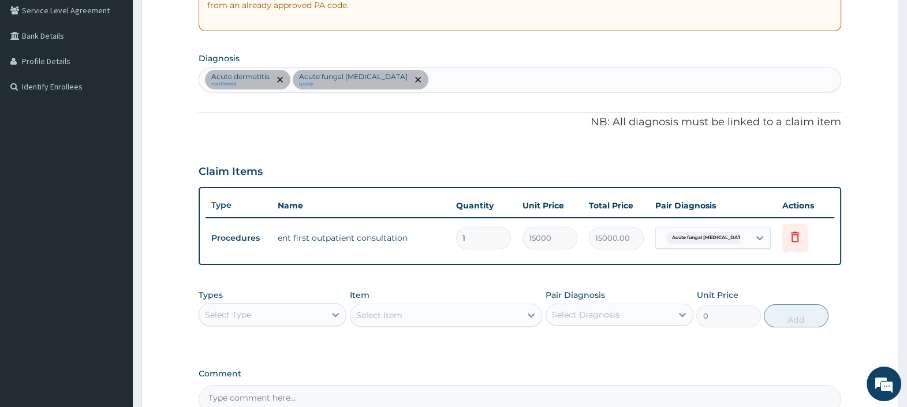
click at [280, 75] on span "remove selection option" at bounding box center [280, 79] width 10 height 10
click at [279, 77] on icon "remove selection option" at bounding box center [280, 80] width 6 height 6
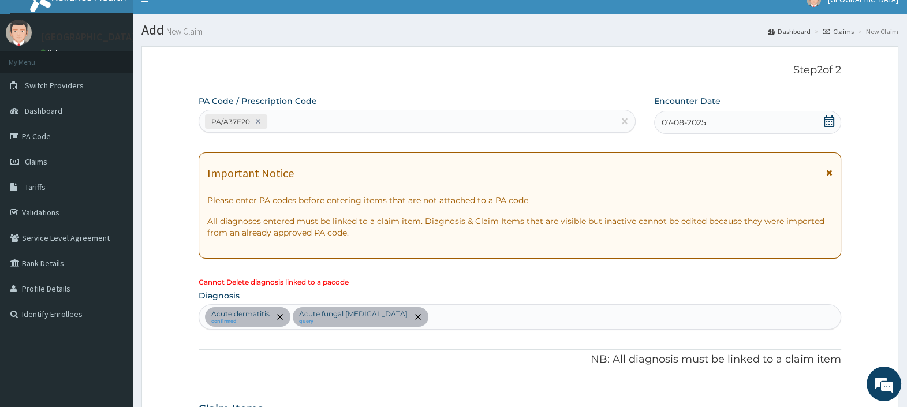
scroll to position [0, 0]
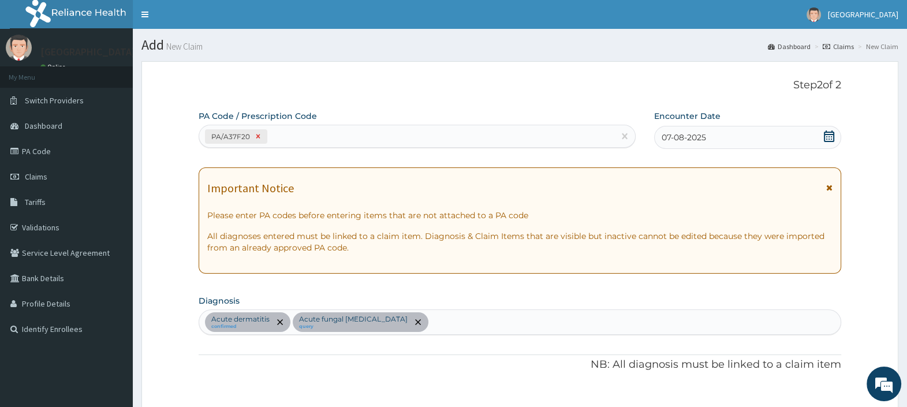
click at [260, 136] on icon at bounding box center [258, 136] width 8 height 8
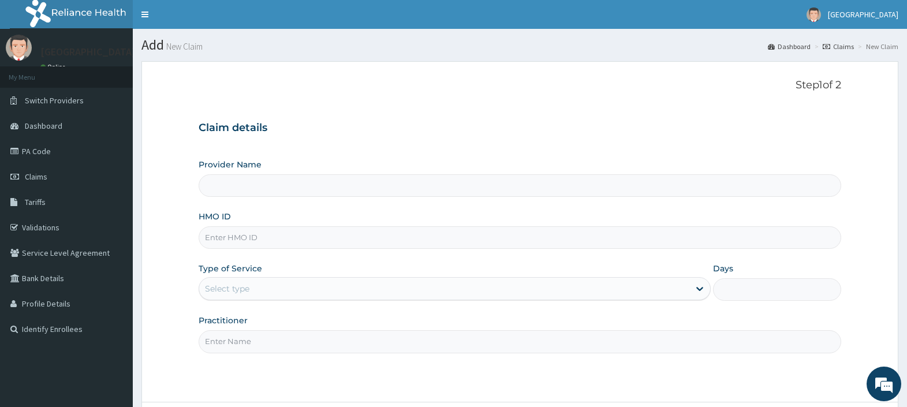
type input "[GEOGRAPHIC_DATA]"
click at [273, 243] on input "HMO ID" at bounding box center [520, 237] width 643 height 23
paste input "ZTE/10025/A"
type input "ZTE/10025/A"
click at [270, 286] on div "Select type" at bounding box center [444, 288] width 490 height 18
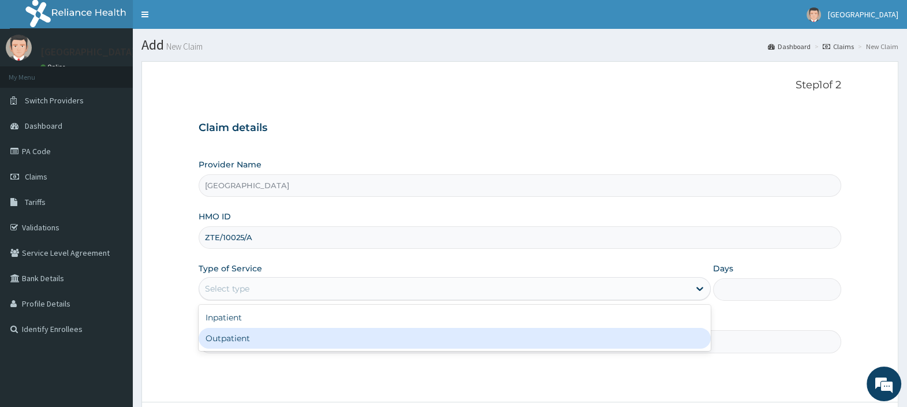
click at [263, 338] on div "Outpatient" at bounding box center [455, 338] width 512 height 21
type input "1"
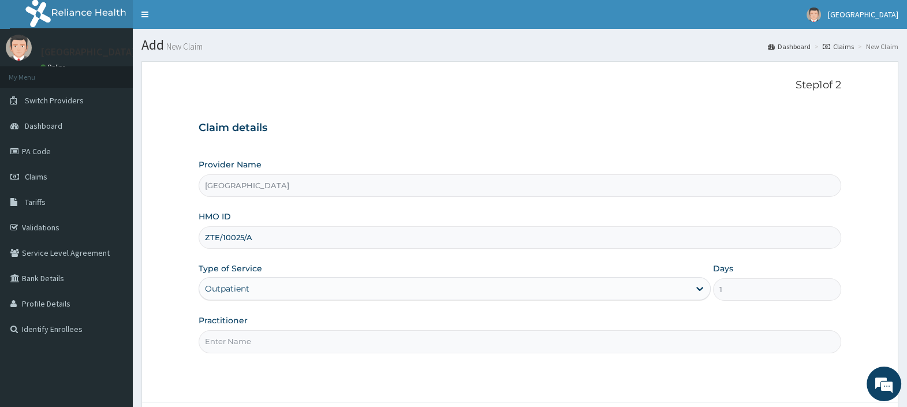
click at [266, 339] on input "Practitioner" at bounding box center [520, 341] width 643 height 23
type input "[PERSON_NAME][GEOGRAPHIC_DATA]"
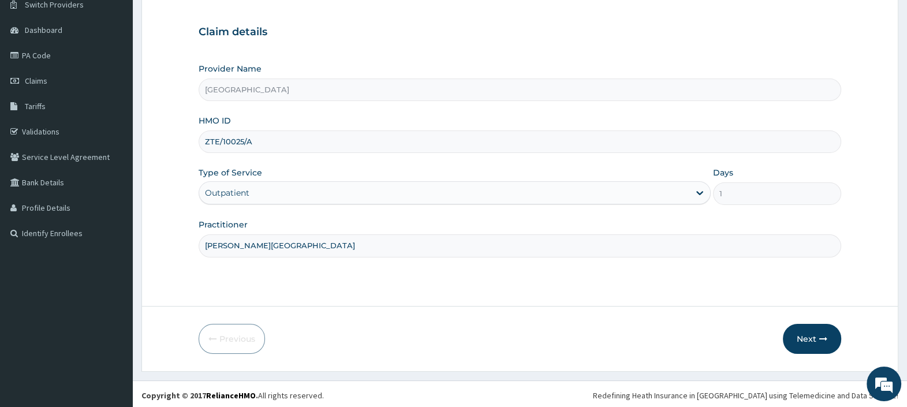
scroll to position [98, 0]
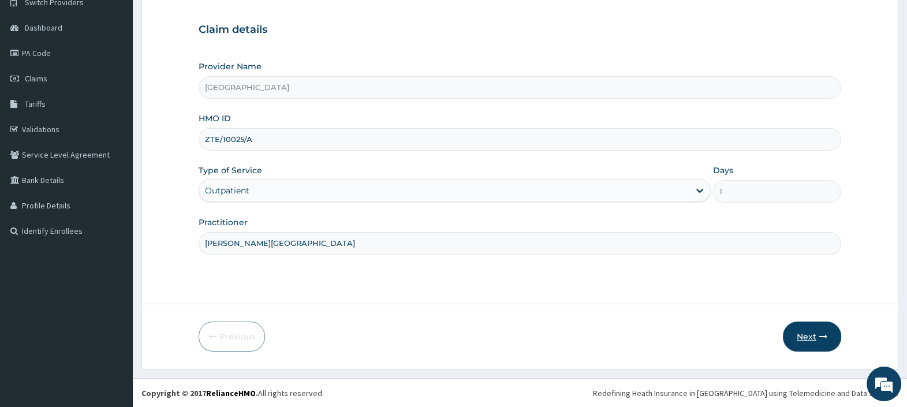
click at [804, 334] on button "Next" at bounding box center [812, 337] width 58 height 30
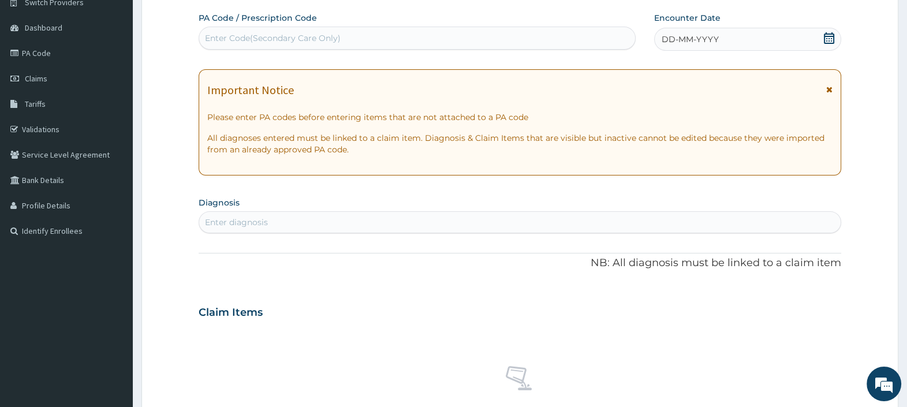
scroll to position [0, 0]
click at [240, 32] on div "Enter Code(Secondary Care Only)" at bounding box center [273, 38] width 136 height 12
paste input "PA/A37F20"
type input "PA/A37F20"
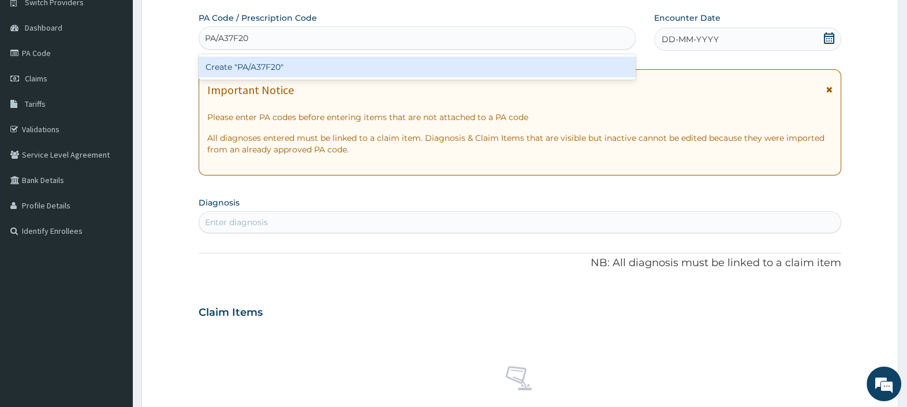
click at [265, 67] on div "Create "PA/A37F20"" at bounding box center [417, 67] width 437 height 21
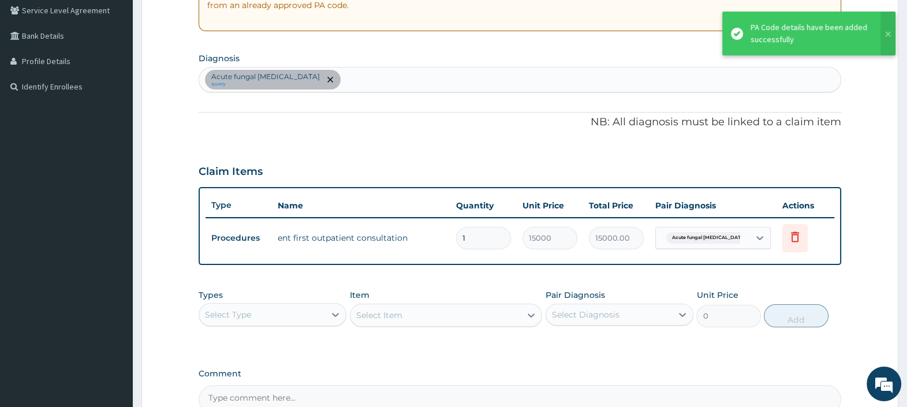
scroll to position [315, 0]
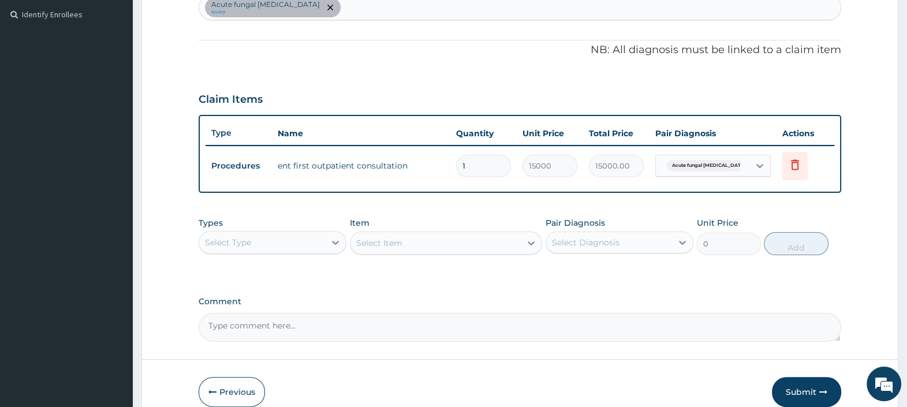
click at [318, 241] on div "Select Type" at bounding box center [262, 242] width 126 height 18
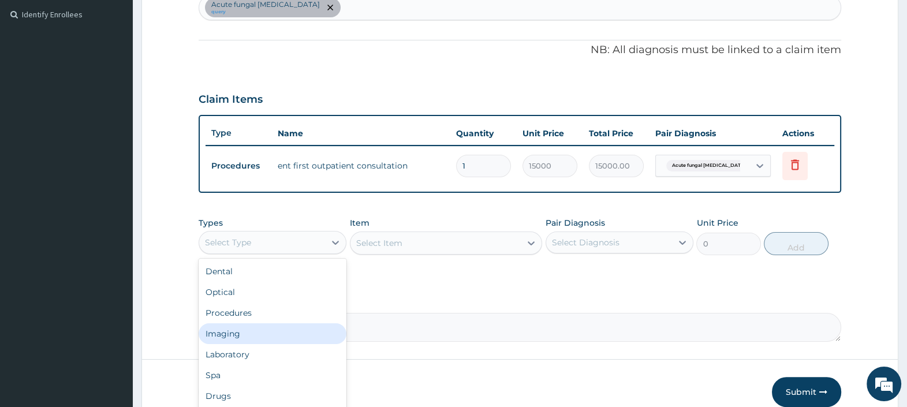
scroll to position [39, 0]
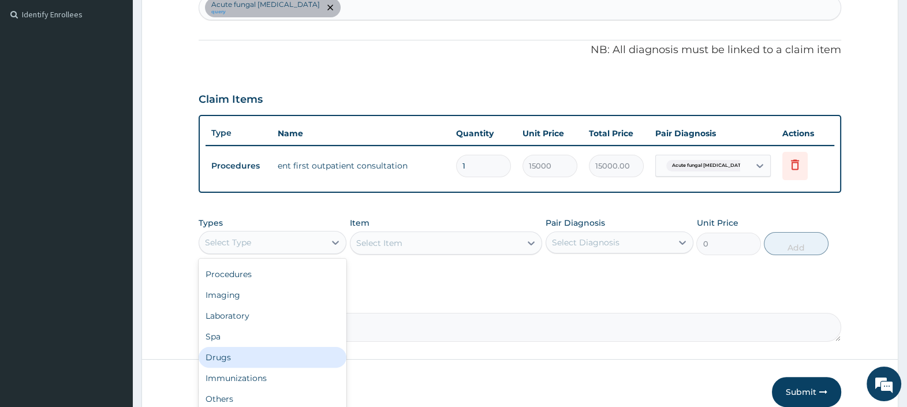
click at [242, 356] on div "Drugs" at bounding box center [273, 357] width 148 height 21
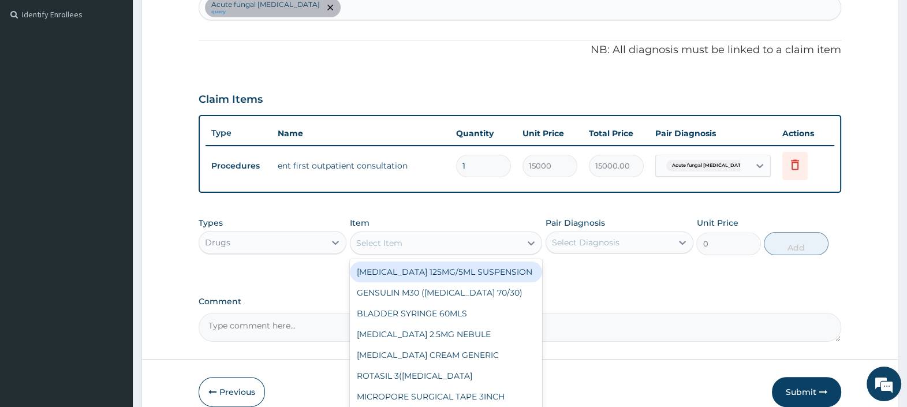
click at [394, 241] on div "Select Item" at bounding box center [379, 243] width 46 height 12
type input "a"
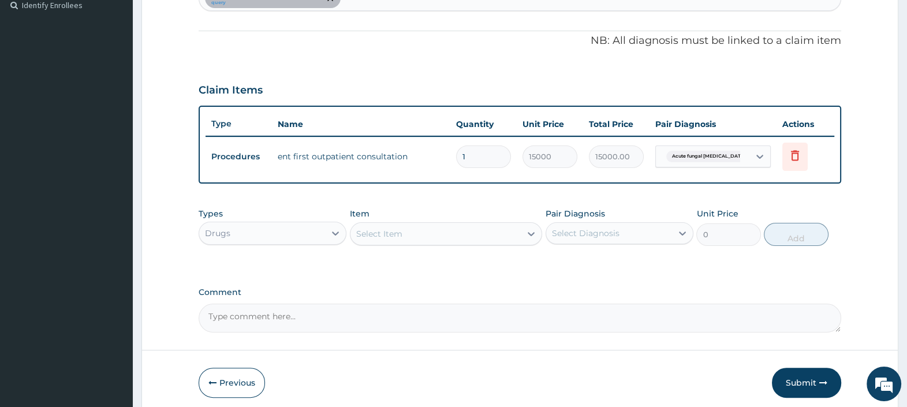
scroll to position [369, 0]
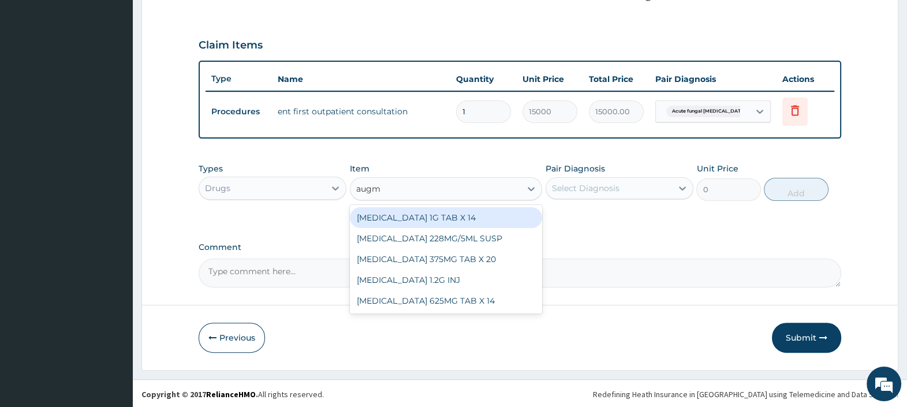
type input "augme"
click at [456, 217] on div "[MEDICAL_DATA] 1G TAB X 14" at bounding box center [446, 217] width 193 height 21
type input "550"
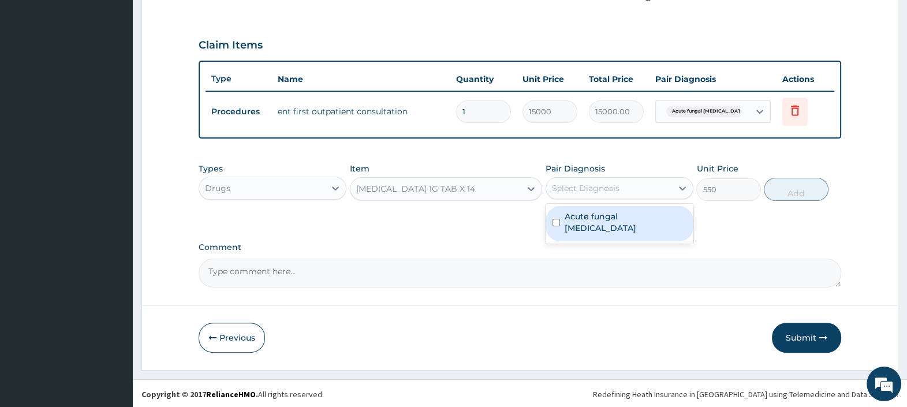
click at [621, 188] on div "Select Diagnosis" at bounding box center [609, 188] width 126 height 18
click at [617, 219] on label "Acute fungal [MEDICAL_DATA]" at bounding box center [626, 222] width 122 height 23
checkbox input "true"
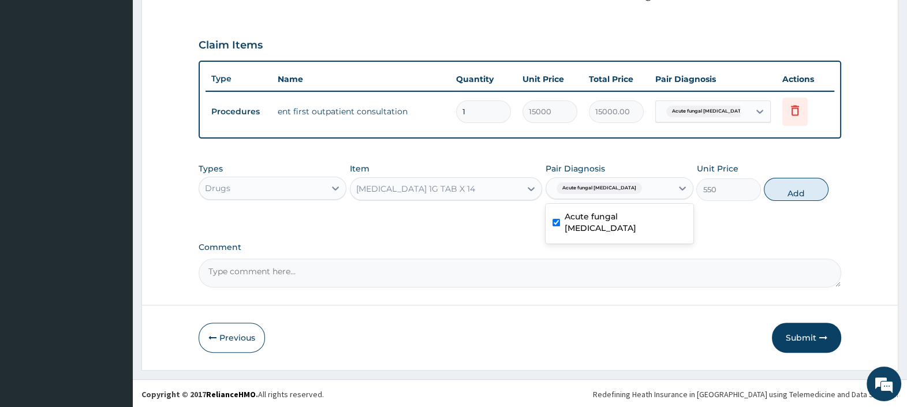
click at [808, 190] on button "Add" at bounding box center [796, 189] width 64 height 23
type input "0"
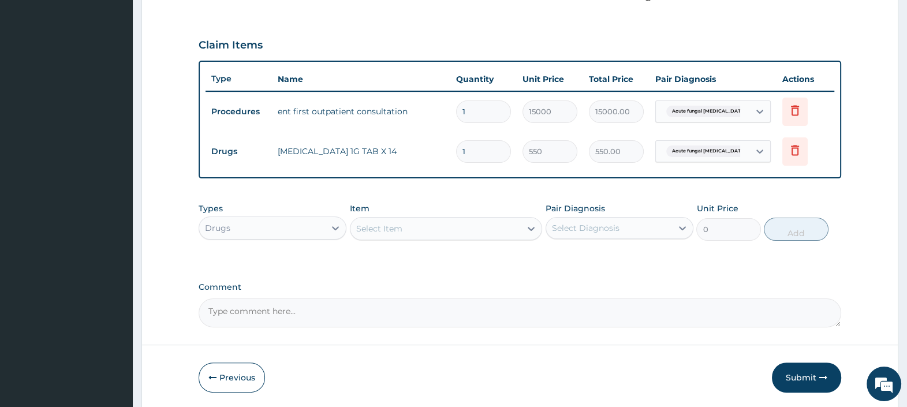
type input "14"
type input "7700.00"
type input "14"
click at [412, 228] on div "Select Item" at bounding box center [436, 228] width 171 height 18
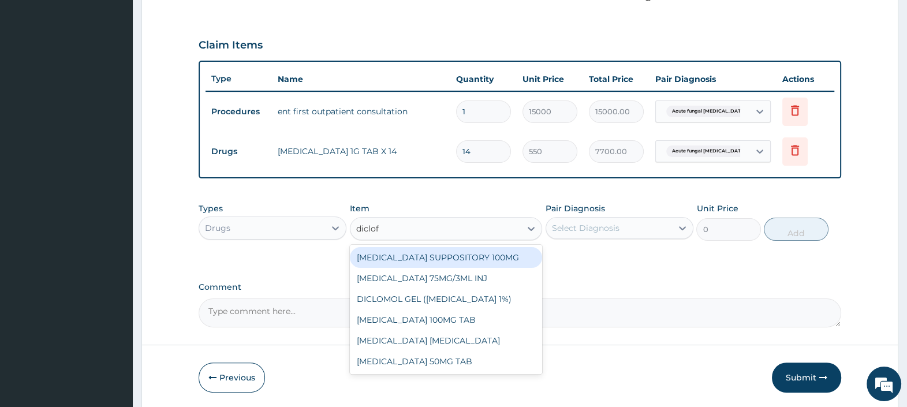
type input "diclofe"
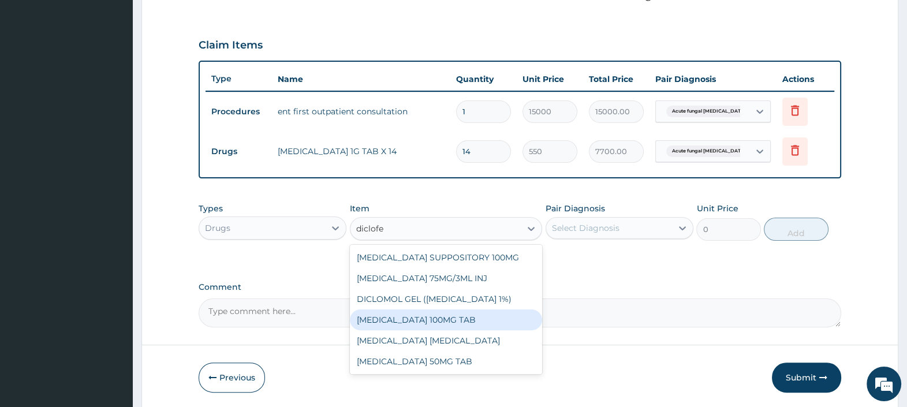
click at [431, 318] on div "[MEDICAL_DATA] 100MG TAB" at bounding box center [446, 320] width 193 height 21
type input "75"
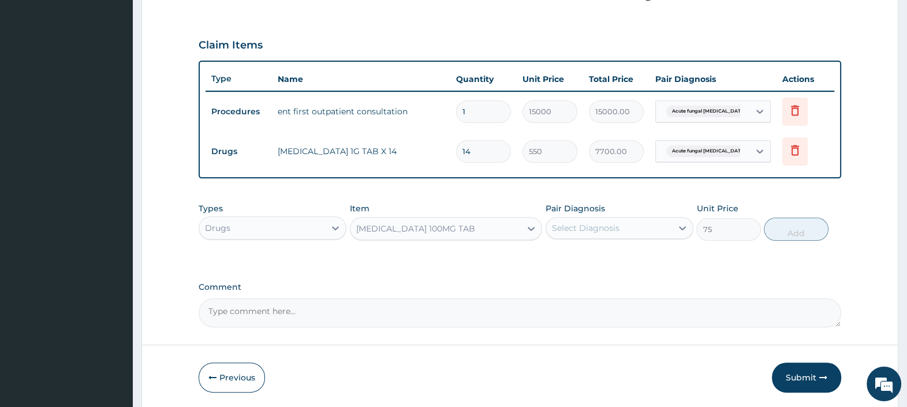
click at [448, 229] on div "[MEDICAL_DATA] 100MG TAB" at bounding box center [415, 229] width 119 height 12
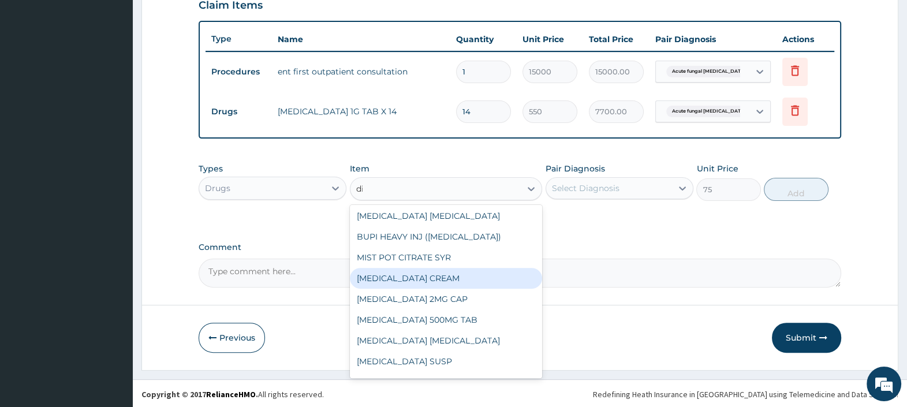
scroll to position [0, 0]
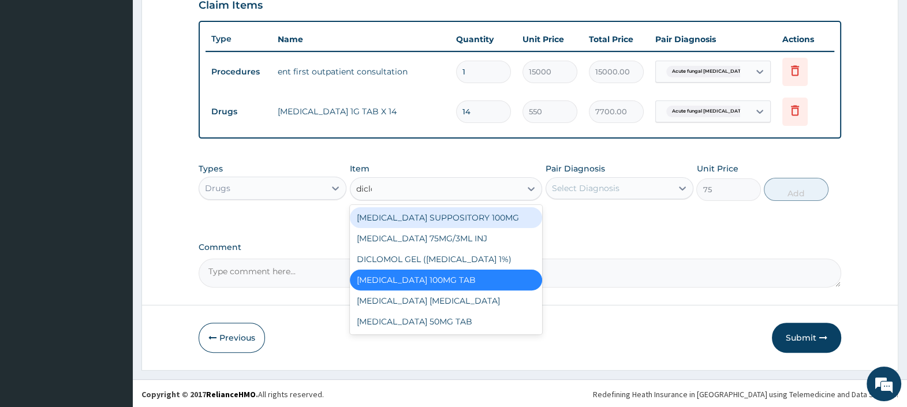
type input "diclof"
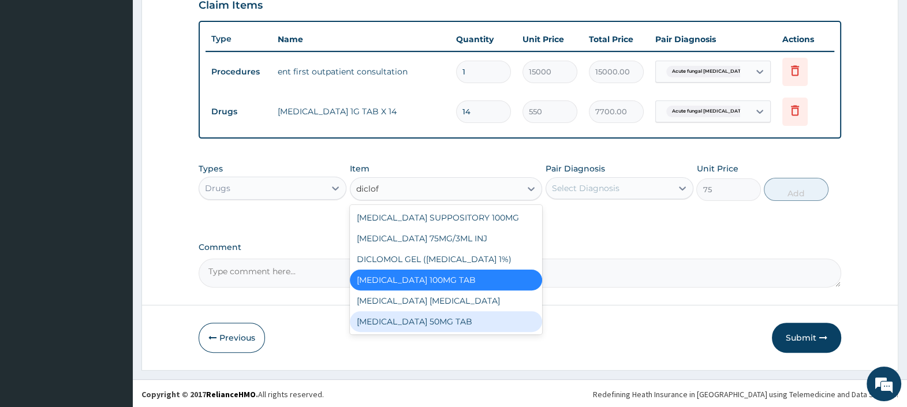
click at [452, 320] on div "DICLOFENAC 50MG TAB" at bounding box center [446, 321] width 193 height 21
type input "65"
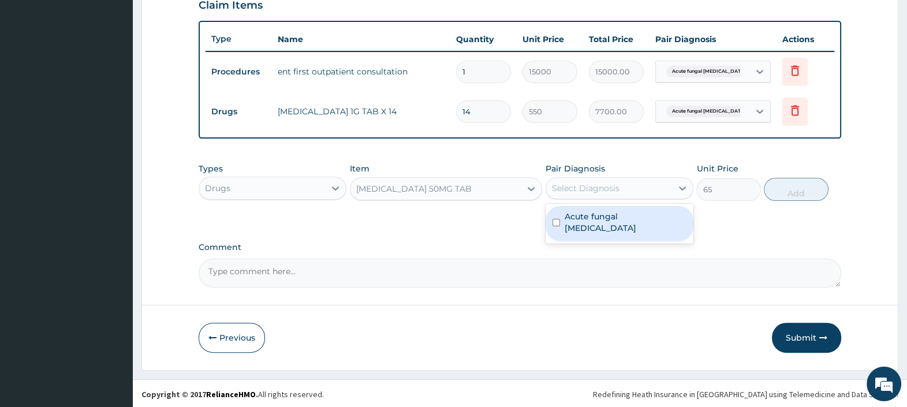
click at [605, 188] on div "Select Diagnosis" at bounding box center [586, 188] width 68 height 12
click at [620, 219] on label "Acute fungal otitis externa" at bounding box center [626, 222] width 122 height 23
checkbox input "true"
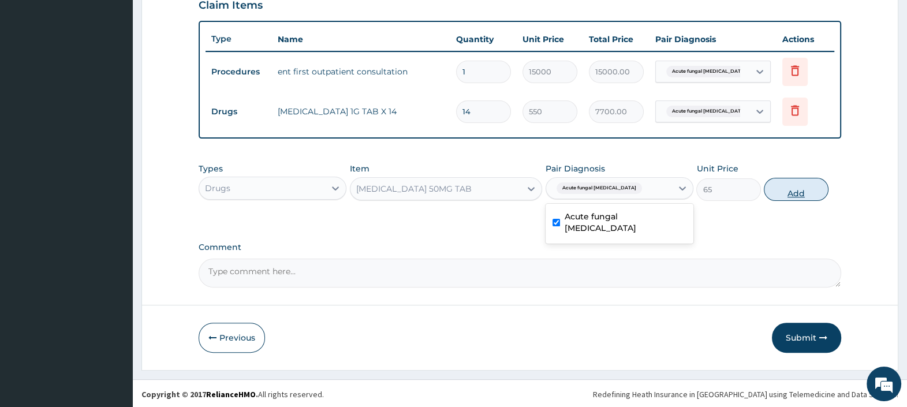
click at [788, 193] on button "Add" at bounding box center [796, 189] width 64 height 23
type input "0"
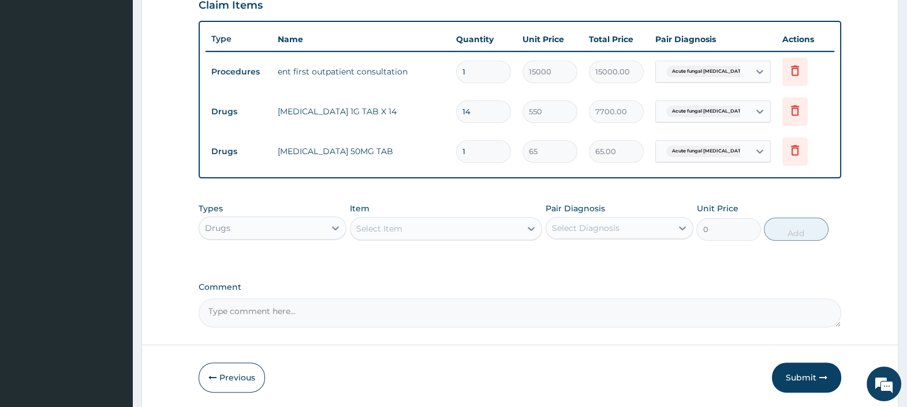
type input "10"
type input "650.00"
type input "10"
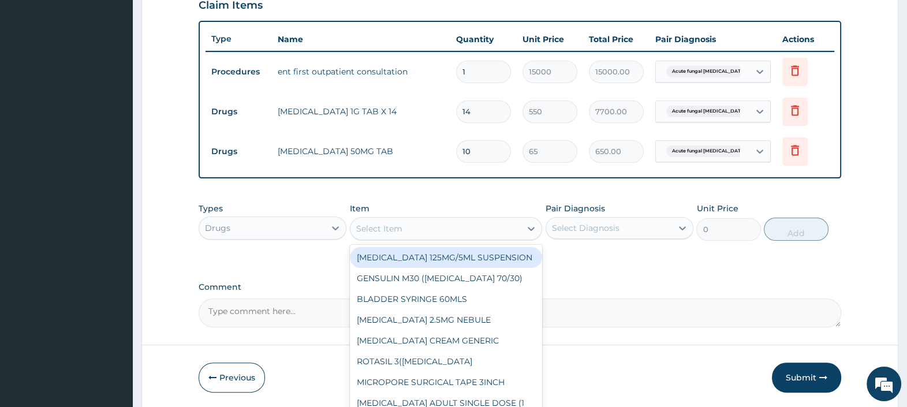
click at [439, 219] on div "Select Item" at bounding box center [436, 228] width 171 height 18
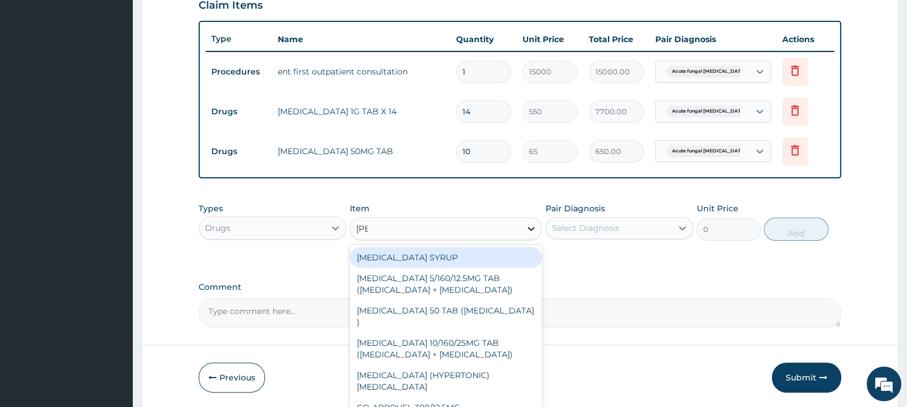
type input "lorat"
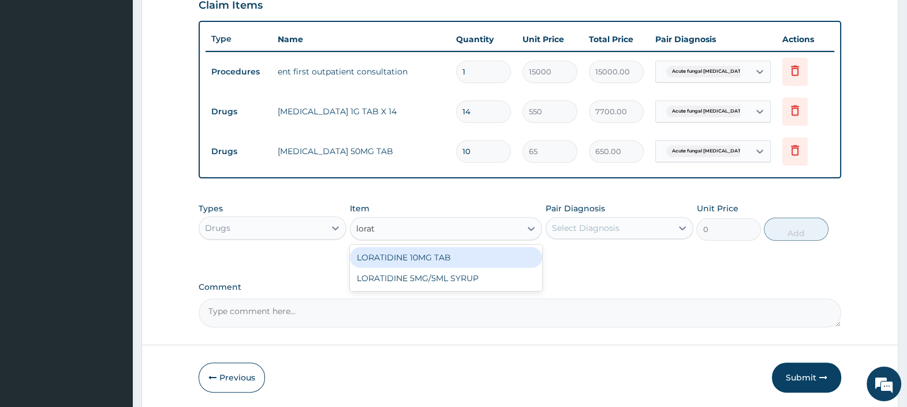
click at [505, 253] on div "LORATIDINE 10MG TAB" at bounding box center [446, 257] width 193 height 21
type input "100"
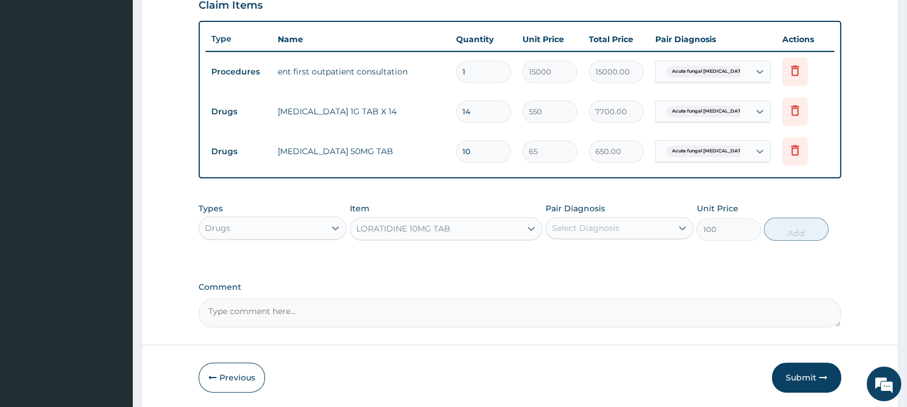
click at [572, 230] on div "Select Diagnosis" at bounding box center [586, 228] width 68 height 12
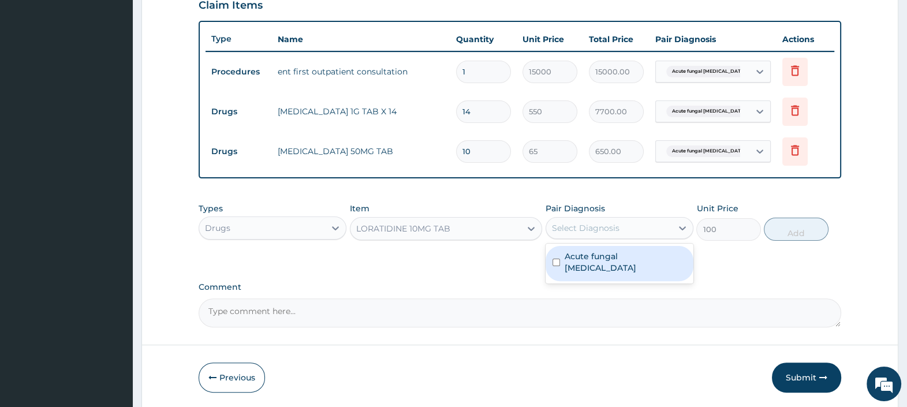
click at [598, 260] on label "Acute fungal otitis externa" at bounding box center [626, 262] width 122 height 23
checkbox input "true"
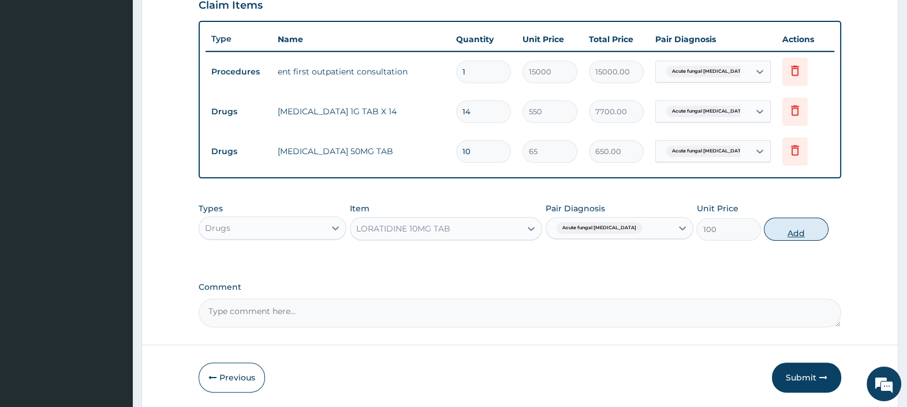
click at [788, 228] on button "Add" at bounding box center [796, 229] width 64 height 23
type input "0"
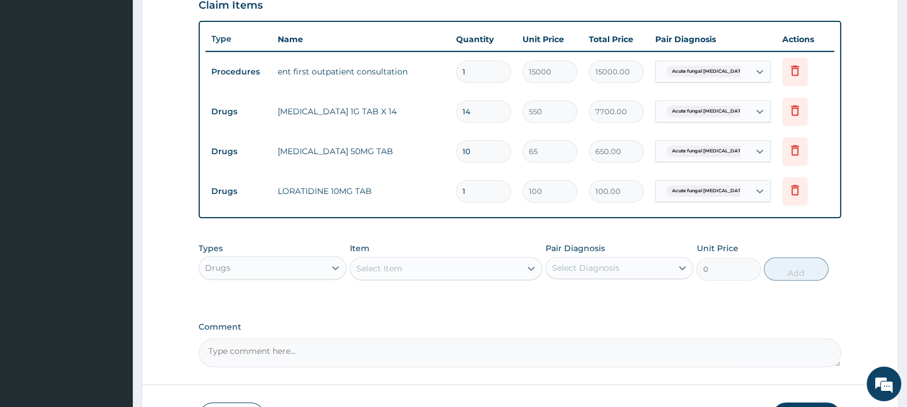
drag, startPoint x: 479, startPoint y: 187, endPoint x: 396, endPoint y: 204, distance: 85.5
click at [438, 191] on tr "Drugs LORATIDINE 10MG TAB 1 100 100.00 Acute fungal otitis externa Delete" at bounding box center [520, 192] width 629 height 40
type input "5"
type input "500.00"
type input "5"
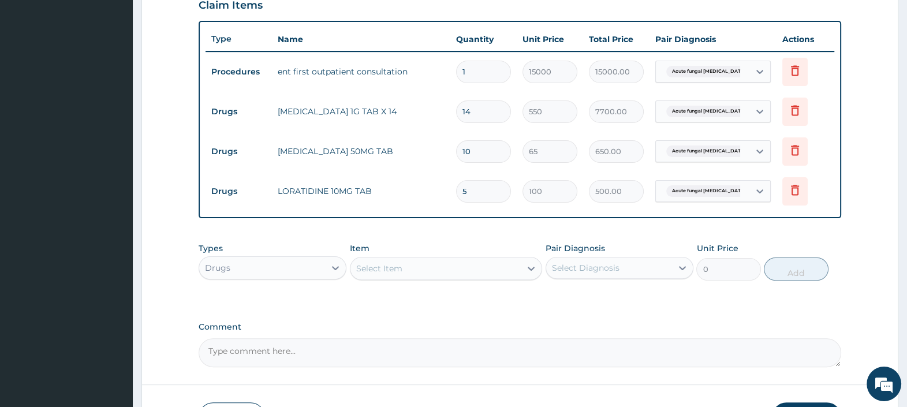
type input "0.00"
type input "7"
type input "700.00"
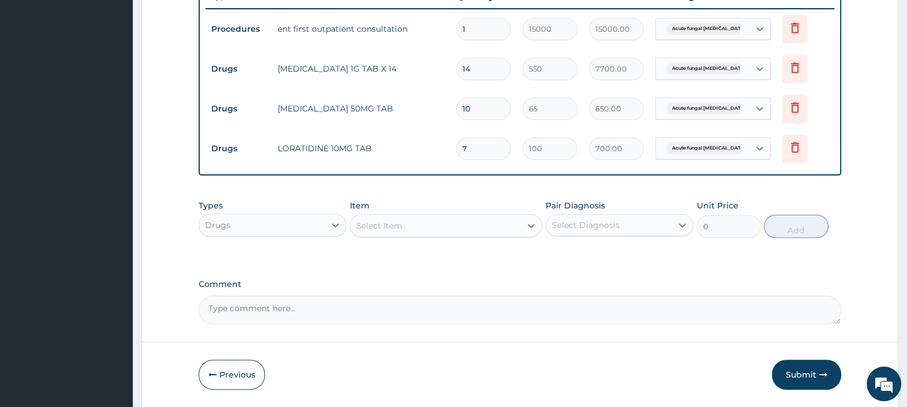
scroll to position [488, 0]
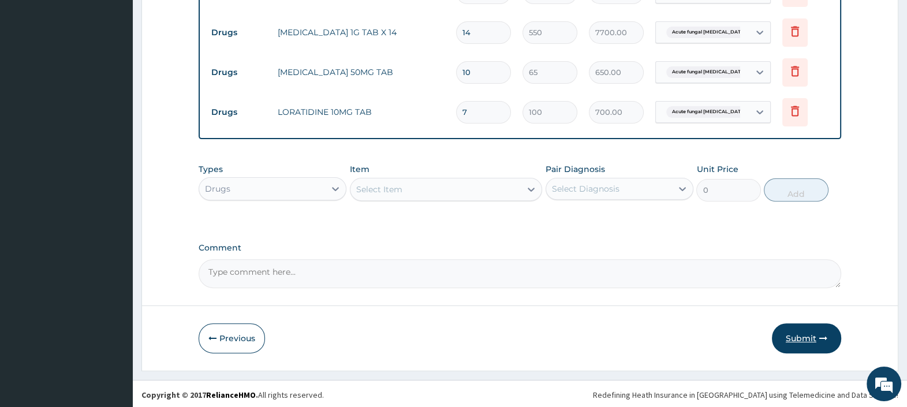
type input "7"
drag, startPoint x: 796, startPoint y: 335, endPoint x: 777, endPoint y: 335, distance: 19.6
click at [796, 336] on button "Submit" at bounding box center [806, 338] width 69 height 30
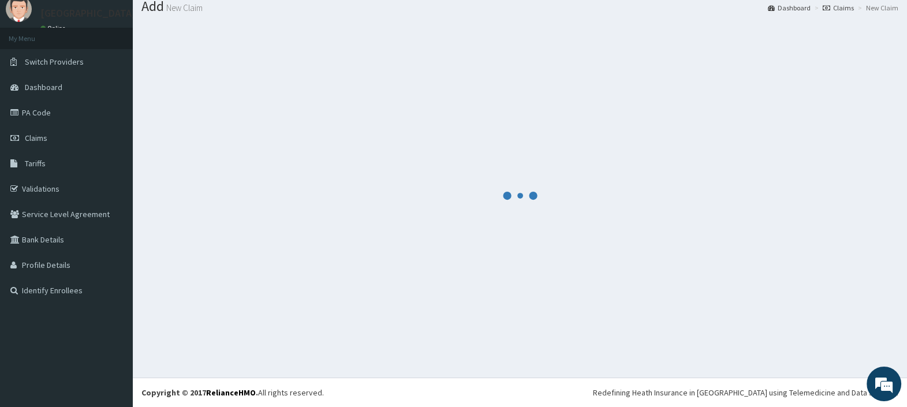
scroll to position [38, 0]
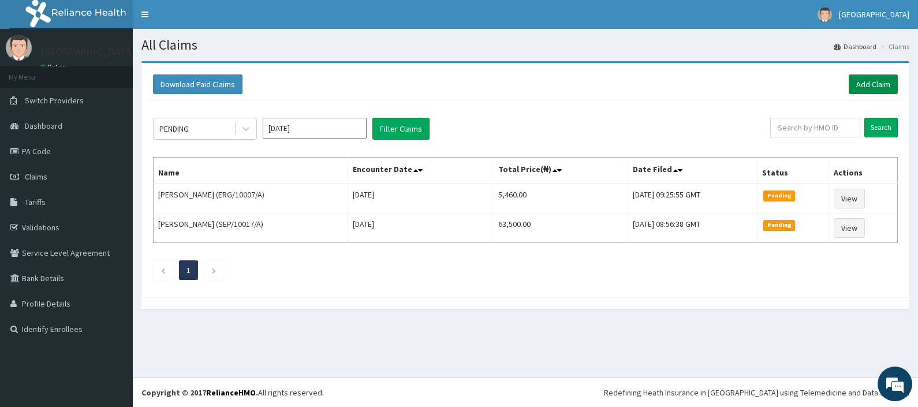
click at [869, 76] on link "Add Claim" at bounding box center [873, 84] width 49 height 20
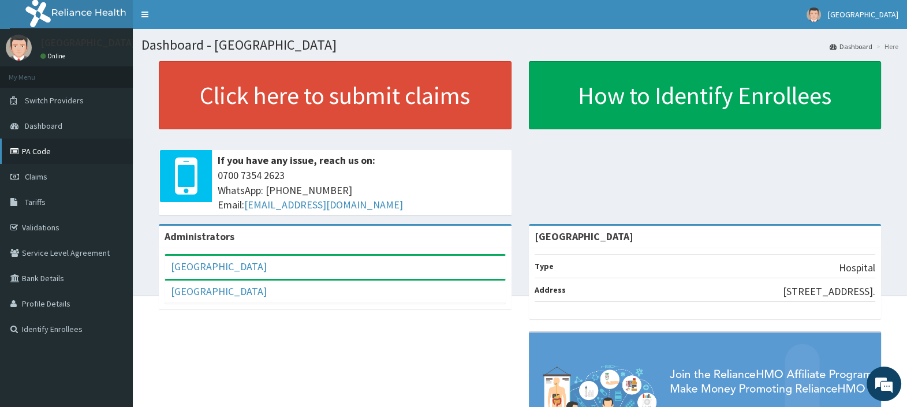
click at [37, 150] on link "PA Code" at bounding box center [66, 151] width 133 height 25
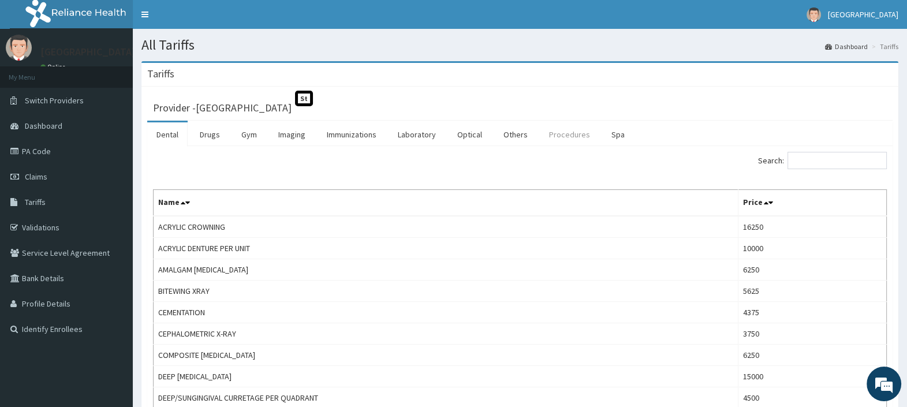
click at [566, 130] on link "Procedures" at bounding box center [569, 134] width 59 height 24
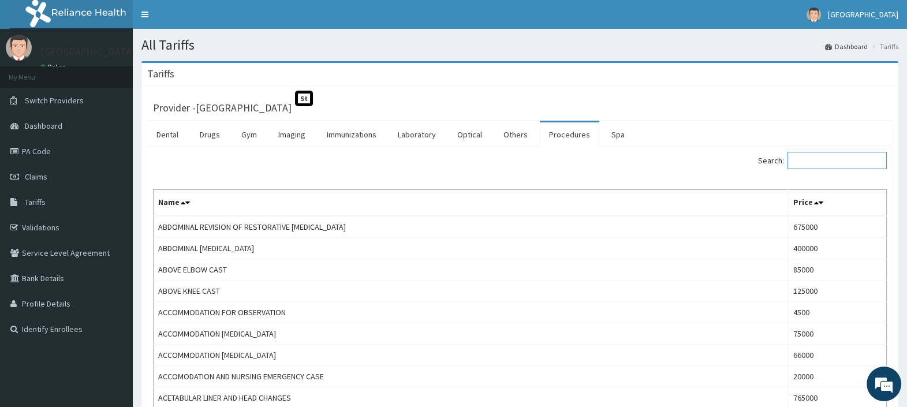
click at [806, 161] on input "Search:" at bounding box center [837, 160] width 99 height 17
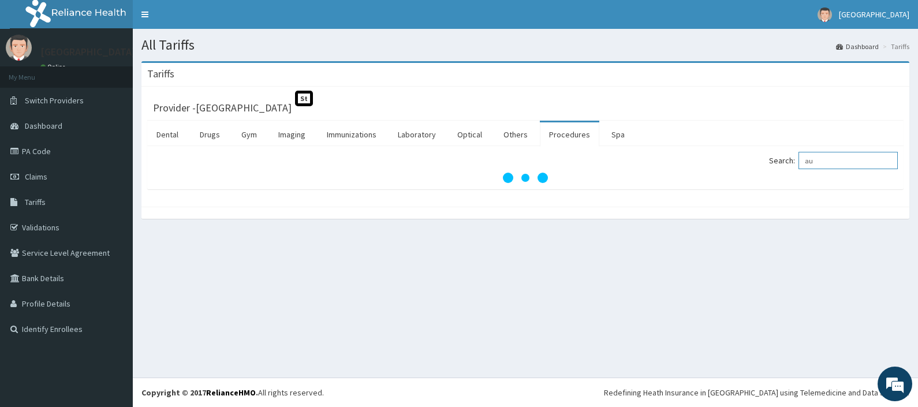
type input "a"
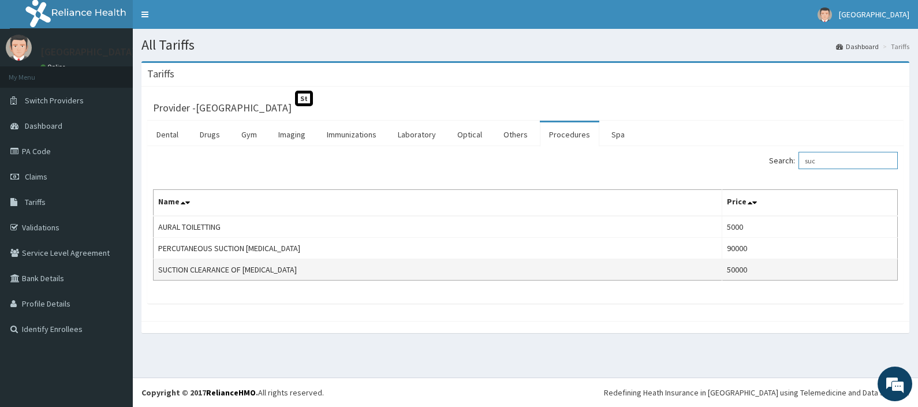
type input "suc"
click at [664, 271] on td "SUCTION CLEARANCE OF [MEDICAL_DATA]" at bounding box center [438, 269] width 569 height 21
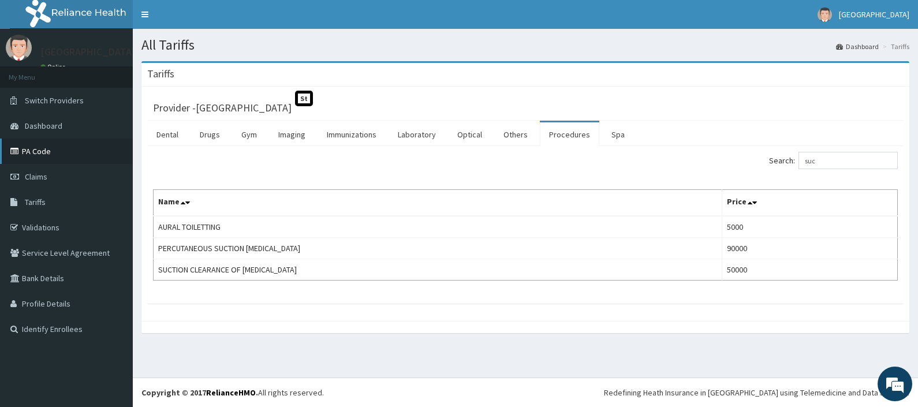
drag, startPoint x: 40, startPoint y: 150, endPoint x: 40, endPoint y: 156, distance: 6.9
click at [40, 150] on link "PA Code" at bounding box center [66, 151] width 133 height 25
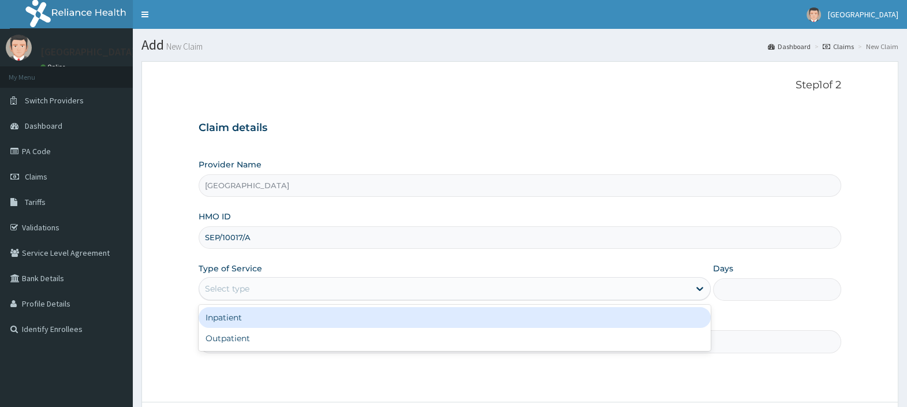
click at [237, 336] on div "Outpatient" at bounding box center [455, 338] width 512 height 21
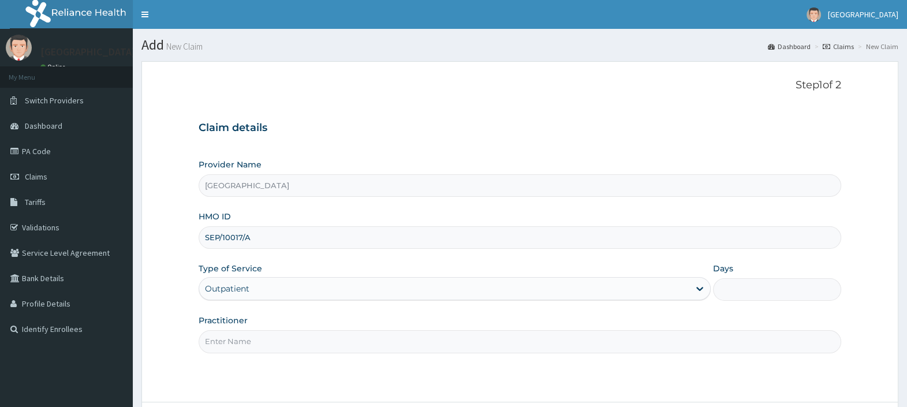
type input "1"
click at [237, 341] on input "Practitioner" at bounding box center [520, 341] width 643 height 23
type input "DR. EBUBE"
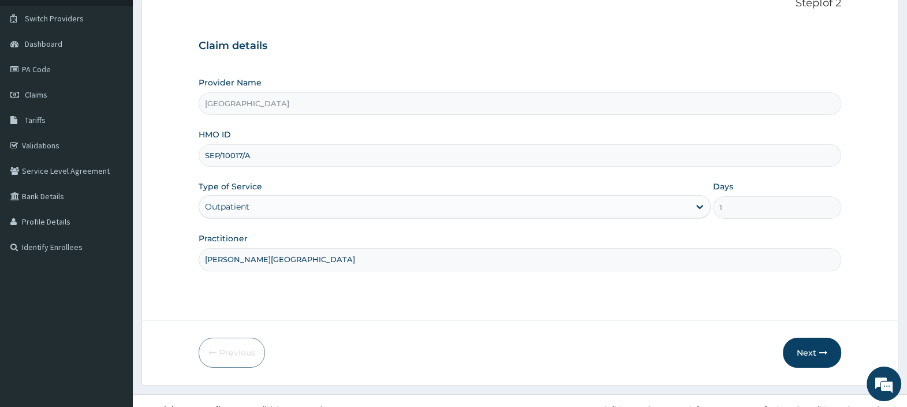
scroll to position [98, 0]
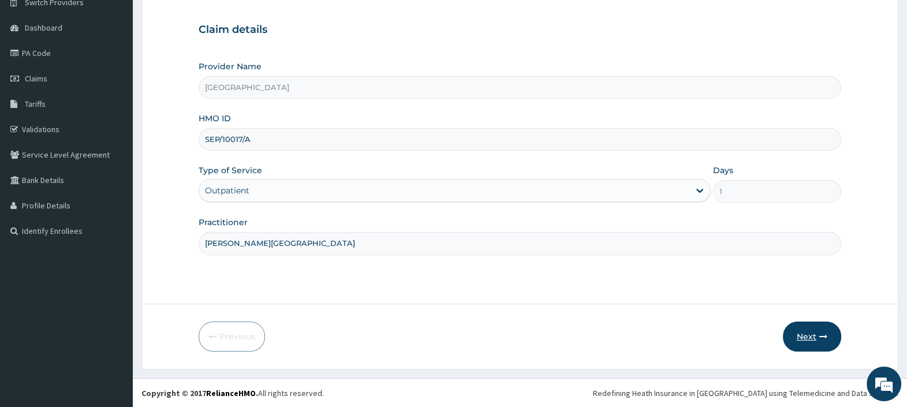
click at [794, 334] on button "Next" at bounding box center [812, 337] width 58 height 30
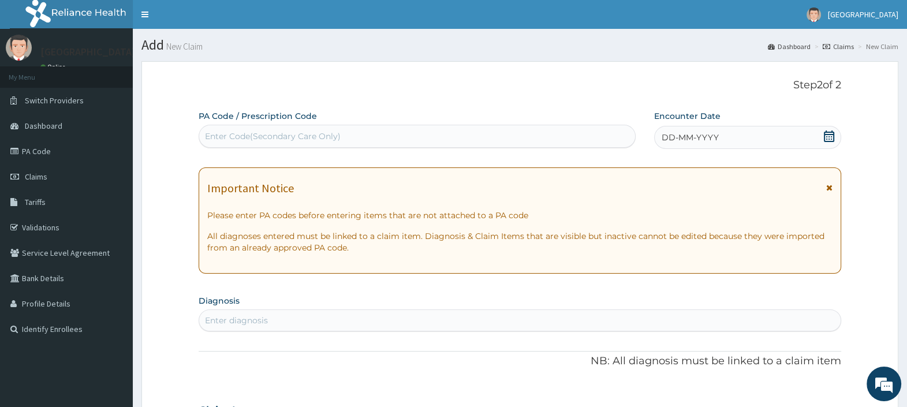
scroll to position [0, 0]
click at [826, 136] on icon at bounding box center [829, 137] width 12 height 12
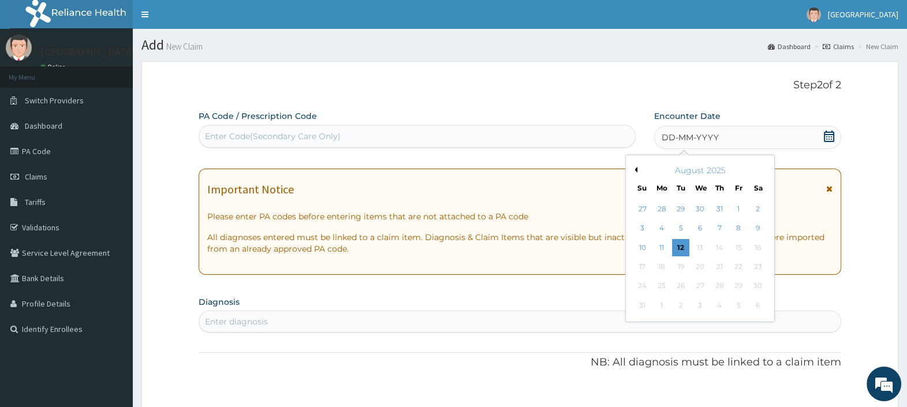
click at [634, 171] on button "Previous Month" at bounding box center [635, 170] width 6 height 6
click at [765, 170] on button "Next Month" at bounding box center [766, 170] width 6 height 6
click at [756, 209] on div "2" at bounding box center [757, 208] width 17 height 17
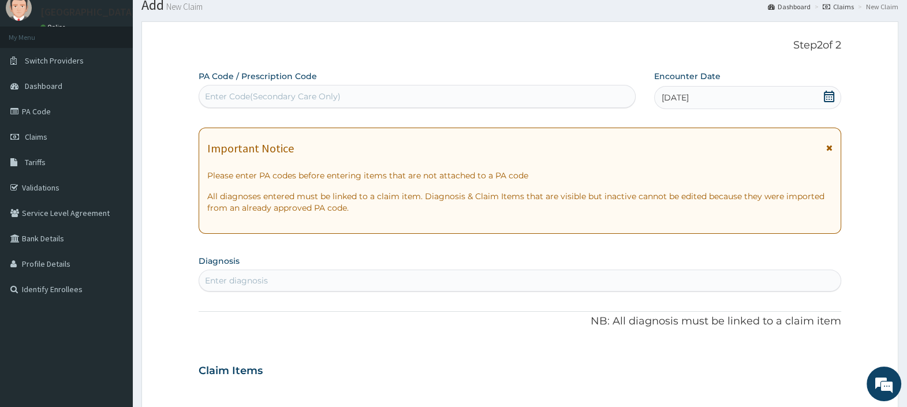
scroll to position [72, 0]
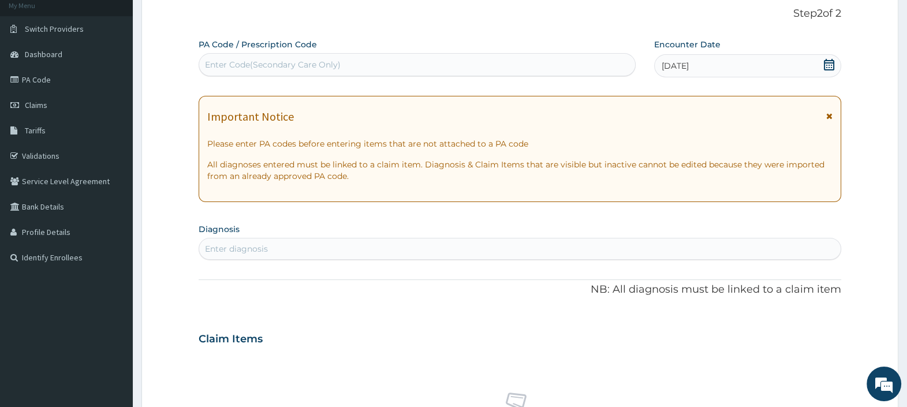
click at [286, 248] on div "Enter diagnosis" at bounding box center [520, 249] width 642 height 18
type input "R"
type input "POSTVIRAL"
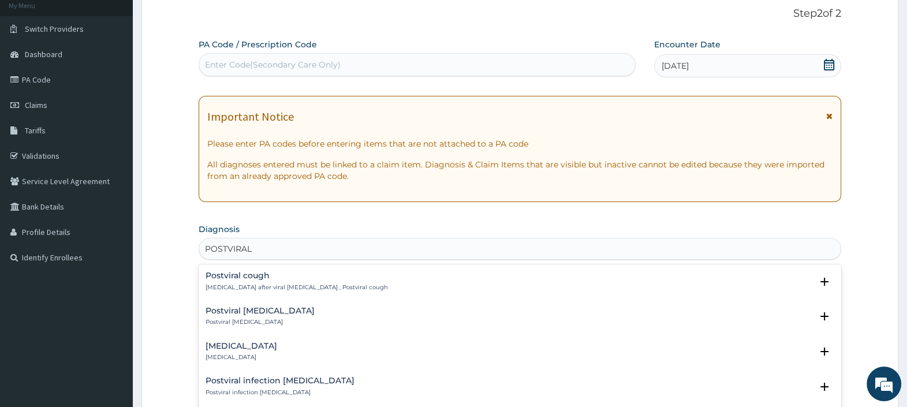
click at [232, 279] on div "Postviral cough Persistent cough after viral respiratory infection , Postviral …" at bounding box center [297, 281] width 182 height 20
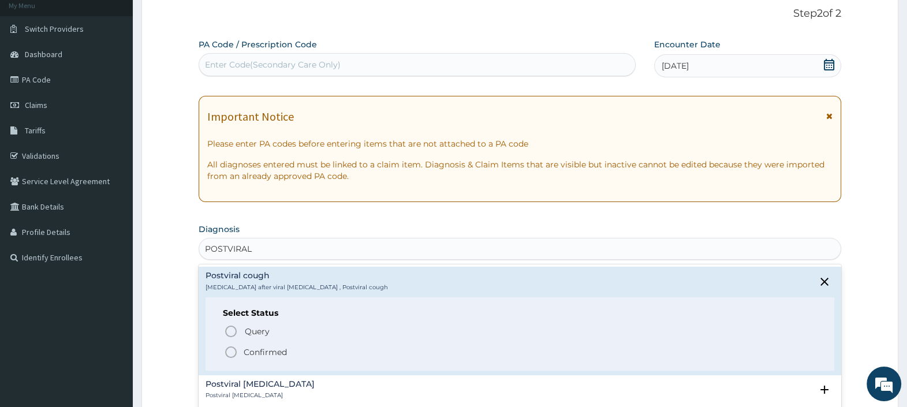
click at [258, 346] on p "Confirmed" at bounding box center [265, 352] width 43 height 12
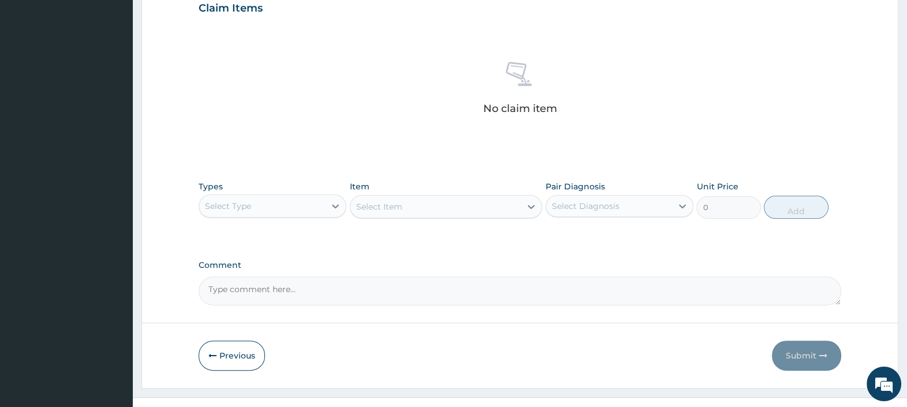
scroll to position [352, 0]
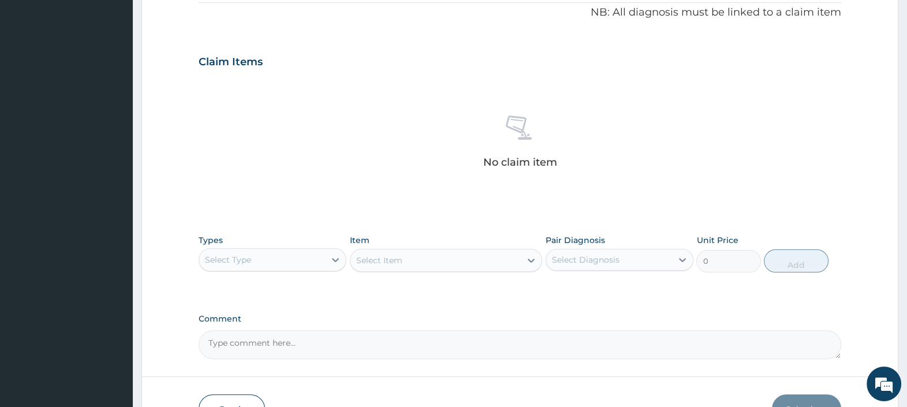
click at [317, 254] on div "Select Type" at bounding box center [262, 260] width 126 height 18
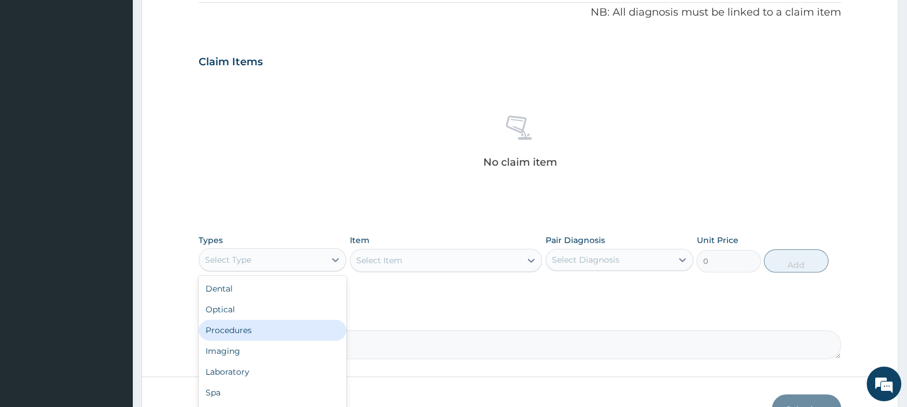
click at [255, 327] on div "Procedures" at bounding box center [273, 330] width 148 height 21
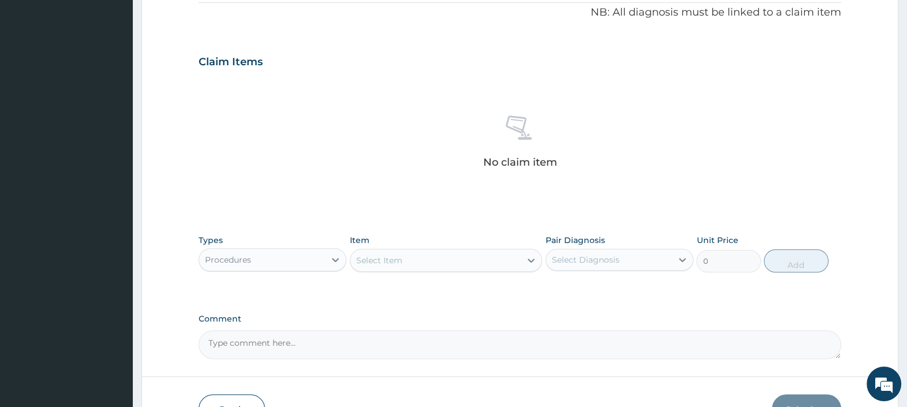
click at [405, 258] on div "Select Item" at bounding box center [436, 260] width 171 height 18
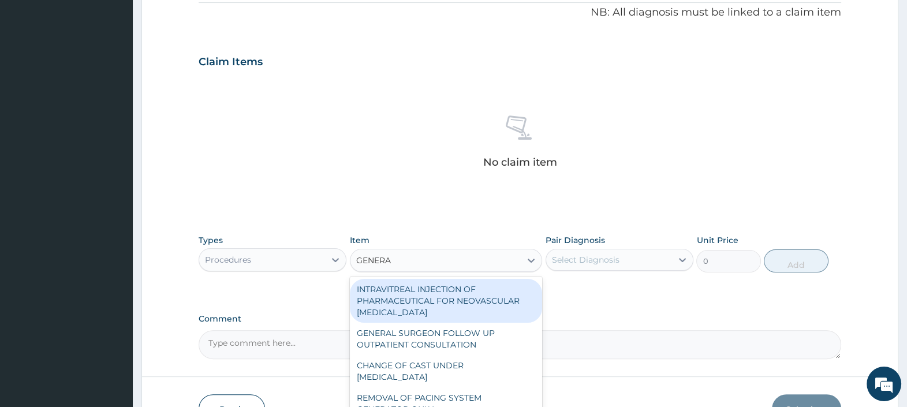
type input "GENERAL"
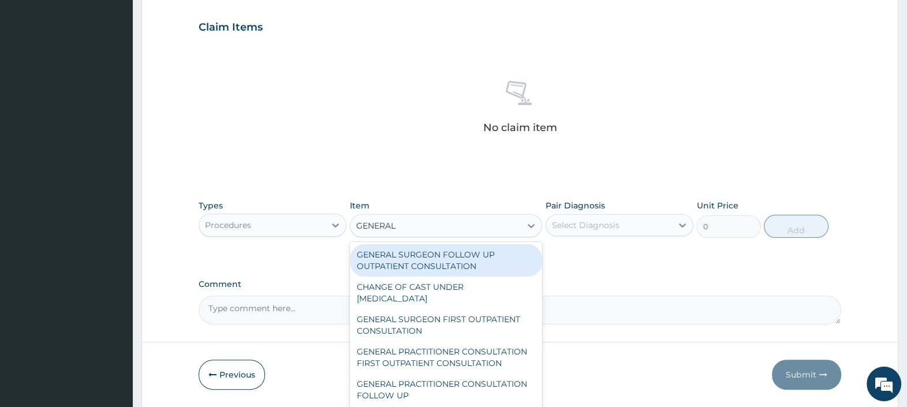
scroll to position [424, 0]
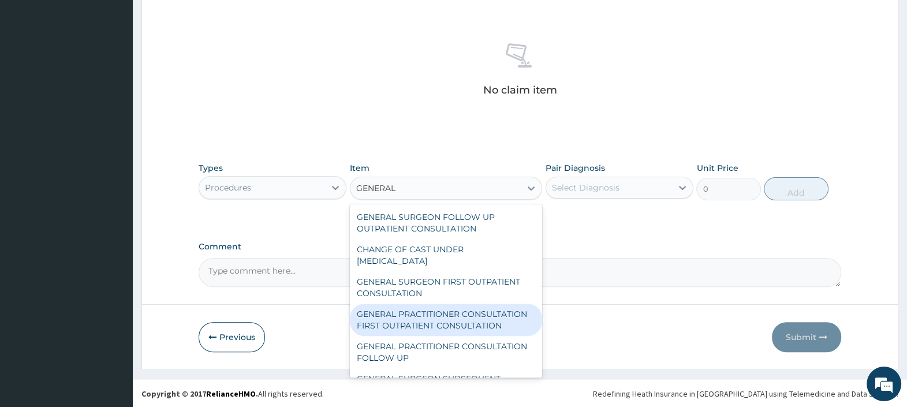
click at [460, 323] on div "GENERAL PRACTITIONER CONSULTATION FIRST OUTPATIENT CONSULTATION" at bounding box center [446, 320] width 193 height 32
type input "3000"
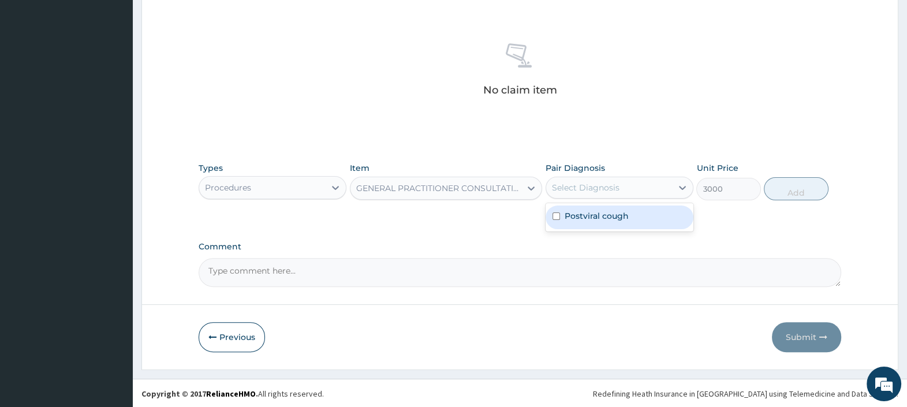
click at [595, 191] on div "Select Diagnosis" at bounding box center [586, 188] width 68 height 12
click at [603, 213] on label "Postviral cough" at bounding box center [597, 216] width 64 height 12
checkbox input "true"
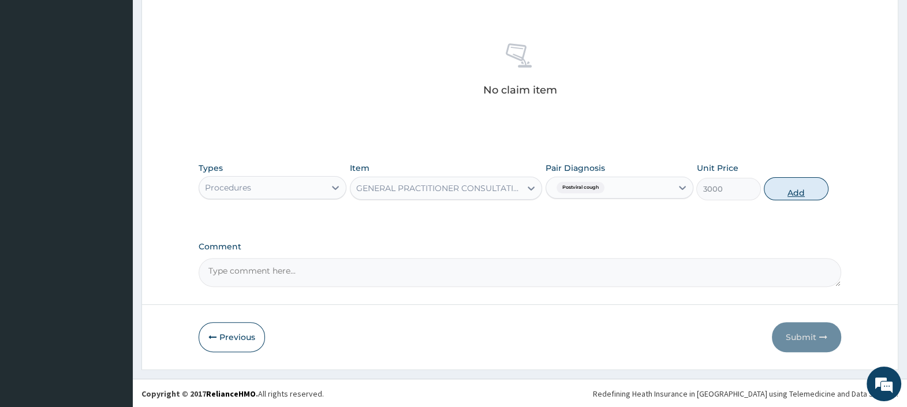
click at [789, 189] on button "Add" at bounding box center [796, 188] width 64 height 23
type input "0"
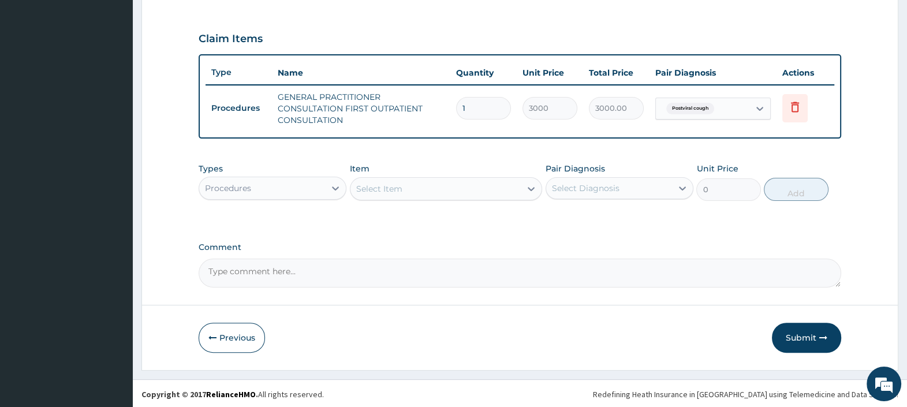
click at [311, 177] on div "Procedures" at bounding box center [273, 188] width 148 height 23
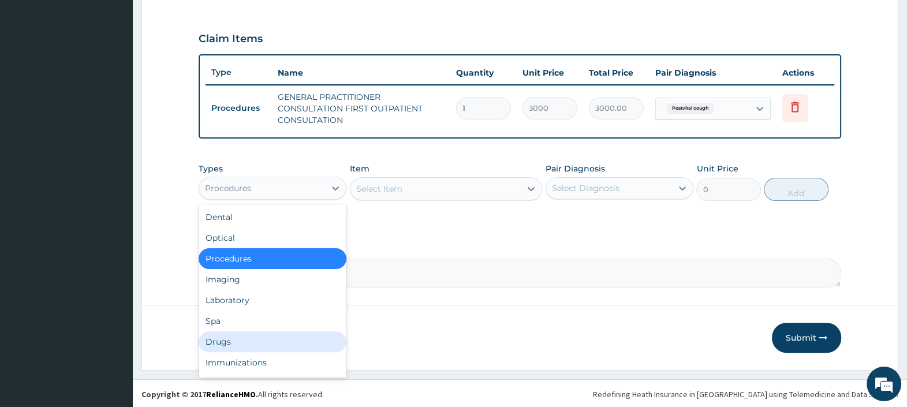
click at [237, 341] on div "Drugs" at bounding box center [273, 341] width 148 height 21
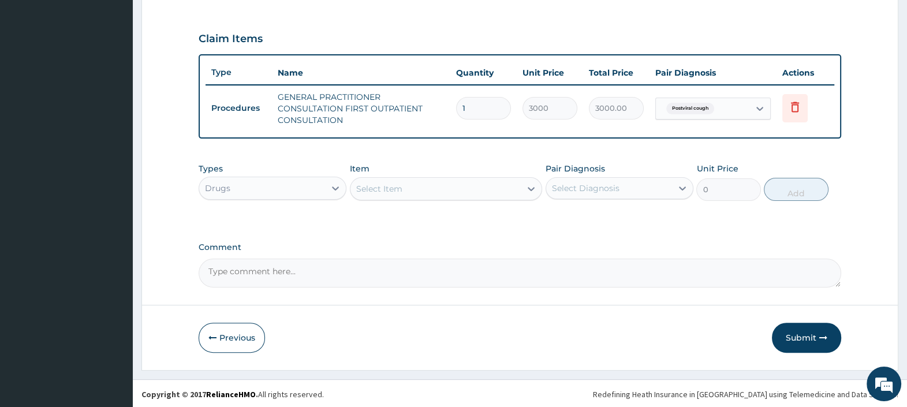
click at [456, 188] on div "Select Item" at bounding box center [436, 189] width 171 height 18
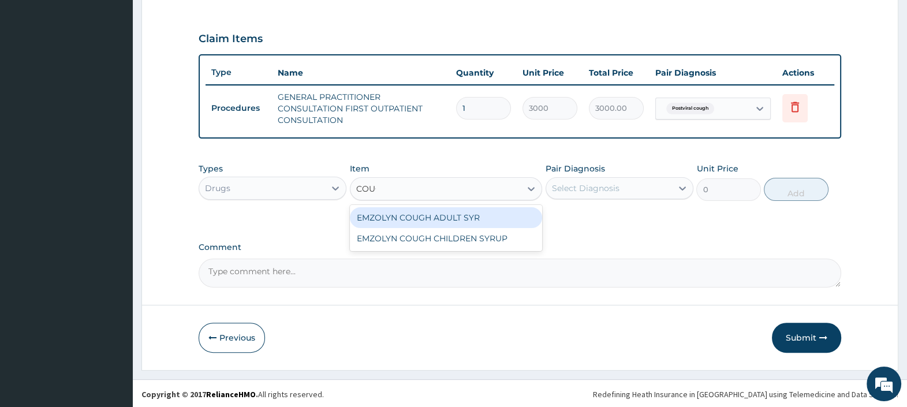
type input "COUGH"
drag, startPoint x: 464, startPoint y: 215, endPoint x: 468, endPoint y: 229, distance: 15.0
click at [464, 221] on div "EMZOLYN COUGH ADULT SYR" at bounding box center [446, 217] width 193 height 21
type input "1150"
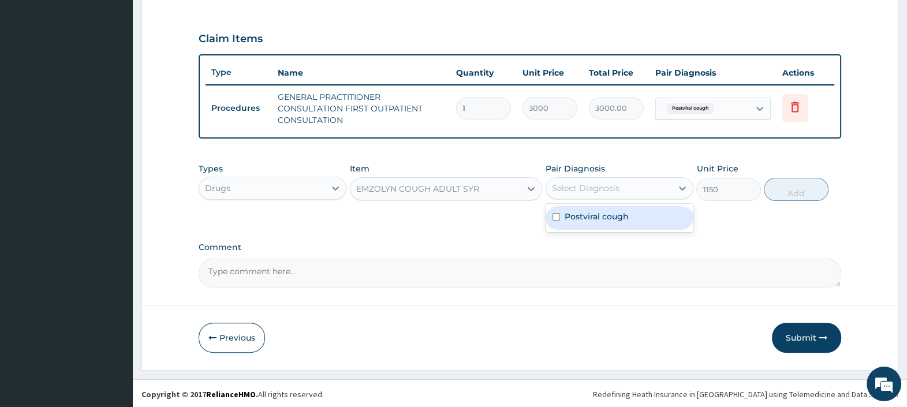
click at [615, 182] on div "Select Diagnosis" at bounding box center [586, 188] width 68 height 12
click at [614, 217] on label "Postviral cough" at bounding box center [597, 217] width 64 height 12
checkbox input "true"
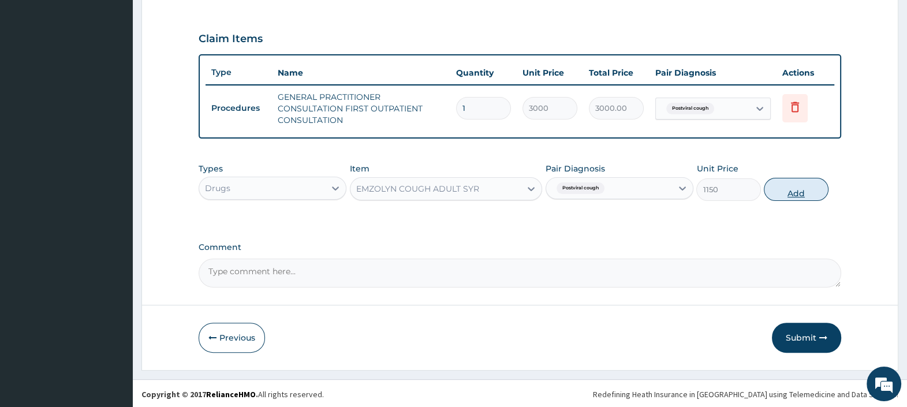
click at [780, 191] on button "Add" at bounding box center [796, 189] width 64 height 23
type input "0"
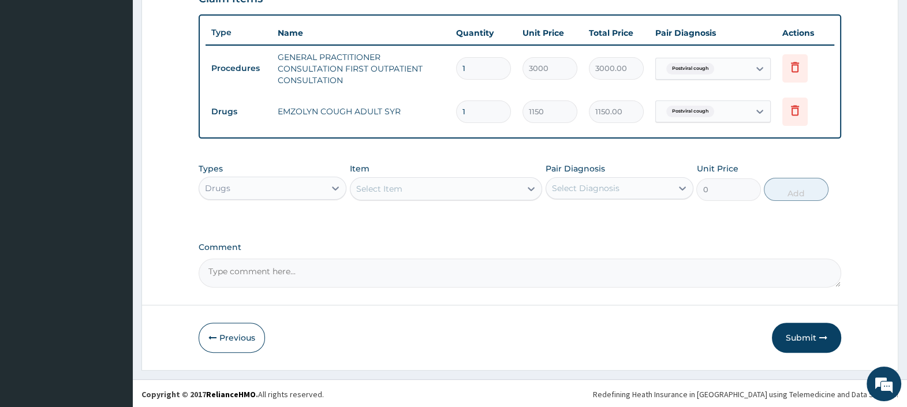
drag, startPoint x: 804, startPoint y: 337, endPoint x: 782, endPoint y: 341, distance: 21.9
click at [806, 335] on button "Submit" at bounding box center [806, 338] width 69 height 30
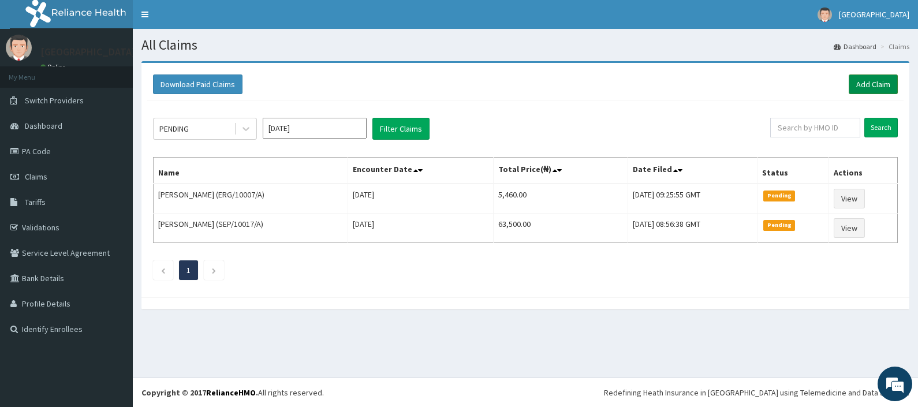
click at [872, 79] on link "Add Claim" at bounding box center [873, 84] width 49 height 20
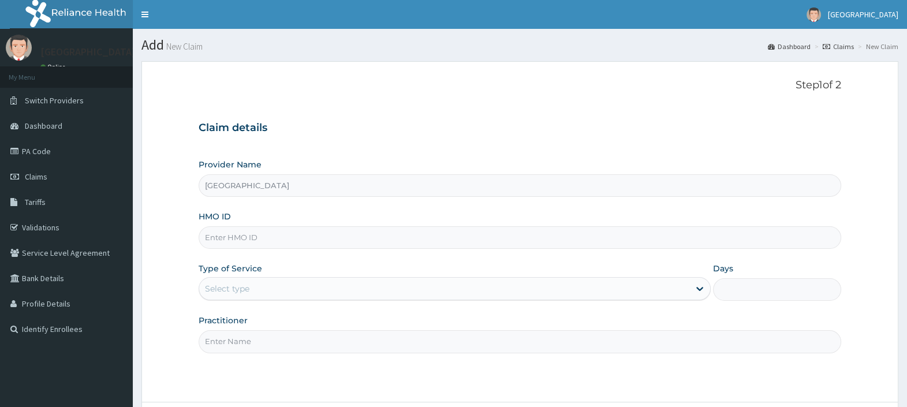
type input "[GEOGRAPHIC_DATA]"
drag, startPoint x: 190, startPoint y: 230, endPoint x: 141, endPoint y: 245, distance: 51.0
click at [152, 237] on form "Step 1 of 2 Claim details Provider Name TopTee Medical Center HMO ID PA/DF0244 …" at bounding box center [519, 264] width 757 height 407
paste input "BCC/10020/A"
type input "BCC/10020/A"
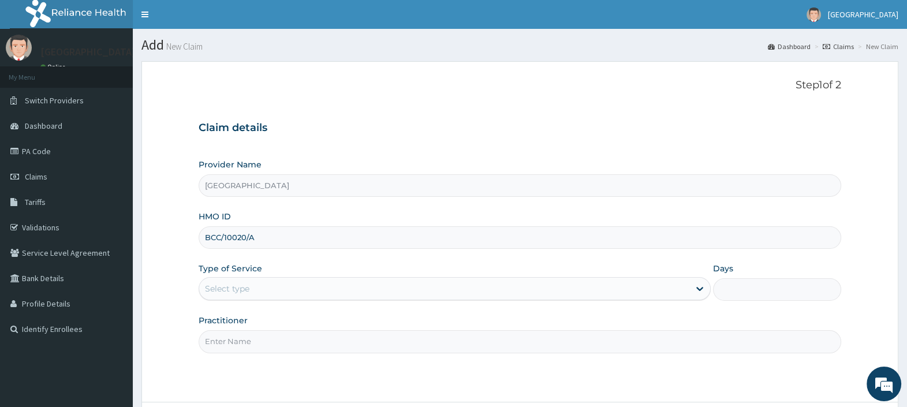
click at [222, 285] on div "Select type" at bounding box center [227, 289] width 44 height 12
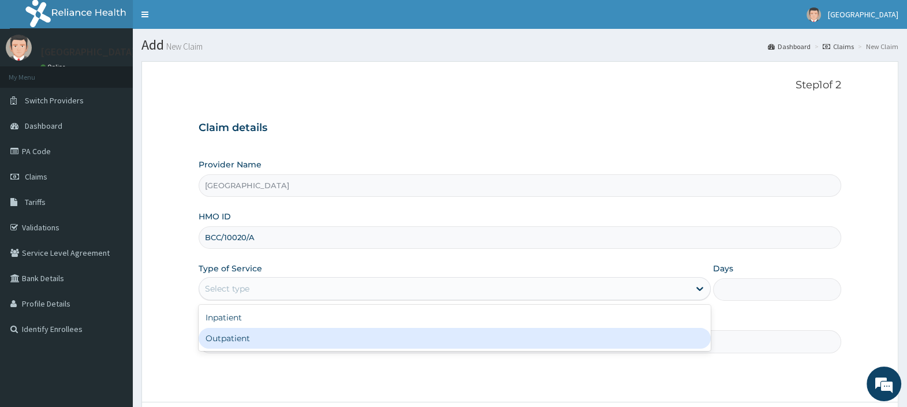
click at [236, 339] on div "Outpatient" at bounding box center [455, 338] width 512 height 21
type input "1"
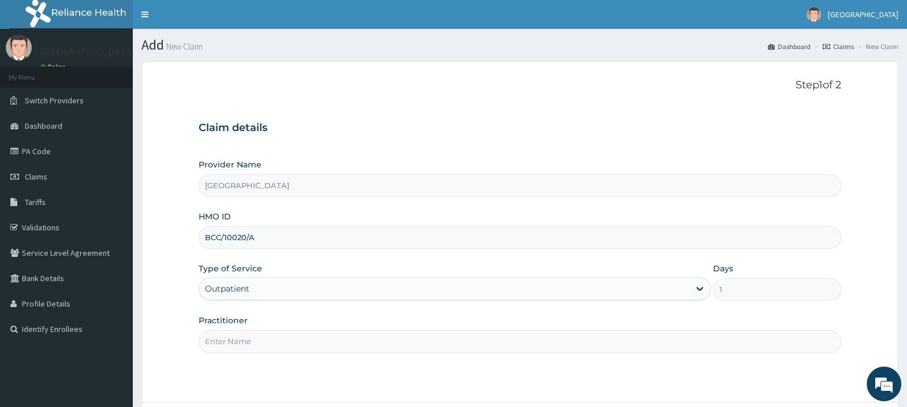
click at [236, 340] on input "Practitioner" at bounding box center [520, 341] width 643 height 23
type input "DR. EBUBE"
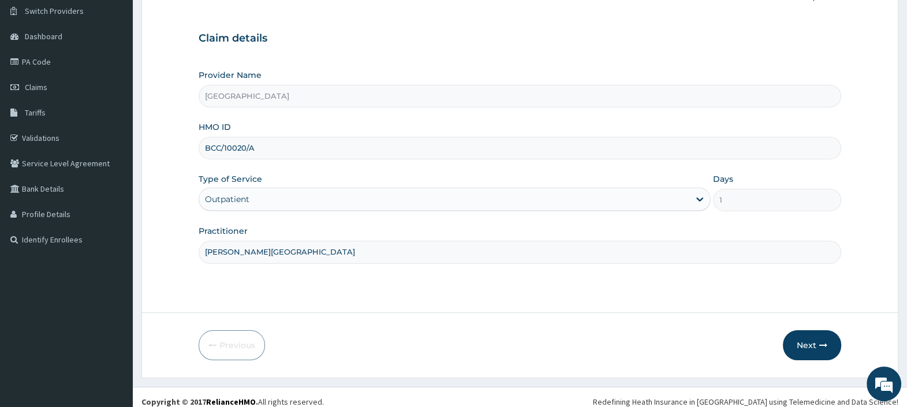
scroll to position [98, 0]
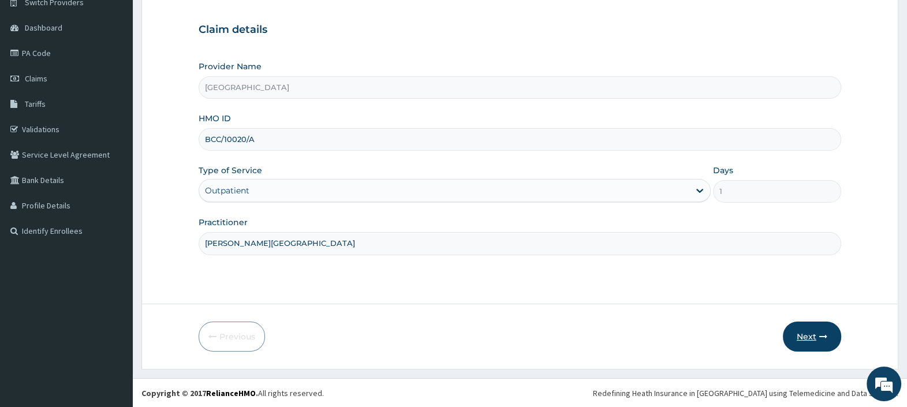
click at [814, 333] on button "Next" at bounding box center [812, 337] width 58 height 30
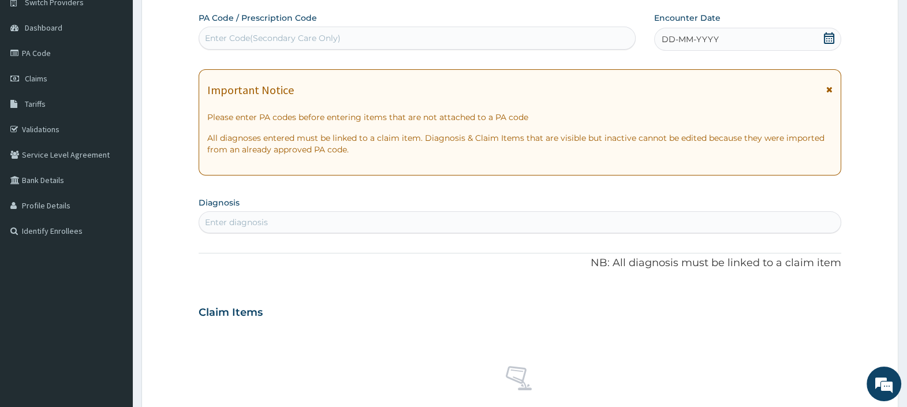
click at [300, 35] on div "Enter Code(Secondary Care Only)" at bounding box center [273, 38] width 136 height 12
paste input "PA/DF0244"
type input "PA/DF0244"
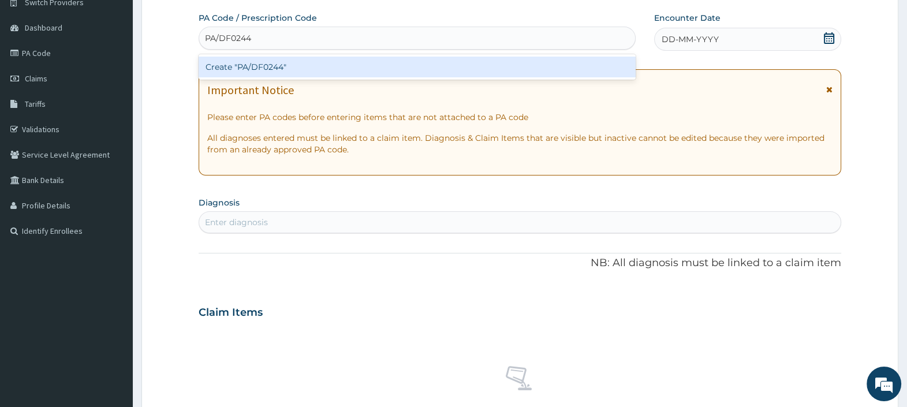
click at [285, 59] on div "Create "PA/DF0244"" at bounding box center [417, 67] width 437 height 21
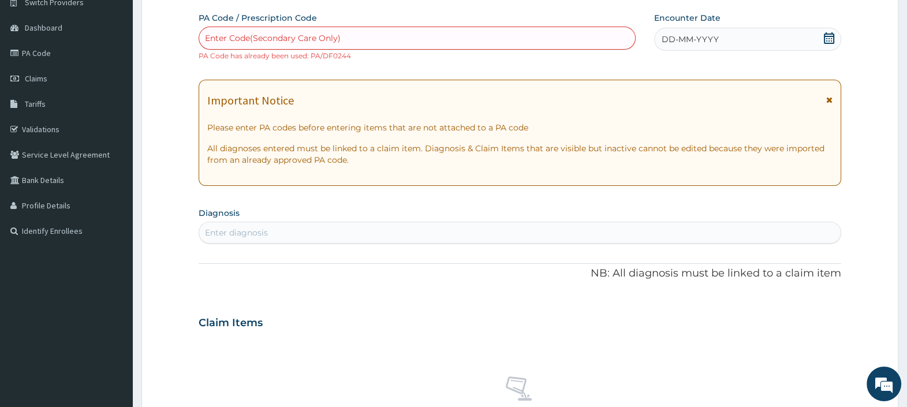
click at [326, 36] on div "Enter Code(Secondary Care Only)" at bounding box center [273, 38] width 136 height 12
paste input "PA/35739F"
type input "PA/35739F"
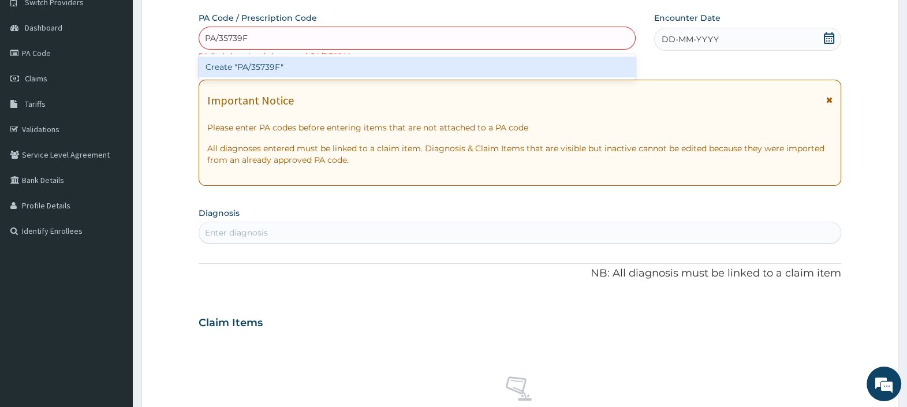
click at [280, 68] on div "Create "PA/35739F"" at bounding box center [417, 67] width 437 height 21
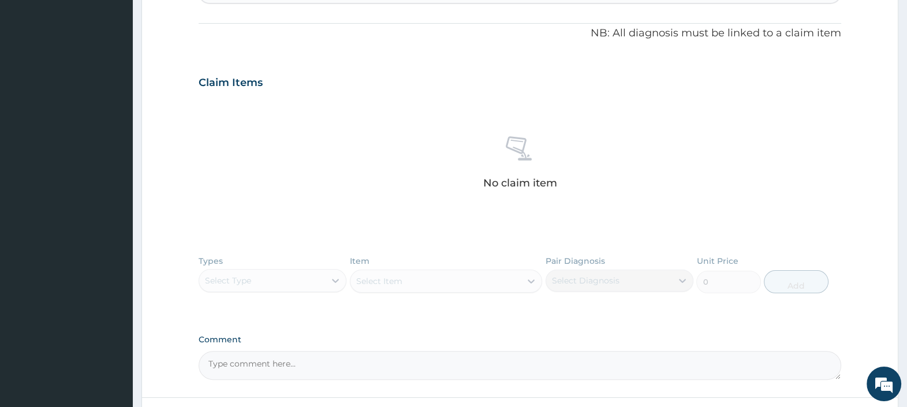
scroll to position [431, 0]
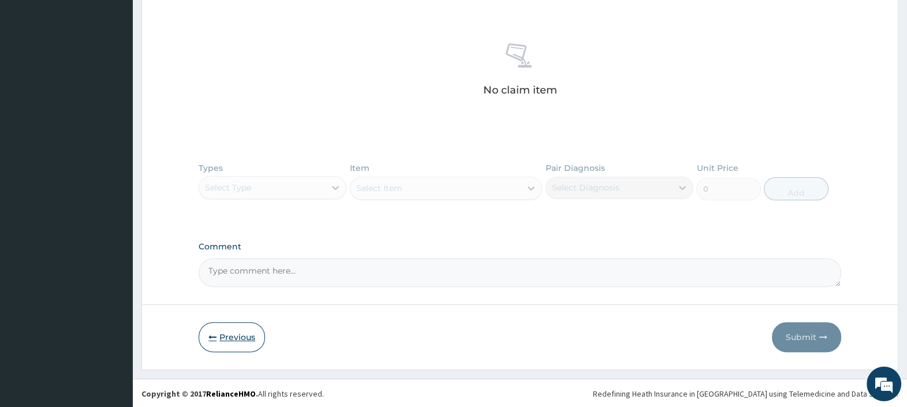
click at [225, 333] on button "Previous" at bounding box center [232, 337] width 66 height 30
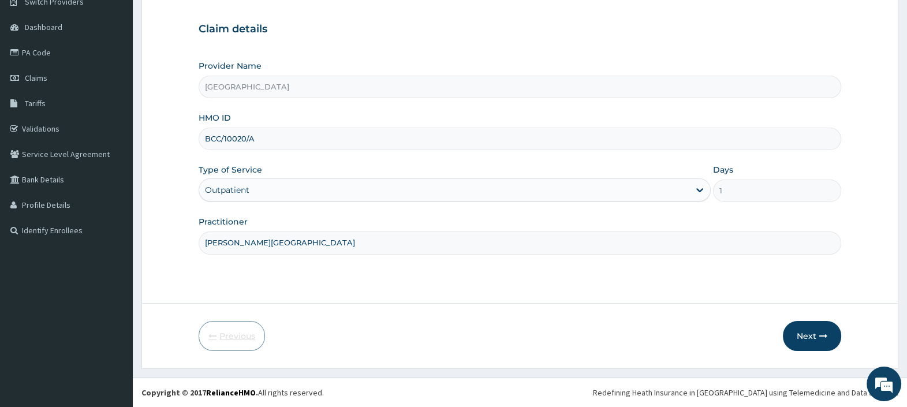
scroll to position [98, 0]
drag, startPoint x: 256, startPoint y: 141, endPoint x: 118, endPoint y: 148, distance: 138.2
click at [120, 147] on div "R EL Toggle navigation TopTee Medical Center TopTee Medical Center - hmotopteem…" at bounding box center [453, 155] width 907 height 506
paste input "VFI/1006"
type input "VFI/10060/A"
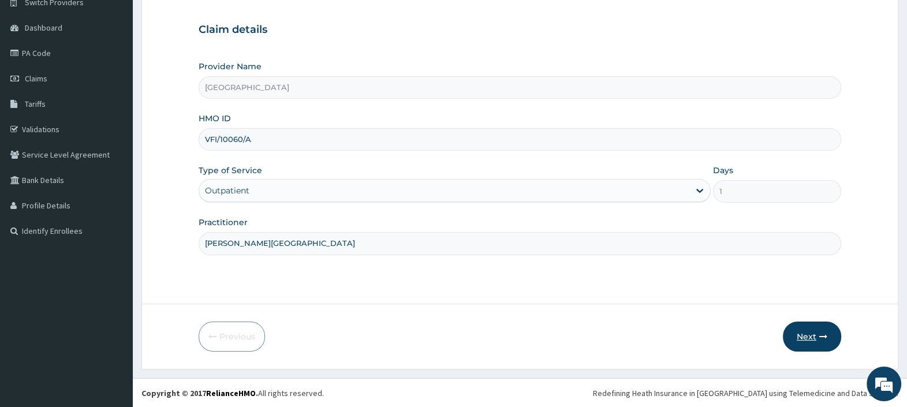
click at [810, 327] on button "Next" at bounding box center [812, 337] width 58 height 30
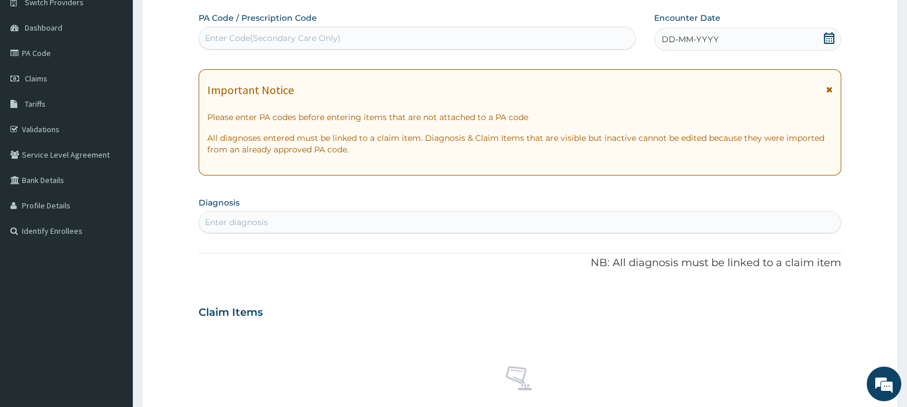
click at [827, 35] on icon at bounding box center [829, 38] width 12 height 12
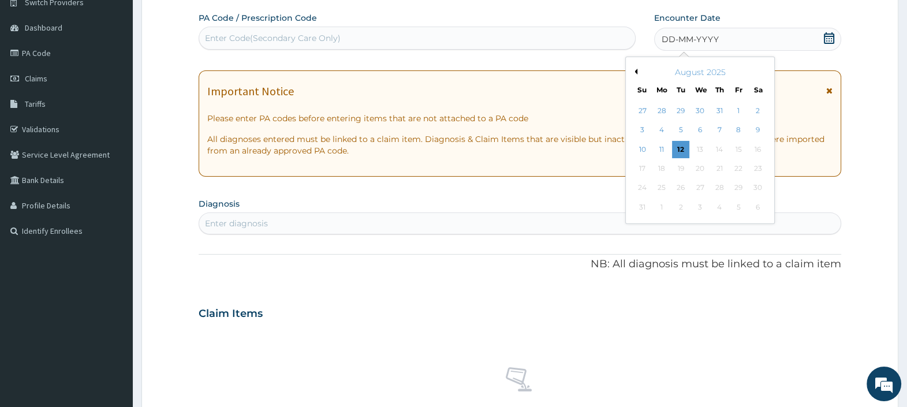
click at [511, 303] on div "Claim Items" at bounding box center [520, 311] width 643 height 30
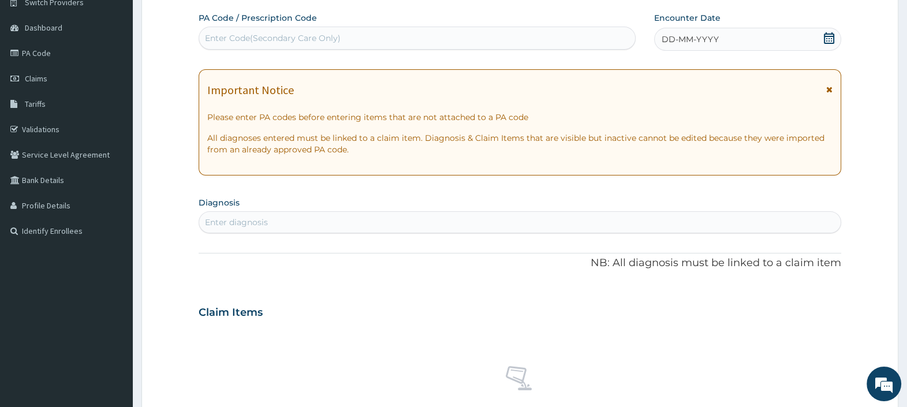
click at [826, 35] on icon at bounding box center [829, 38] width 10 height 12
click at [293, 35] on div "Enter Code(Secondary Care Only)" at bounding box center [273, 38] width 136 height 12
paste input "PA/52B572"
type input "PA/52B572"
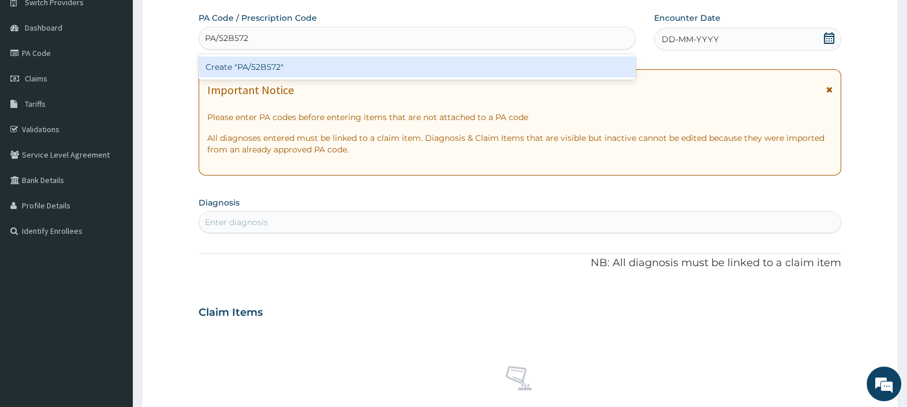
click at [275, 58] on div "Create "PA/52B572"" at bounding box center [417, 67] width 437 height 21
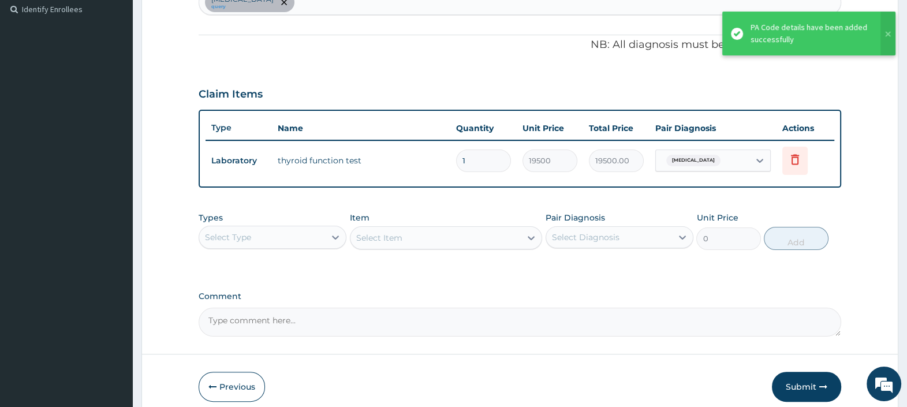
scroll to position [369, 0]
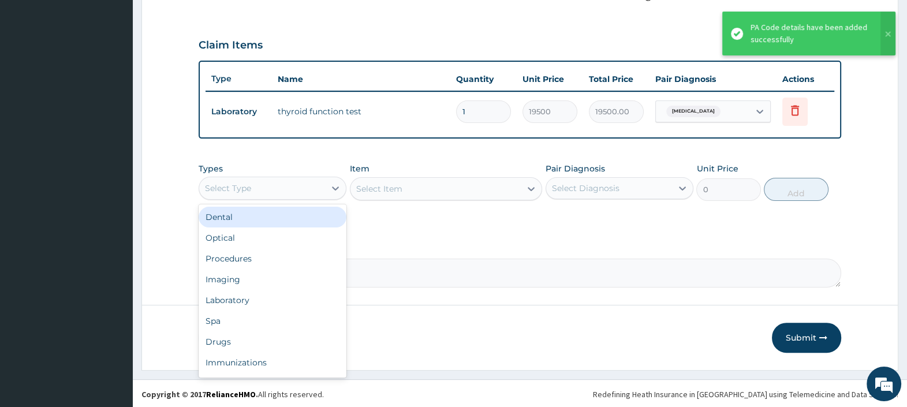
drag, startPoint x: 314, startPoint y: 184, endPoint x: 310, endPoint y: 196, distance: 12.8
click at [312, 188] on div "Select Type" at bounding box center [262, 188] width 126 height 18
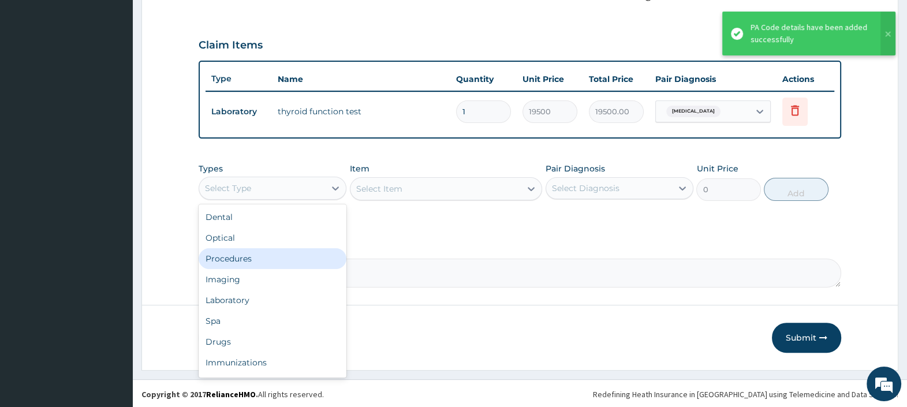
click at [264, 259] on div "Procedures" at bounding box center [273, 258] width 148 height 21
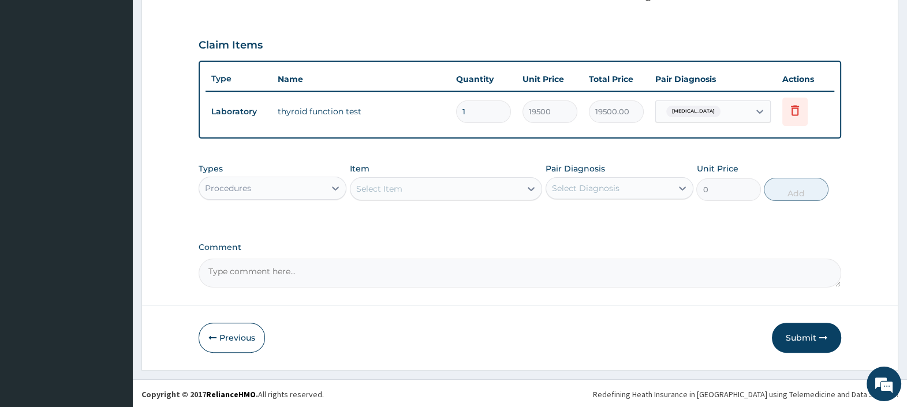
click at [375, 186] on div "Select Item" at bounding box center [379, 189] width 46 height 12
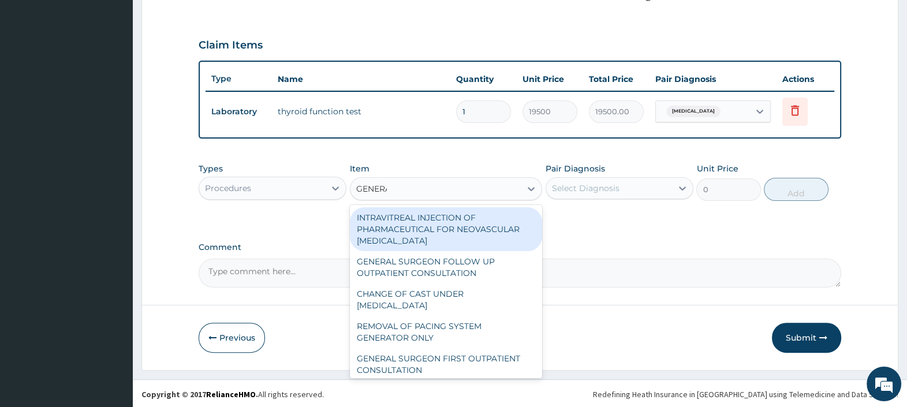
type input "GENERAL"
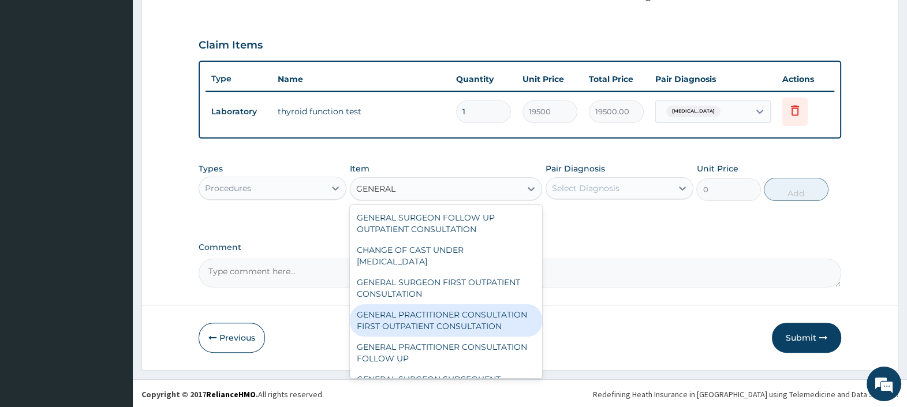
click at [450, 323] on div "GENERAL PRACTITIONER CONSULTATION FIRST OUTPATIENT CONSULTATION" at bounding box center [446, 320] width 193 height 32
type input "3000"
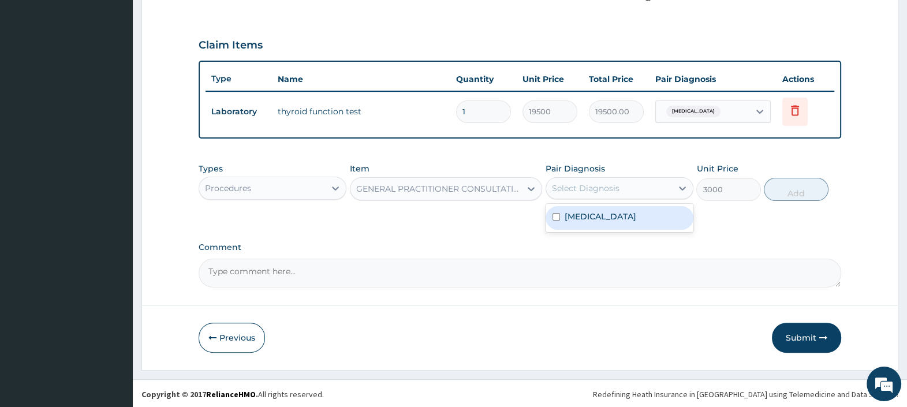
click at [591, 189] on div "Select Diagnosis" at bounding box center [586, 188] width 68 height 12
click at [598, 213] on label "Thyroiditis" at bounding box center [601, 217] width 72 height 12
checkbox input "true"
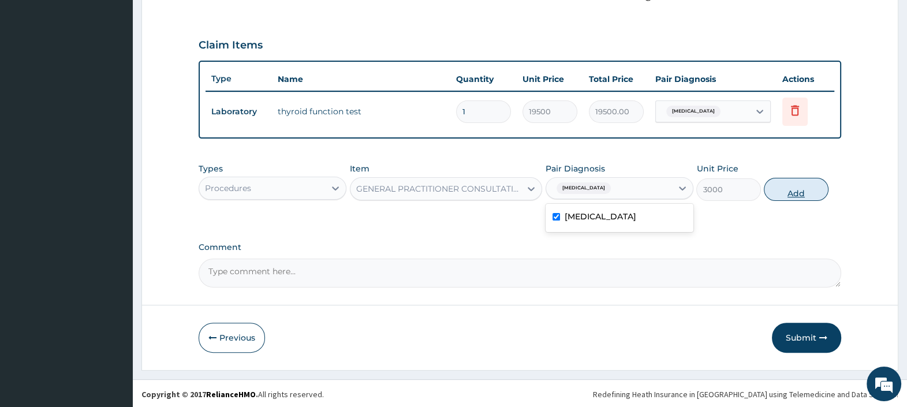
click at [813, 188] on button "Add" at bounding box center [796, 189] width 64 height 23
type input "0"
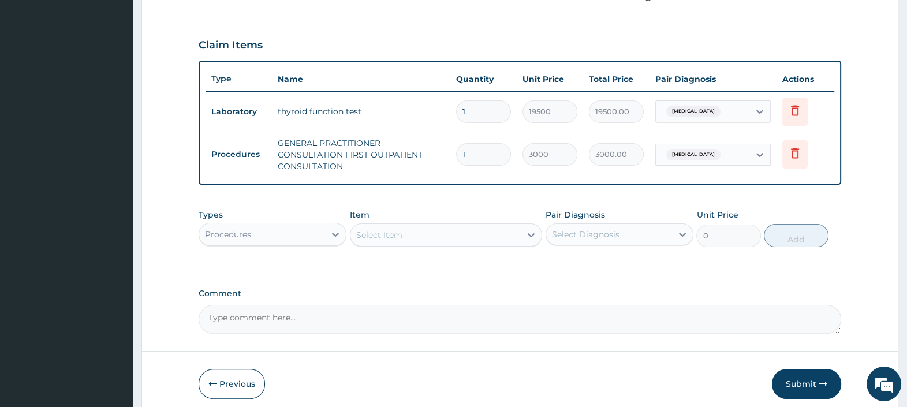
click at [290, 230] on div "Procedures" at bounding box center [262, 234] width 126 height 18
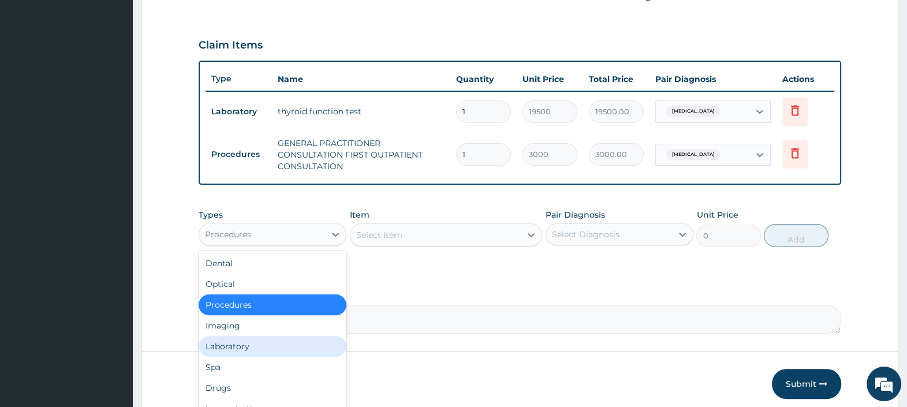
click at [247, 346] on div "Laboratory" at bounding box center [273, 346] width 148 height 21
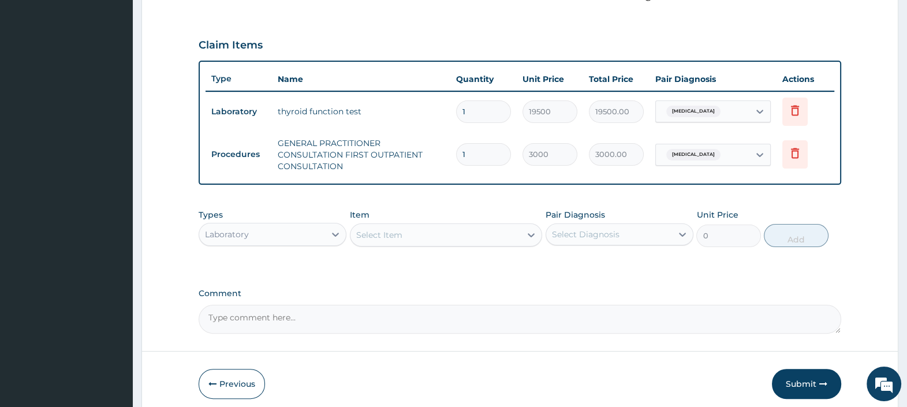
click at [416, 234] on div "Select Item" at bounding box center [436, 235] width 171 height 18
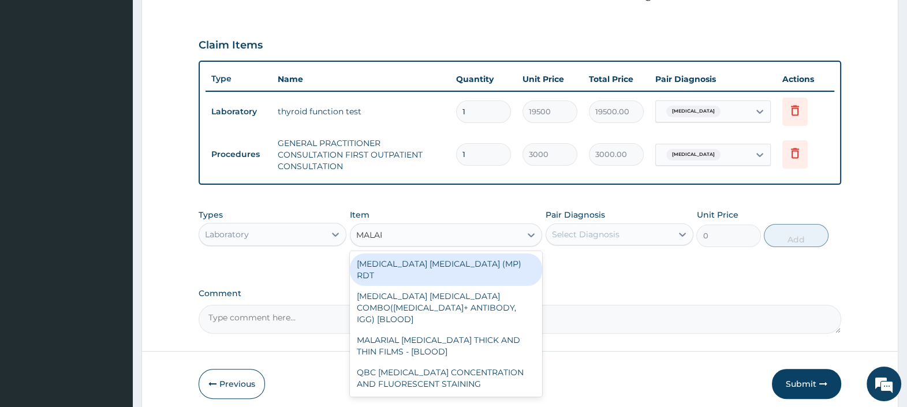
type input "MALARI"
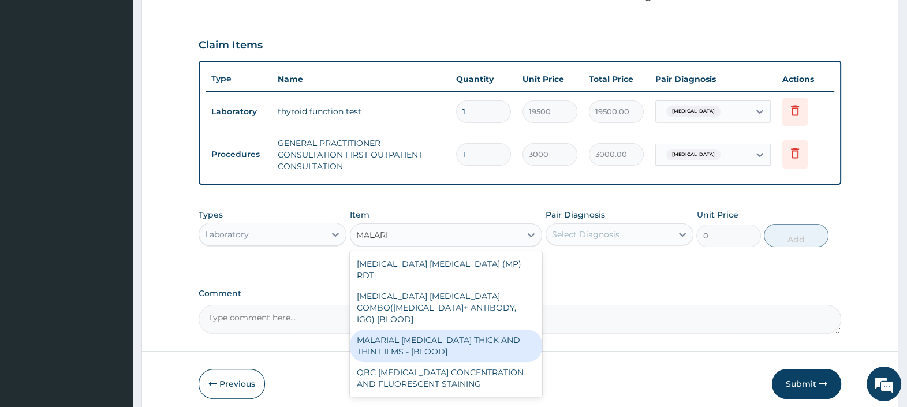
drag, startPoint x: 459, startPoint y: 323, endPoint x: 453, endPoint y: 306, distance: 17.9
click at [457, 330] on div "MALARIAL PARASITE THICK AND THIN FILMS - [BLOOD]" at bounding box center [446, 346] width 193 height 32
type input "2500"
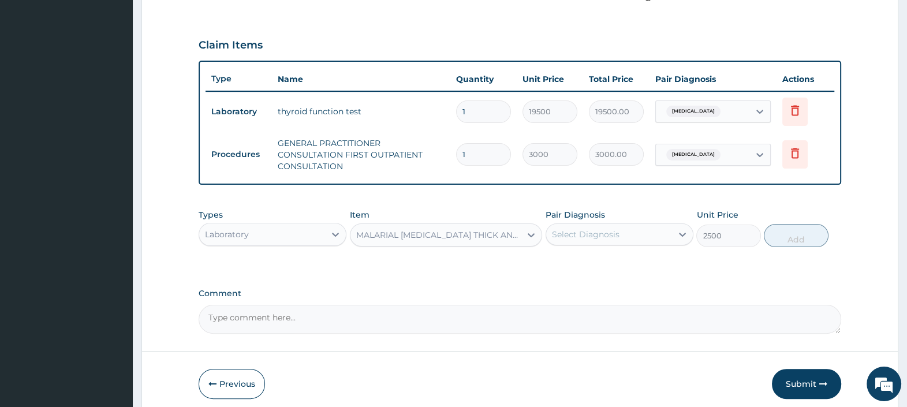
click at [607, 237] on div "Select Diagnosis" at bounding box center [586, 235] width 68 height 12
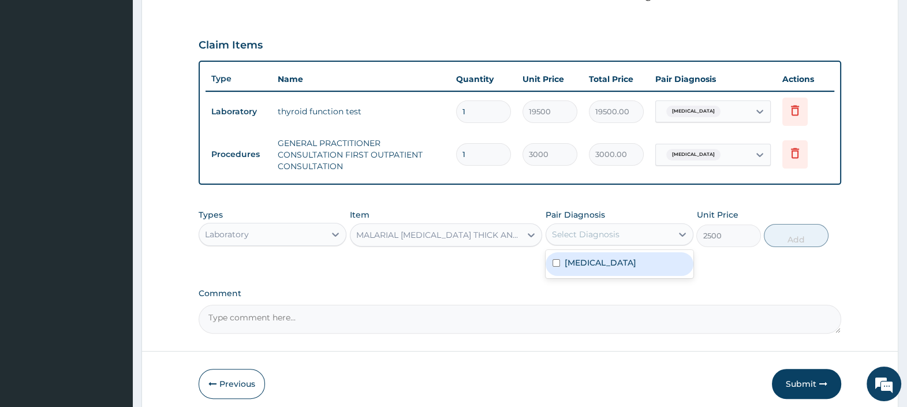
click at [611, 266] on div "Thyroiditis" at bounding box center [620, 264] width 148 height 24
checkbox input "true"
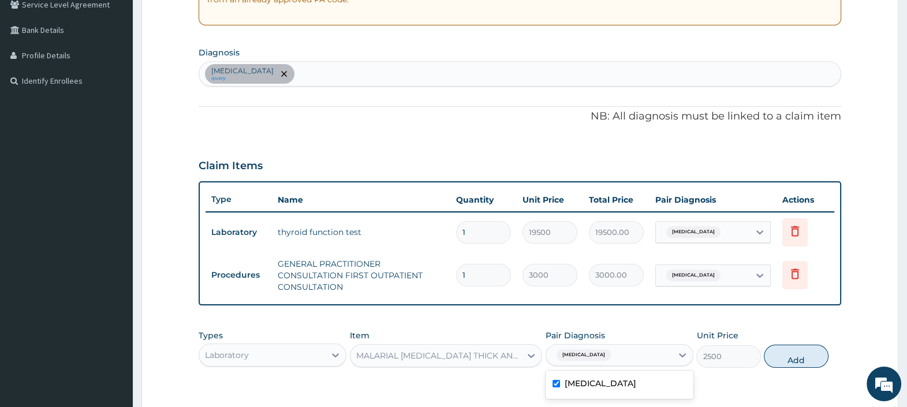
scroll to position [225, 0]
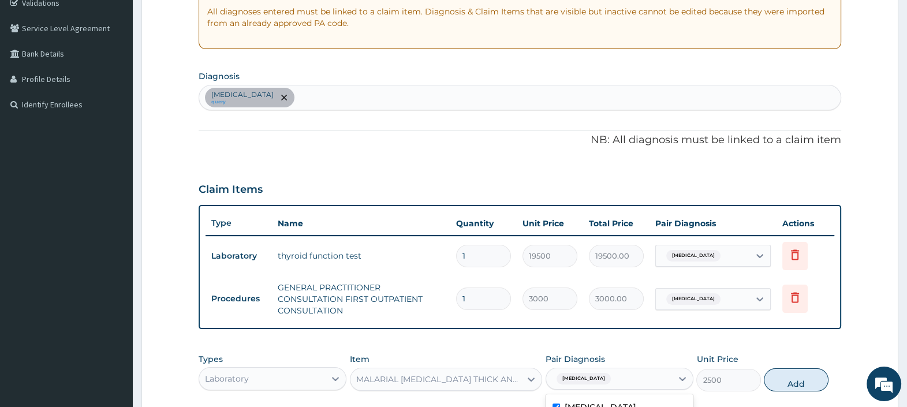
click at [321, 99] on div "Thyroiditis query" at bounding box center [520, 97] width 642 height 24
type input "MALARIA"
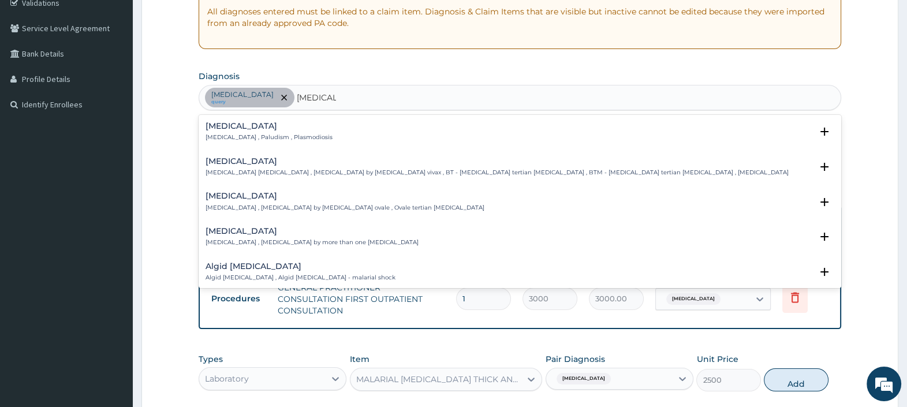
click at [263, 139] on p "Malaria , Paludism , Plasmodiosis" at bounding box center [269, 137] width 127 height 8
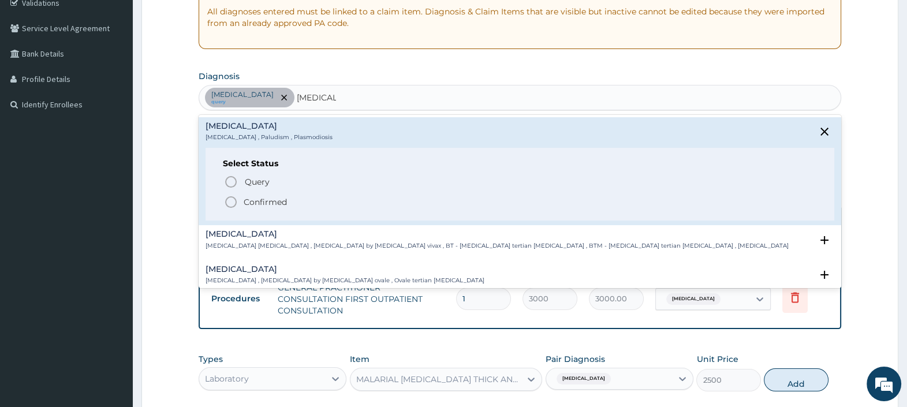
click at [264, 197] on p "Confirmed" at bounding box center [265, 202] width 43 height 12
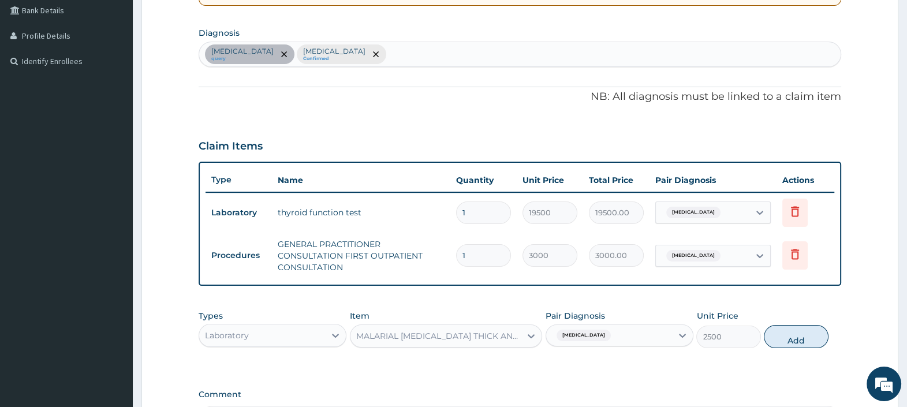
scroll to position [297, 0]
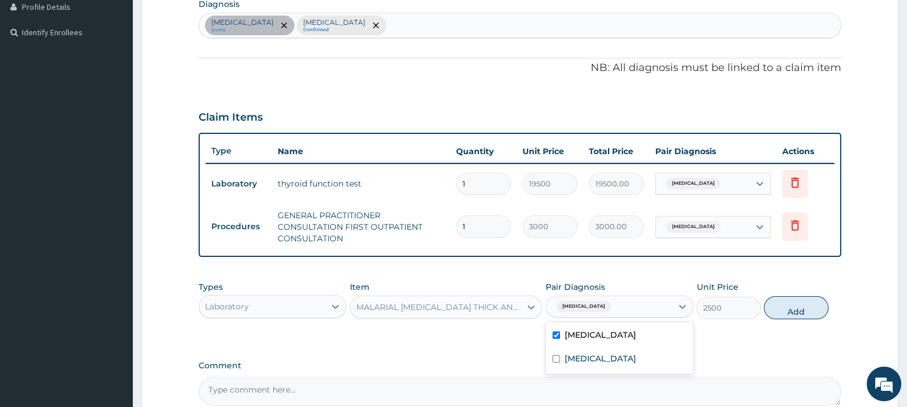
click at [575, 305] on span "Thyroiditis" at bounding box center [584, 307] width 54 height 12
click at [618, 353] on div "Malaria" at bounding box center [620, 360] width 148 height 24
checkbox input "true"
click at [616, 333] on div "Thyroiditis" at bounding box center [620, 337] width 148 height 24
checkbox input "false"
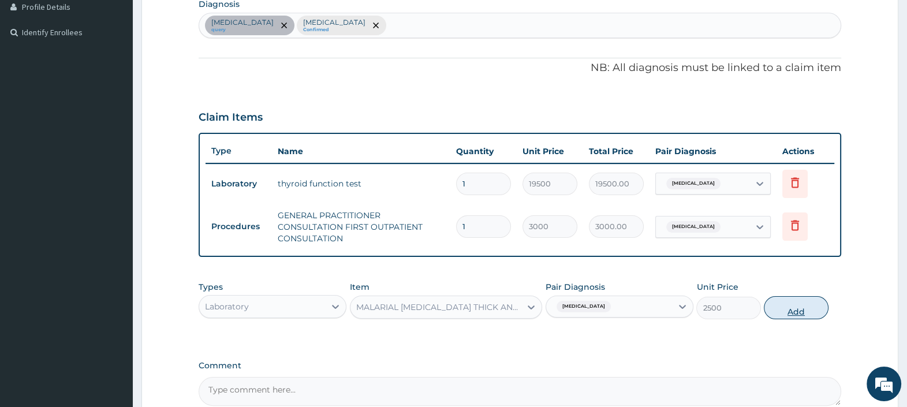
click at [817, 303] on button "Add" at bounding box center [796, 307] width 64 height 23
type input "0"
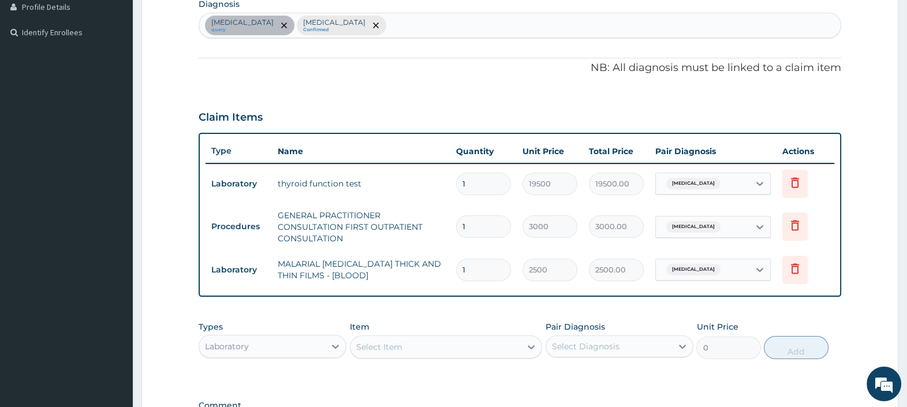
click at [352, 26] on div "Thyroiditis query Malaria Confirmed" at bounding box center [520, 25] width 642 height 24
type input "SEPSIS"
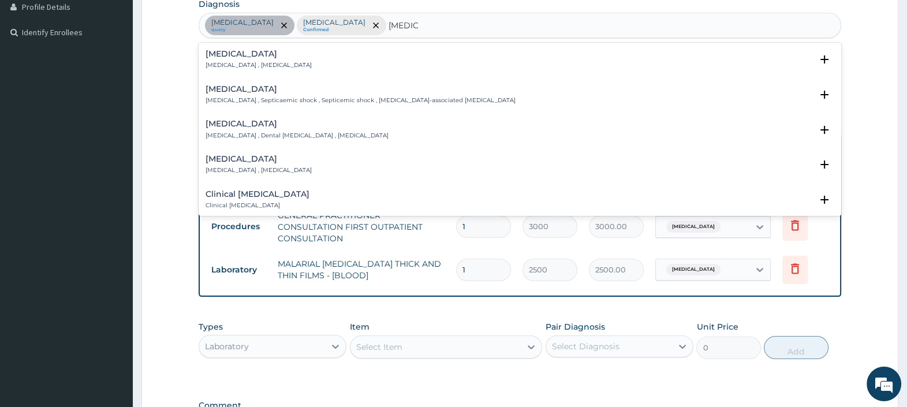
click at [229, 53] on h4 "Sepsis" at bounding box center [259, 54] width 106 height 9
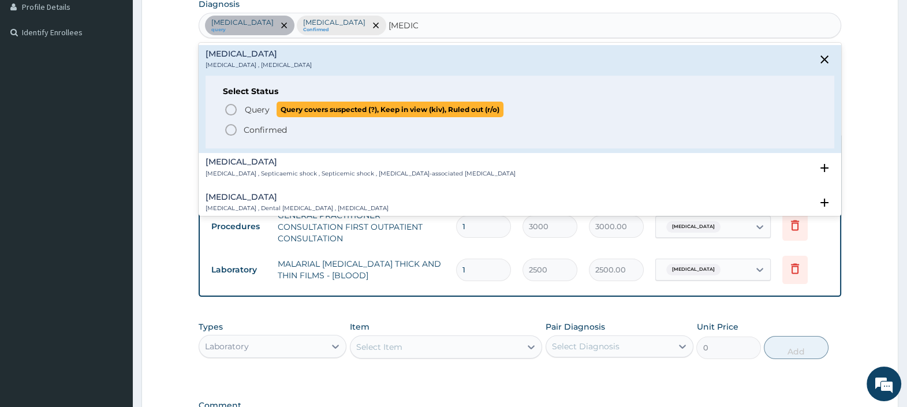
click at [258, 108] on span "Query" at bounding box center [257, 110] width 25 height 12
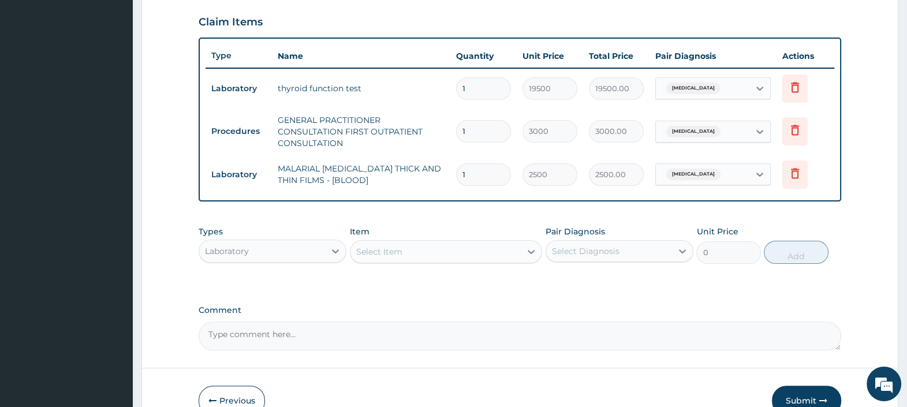
scroll to position [311, 0]
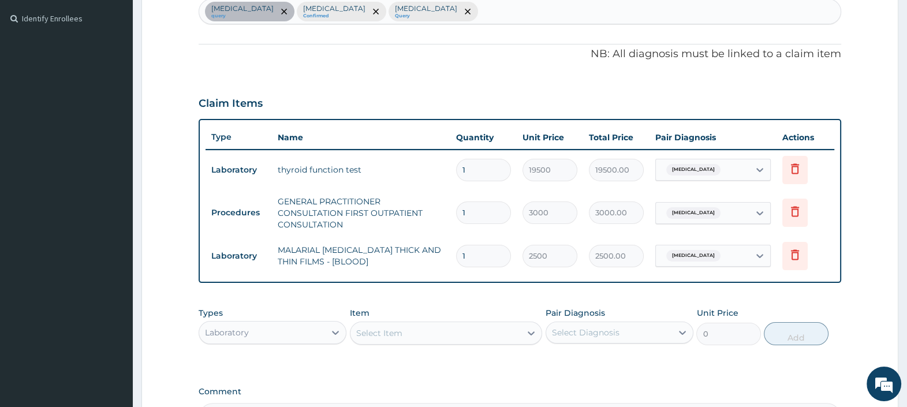
click at [375, 335] on div "Select Item" at bounding box center [436, 333] width 171 height 18
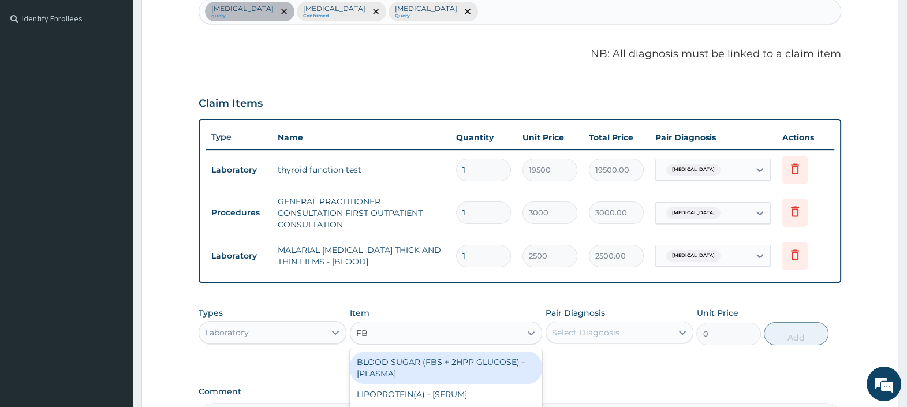
type input "FBC"
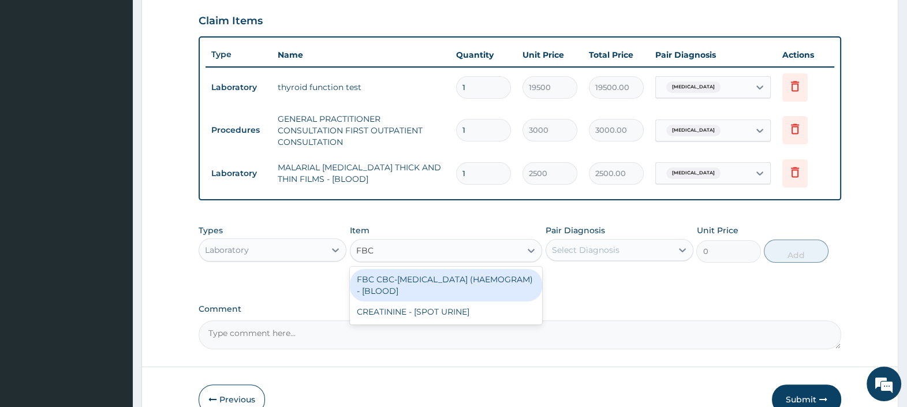
scroll to position [455, 0]
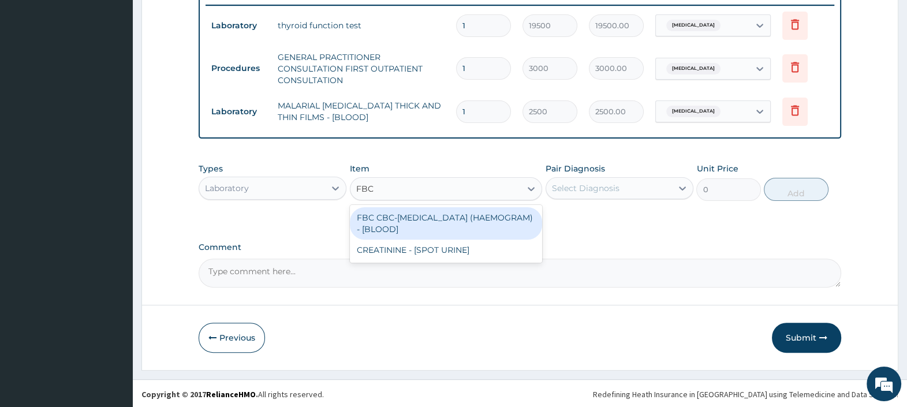
click at [446, 219] on div "FBC CBC-COMPLETE BLOOD COUNT (HAEMOGRAM) - [BLOOD]" at bounding box center [446, 223] width 193 height 32
type input "4500"
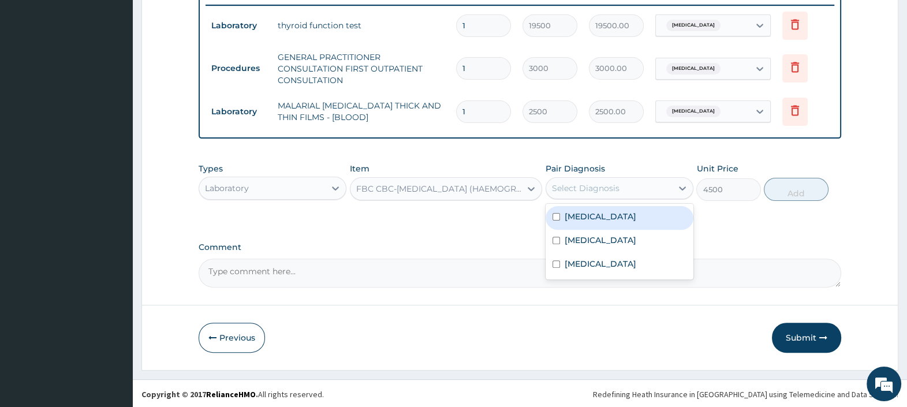
click at [613, 189] on div "Select Diagnosis" at bounding box center [586, 188] width 68 height 12
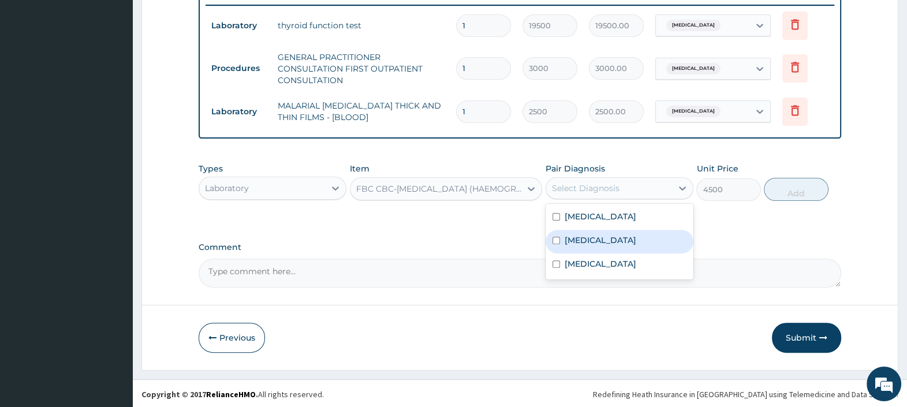
click at [594, 260] on div "Sepsis" at bounding box center [620, 266] width 148 height 24
checkbox input "true"
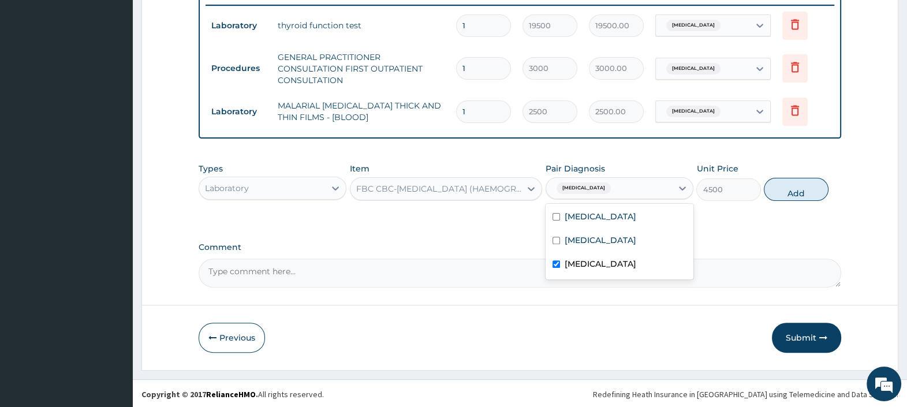
click at [797, 191] on button "Add" at bounding box center [796, 189] width 64 height 23
type input "0"
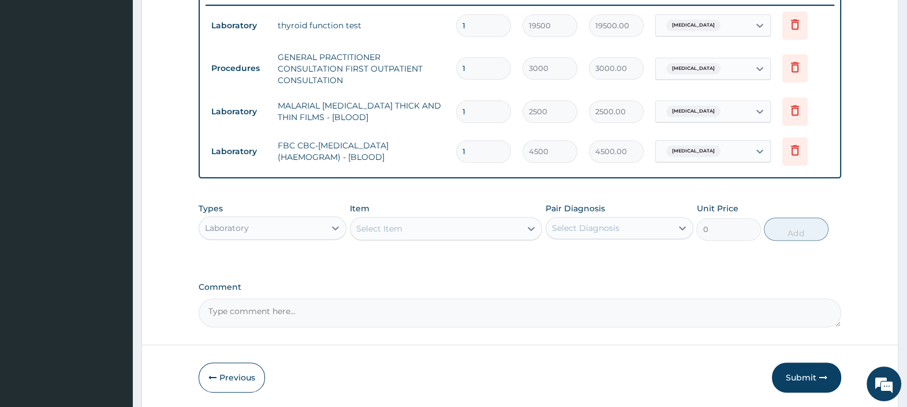
click at [311, 214] on div "Types Laboratory" at bounding box center [273, 222] width 148 height 38
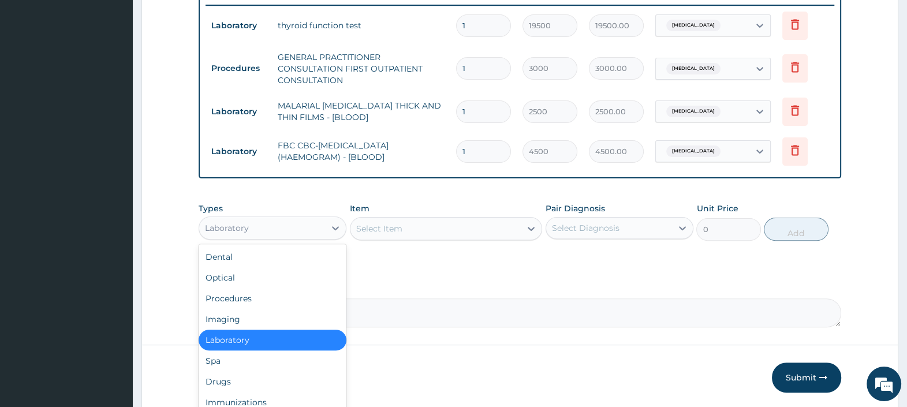
click at [288, 233] on div "Laboratory" at bounding box center [262, 228] width 126 height 18
click at [246, 379] on div "Drugs" at bounding box center [273, 381] width 148 height 21
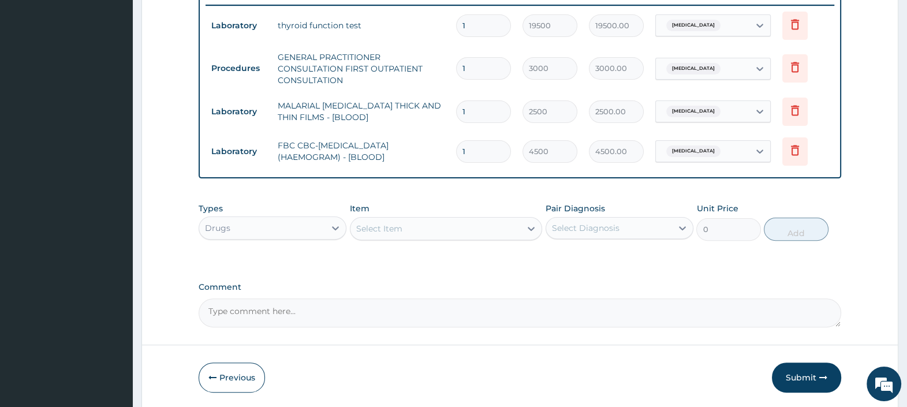
click at [418, 223] on div "Select Item" at bounding box center [436, 228] width 171 height 18
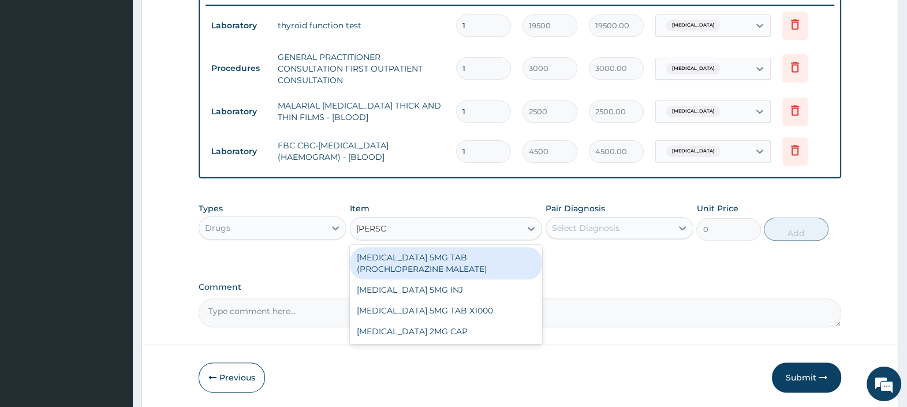
type input "LOPERA"
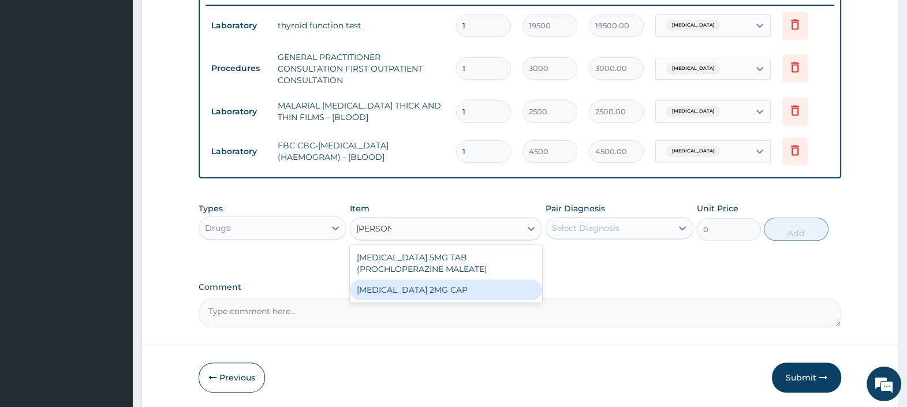
click at [450, 295] on div "LOPERAMIDE 2MG CAP" at bounding box center [446, 289] width 193 height 21
type input "70"
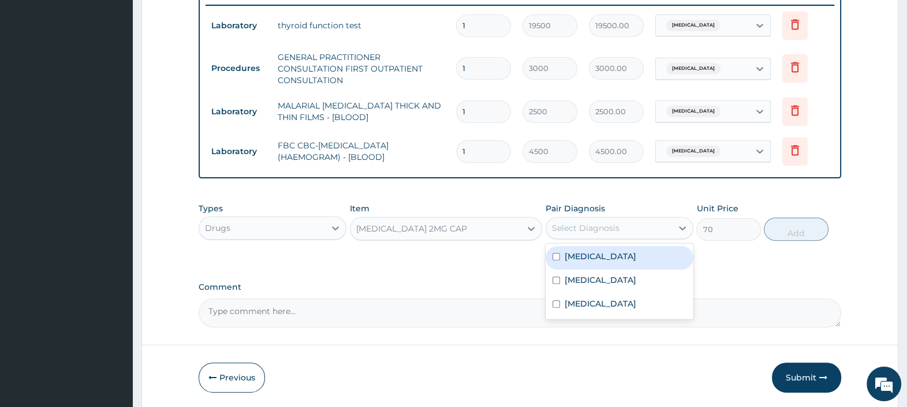
click at [569, 228] on div "Select Diagnosis" at bounding box center [586, 228] width 68 height 12
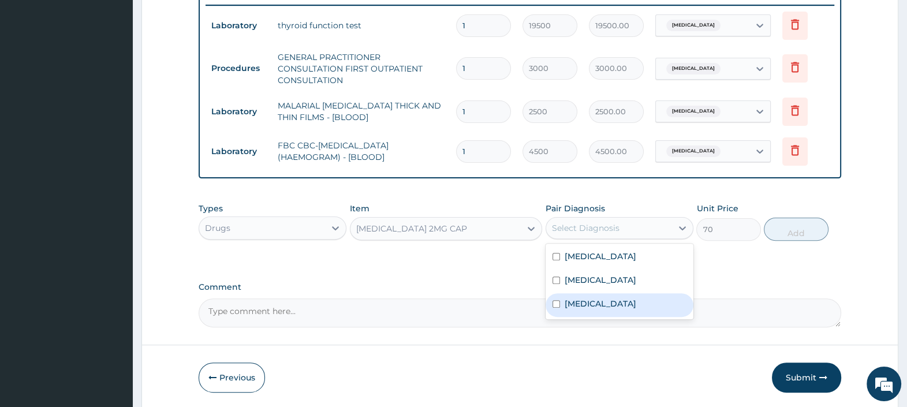
click at [598, 297] on div "Sepsis" at bounding box center [620, 305] width 148 height 24
checkbox input "true"
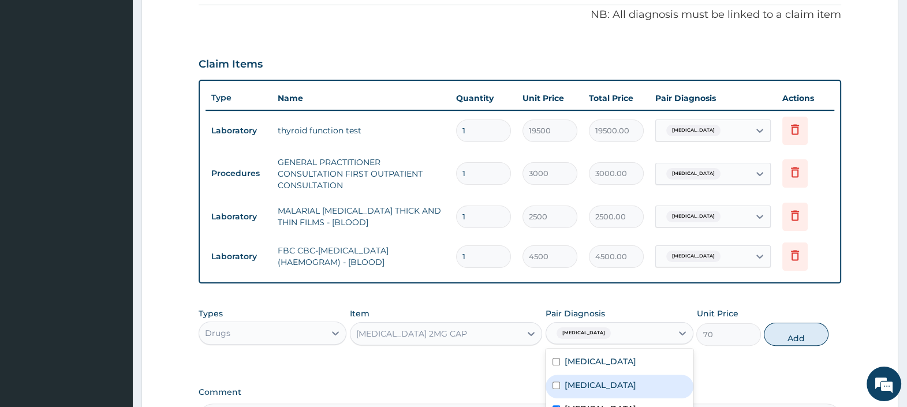
scroll to position [238, 0]
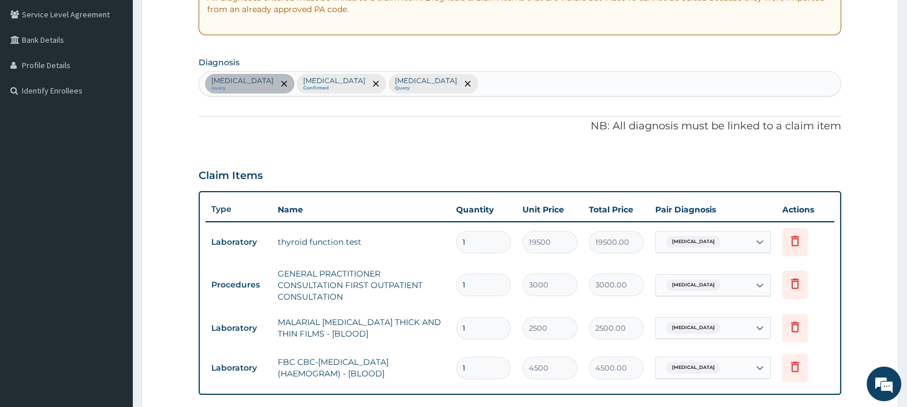
click at [427, 89] on div "Thyroiditis query Malaria Confirmed Sepsis Query" at bounding box center [520, 84] width 642 height 24
type input "STOOL"
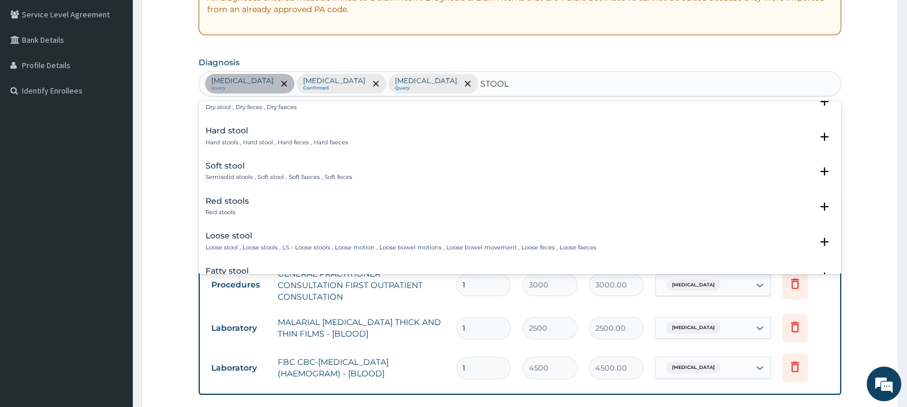
scroll to position [72, 0]
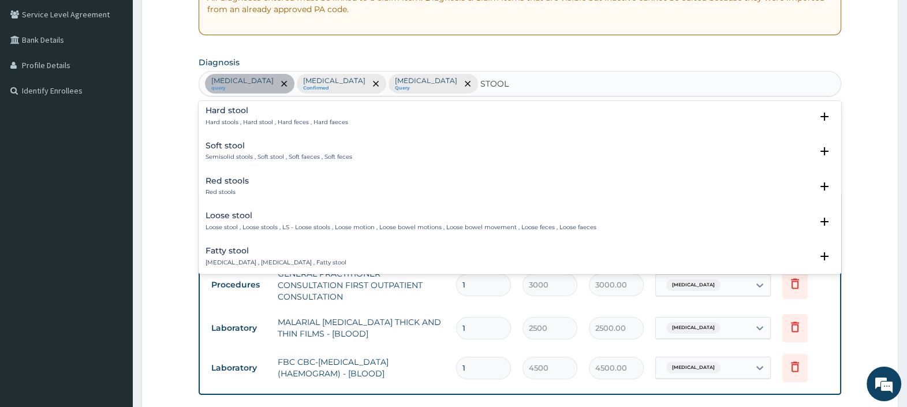
click at [256, 212] on h4 "Loose stool" at bounding box center [401, 215] width 391 height 9
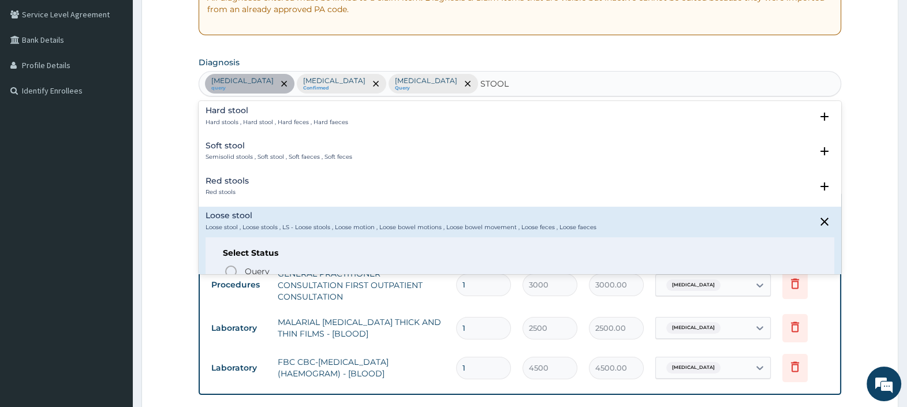
scroll to position [144, 0]
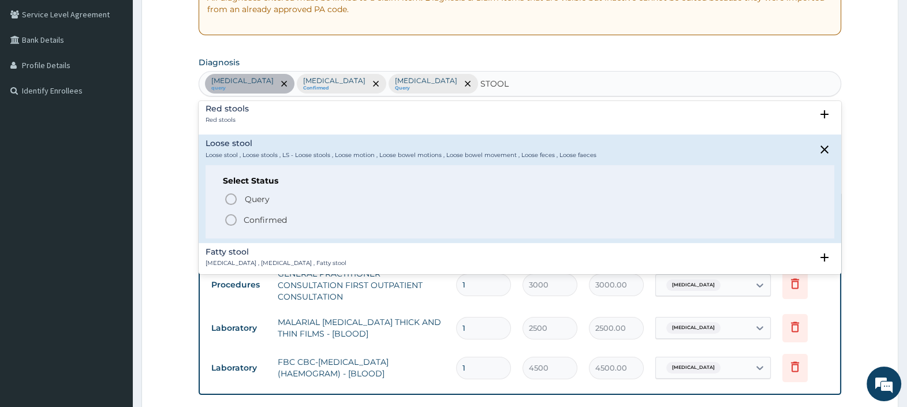
click at [228, 218] on icon "status option filled" at bounding box center [231, 220] width 14 height 14
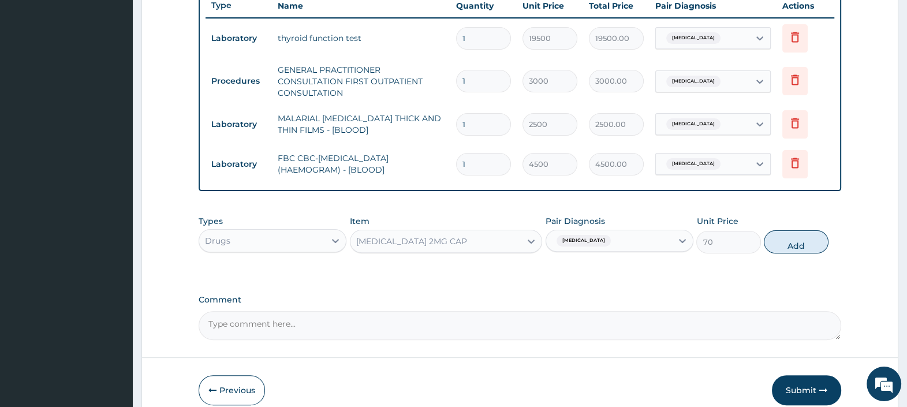
scroll to position [455, 0]
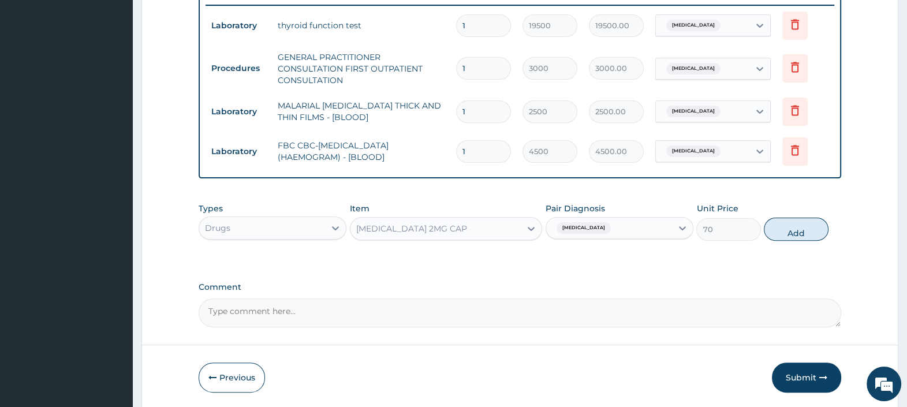
click at [625, 226] on div "Sepsis" at bounding box center [609, 228] width 126 height 20
drag, startPoint x: 577, startPoint y: 306, endPoint x: 574, endPoint y: 314, distance: 8.6
click at [575, 308] on div "Sepsis" at bounding box center [620, 305] width 148 height 24
checkbox input "false"
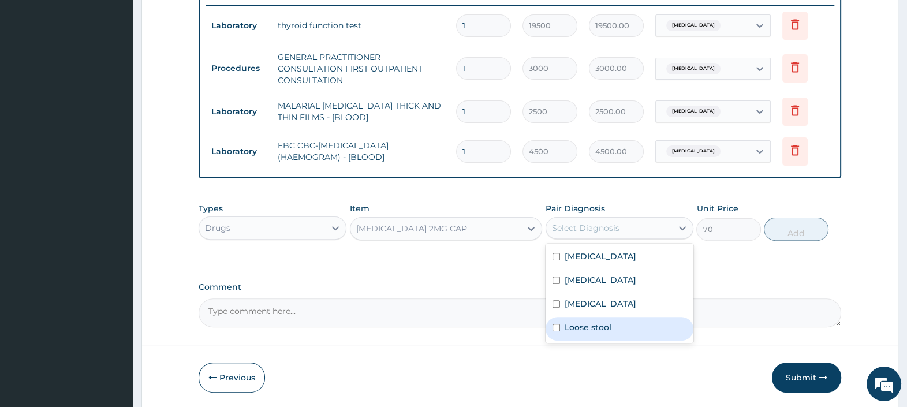
click at [584, 323] on label "Loose stool" at bounding box center [588, 328] width 47 height 12
checkbox input "true"
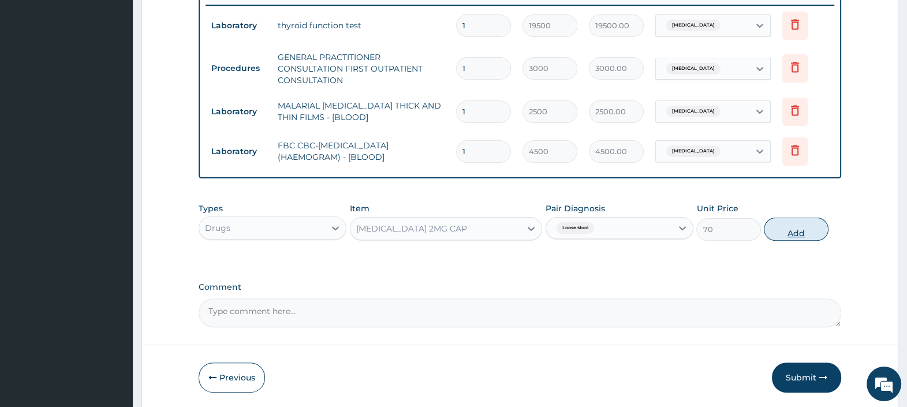
click at [791, 230] on button "Add" at bounding box center [796, 229] width 64 height 23
type input "0"
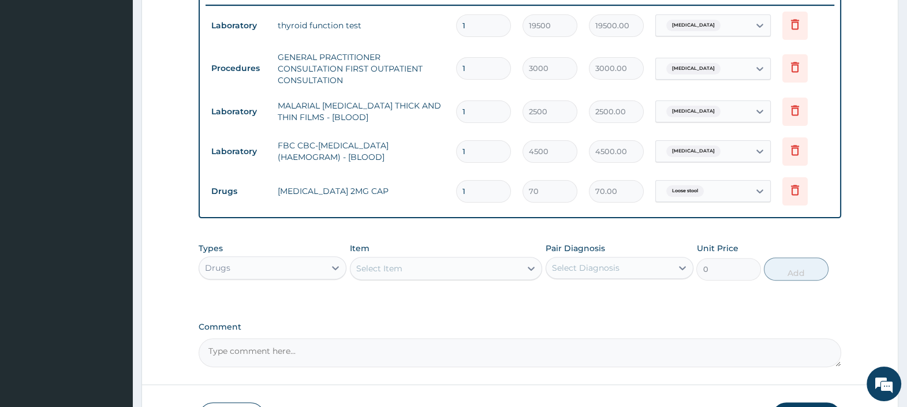
drag, startPoint x: 471, startPoint y: 188, endPoint x: 437, endPoint y: 199, distance: 35.4
click at [443, 197] on tr "Drugs LOPERAMIDE 2MG CAP 1 70 70.00 Loose stool Delete" at bounding box center [520, 192] width 629 height 40
type input "5"
type input "350.00"
type input "0.00"
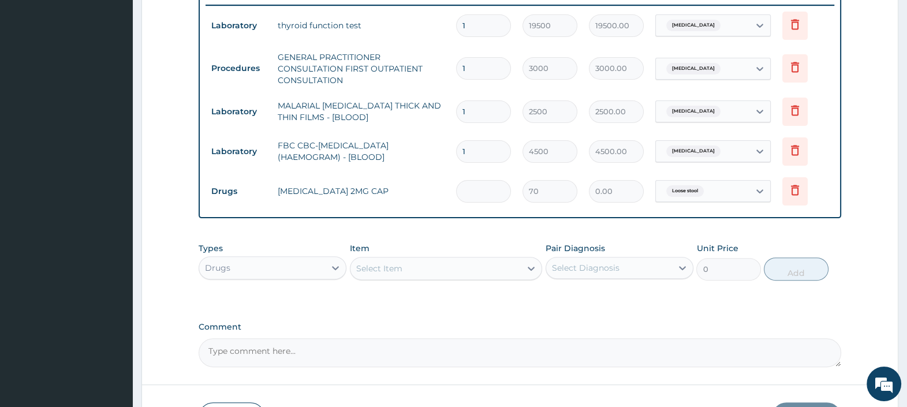
type input "4"
type input "280.00"
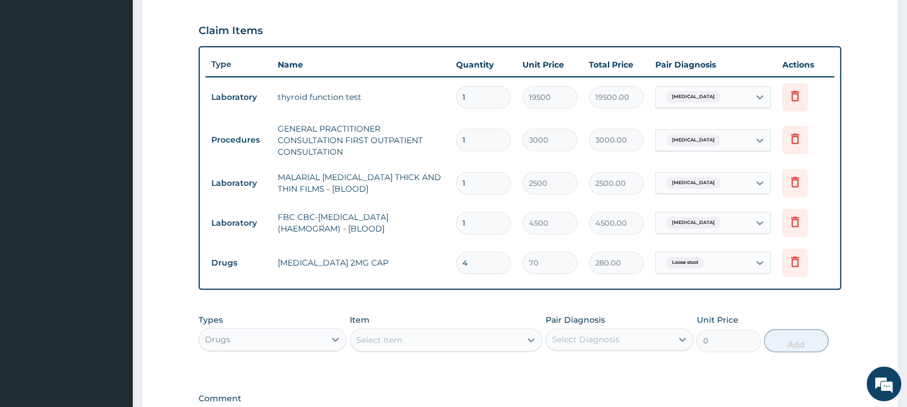
scroll to position [383, 0]
drag, startPoint x: 471, startPoint y: 267, endPoint x: 448, endPoint y: 266, distance: 23.7
click at [449, 266] on tr "Drugs LOPERAMIDE 2MG CAP 4 70 280.00 Loose stool Delete" at bounding box center [520, 264] width 629 height 40
type input "1"
type input "70.00"
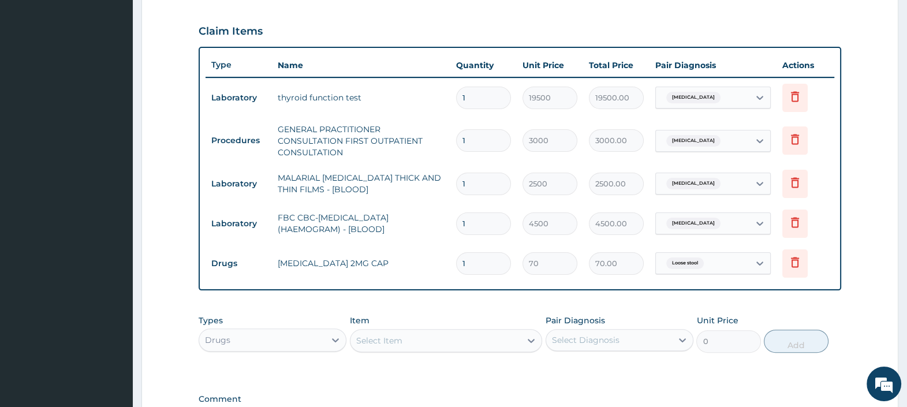
type input "10"
type input "700.00"
type input "10"
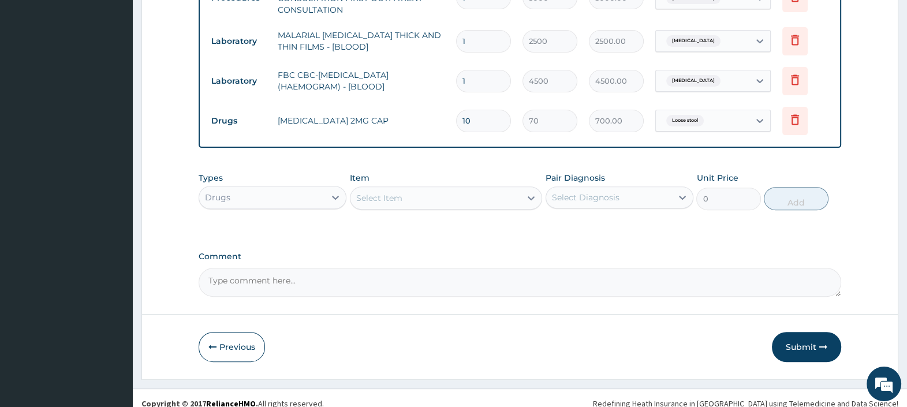
scroll to position [527, 0]
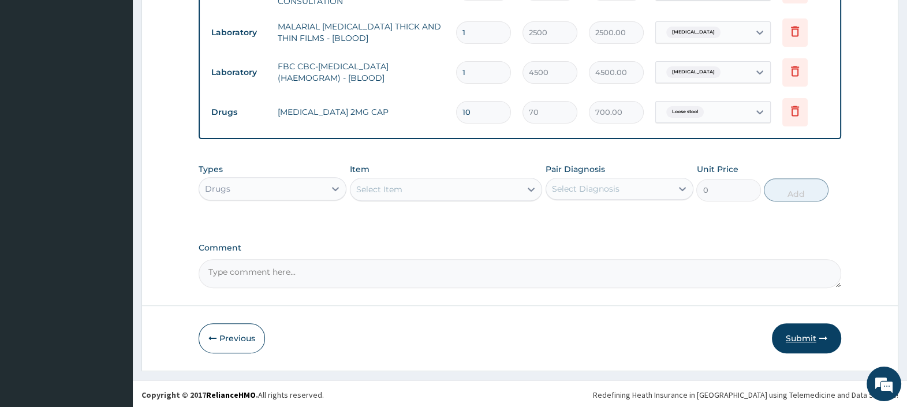
click at [786, 335] on button "Submit" at bounding box center [806, 338] width 69 height 30
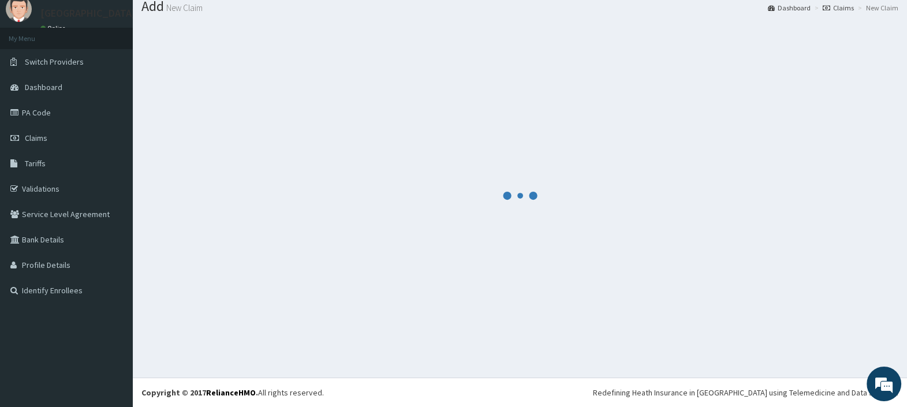
scroll to position [38, 0]
